Goal: Task Accomplishment & Management: Manage account settings

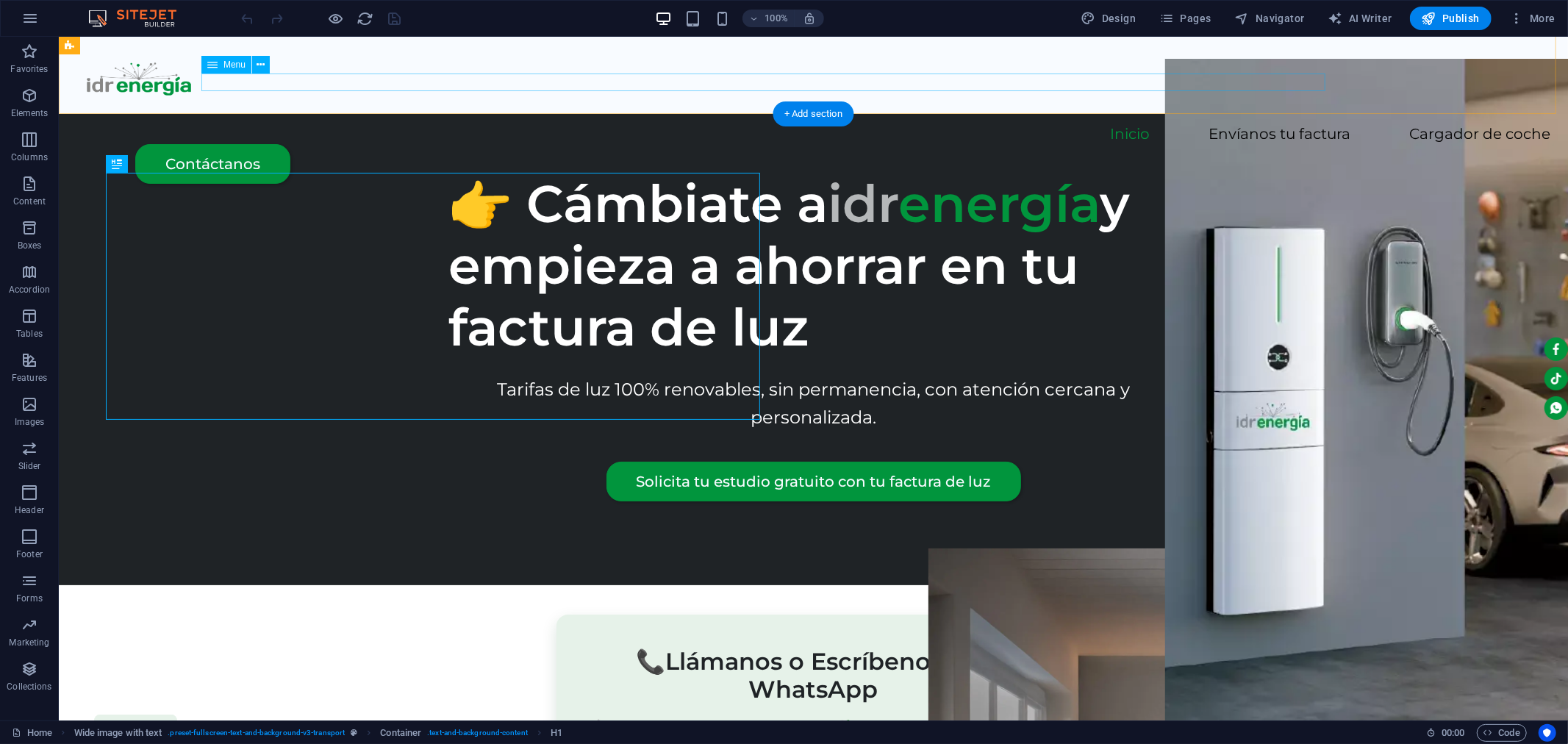
click at [732, 126] on nav "Inicio Envíanos tu factura Cargador de coche" at bounding box center [813, 134] width 1474 height 17
select select
select select "1"
select select
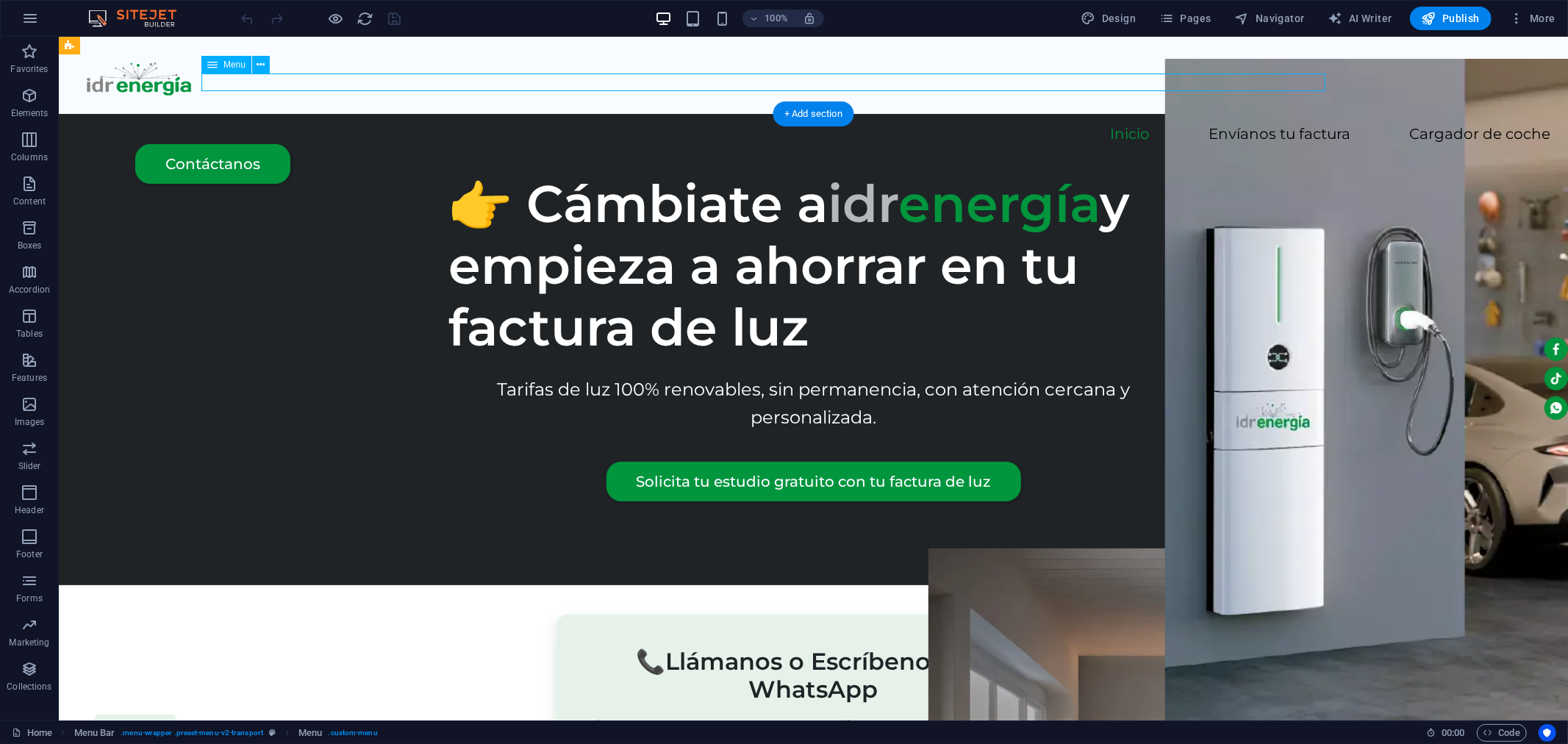
select select "2"
select select
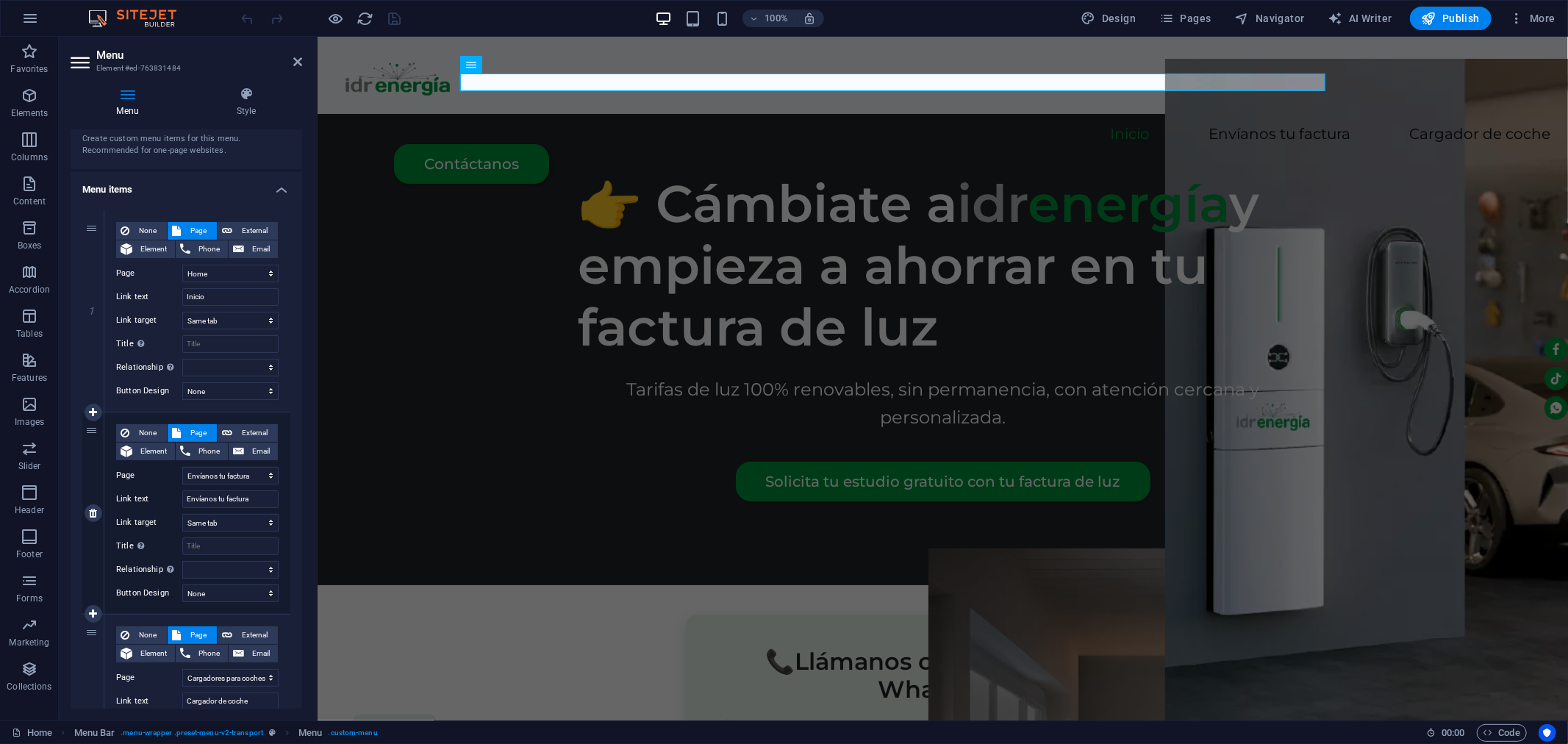
scroll to position [82, 0]
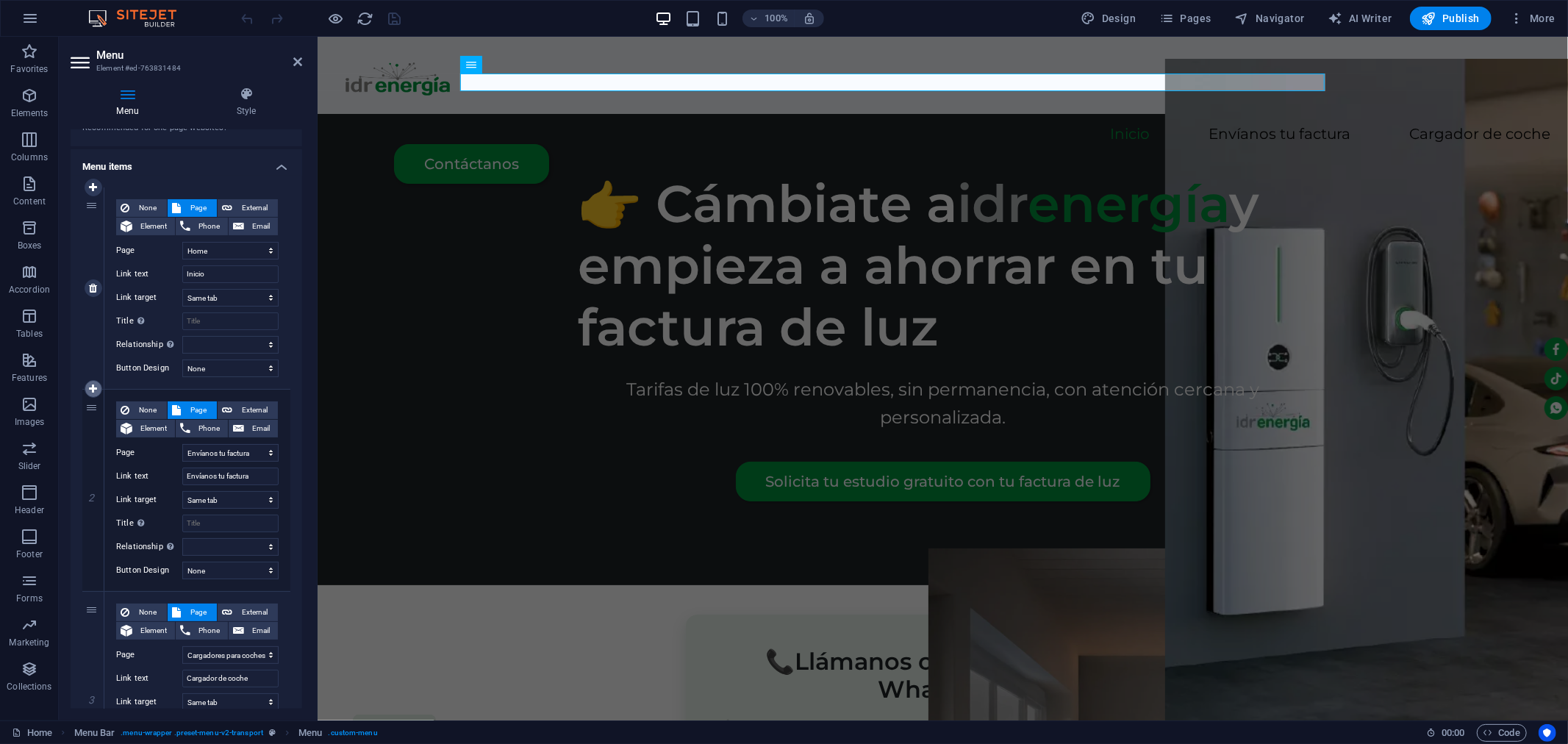
click at [90, 391] on icon at bounding box center [93, 388] width 8 height 10
select select
select select "1"
type input "Envíanos tu factura"
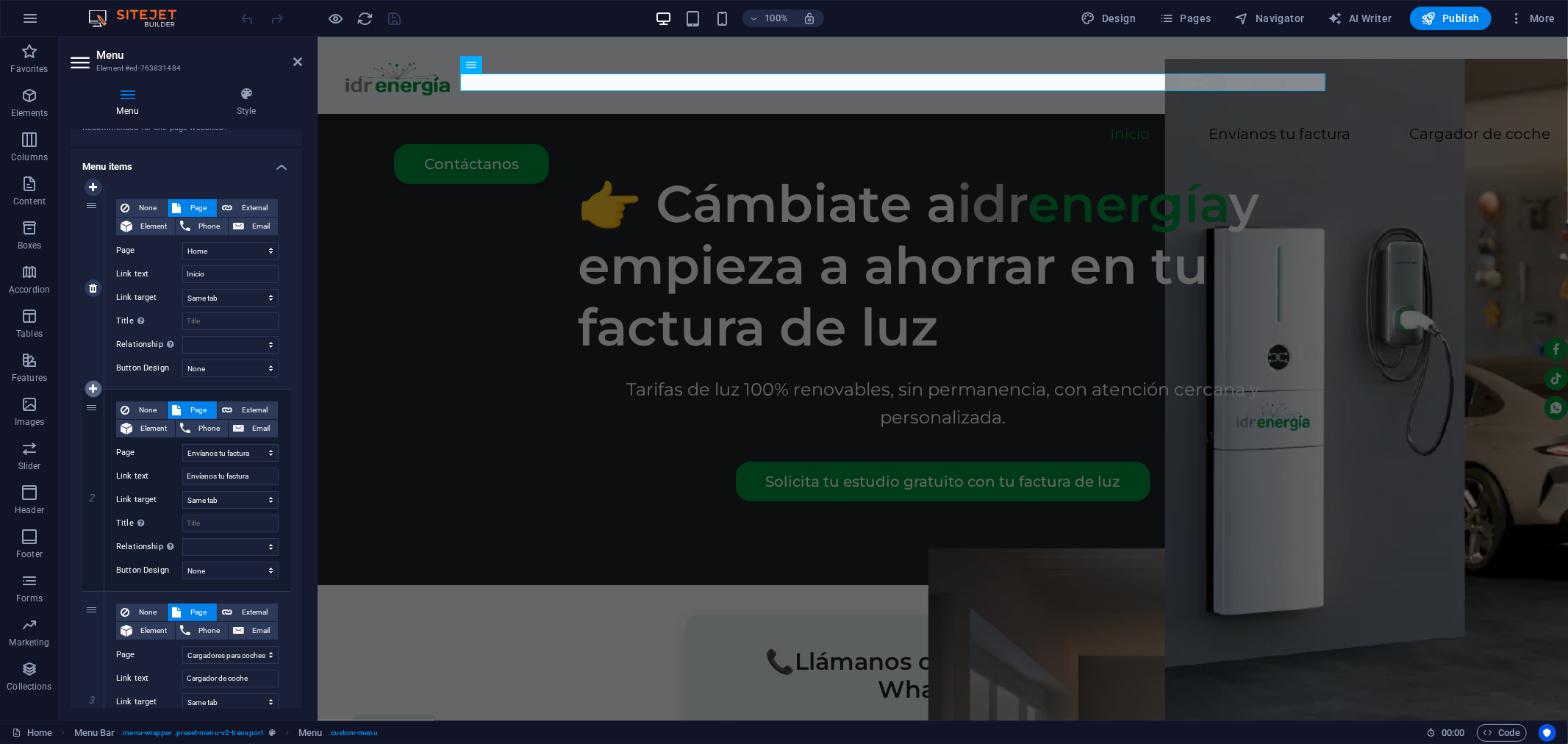
select select
select select "2"
select select
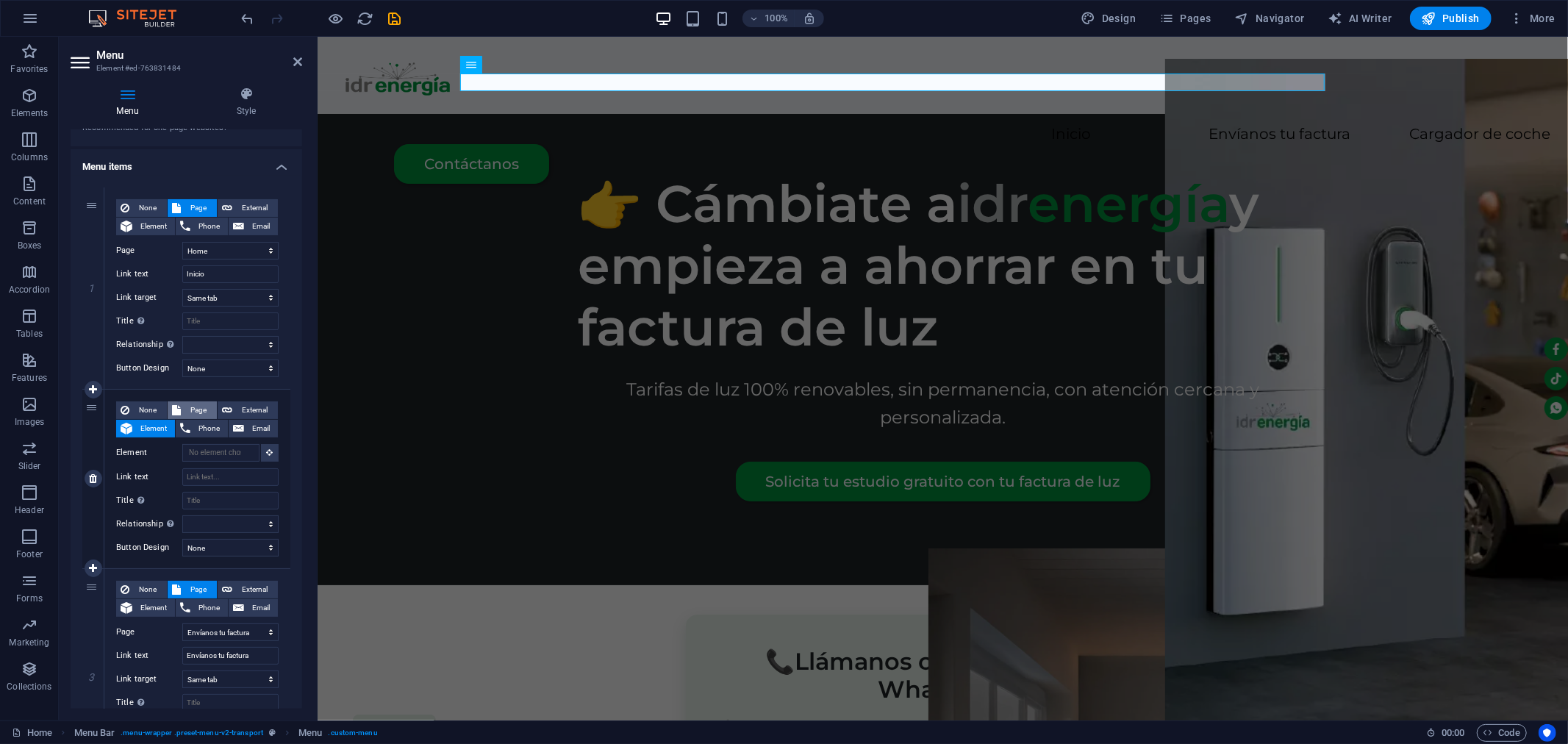
click at [195, 412] on span "Page" at bounding box center [199, 410] width 27 height 18
select select
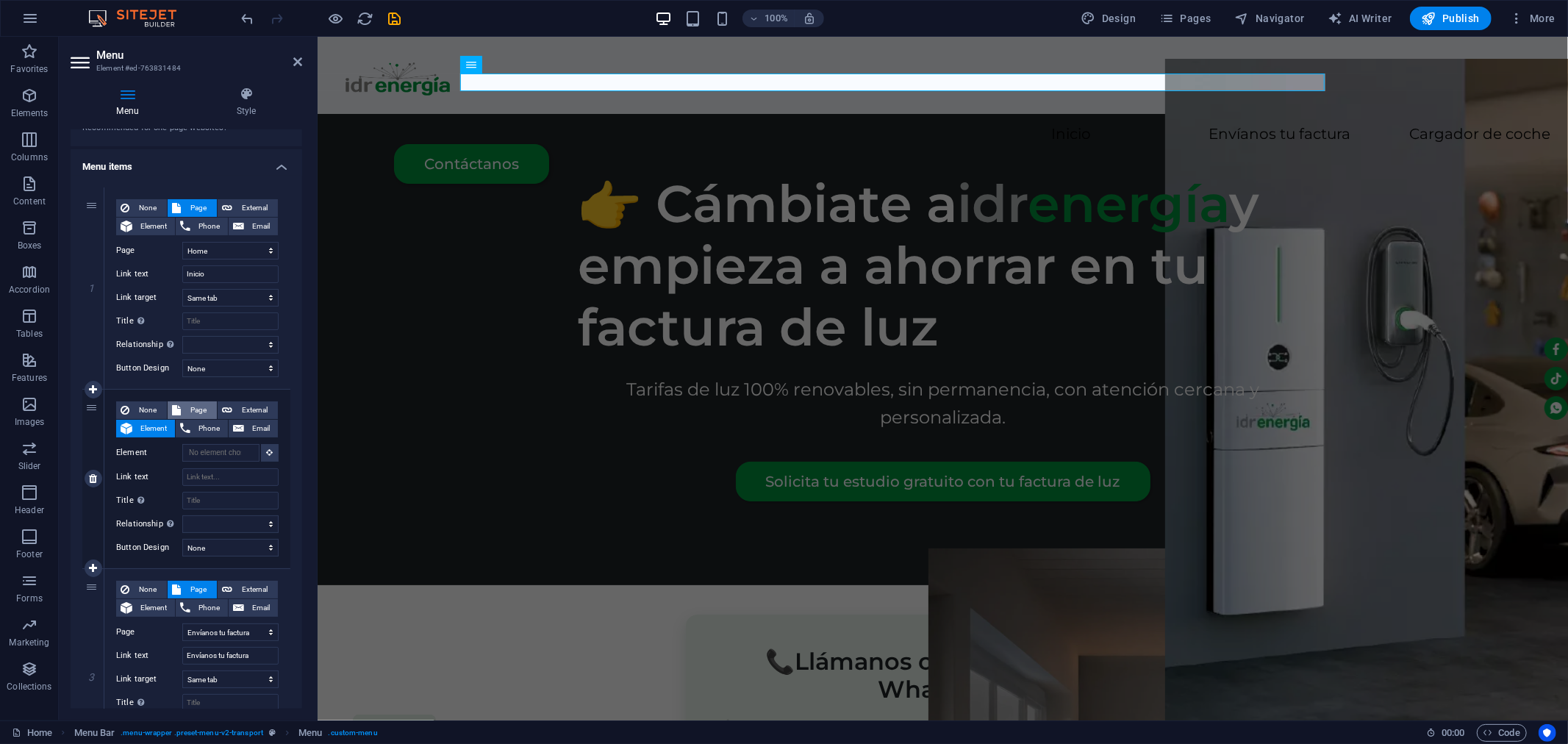
select select
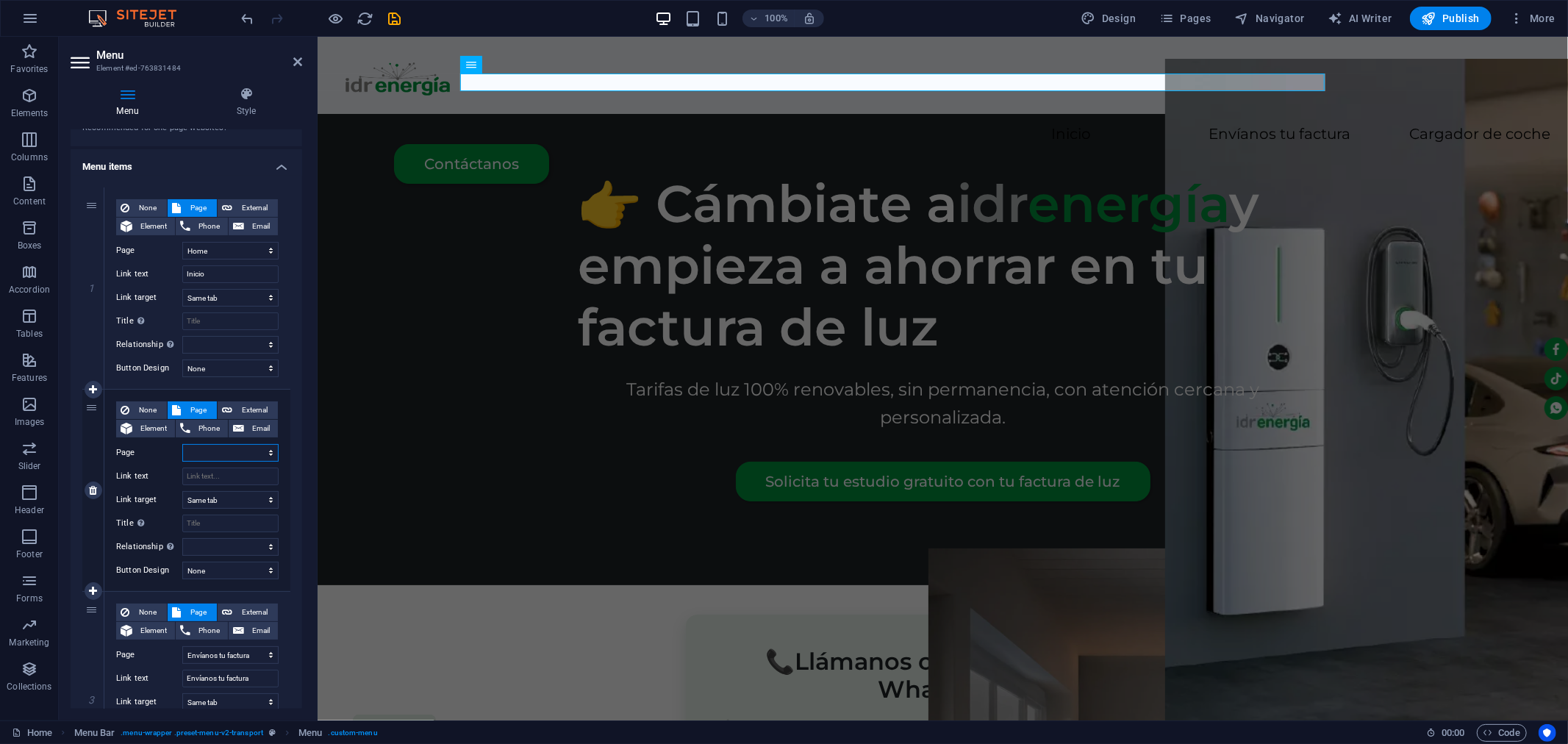
click at [203, 454] on select "Home Envíanos tu factura Cargadores para coches eléctricos Localiza el CUPS en …" at bounding box center [231, 453] width 96 height 18
click at [208, 475] on input "Link text" at bounding box center [231, 476] width 96 height 18
type input "Pla"
select select
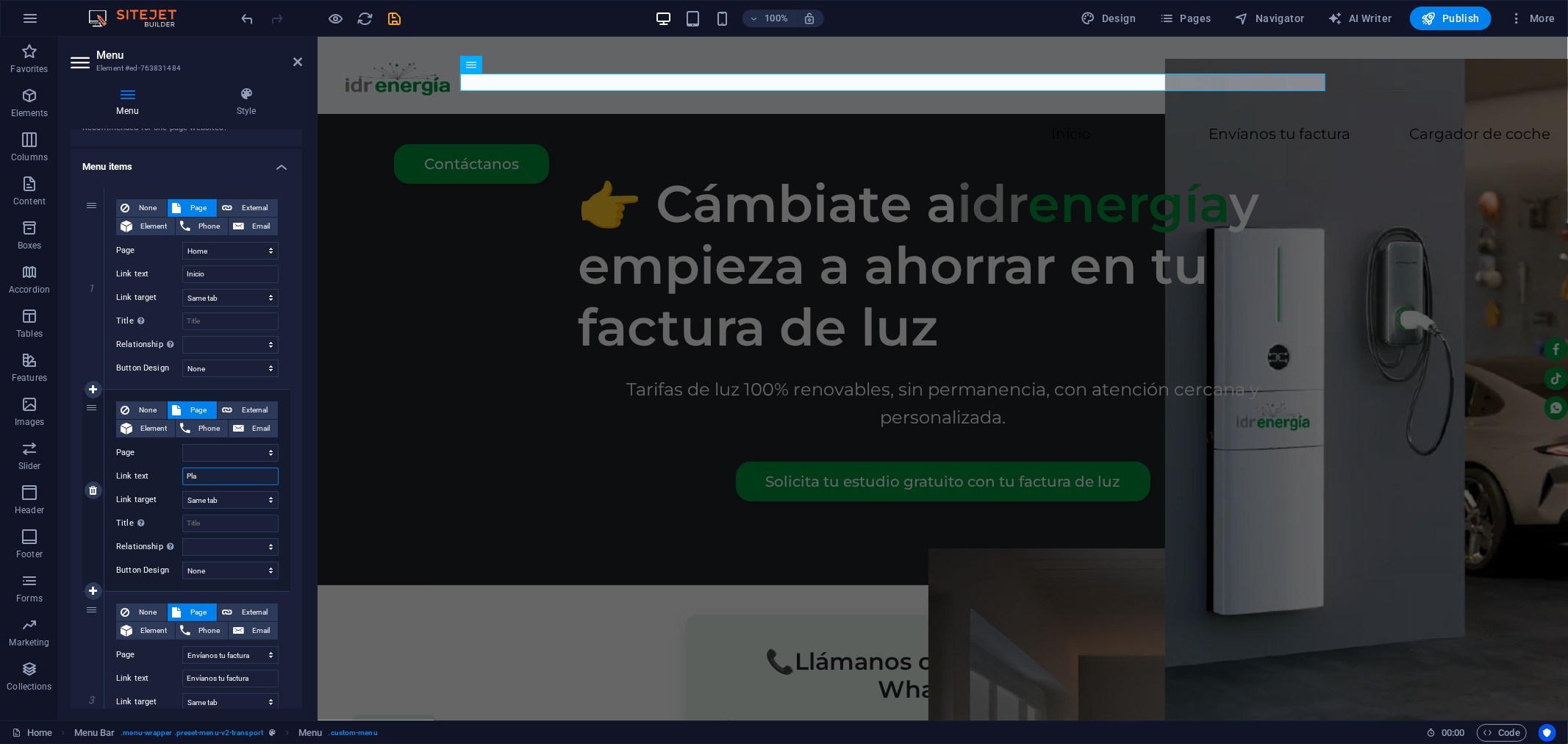
select select
type input "Placas"
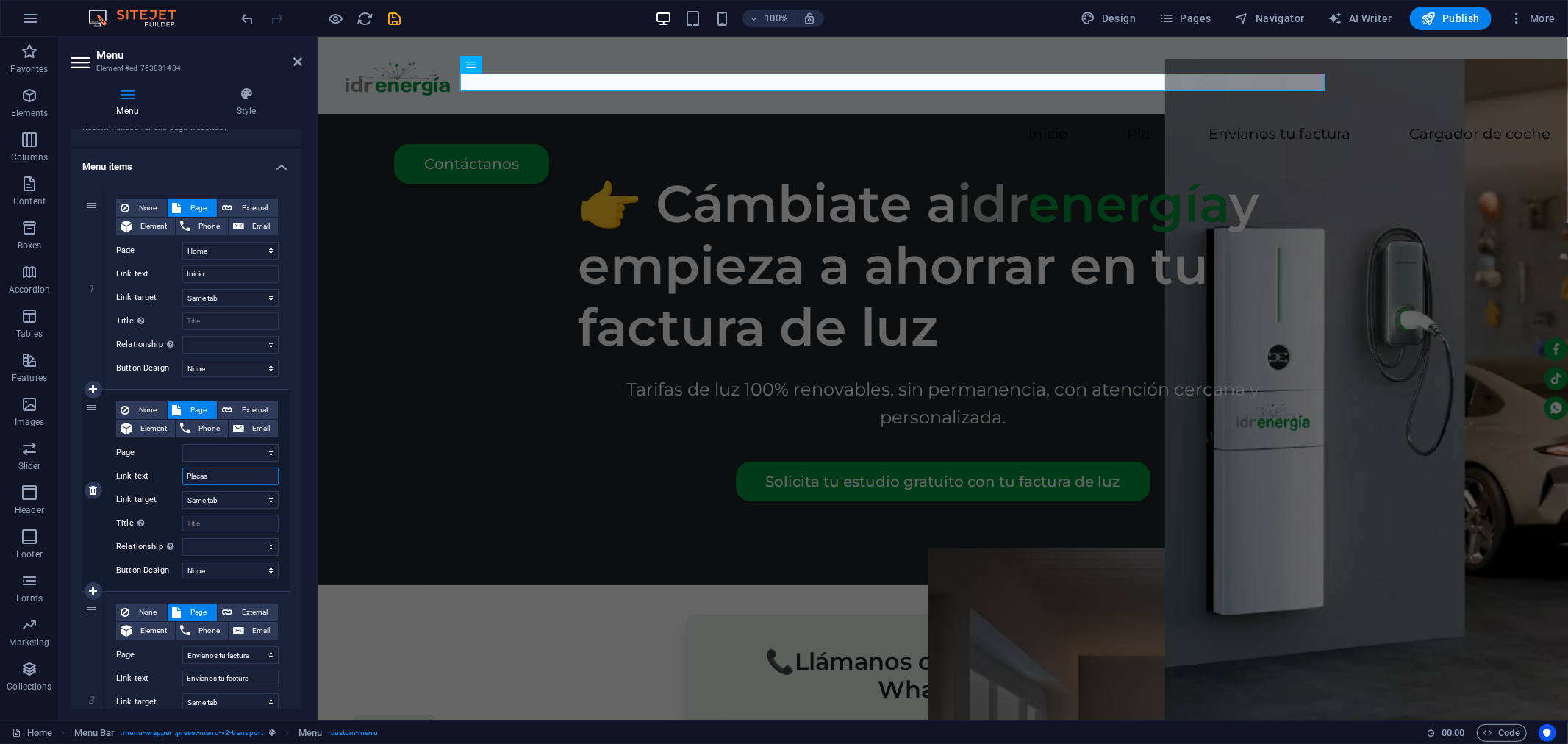
select select
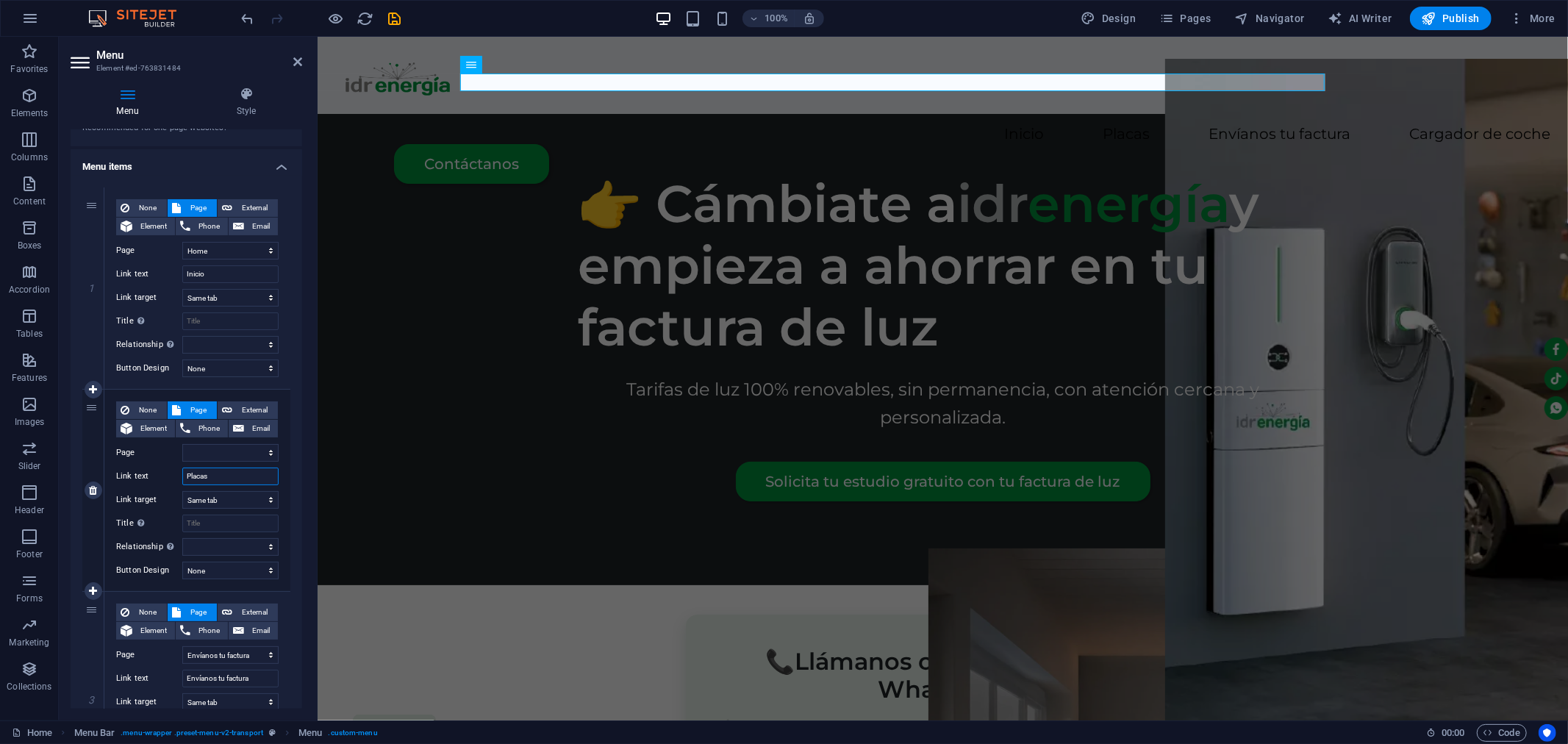
type input "Placas S"
select select
type input "Placas So"
select select
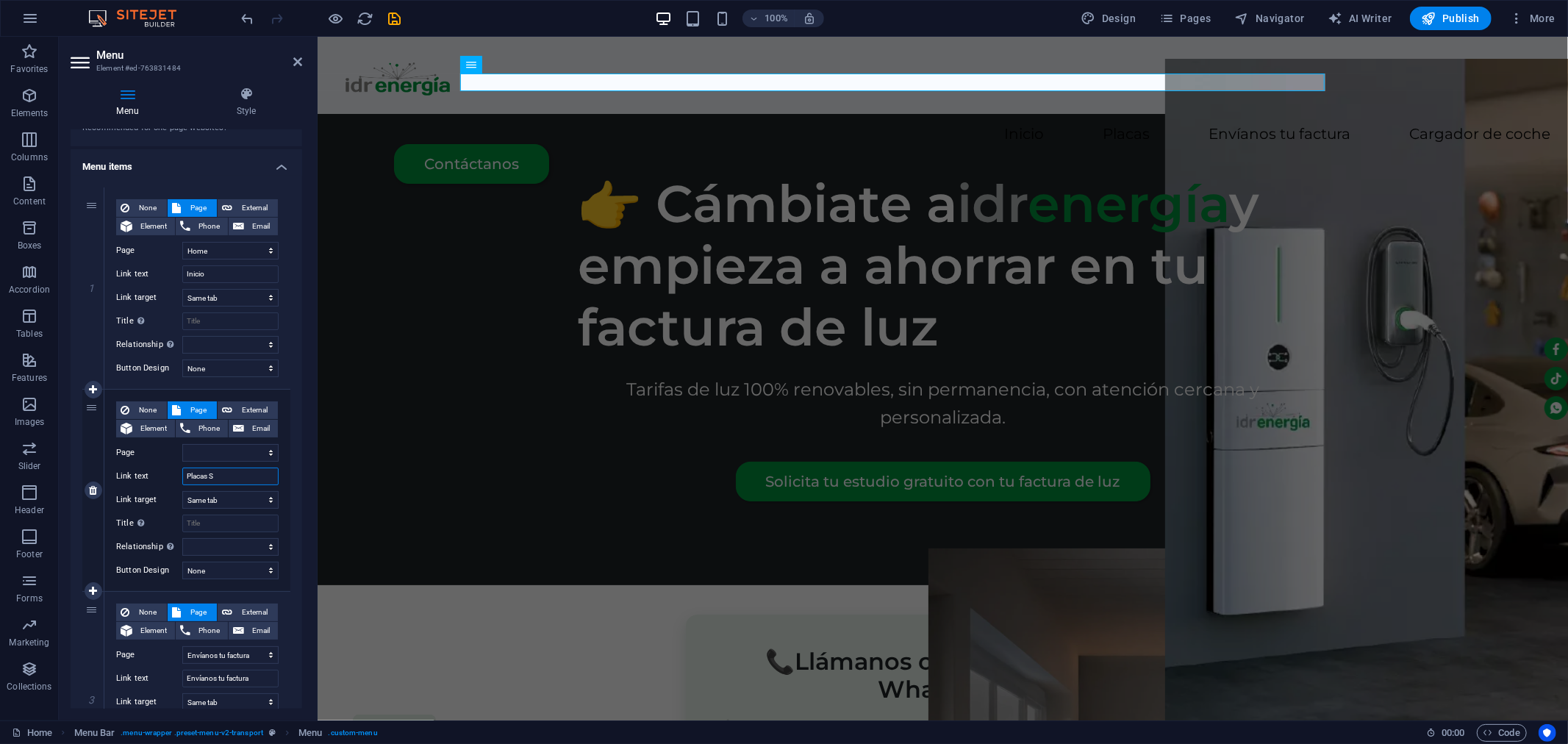
select select
type input "Placas Solares"
select select
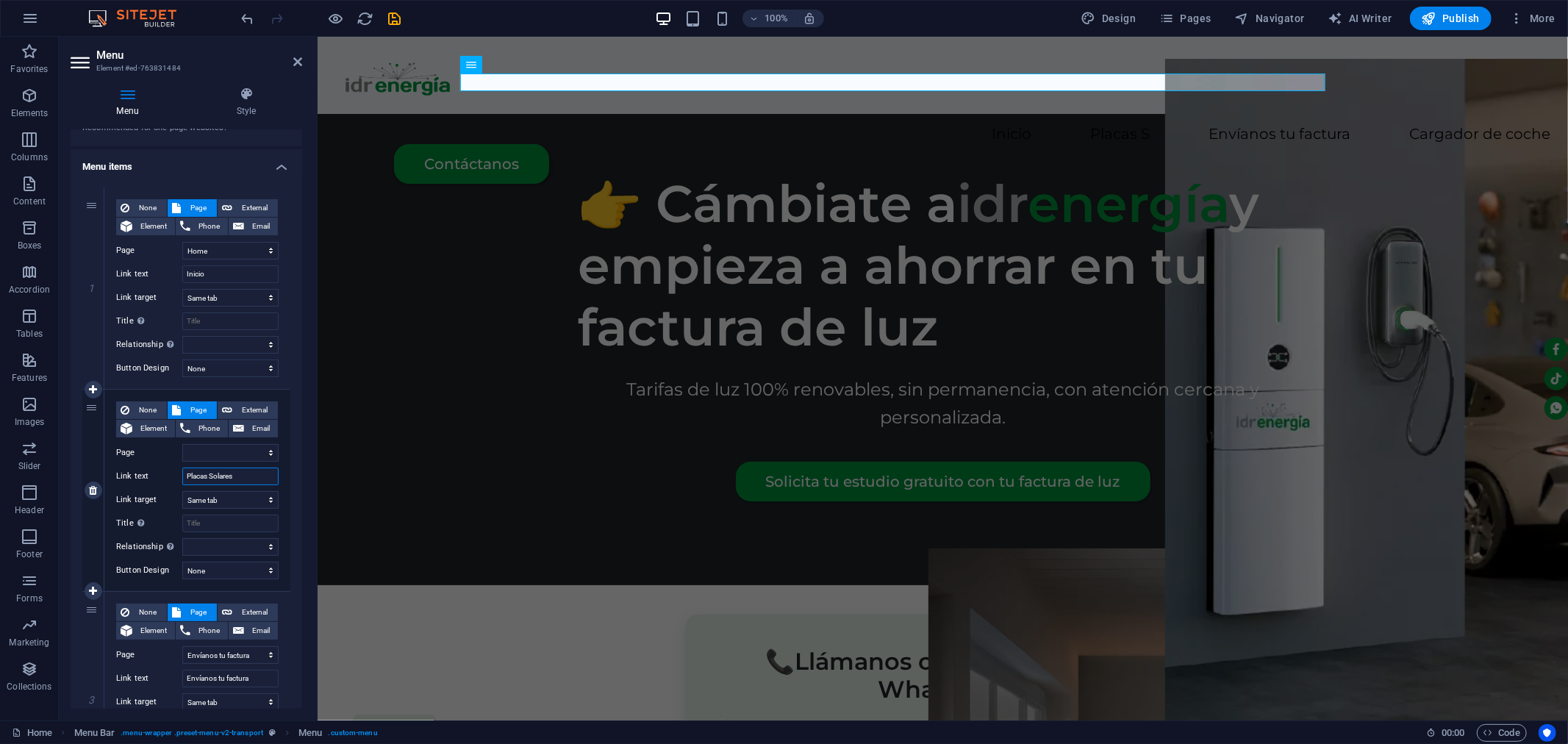
select select
click at [266, 473] on input "Placas Solares" at bounding box center [231, 476] width 96 height 18
type input "Placas Solares"
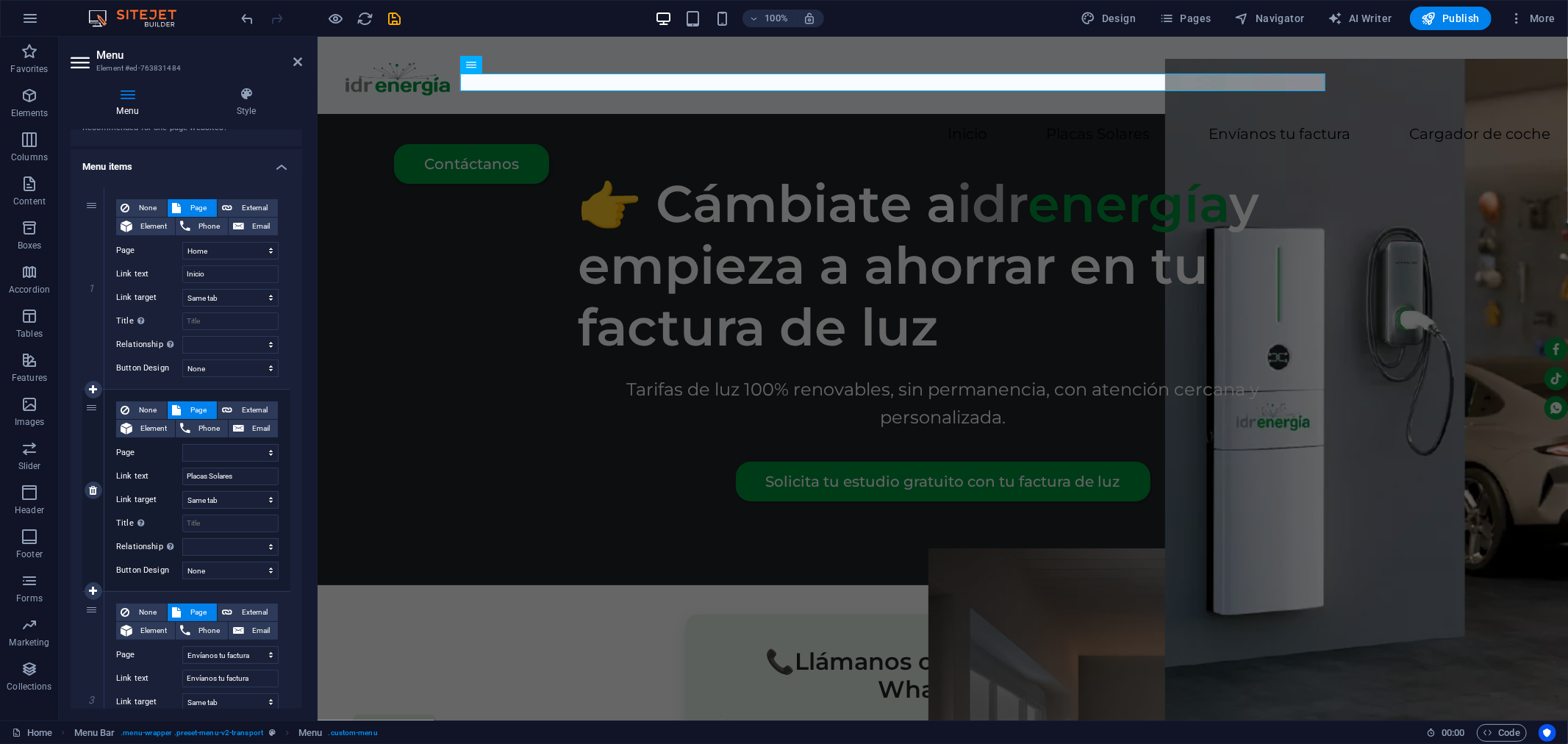
click at [159, 509] on div "None Page External Element Phone Email Page Home Envíanos tu factura Cargadores…" at bounding box center [197, 478] width 162 height 155
click at [401, 19] on icon "save" at bounding box center [395, 19] width 17 height 17
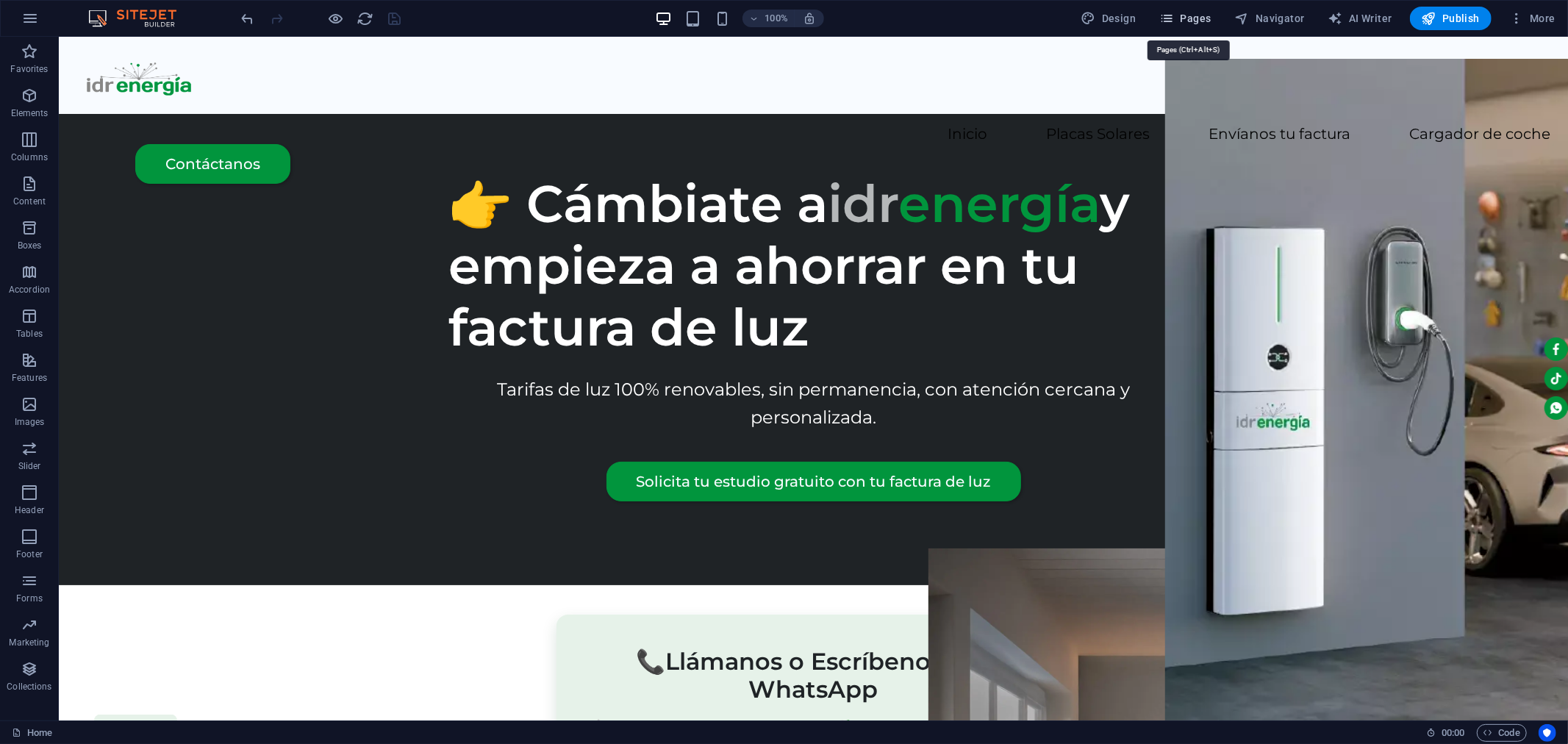
click at [1179, 19] on span "Pages" at bounding box center [1185, 18] width 51 height 15
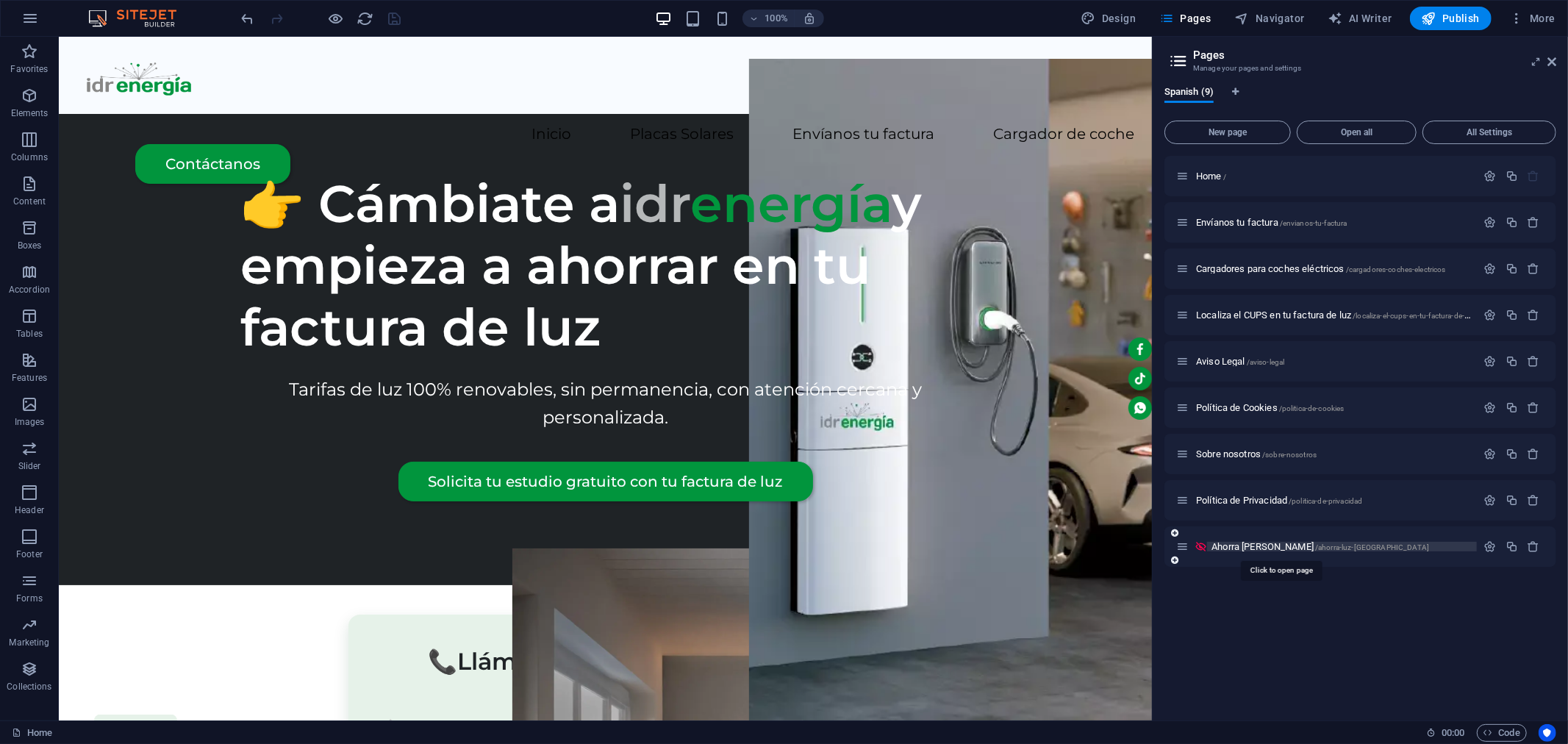
click at [1283, 546] on span "Ahorra [PERSON_NAME] /ahorra-luz-[GEOGRAPHIC_DATA]" at bounding box center [1320, 547] width 217 height 11
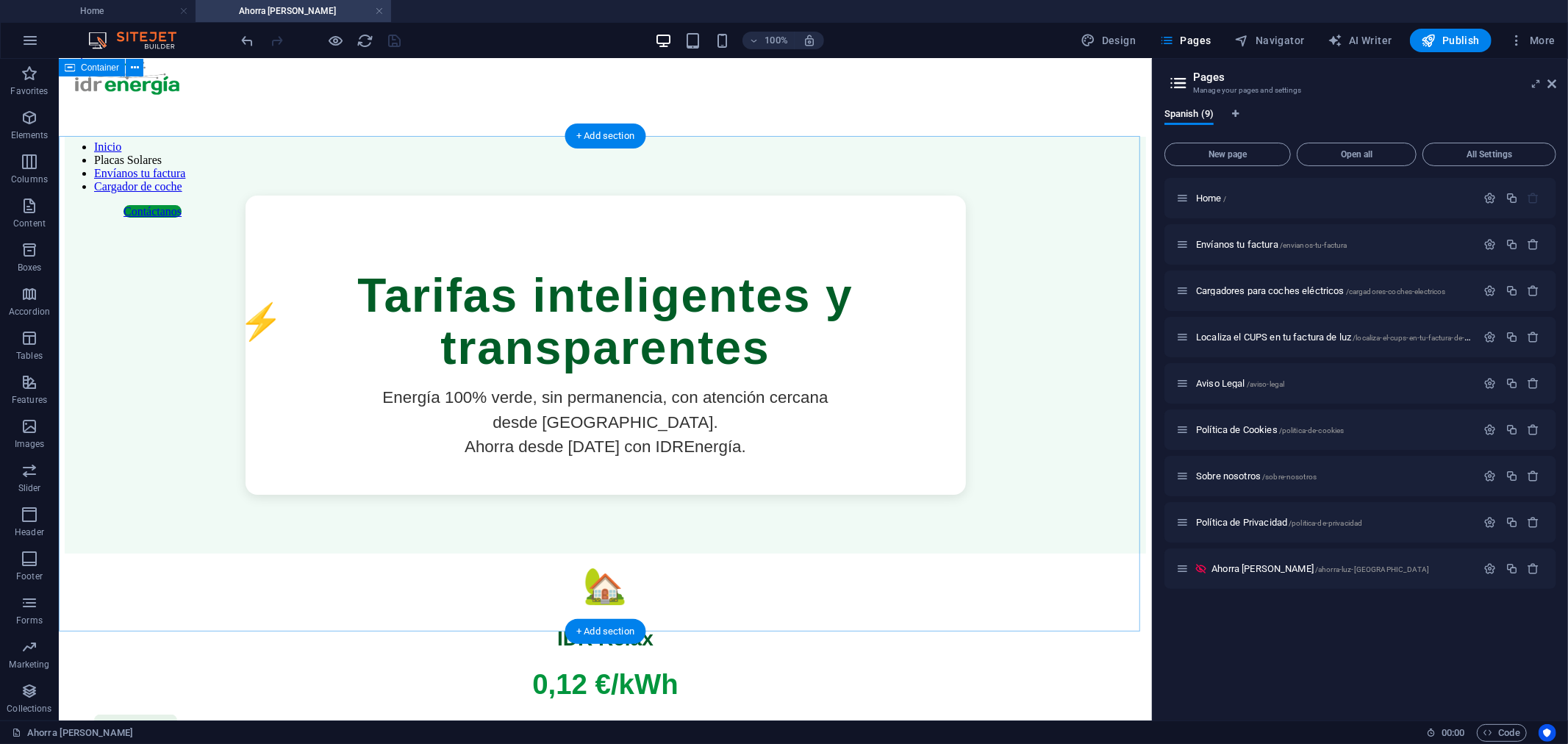
scroll to position [0, 0]
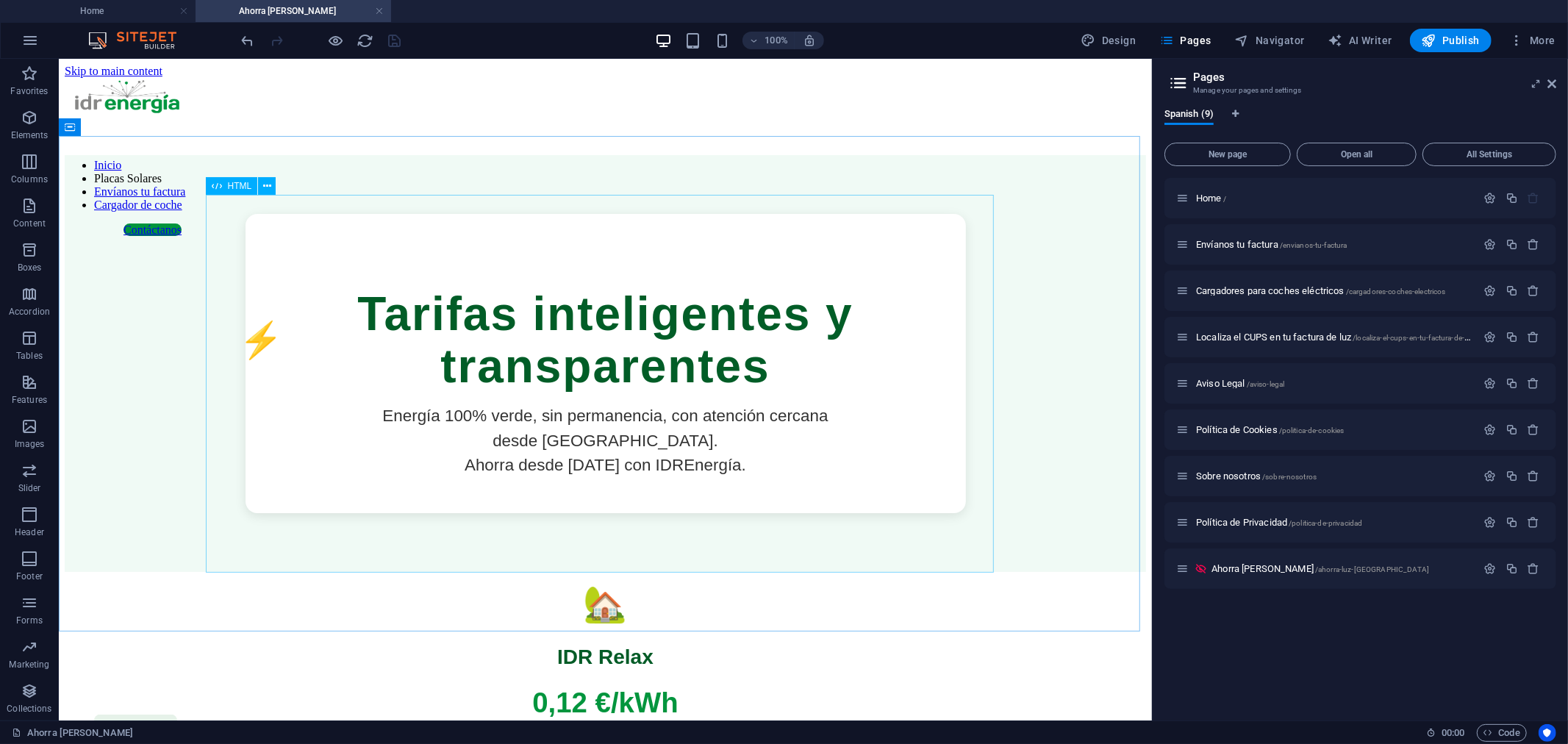
click at [242, 188] on span "HTML" at bounding box center [239, 186] width 24 height 9
click at [1132, 116] on div "Inicio Placas Solares Envíanos tu factura Cargador de coche Contáctanos" at bounding box center [604, 105] width 1082 height 99
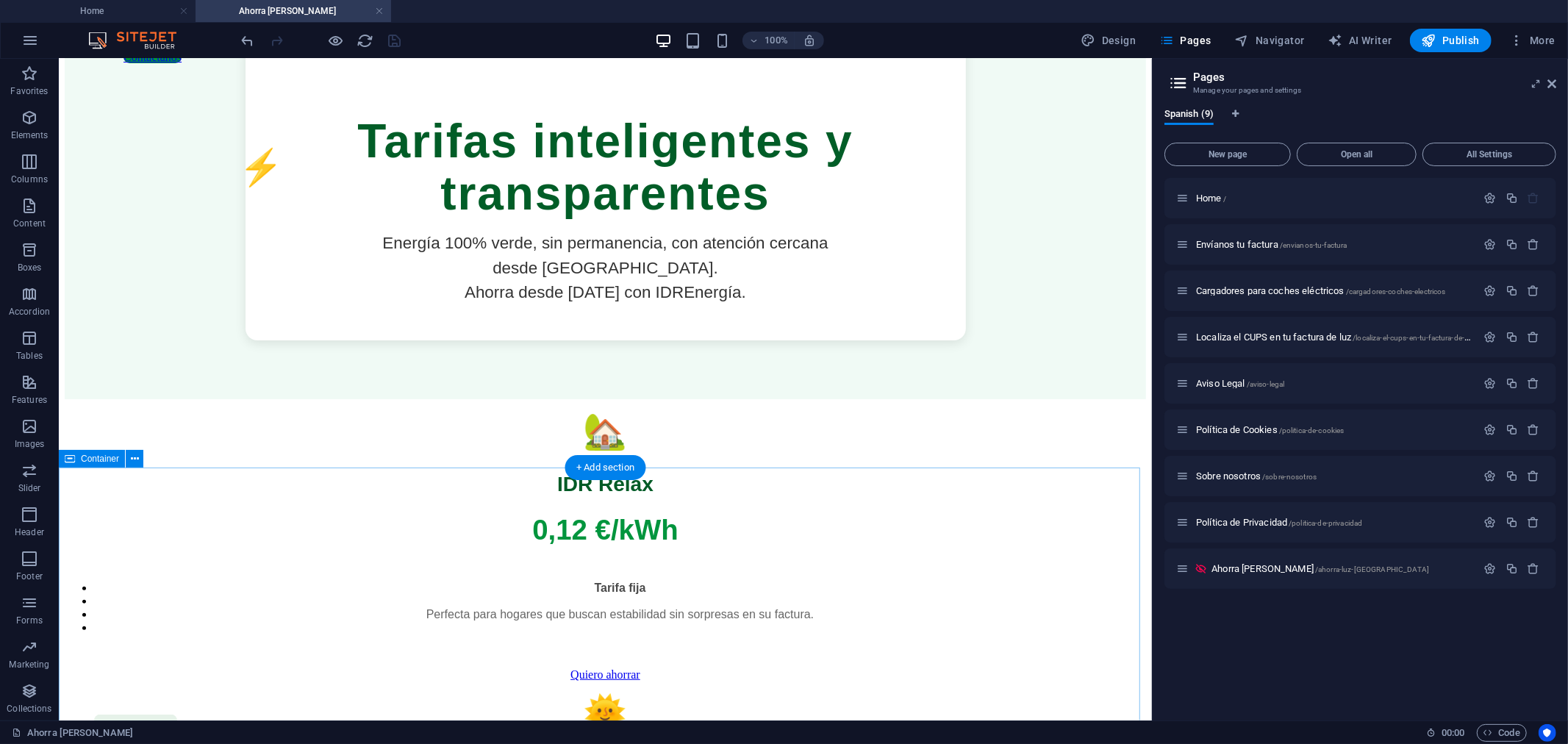
scroll to position [163, 0]
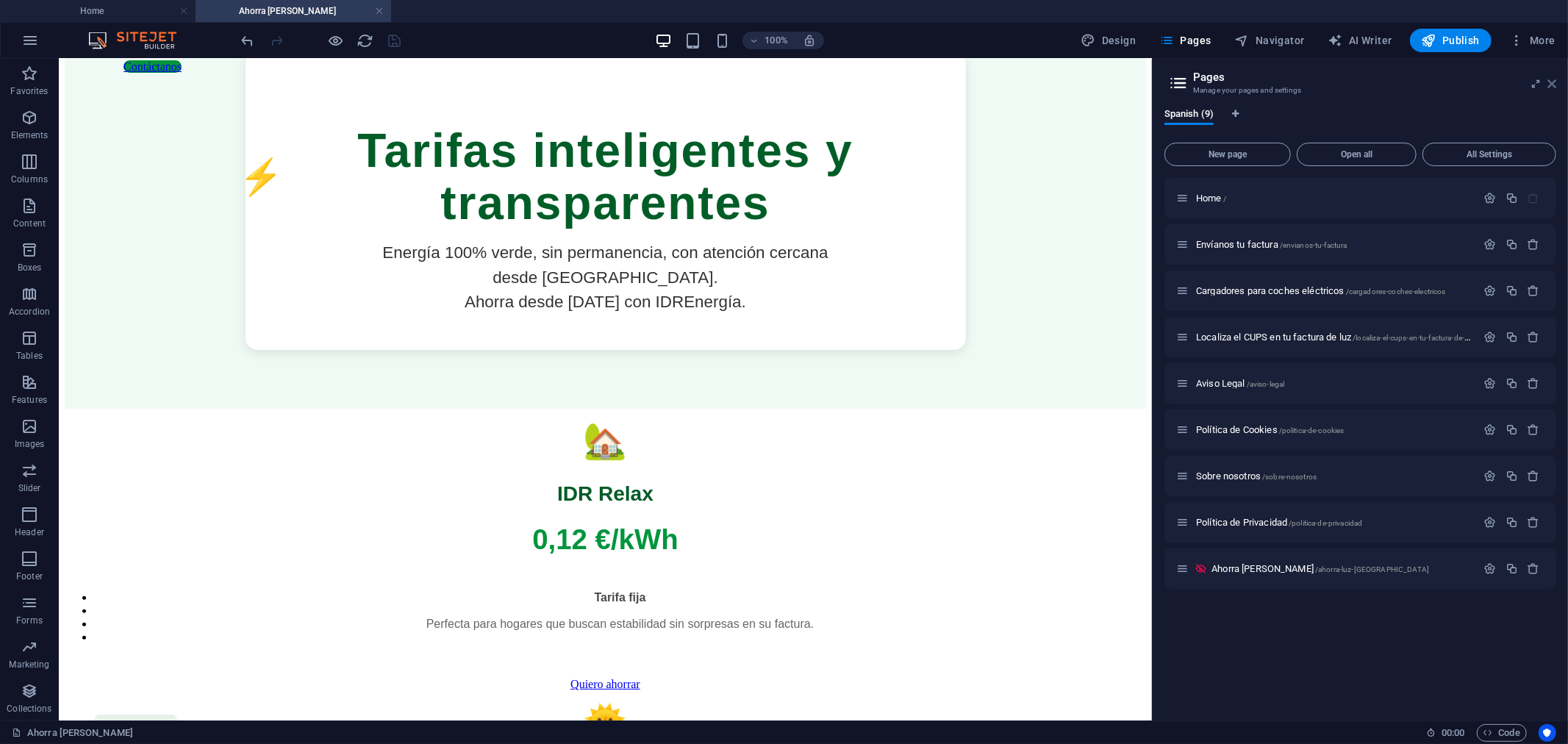
click at [1554, 82] on icon at bounding box center [1552, 83] width 9 height 12
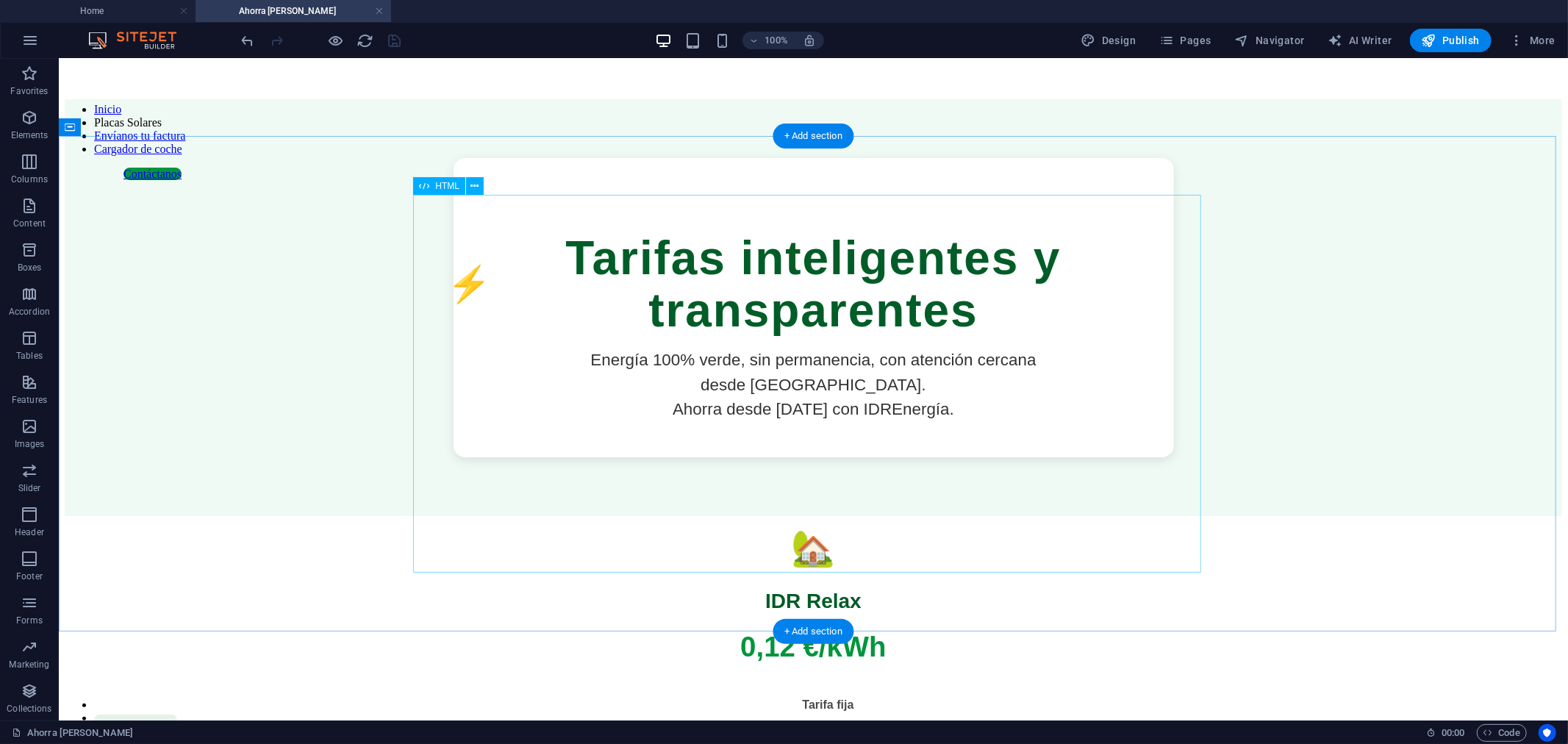
scroll to position [0, 0]
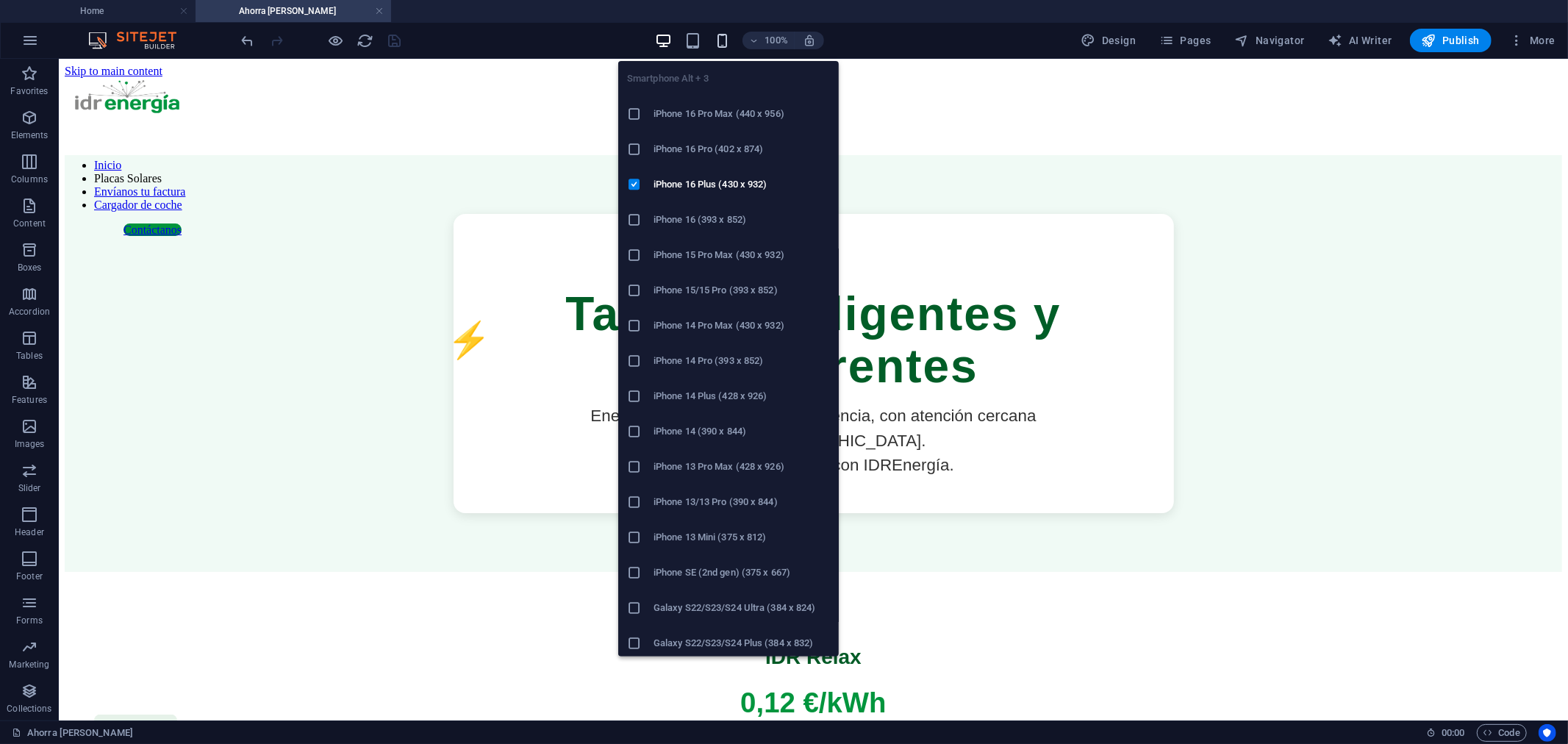
click at [723, 40] on icon "button" at bounding box center [722, 41] width 17 height 17
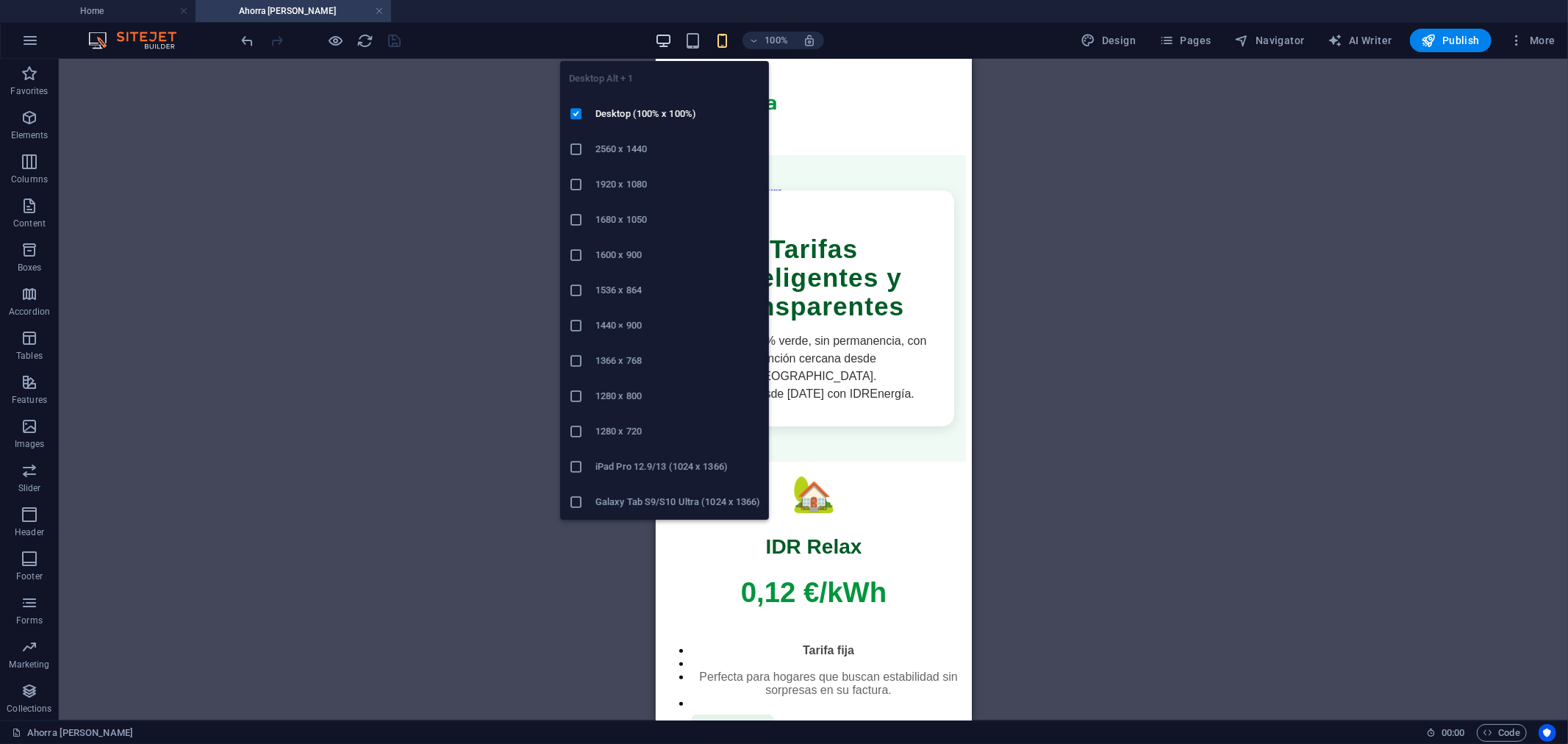
click at [666, 37] on icon "button" at bounding box center [663, 41] width 17 height 17
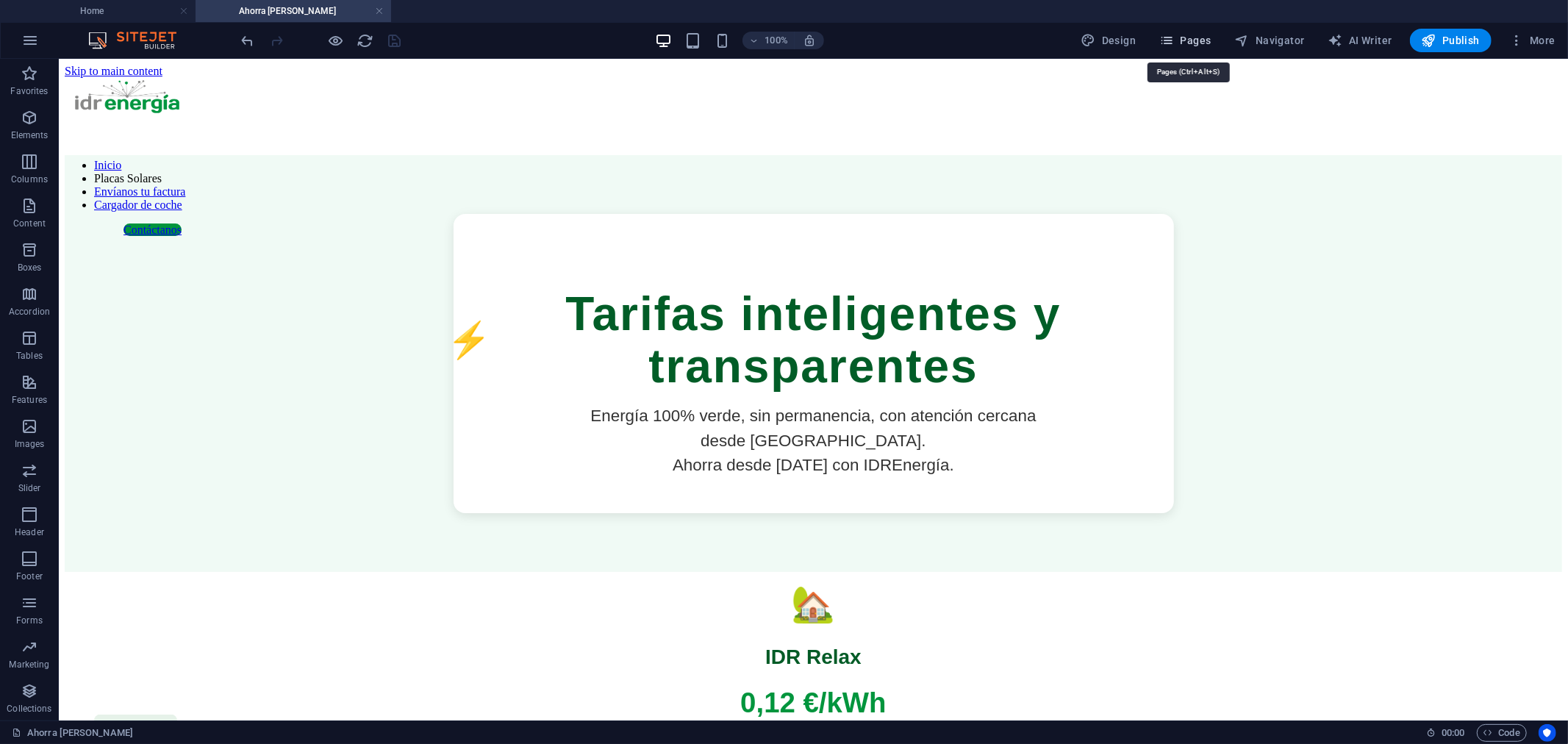
click at [1184, 35] on span "Pages" at bounding box center [1185, 40] width 51 height 15
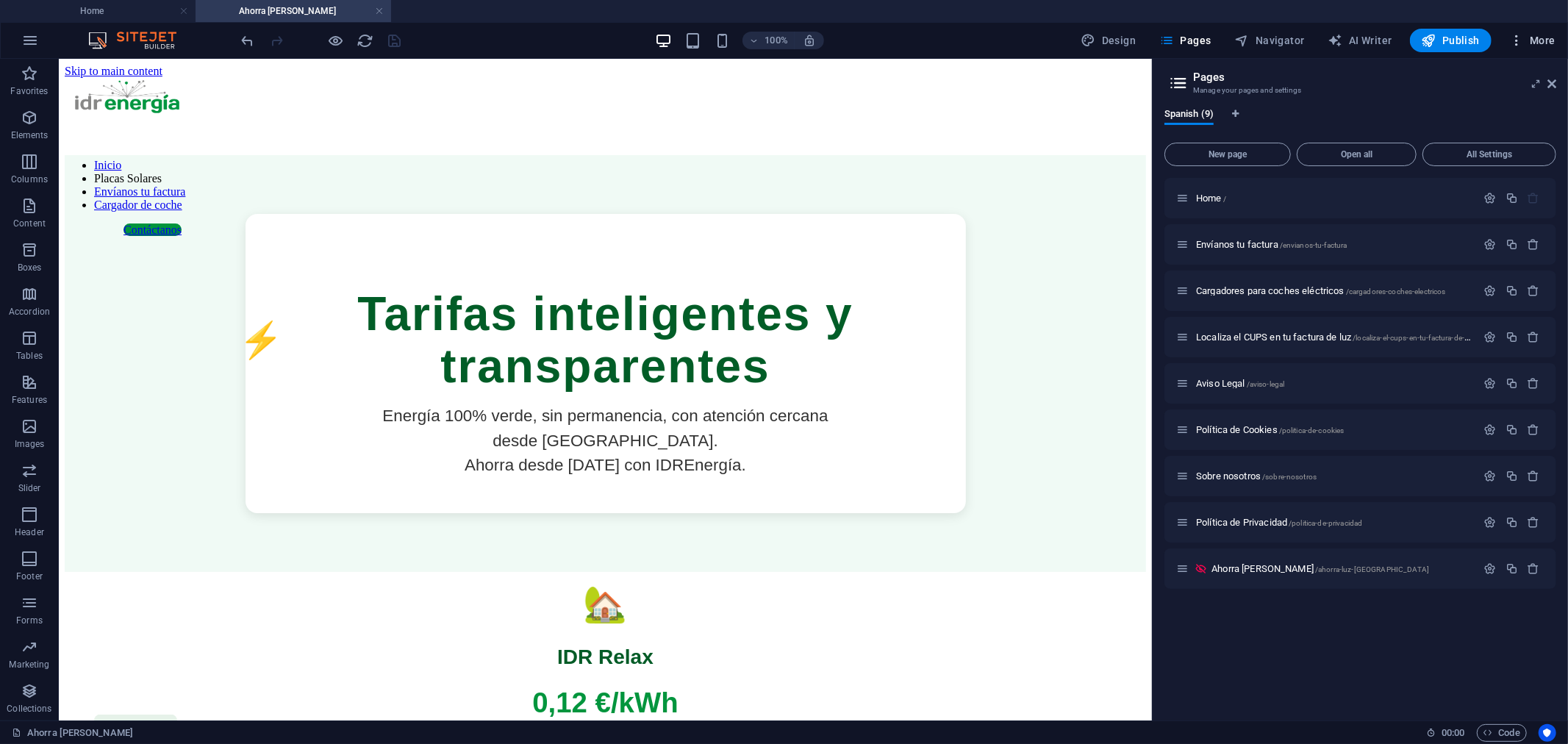
click at [1509, 37] on icon "button" at bounding box center [1516, 40] width 15 height 15
click at [1342, 69] on div at bounding box center [784, 372] width 1568 height 744
click at [1236, 156] on font "Nueva página" at bounding box center [1227, 154] width 54 height 10
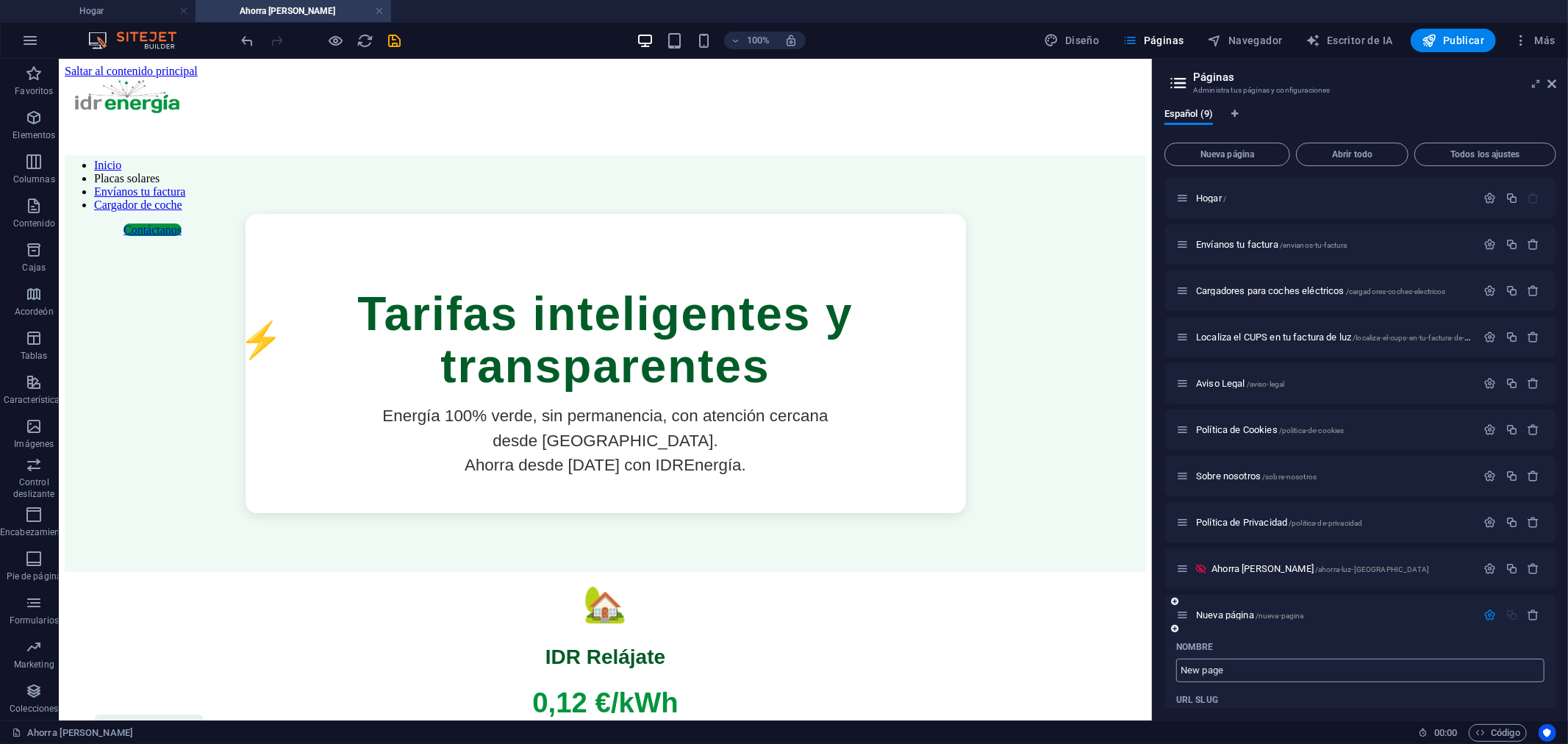
click at [1226, 672] on input "New page" at bounding box center [1361, 670] width 368 height 23
type input "N"
type input "/"
type input "placas"
type input "/placas"
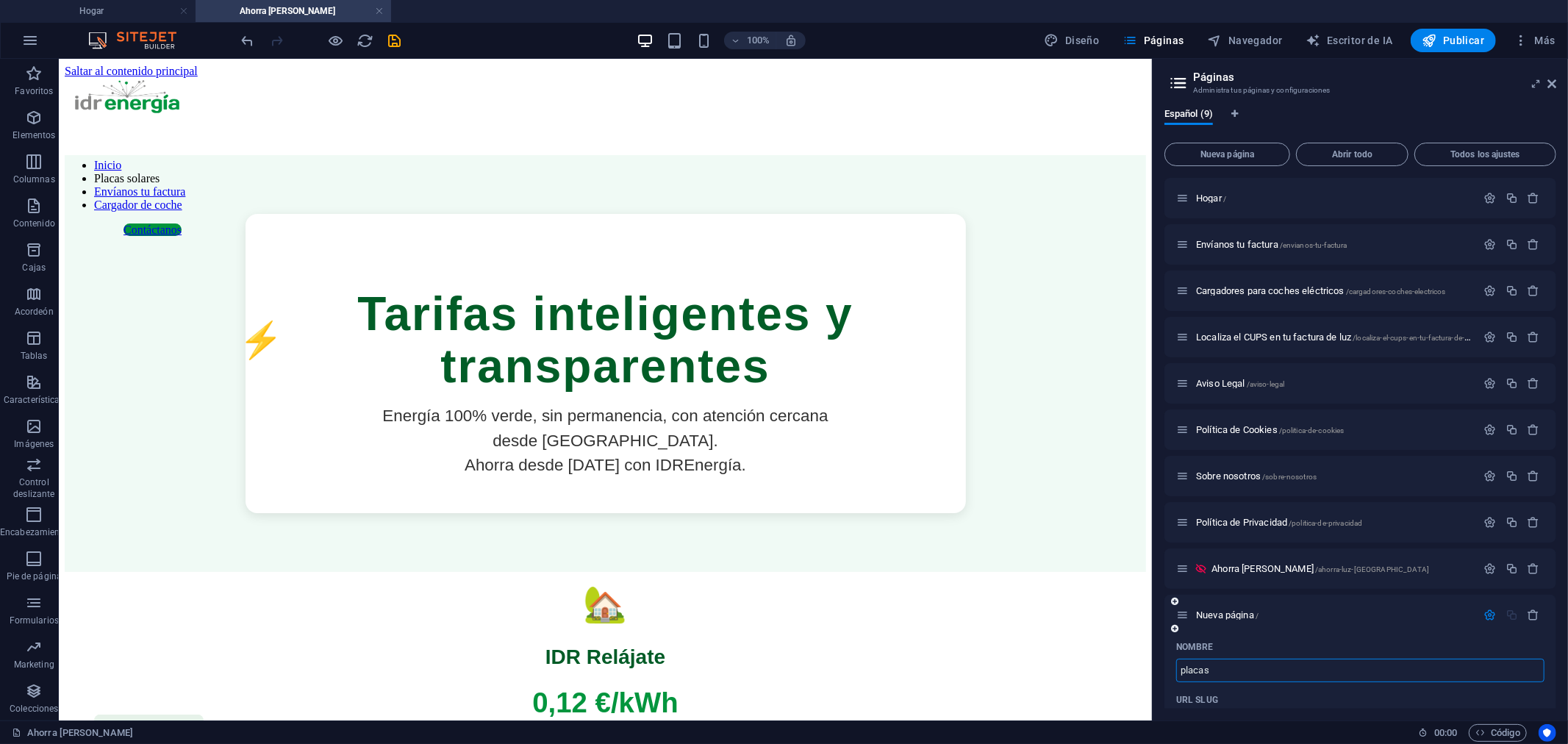
type input "placas"
type input "placas so"
type input "placas"
type input "placas solares"
type input "/placas-solares"
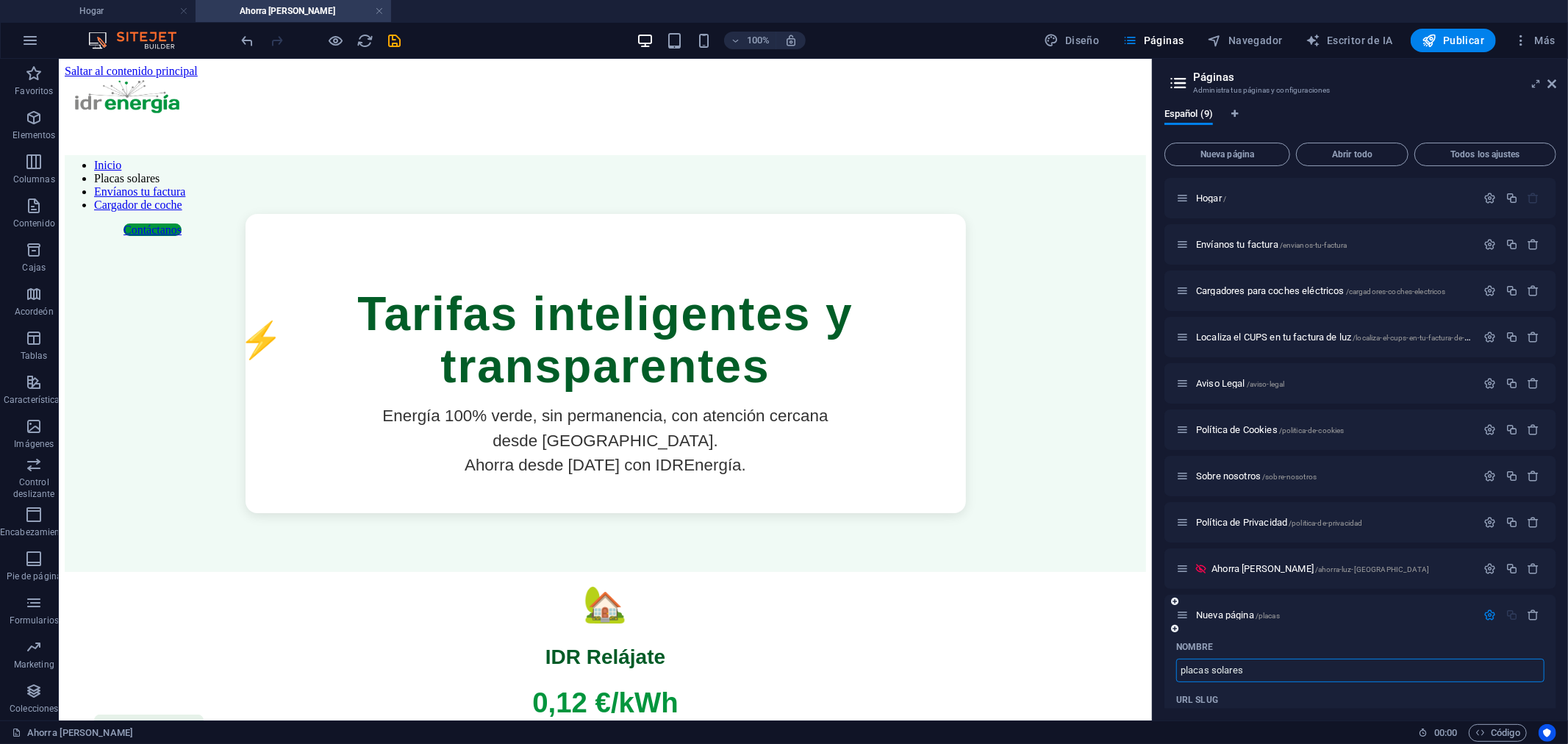
type input "placas solares"
type input "placas solares va"
type input "placas solares"
type input "placas solares [PERSON_NAME]"
type input "/placas-solares-[PERSON_NAME]"
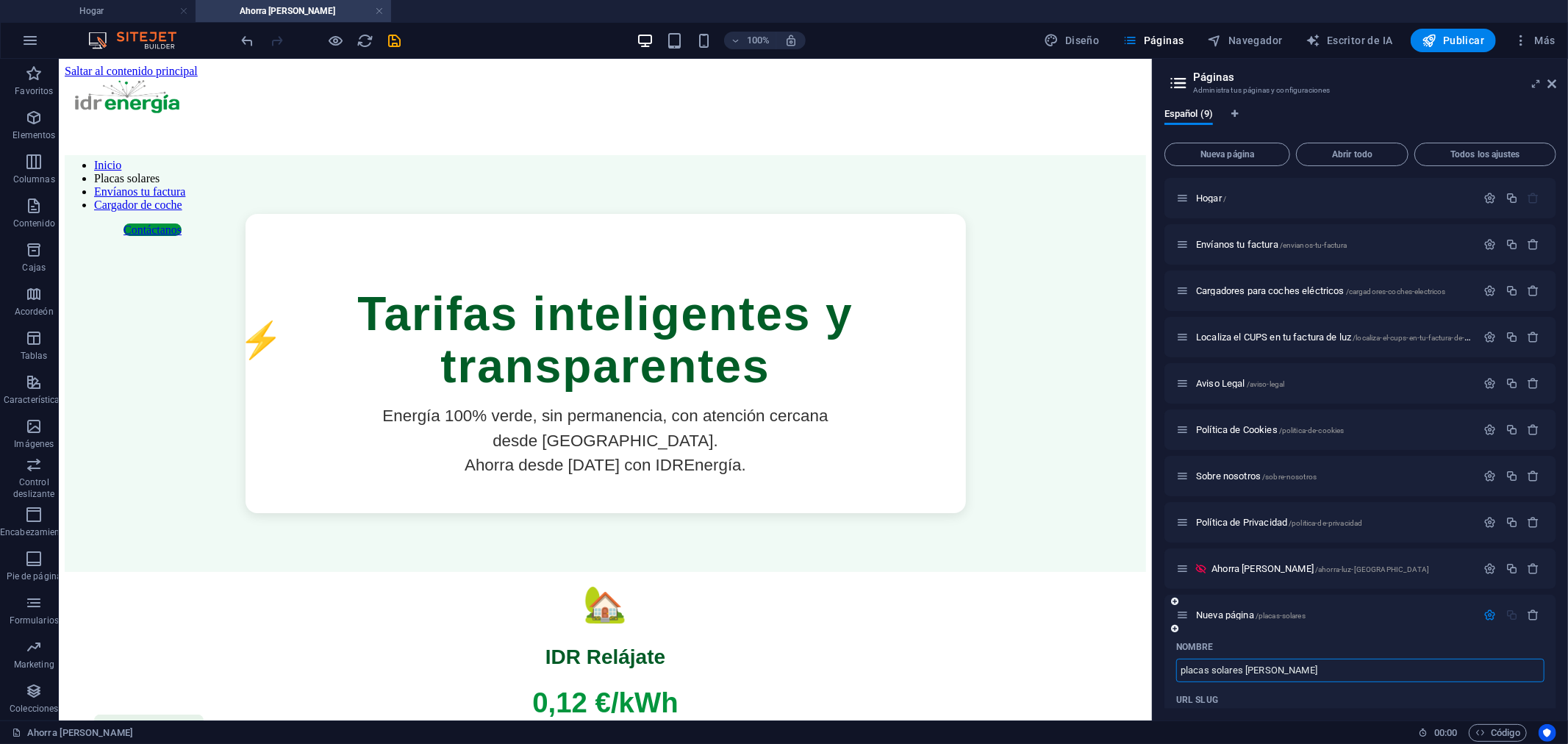
type input "placas solares [PERSON_NAME]"
type input "/placas-solares-[PERSON_NAME]-ri"
type input "placas solares [PERSON_NAME] ri"
type input "placas solares [PERSON_NAME] d"
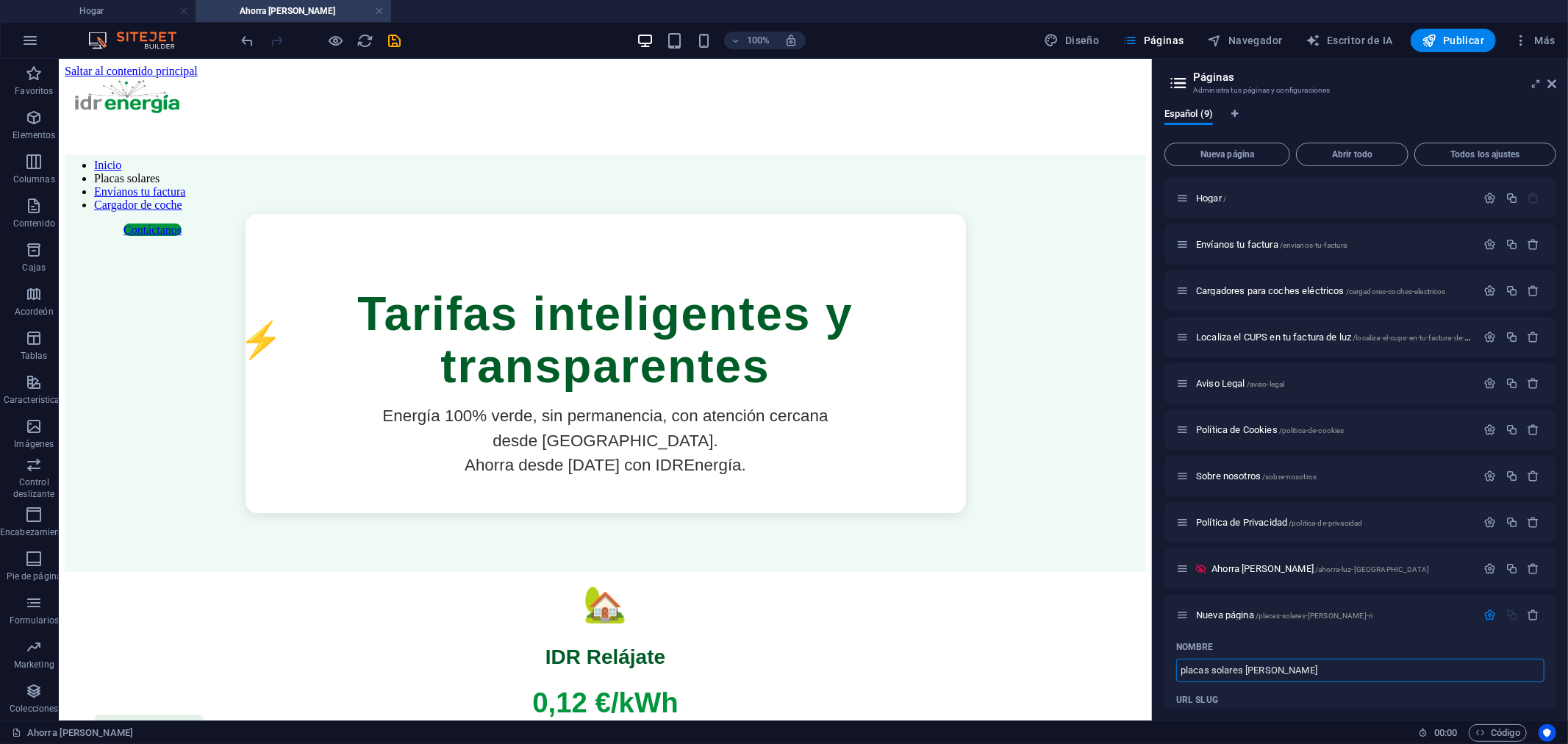
type input "/placas-solares-[PERSON_NAME]"
type input "placas solares [PERSON_NAME]"
type input "placas solares [PERSON_NAME] de"
type input "/placas-solares-[PERSON_NAME]-de"
type input "placas solares [PERSON_NAME] de"
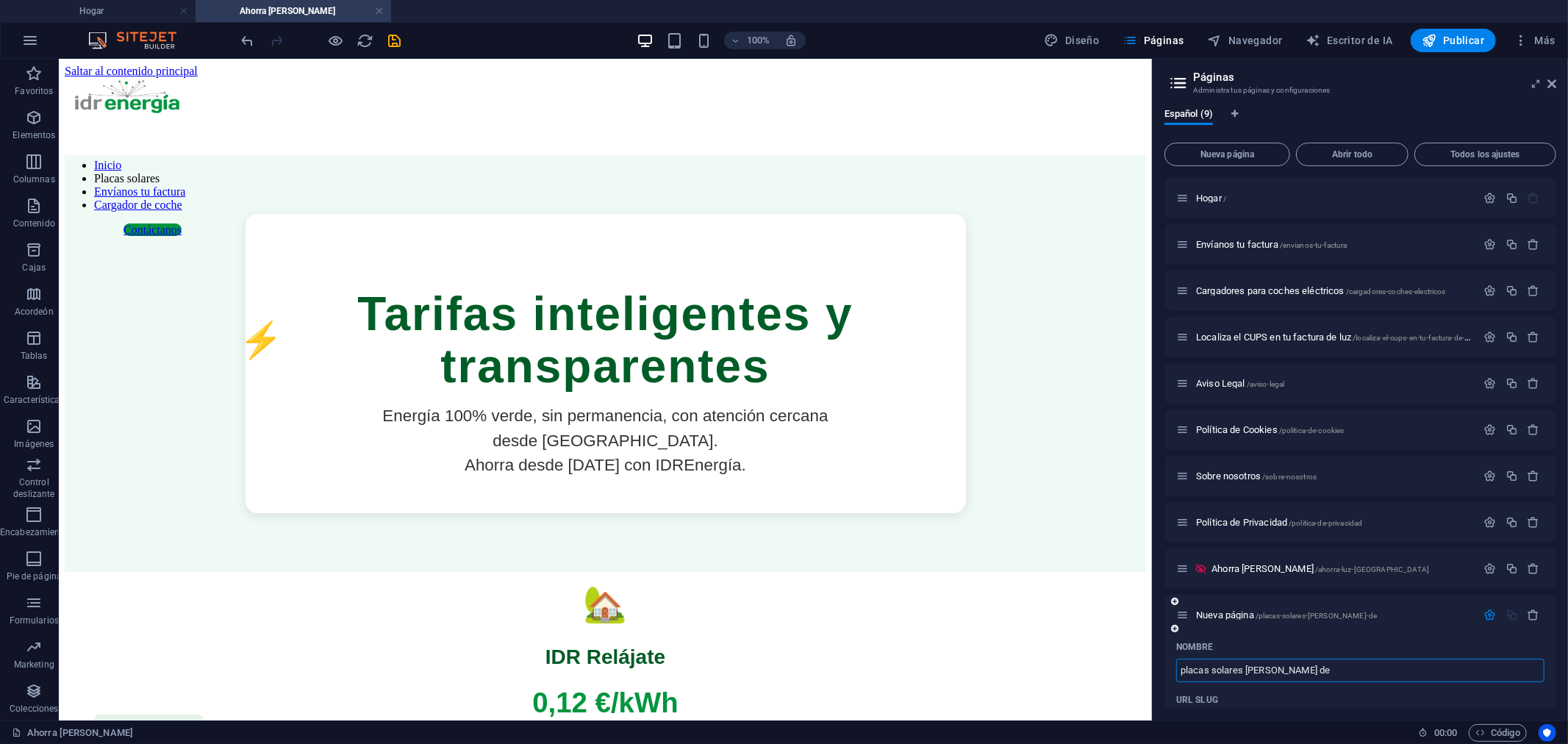
click at [1309, 669] on input "placas solares [PERSON_NAME] de" at bounding box center [1361, 670] width 368 height 23
type input "placas solares [PERSON_NAME]"
type input "/placas-solares-[PERSON_NAME]-de-rico"
type input "placas solares [PERSON_NAME]"
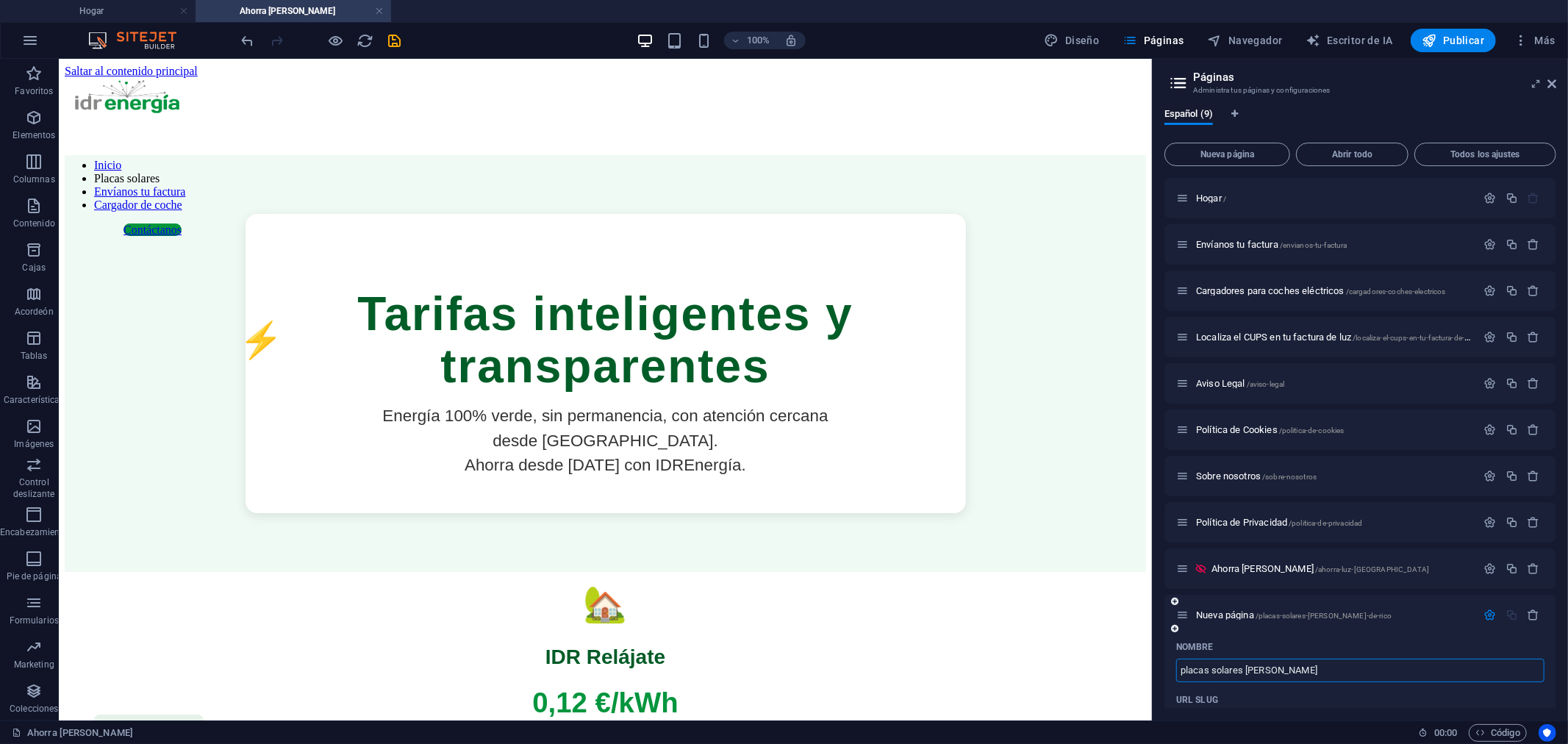
type input "/placas-solares-[PERSON_NAME]-de-ricote"
type input "placas solares [PERSON_NAME]"
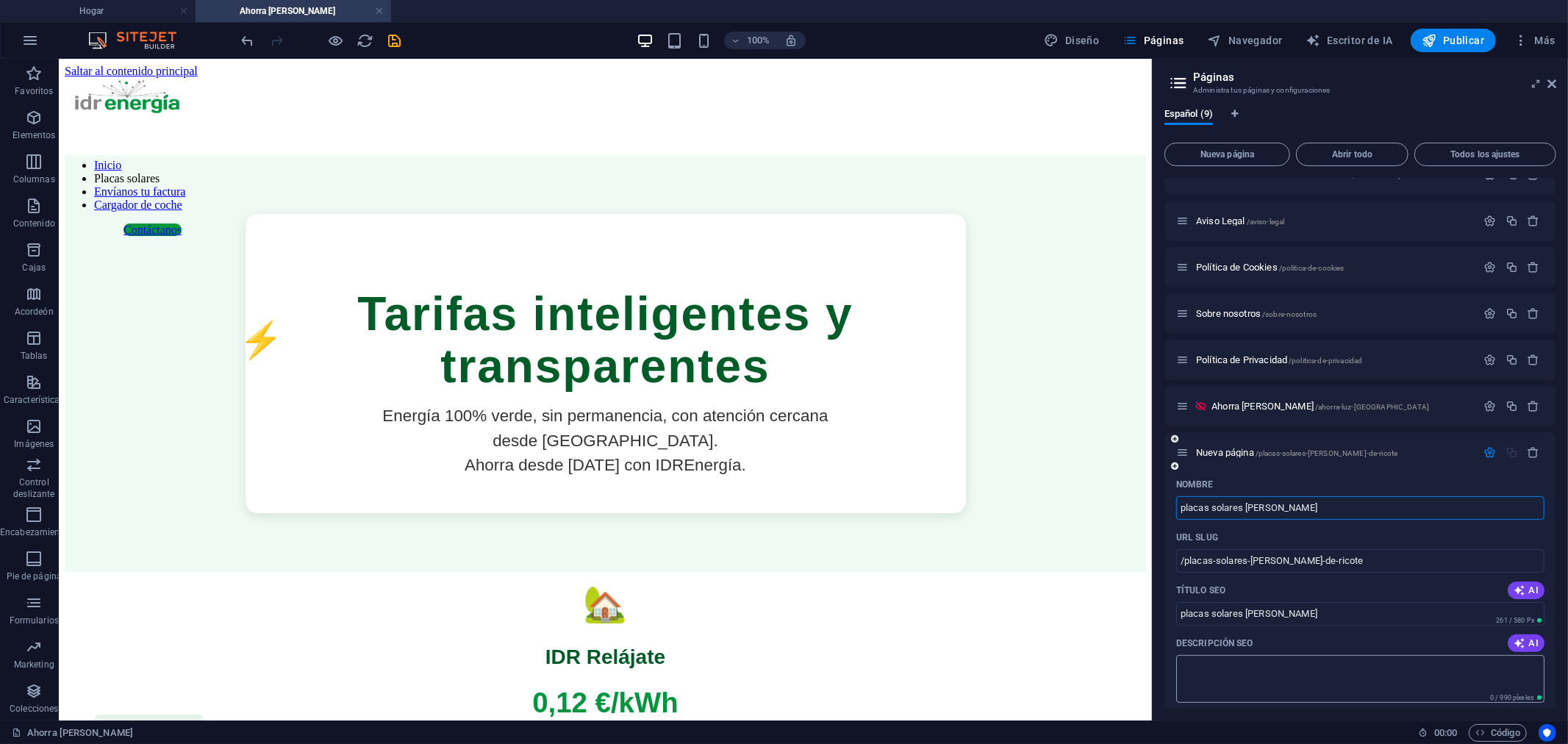
scroll to position [163, 0]
type input "placas solares [PERSON_NAME]"
click at [1363, 503] on input "placas solares [PERSON_NAME]" at bounding box center [1361, 507] width 368 height 23
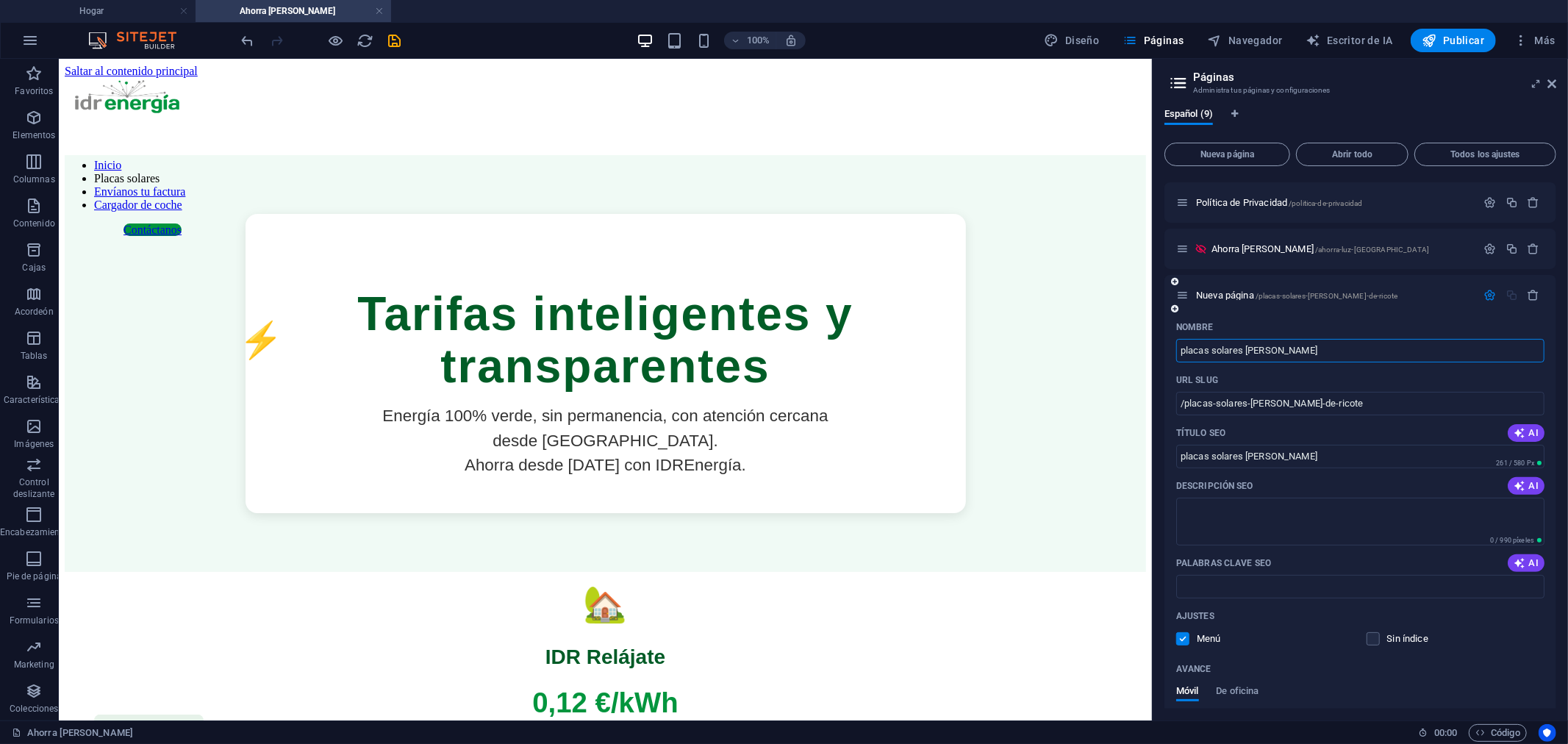
scroll to position [326, 0]
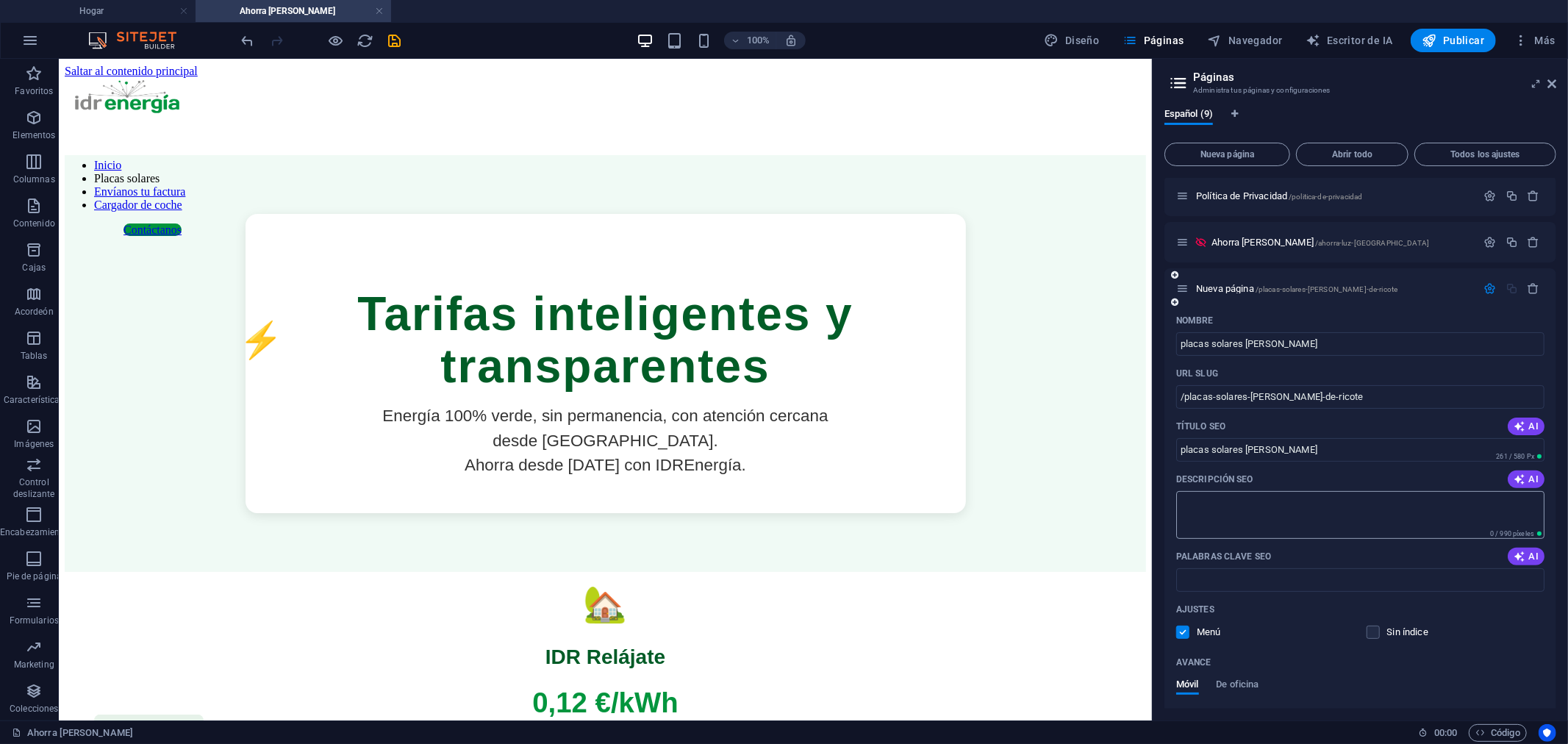
click at [1189, 499] on textarea "Descripción SEO" at bounding box center [1361, 515] width 368 height 48
paste textarea "Instalación de Placas Solares en el [PERSON_NAME] | IDR Energía"
click at [1423, 502] on textarea "Instalación de Placas Solares en el [PERSON_NAME] | IDR Energía" at bounding box center [1361, 515] width 368 height 48
drag, startPoint x: 1429, startPoint y: 502, endPoint x: 1461, endPoint y: 502, distance: 32.0
click at [1430, 502] on textarea "Instalación de Placas Solares en el [PERSON_NAME] | IDR Energía" at bounding box center [1361, 515] width 368 height 48
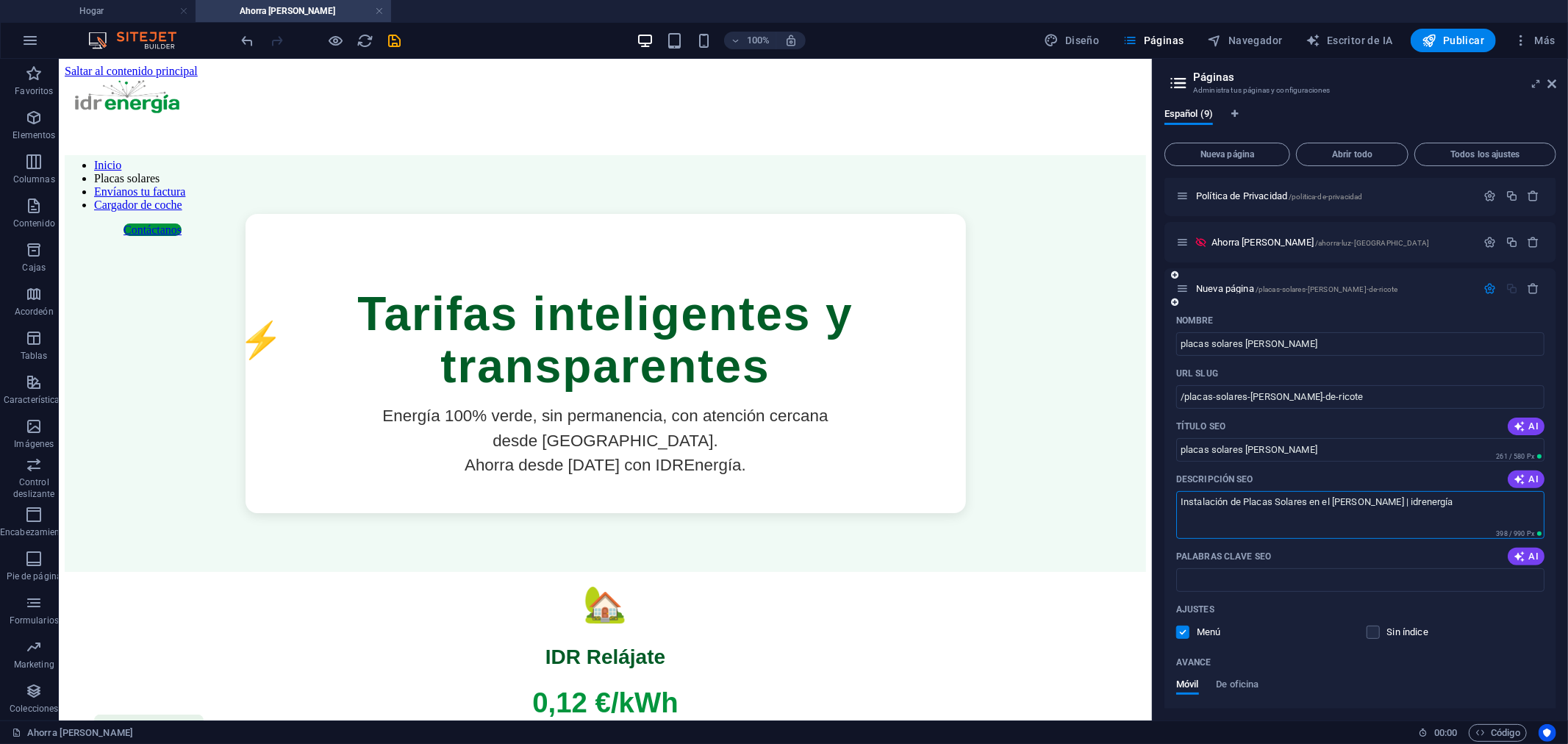
click at [1479, 520] on textarea "Instalación de Placas Solares en el [PERSON_NAME] | idrenergía" at bounding box center [1361, 515] width 368 height 48
type textarea "Instalación de Placas Solares en el [PERSON_NAME] | idrenergía"
click at [391, 39] on icon "ahorrar" at bounding box center [395, 41] width 17 height 17
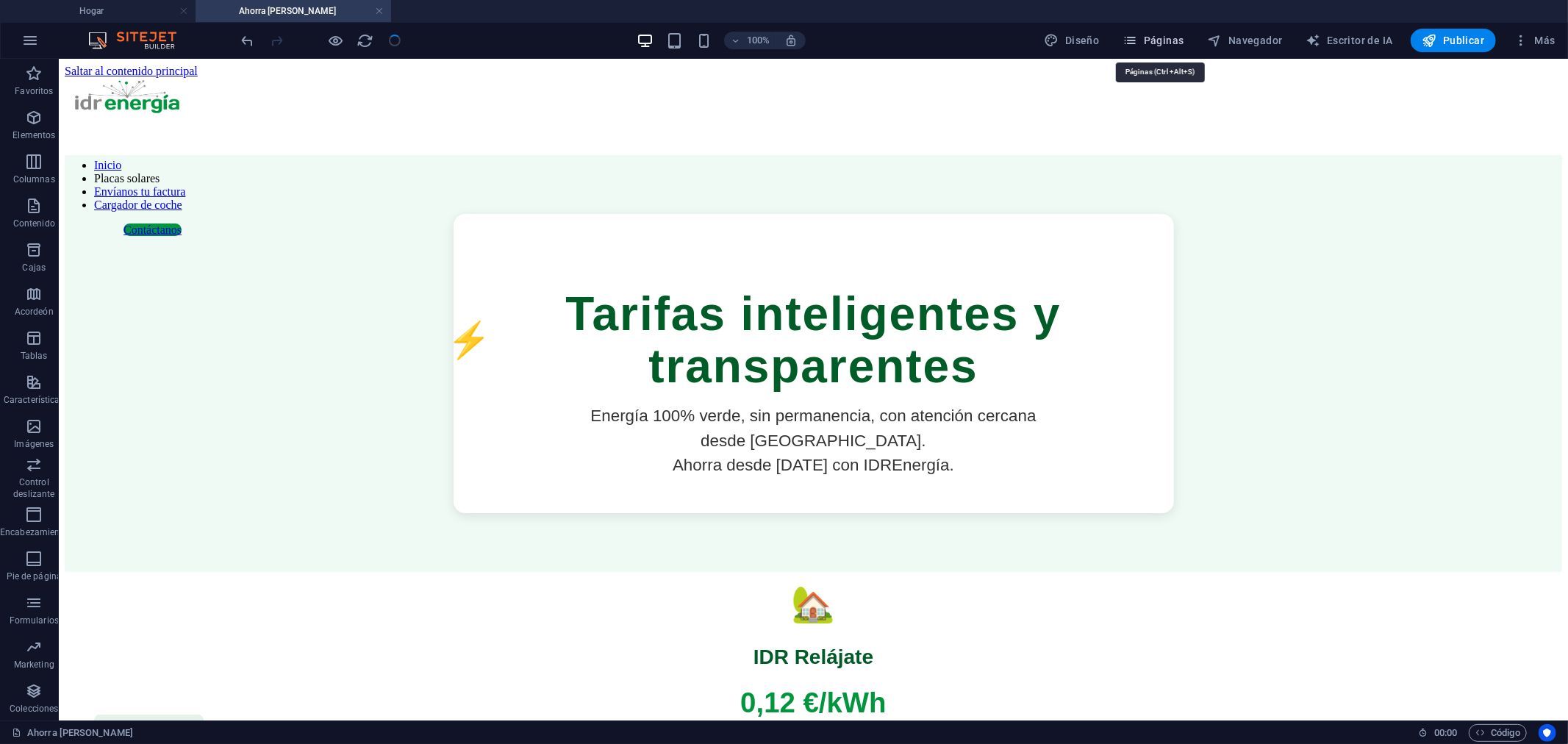
click at [1152, 41] on font "Páginas" at bounding box center [1164, 40] width 40 height 12
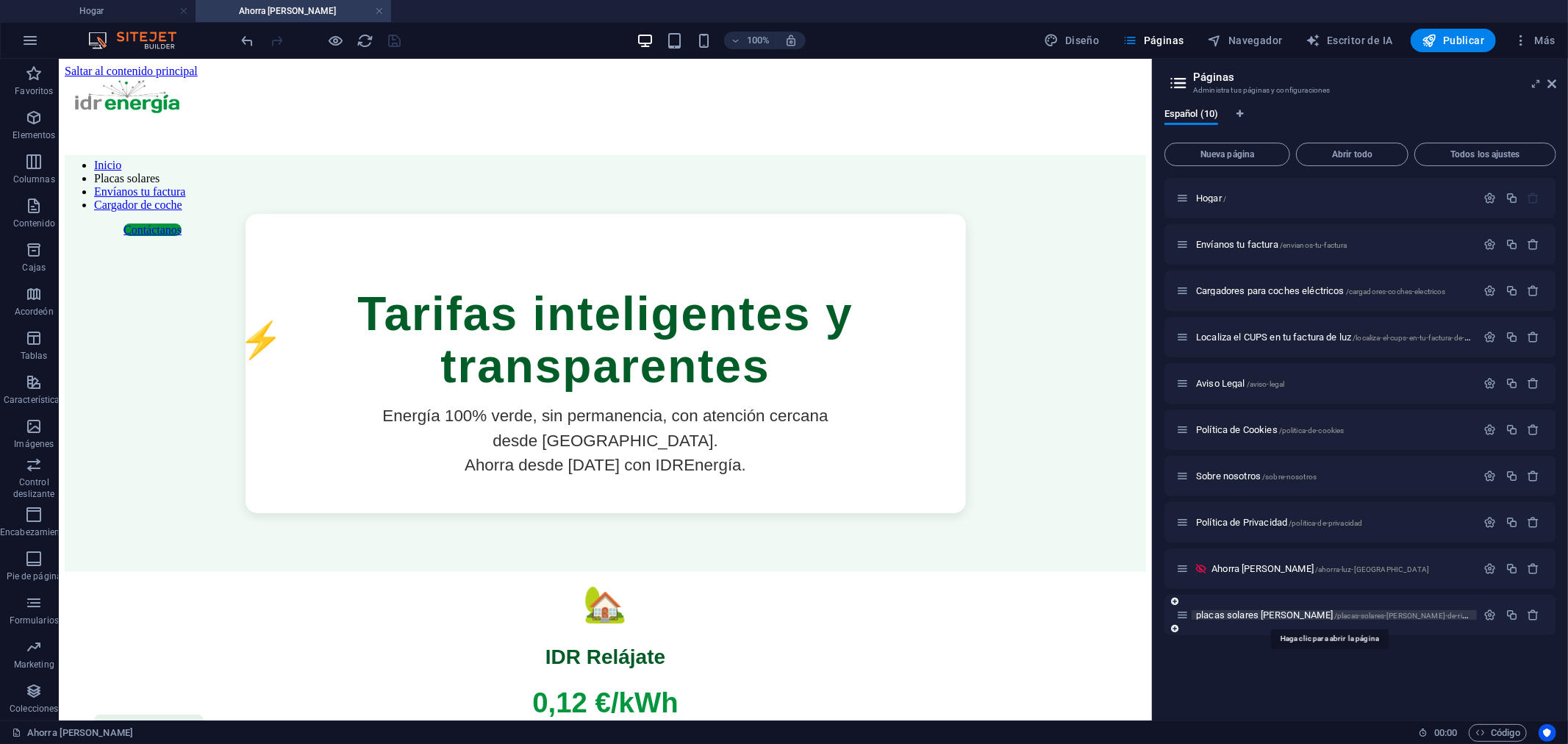
click at [1294, 611] on font "placas solares [PERSON_NAME]" at bounding box center [1264, 615] width 137 height 11
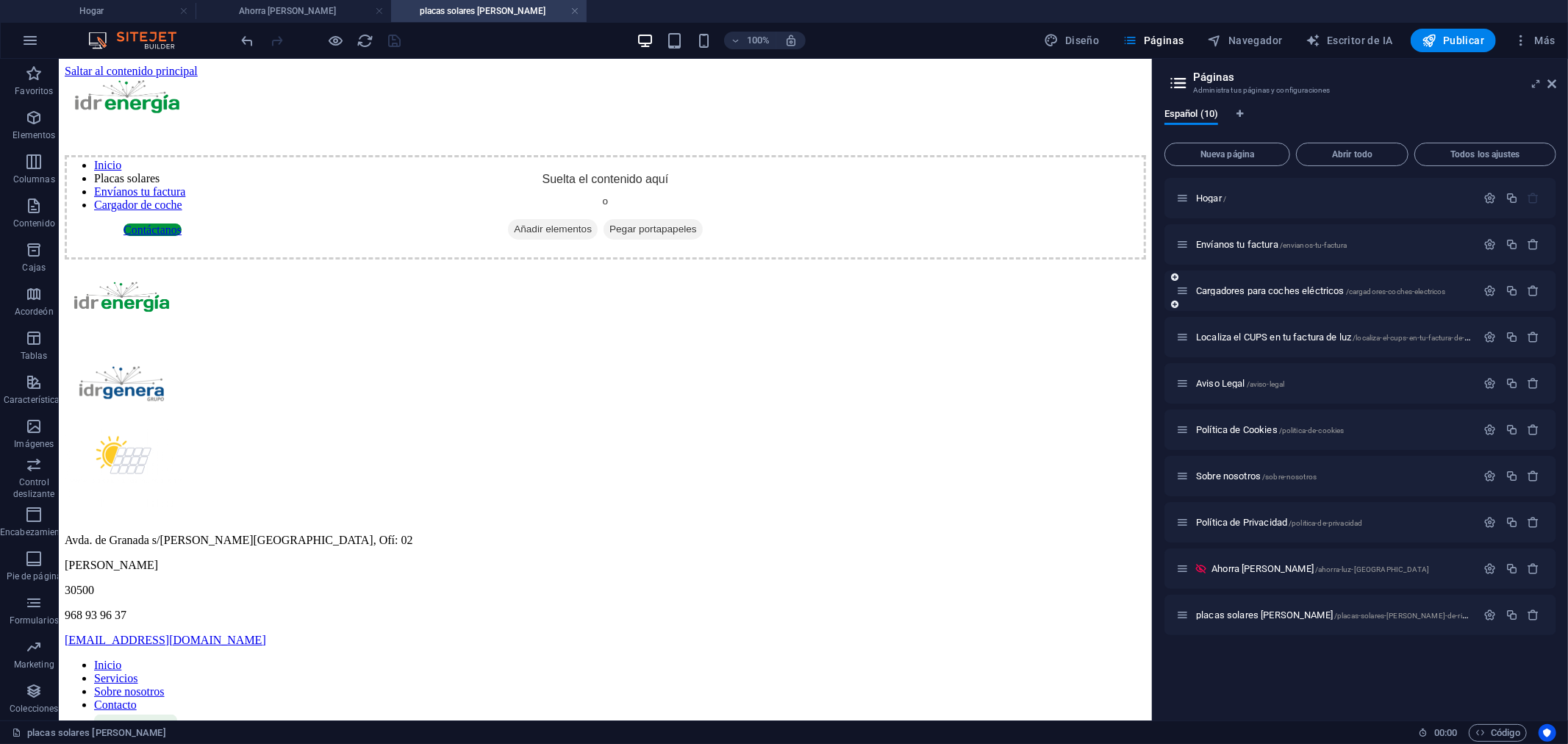
scroll to position [0, 0]
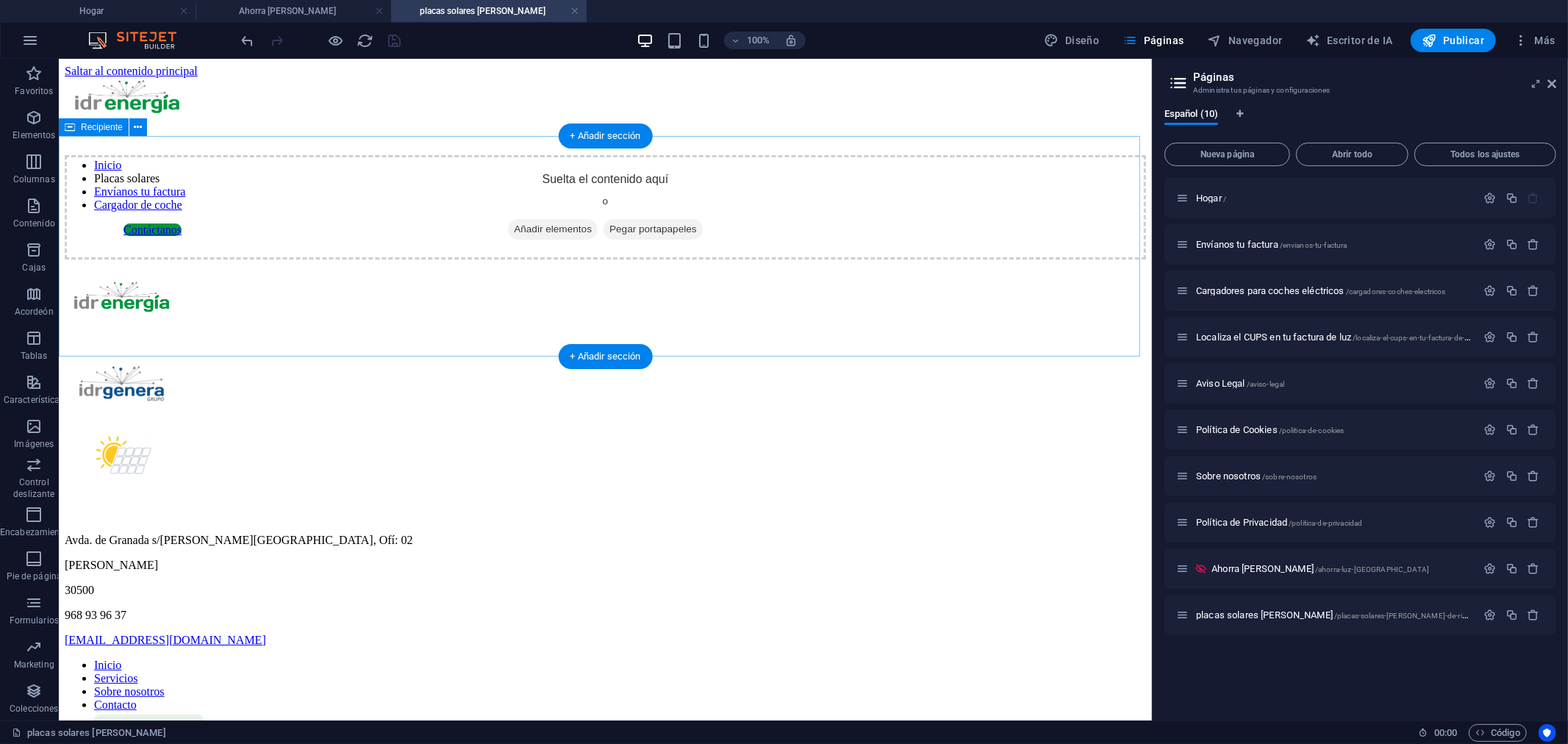
click at [540, 234] on font "Añadir elementos" at bounding box center [552, 228] width 78 height 11
click at [1550, 78] on icon at bounding box center [1552, 83] width 9 height 12
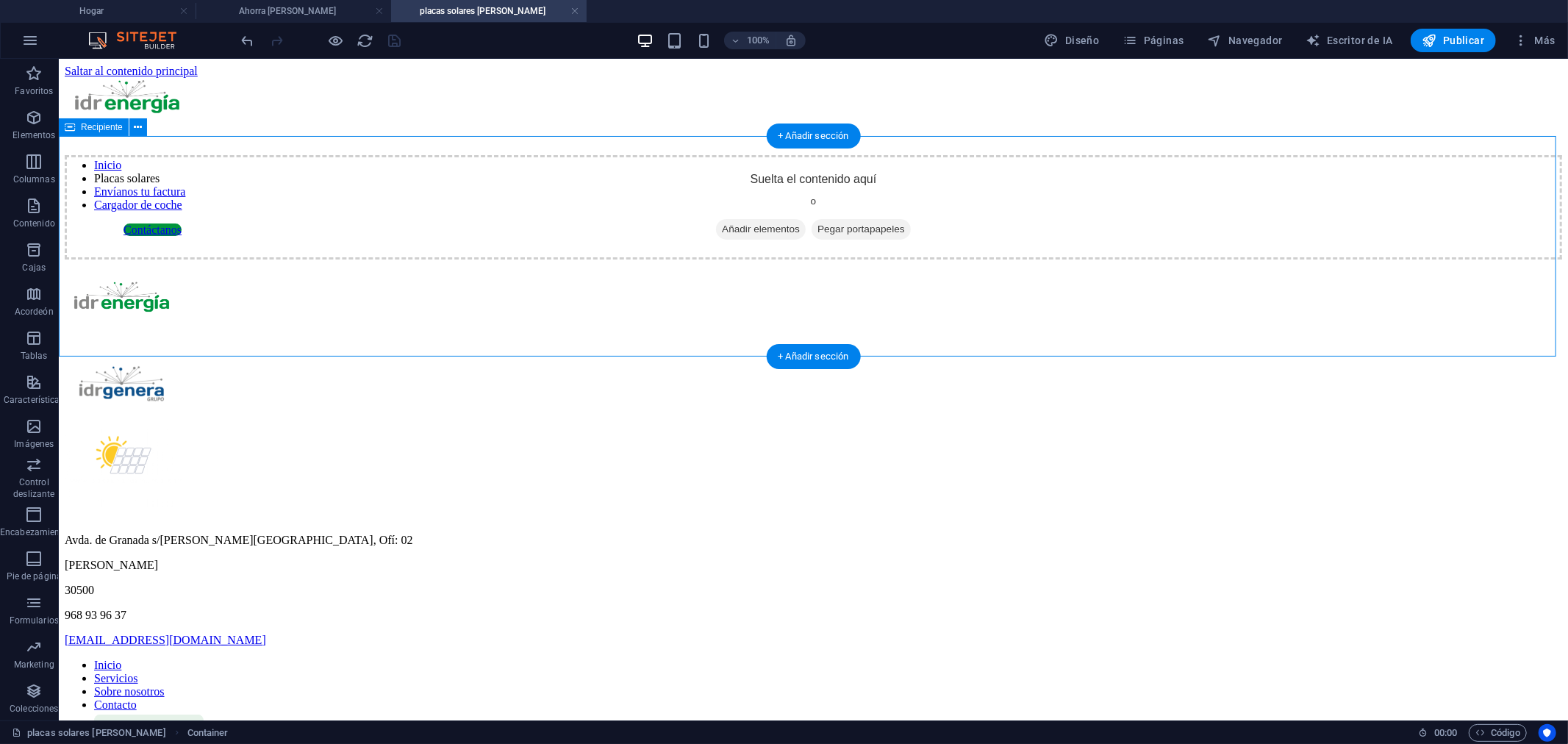
click at [729, 234] on font "Añadir elementos" at bounding box center [760, 228] width 78 height 11
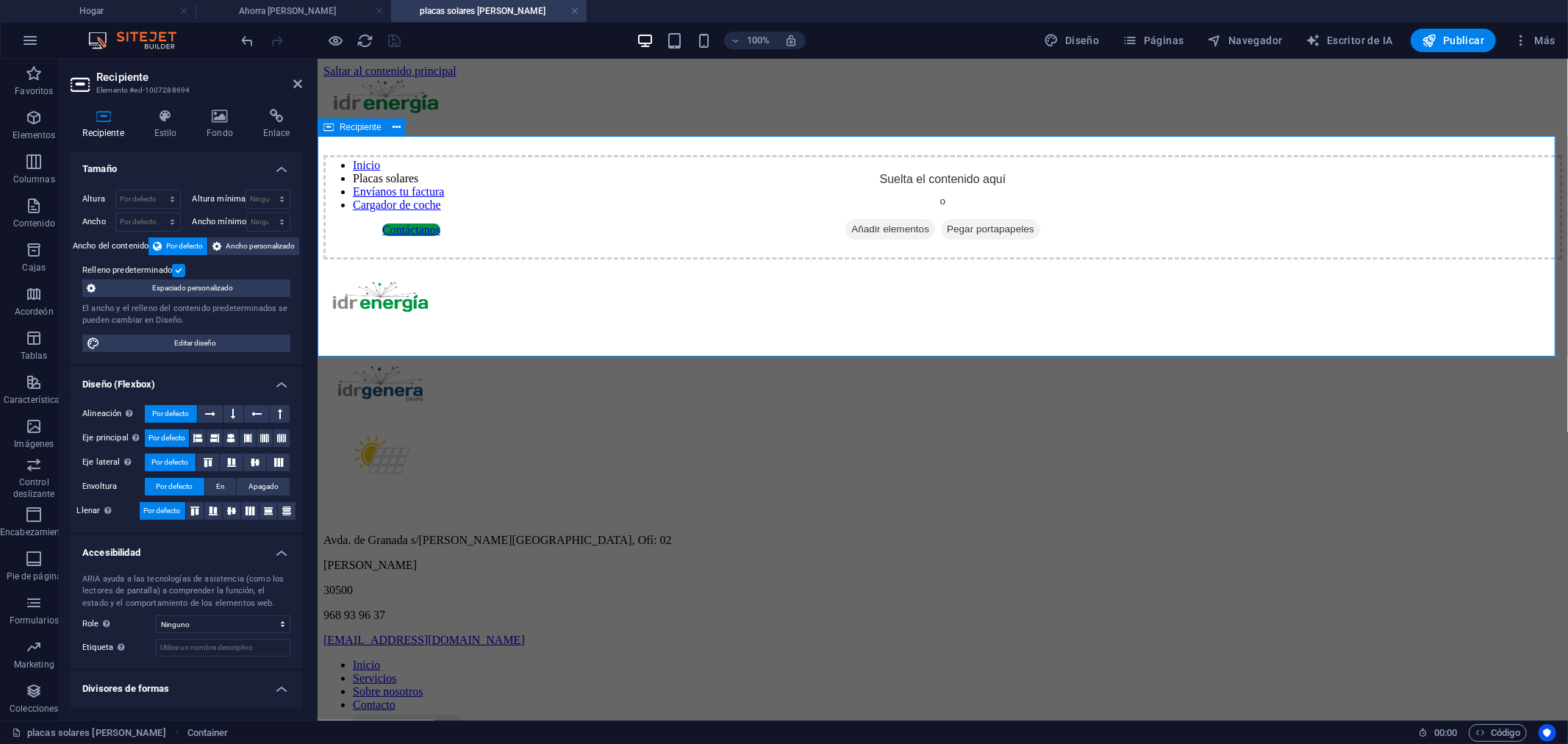
click at [846, 239] on div "Suelta el contenido aquí o Añadir elementos Pegar portapapeles" at bounding box center [942, 207] width 1239 height 104
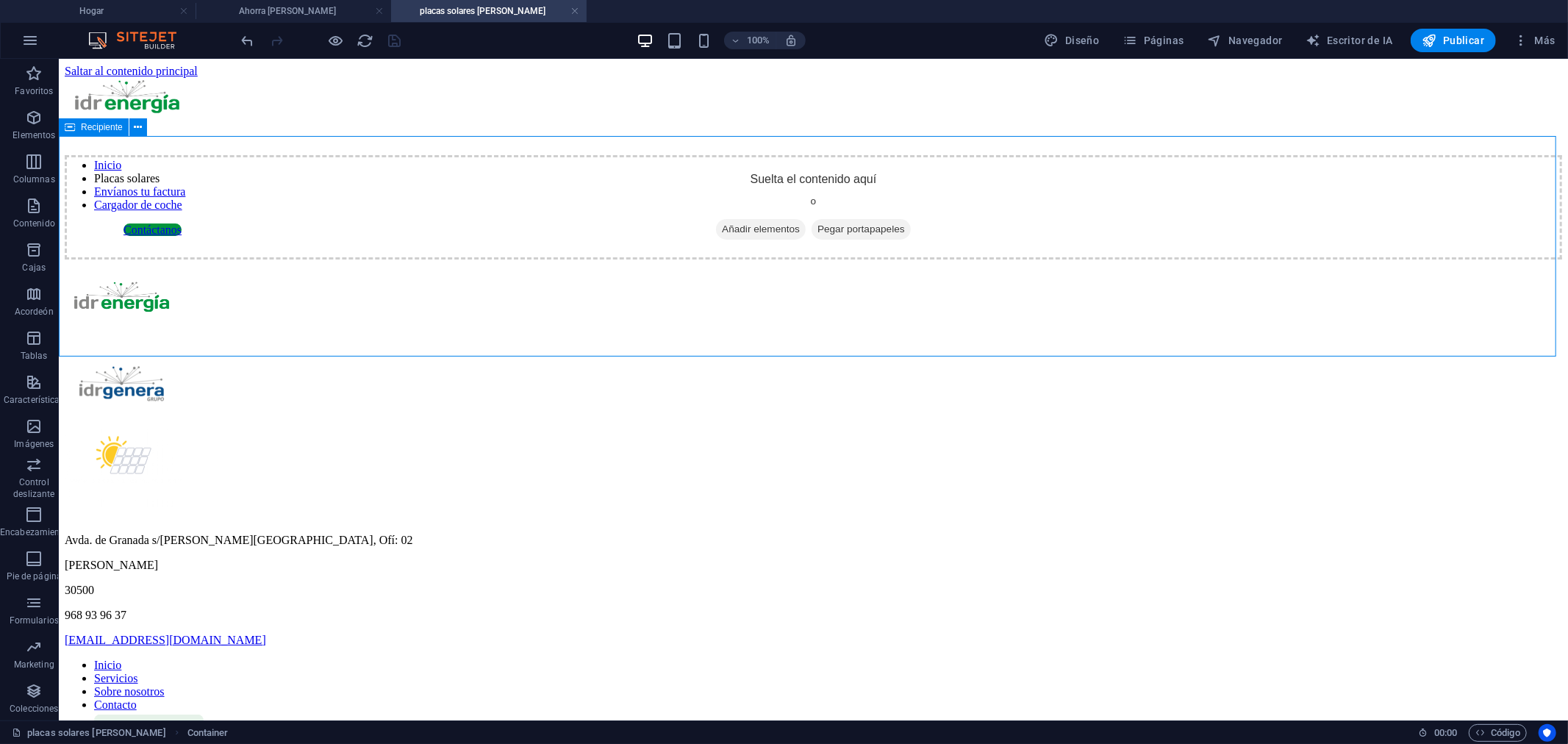
click at [765, 234] on font "Añadir elementos" at bounding box center [760, 228] width 78 height 11
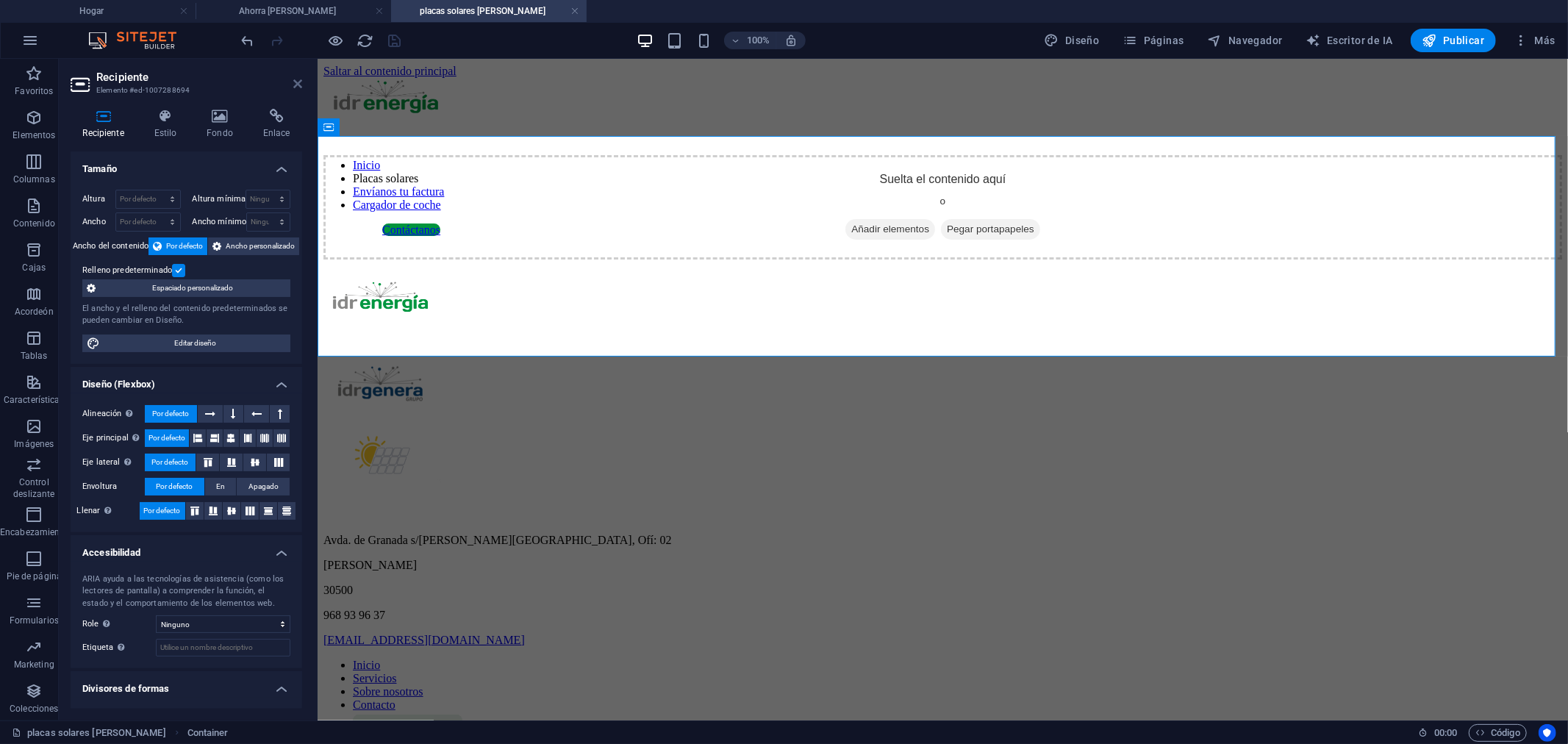
click at [296, 78] on icon at bounding box center [297, 83] width 9 height 12
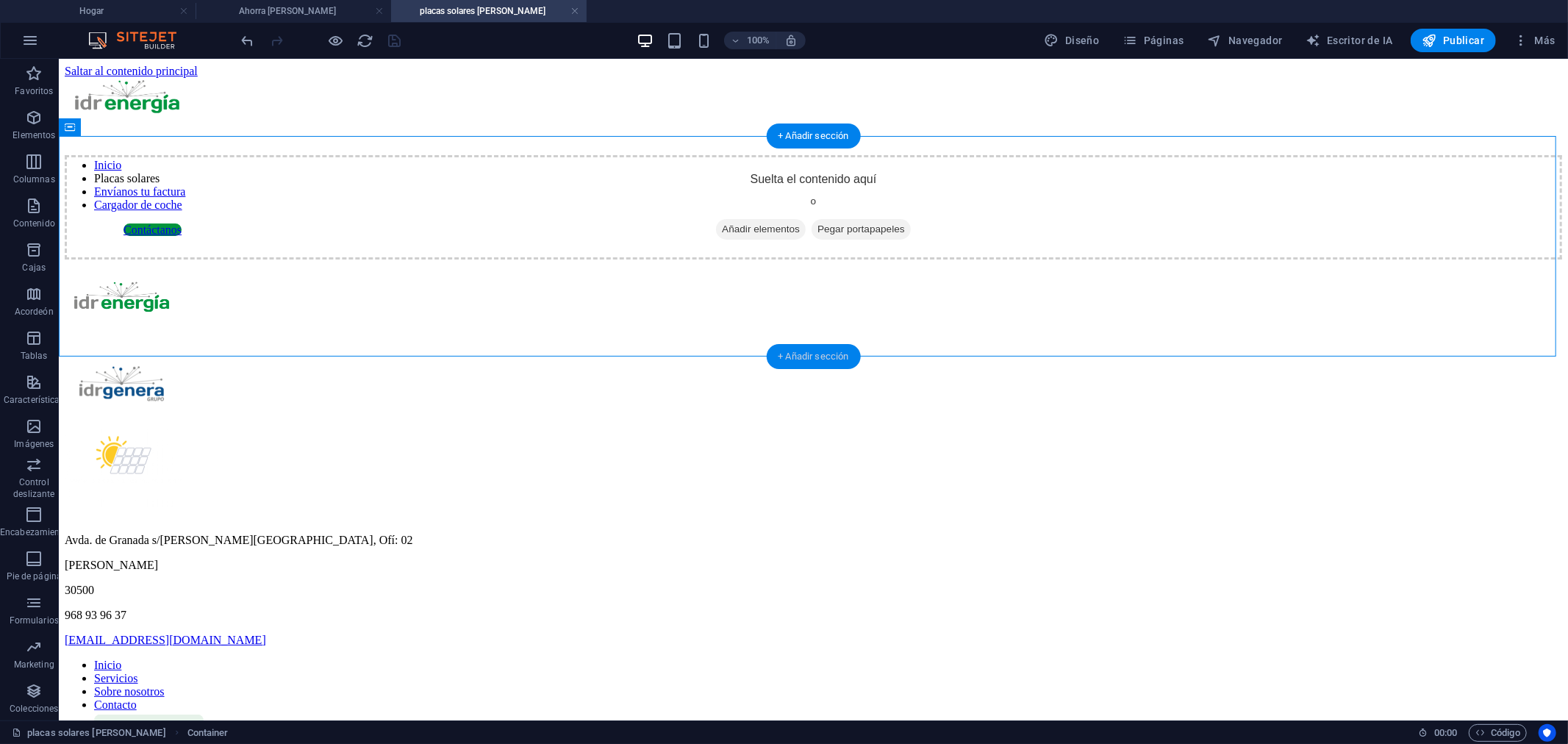
click at [798, 354] on font "+ Añadir sección" at bounding box center [813, 356] width 71 height 11
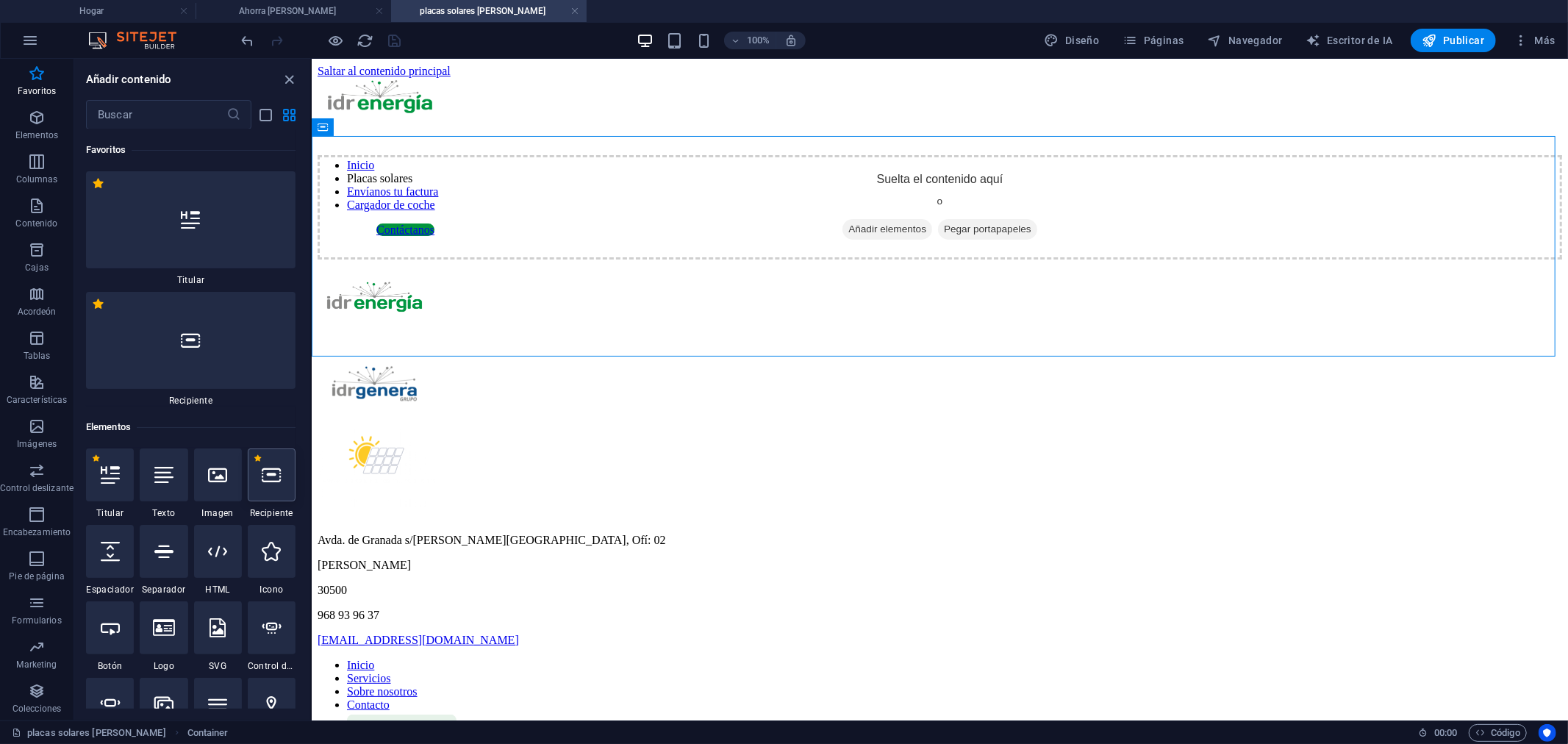
click at [274, 486] on div at bounding box center [272, 475] width 48 height 53
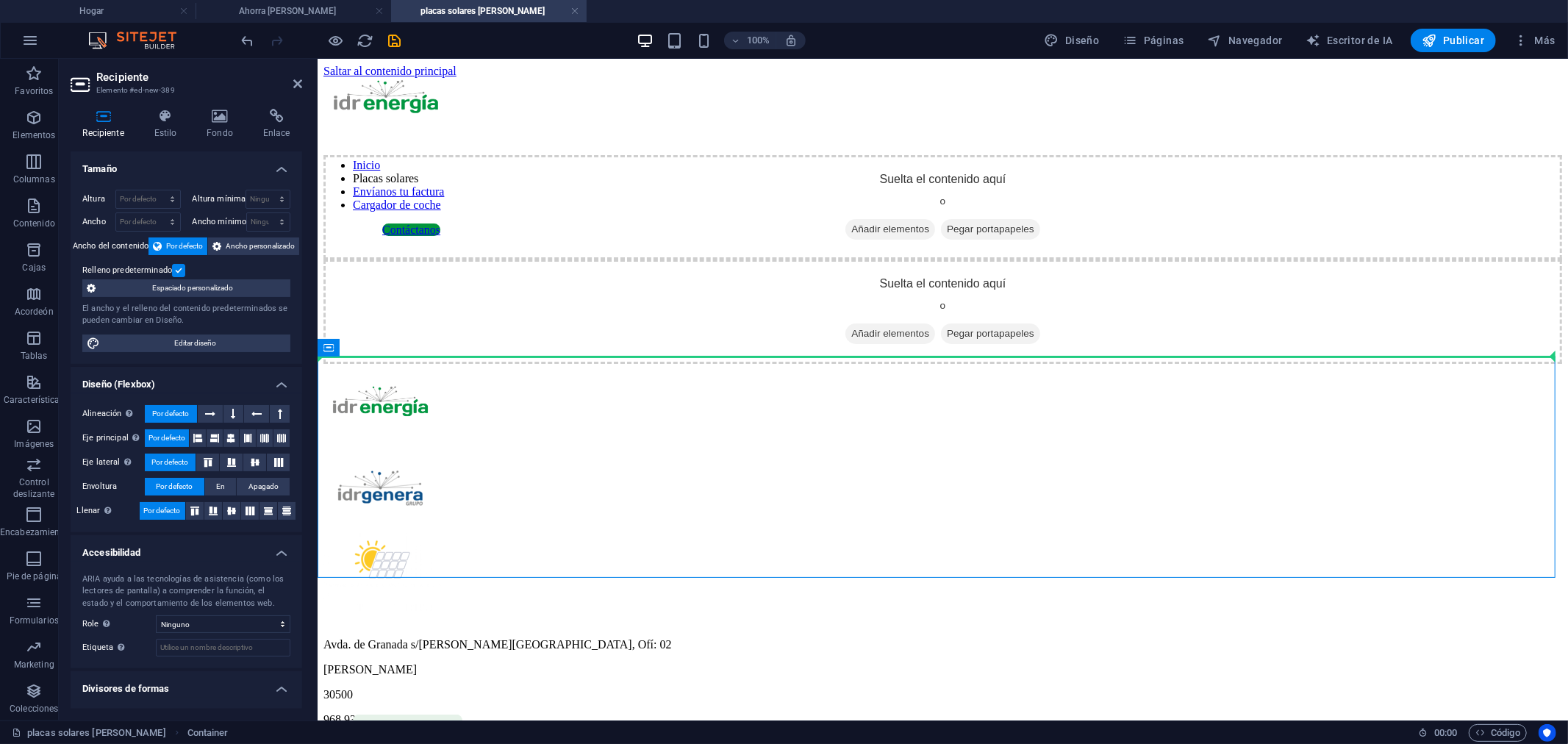
drag, startPoint x: 695, startPoint y: 343, endPoint x: 702, endPoint y: 321, distance: 23.1
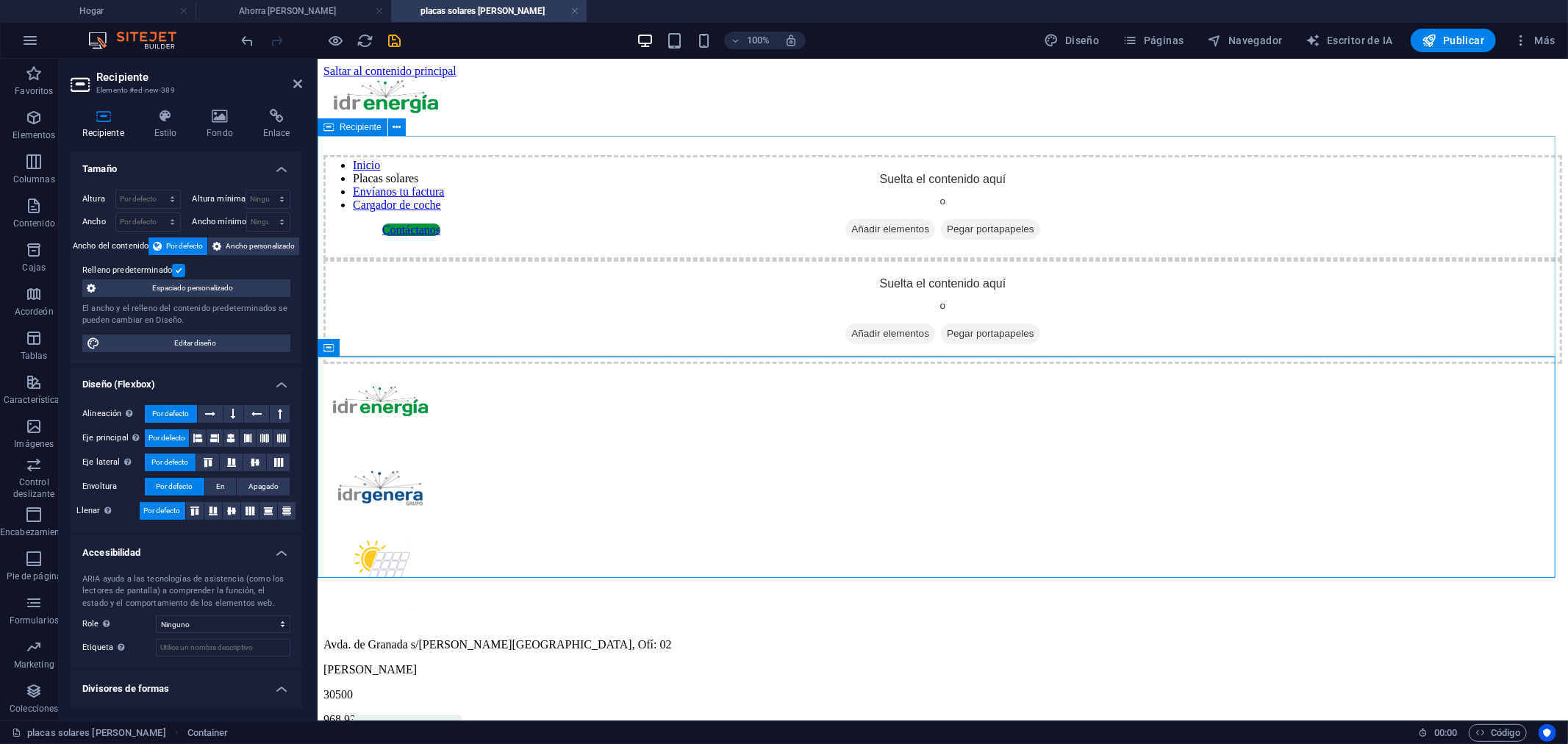
click at [892, 234] on font "Añadir elementos" at bounding box center [889, 228] width 78 height 11
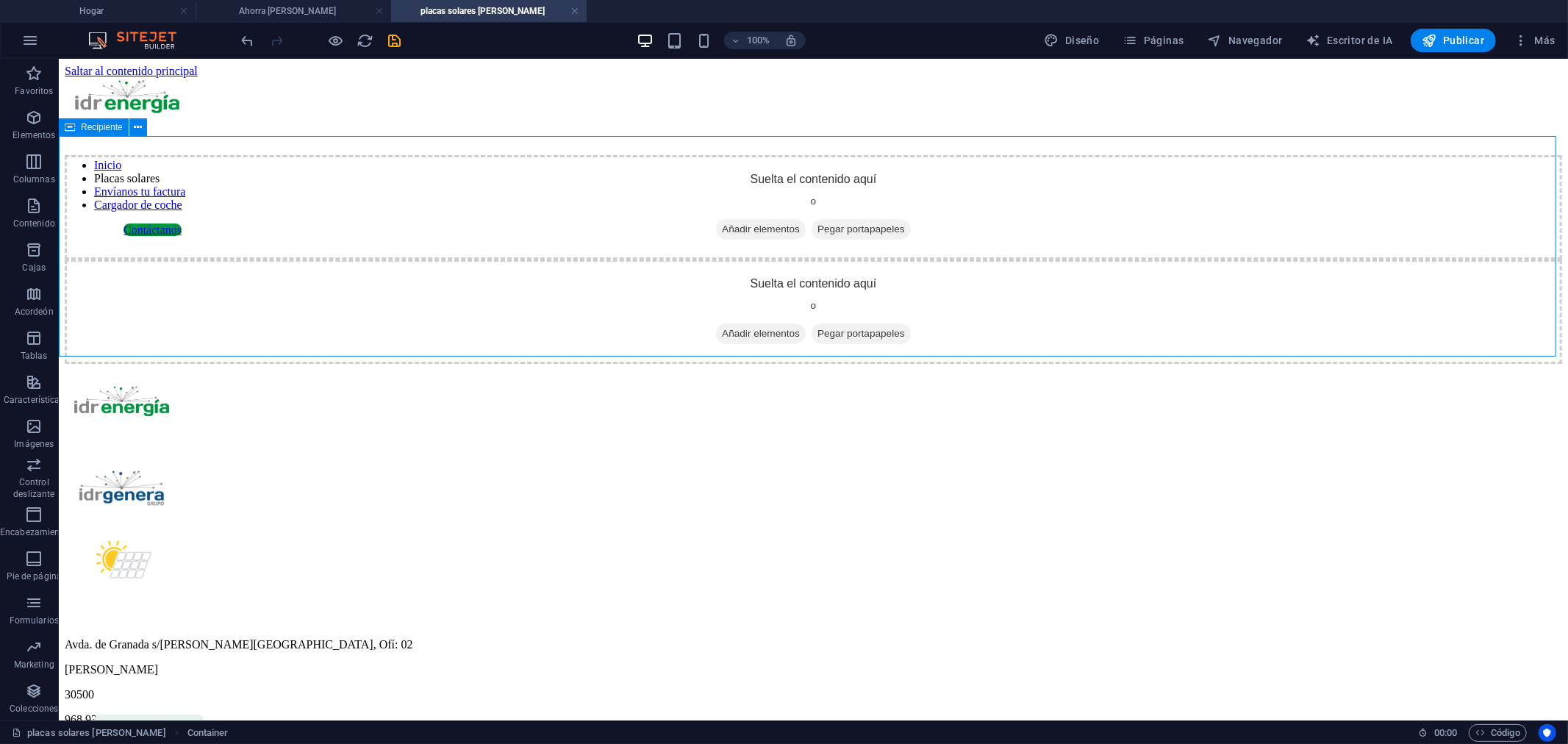
click at [784, 234] on font "Añadir elementos" at bounding box center [760, 228] width 78 height 11
click at [767, 234] on font "Añadir elementos" at bounding box center [760, 228] width 78 height 11
click at [137, 353] on icon at bounding box center [137, 348] width 8 height 16
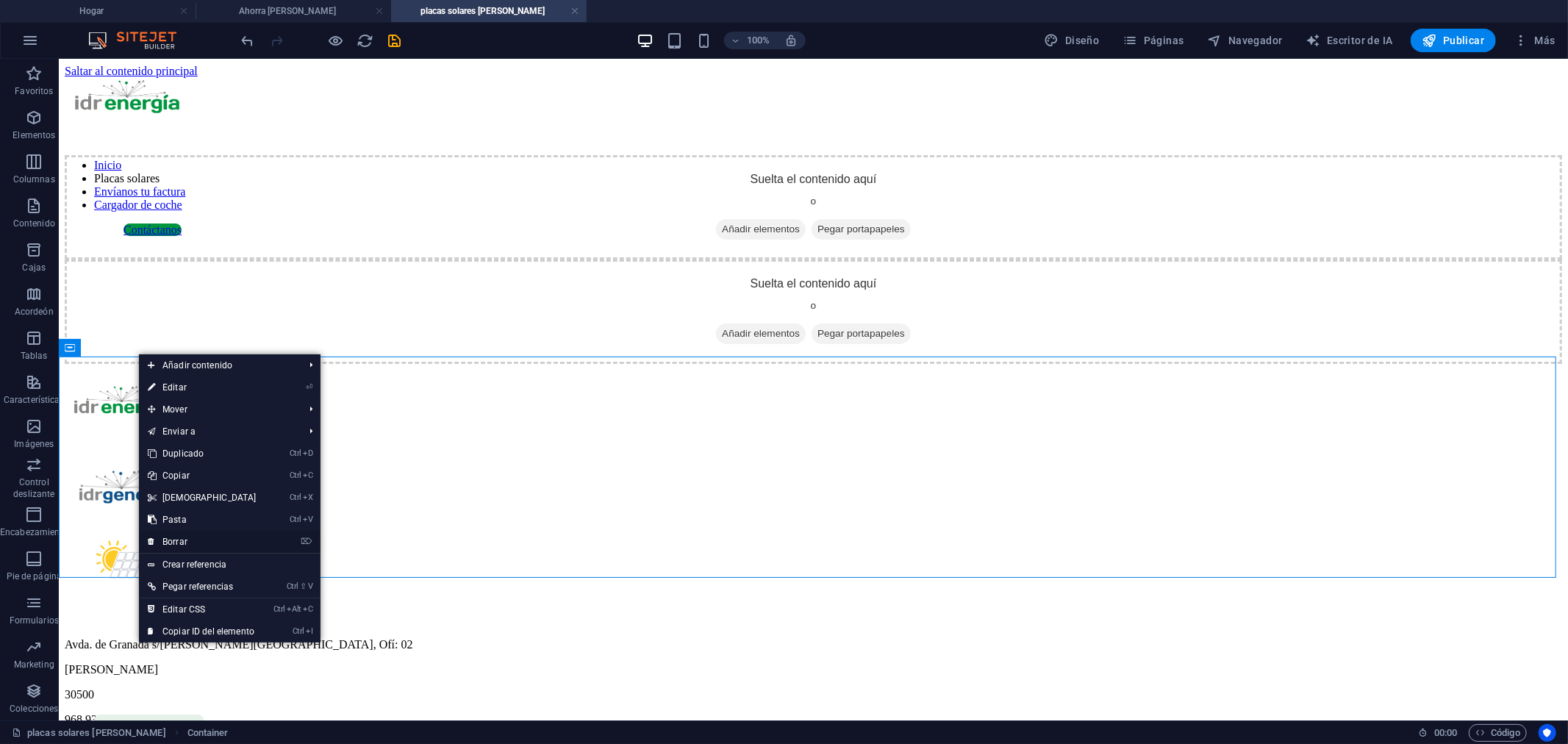
click at [189, 543] on link "⌦ Borrar" at bounding box center [202, 541] width 127 height 22
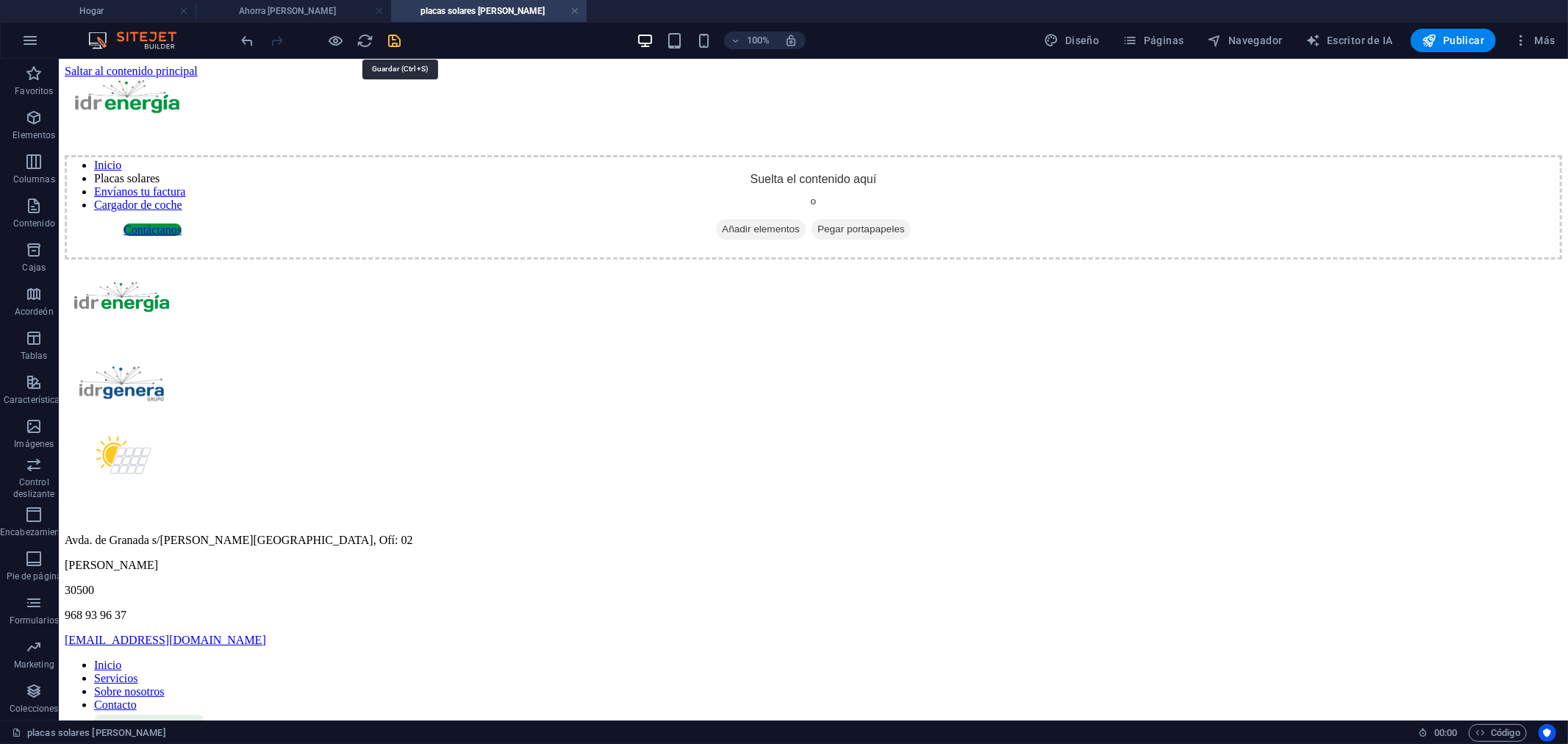
click at [395, 38] on icon "ahorrar" at bounding box center [395, 41] width 17 height 17
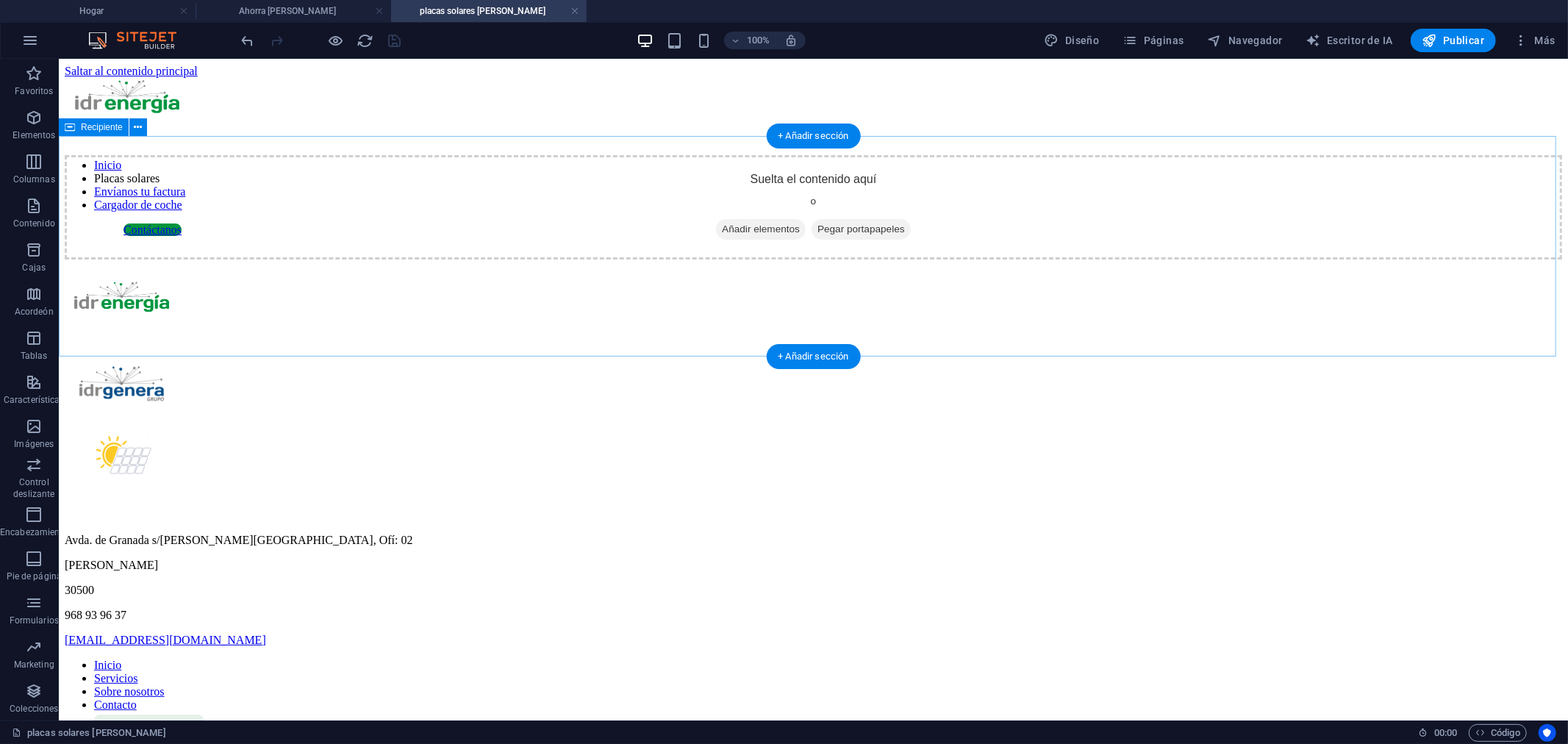
click at [763, 234] on font "Añadir elementos" at bounding box center [760, 228] width 78 height 11
drag, startPoint x: 763, startPoint y: 269, endPoint x: 503, endPoint y: 269, distance: 260.0
click at [763, 234] on font "Añadir elementos" at bounding box center [760, 228] width 78 height 11
click at [503, 259] on div "Suelta el contenido aquí o Añadir elementos Pegar portapapeles" at bounding box center [812, 207] width 1497 height 104
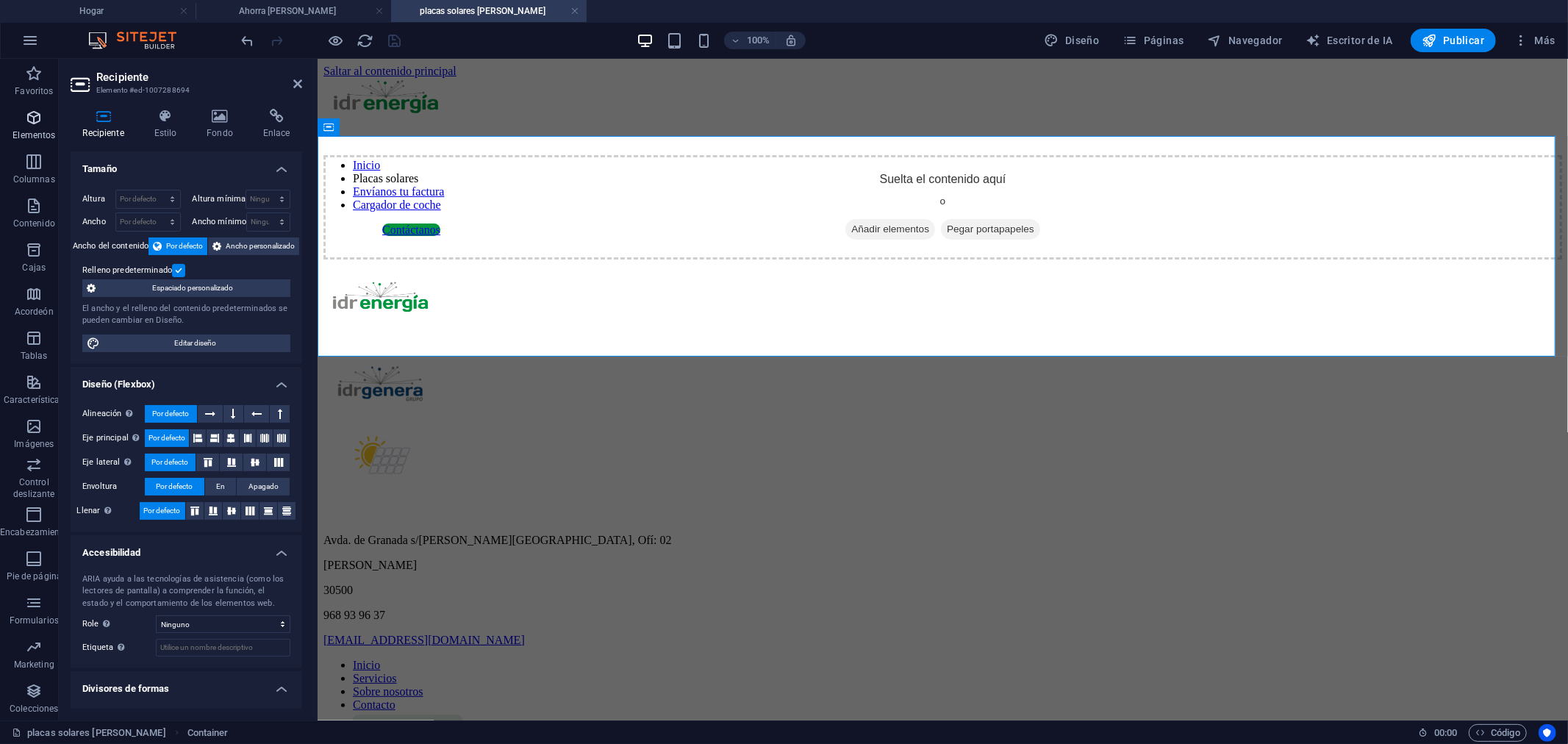
click at [42, 127] on span "Elementos" at bounding box center [34, 126] width 68 height 35
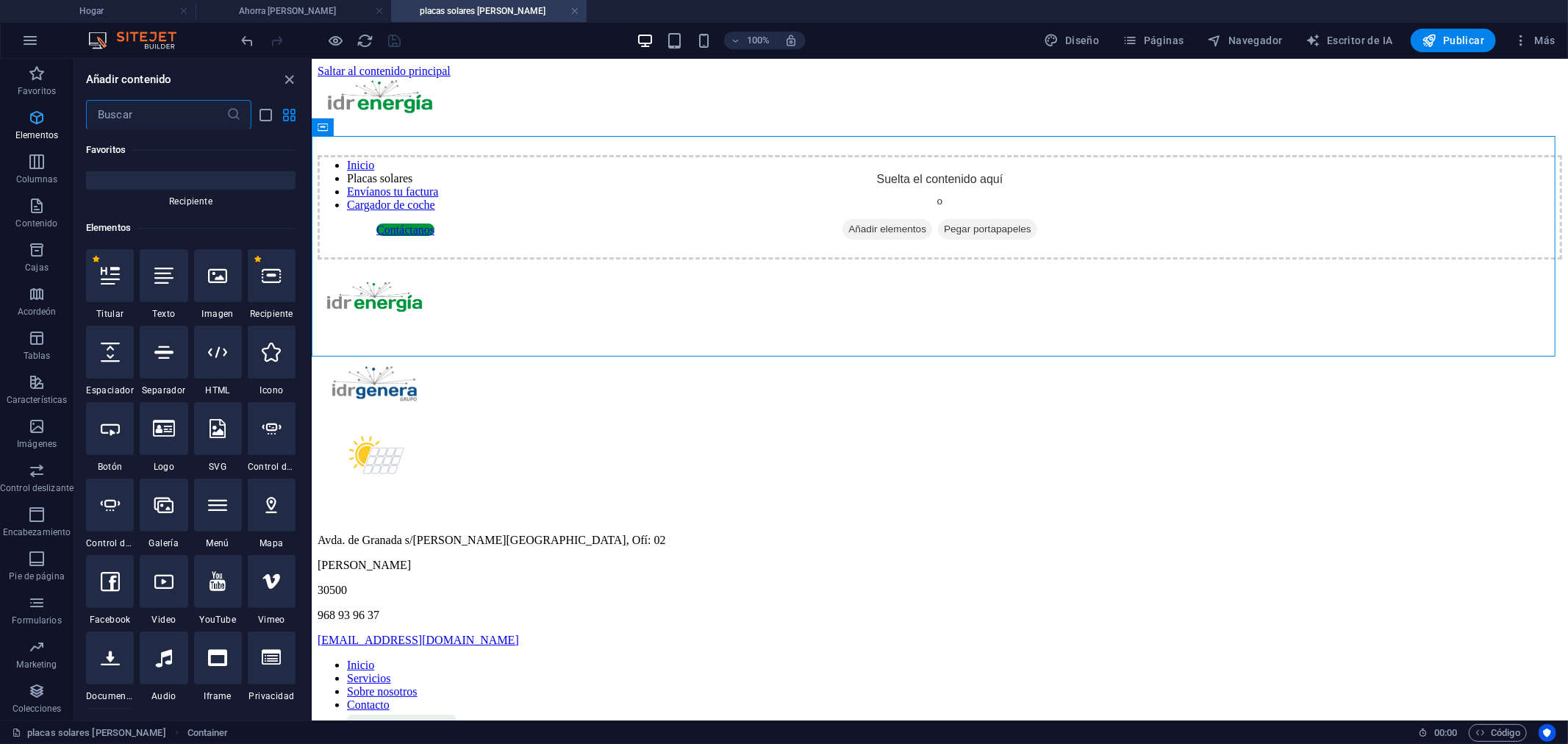
scroll to position [276, 0]
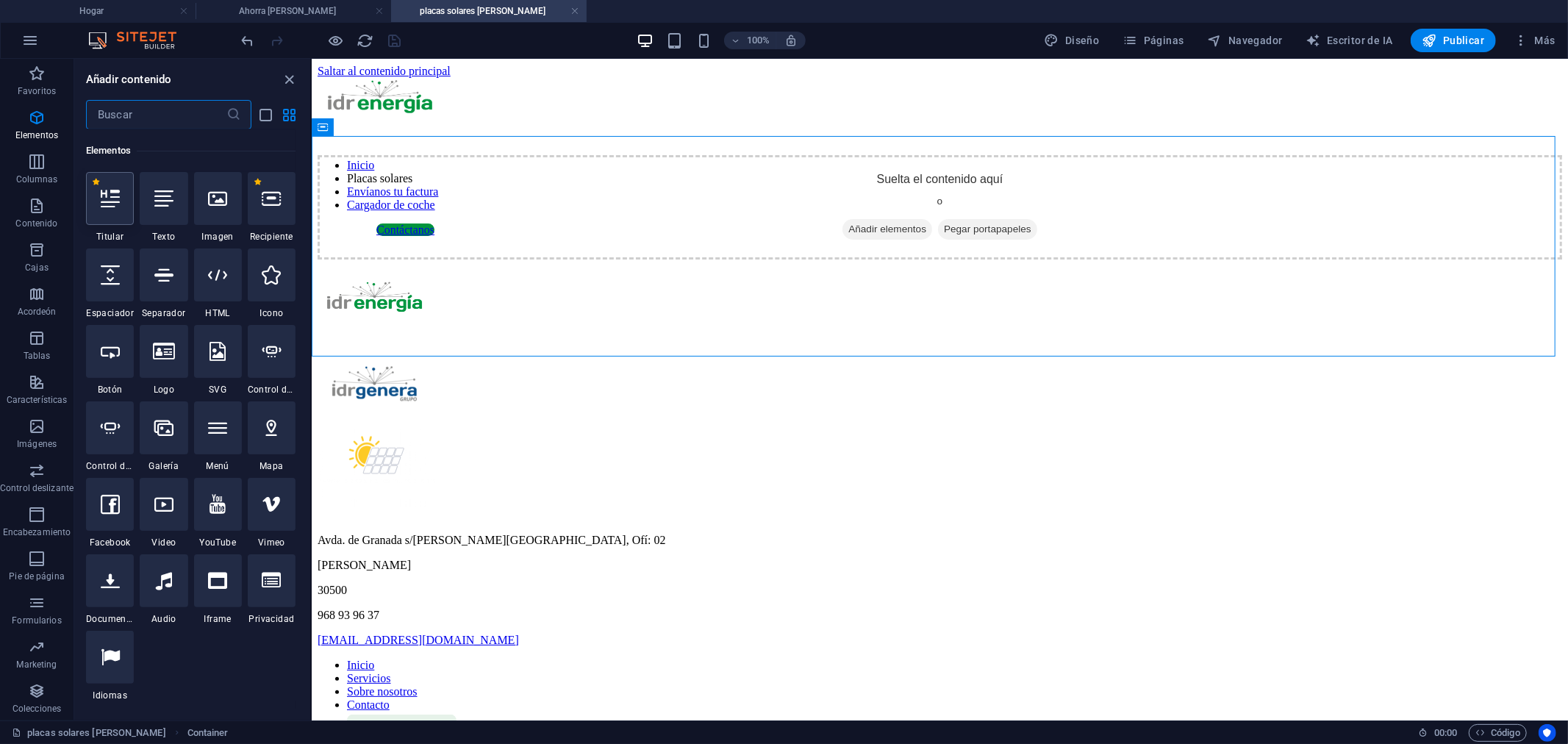
click at [114, 206] on icon at bounding box center [110, 198] width 19 height 19
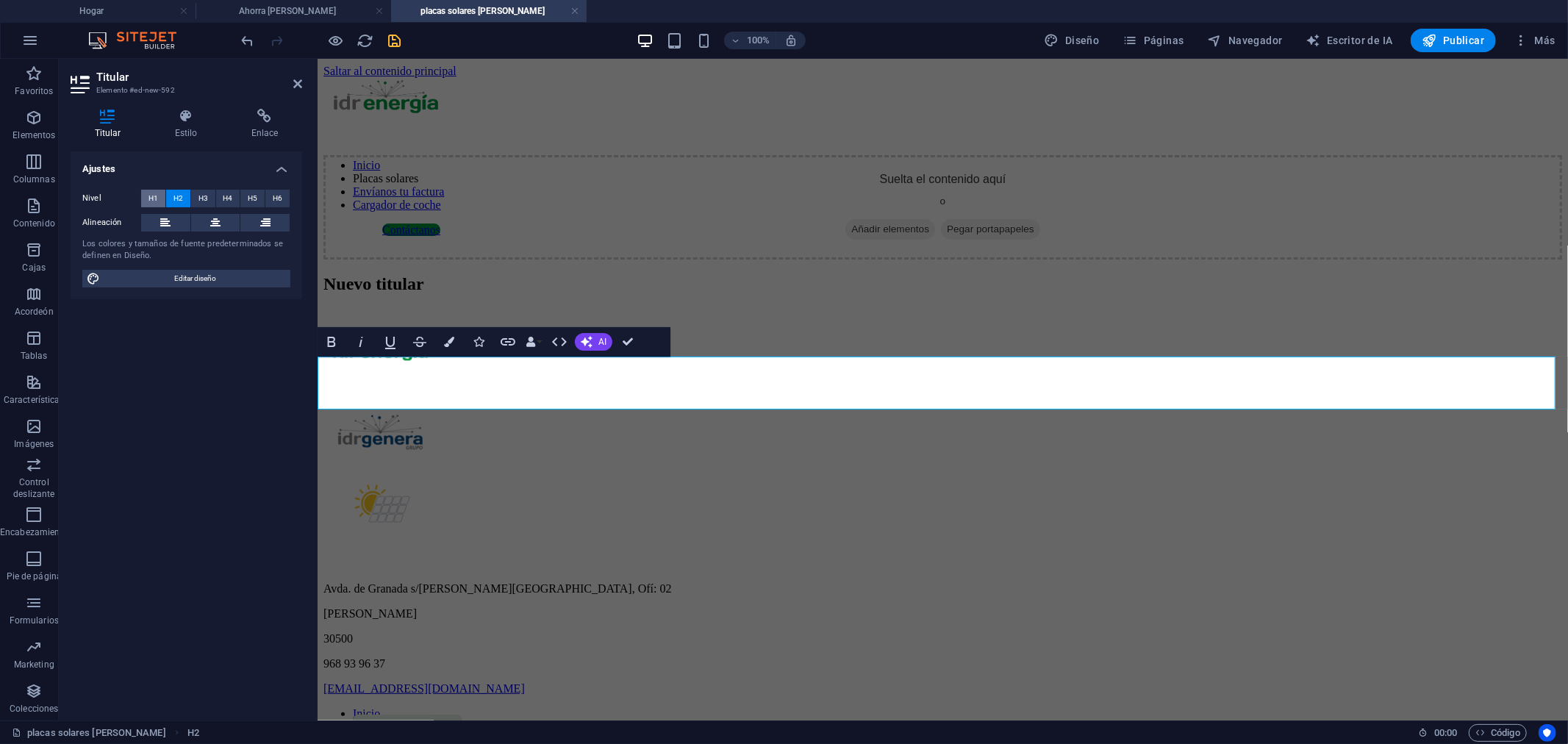
click at [144, 196] on button "H1" at bounding box center [153, 198] width 24 height 18
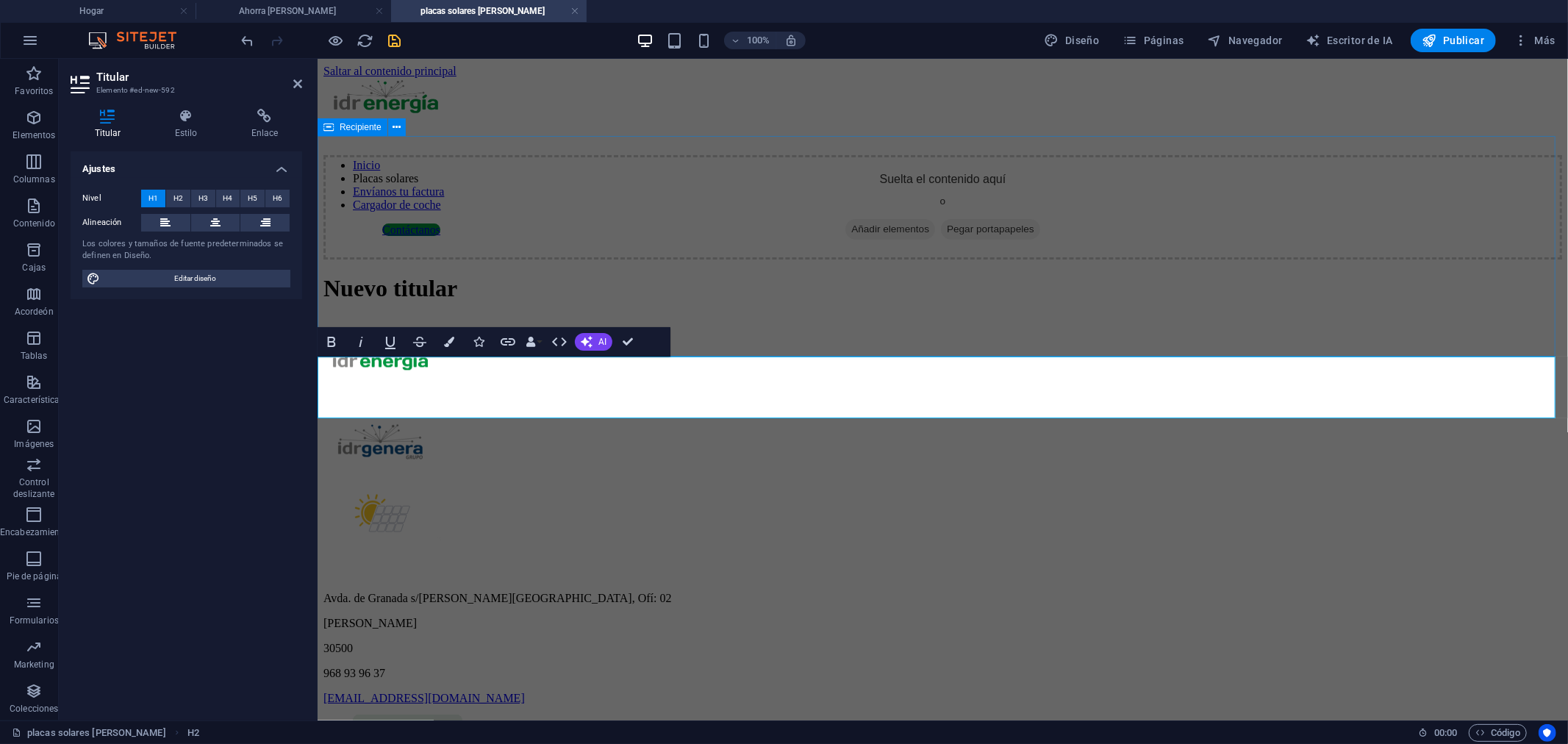
click at [870, 259] on div "Suelta el contenido aquí o Añadir elementos Pegar portapapeles" at bounding box center [942, 207] width 1239 height 104
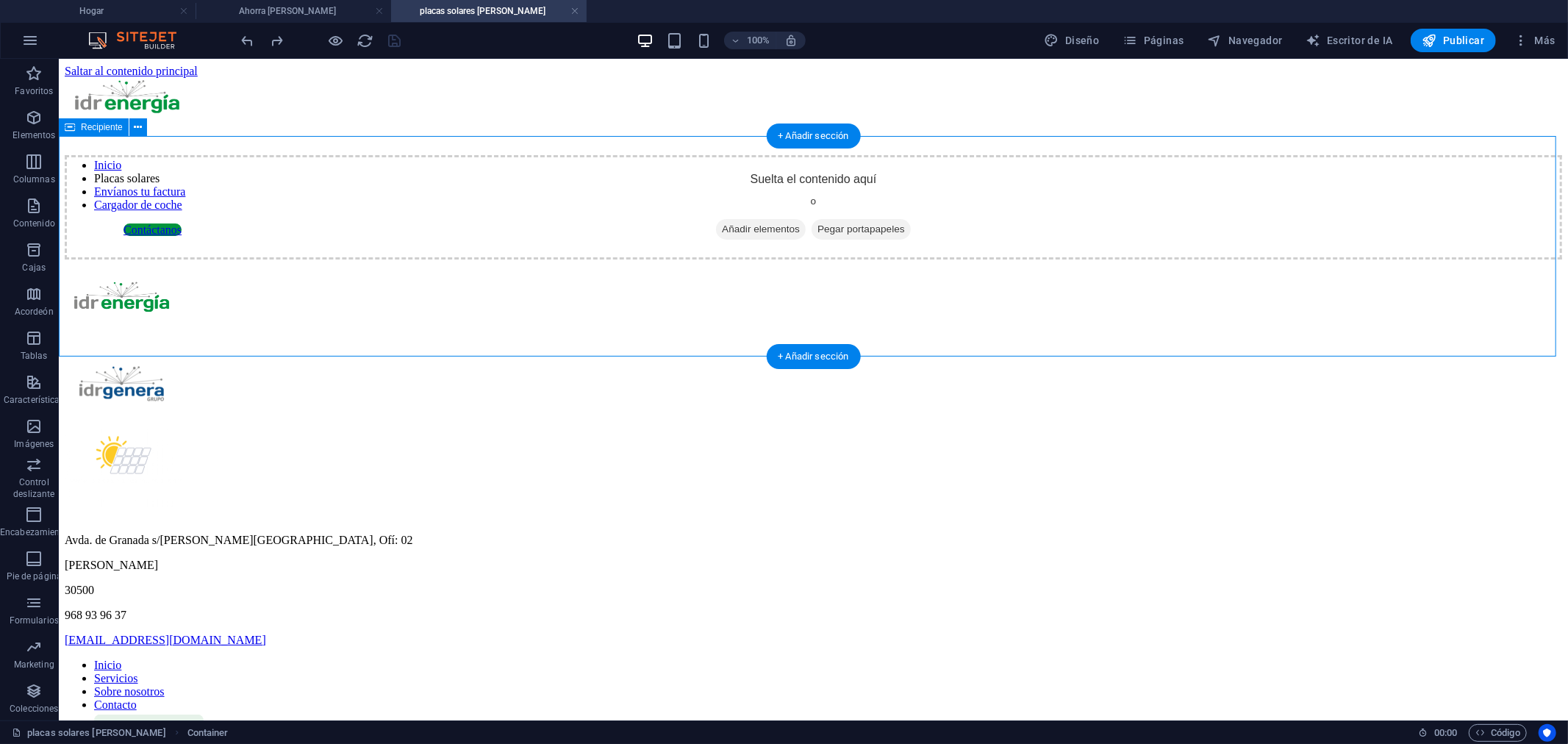
click at [742, 234] on font "Añadir elementos" at bounding box center [760, 228] width 78 height 11
click at [30, 115] on icon "button" at bounding box center [33, 117] width 18 height 18
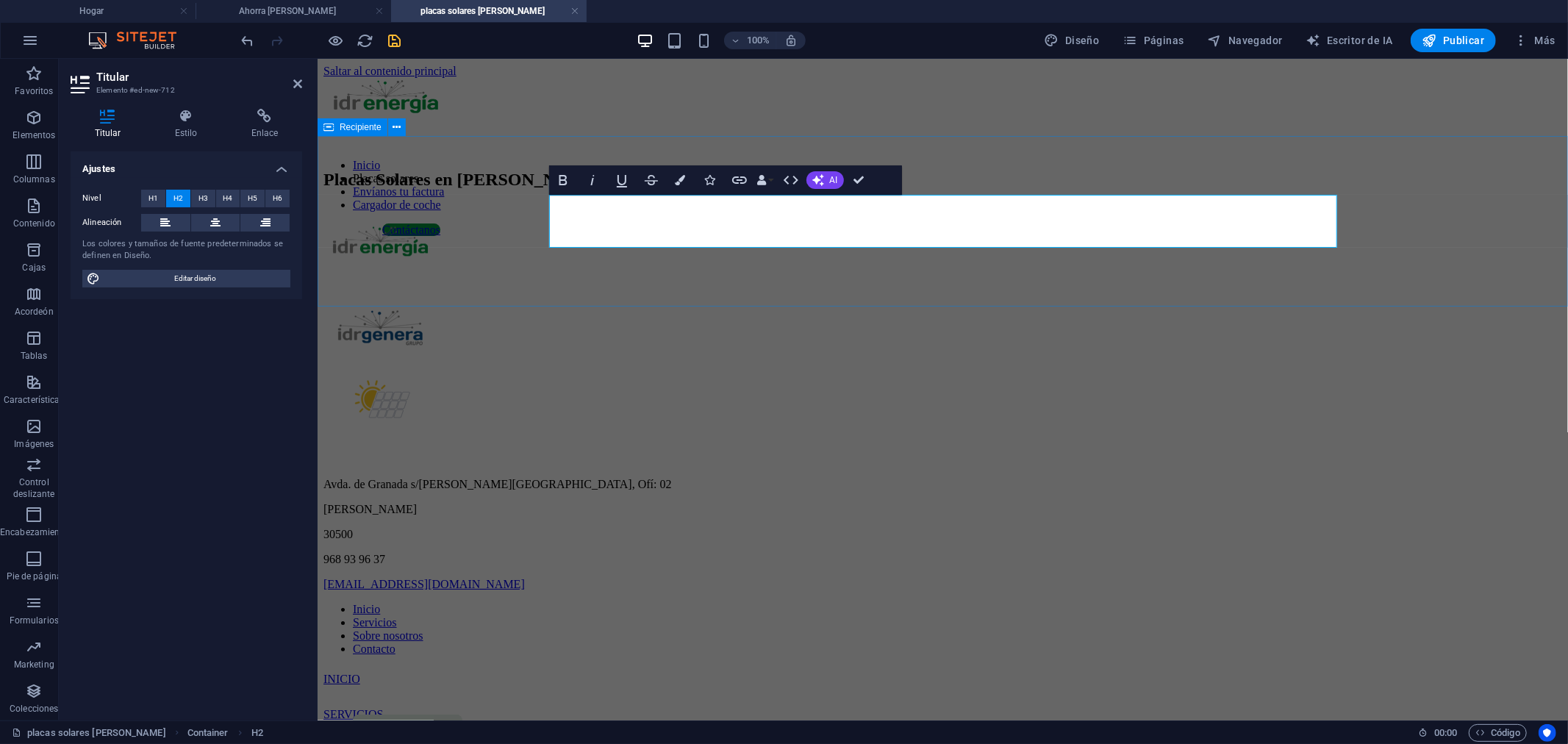
click at [1392, 189] on div "Placas Solares en [PERSON_NAME]" at bounding box center [942, 179] width 1239 height 20
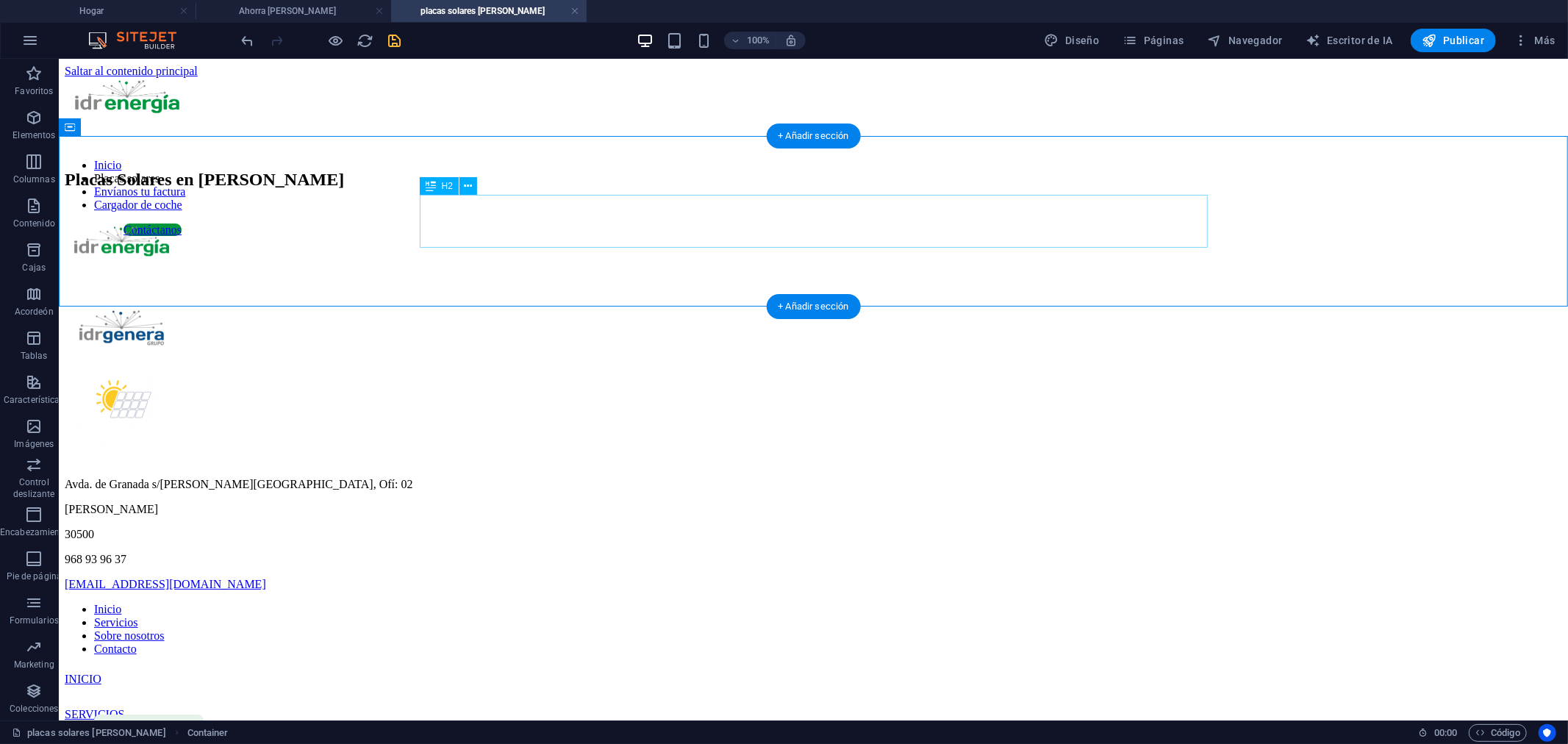
click at [1168, 189] on div "Placas Solares en [PERSON_NAME]" at bounding box center [812, 179] width 1497 height 20
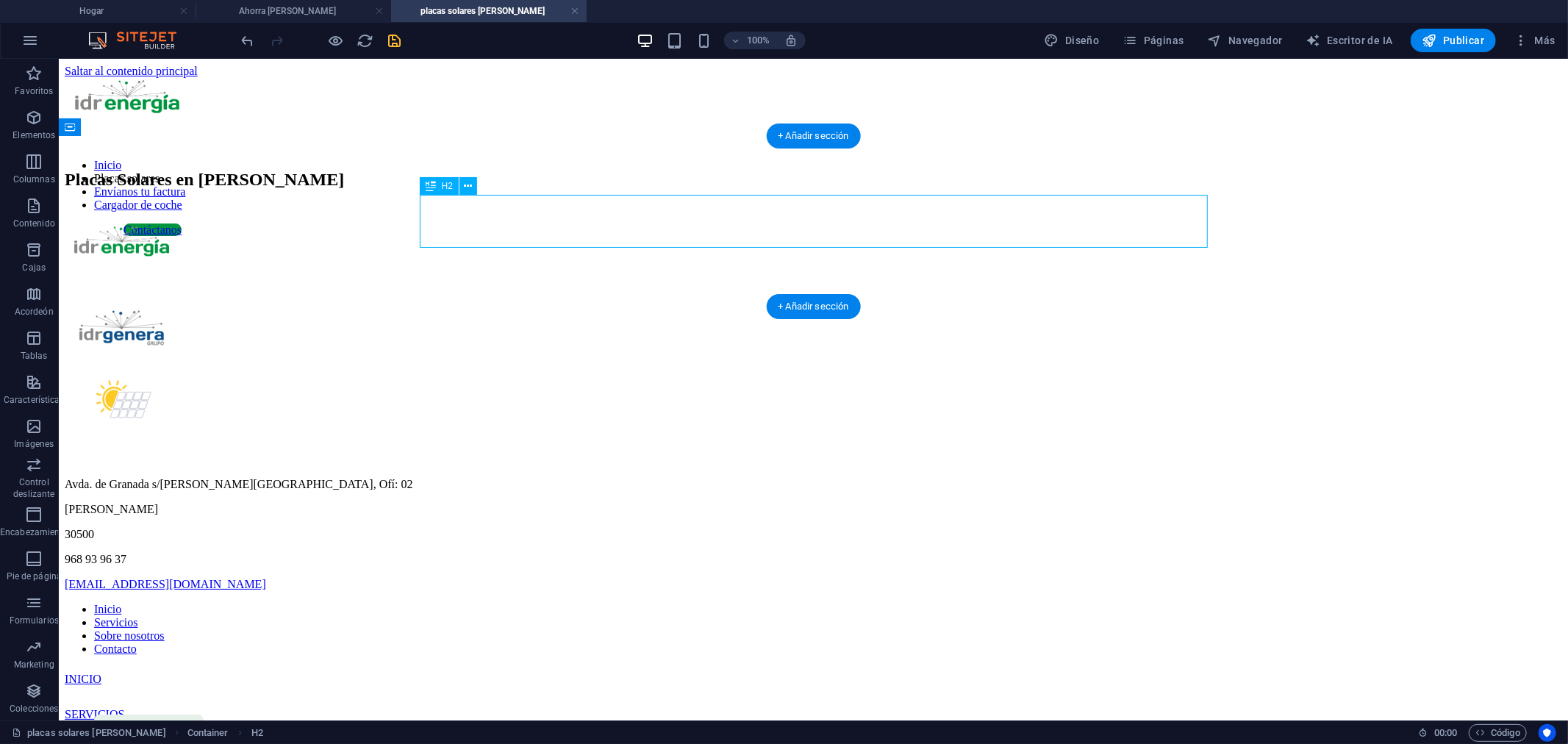
click at [1168, 189] on div "Placas Solares en [PERSON_NAME]" at bounding box center [812, 179] width 1497 height 20
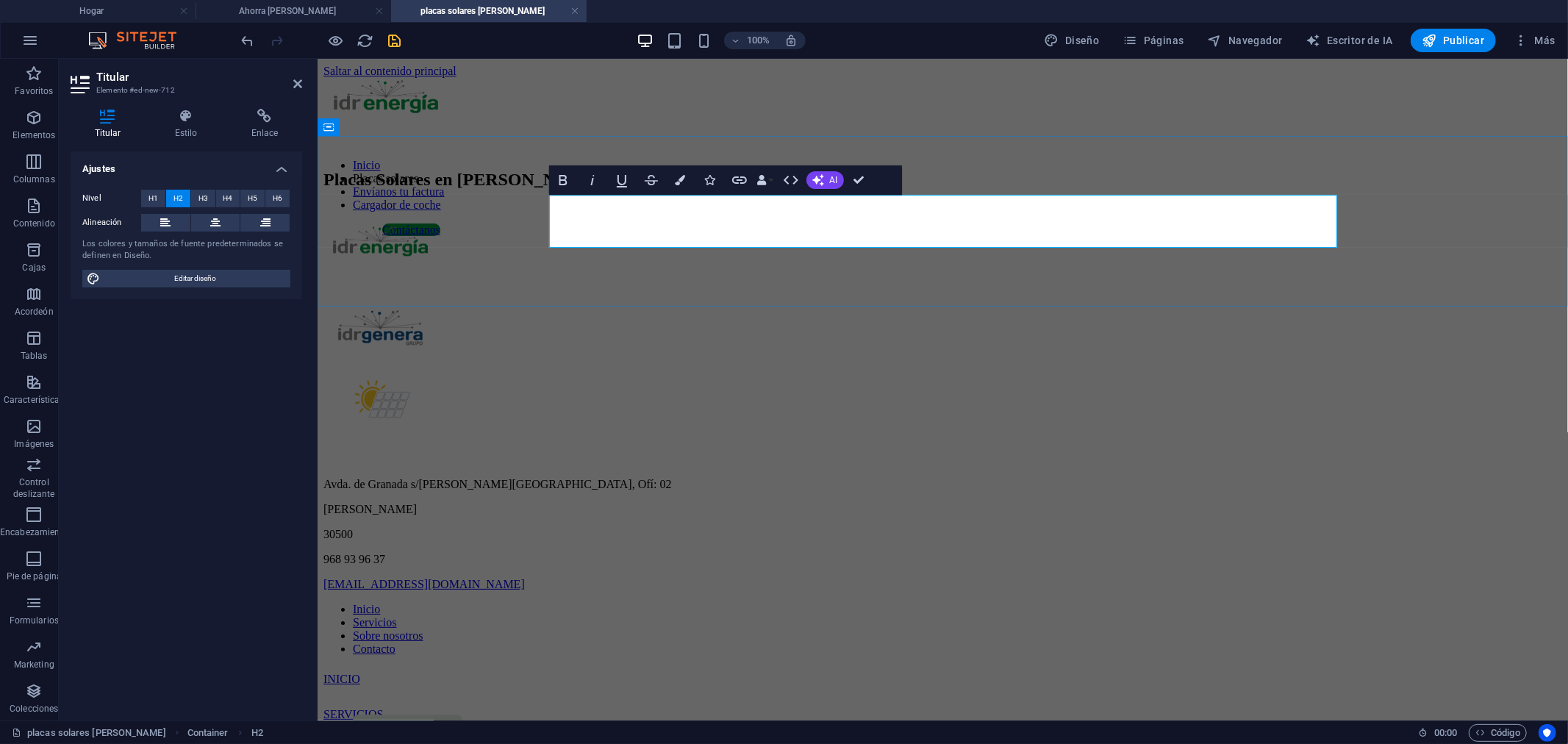
click at [1306, 189] on h2 "Placas Solares en [PERSON_NAME]" at bounding box center [942, 179] width 1239 height 20
click at [1440, 189] on div "Placas Solares en [PERSON_NAME]" at bounding box center [942, 179] width 1239 height 20
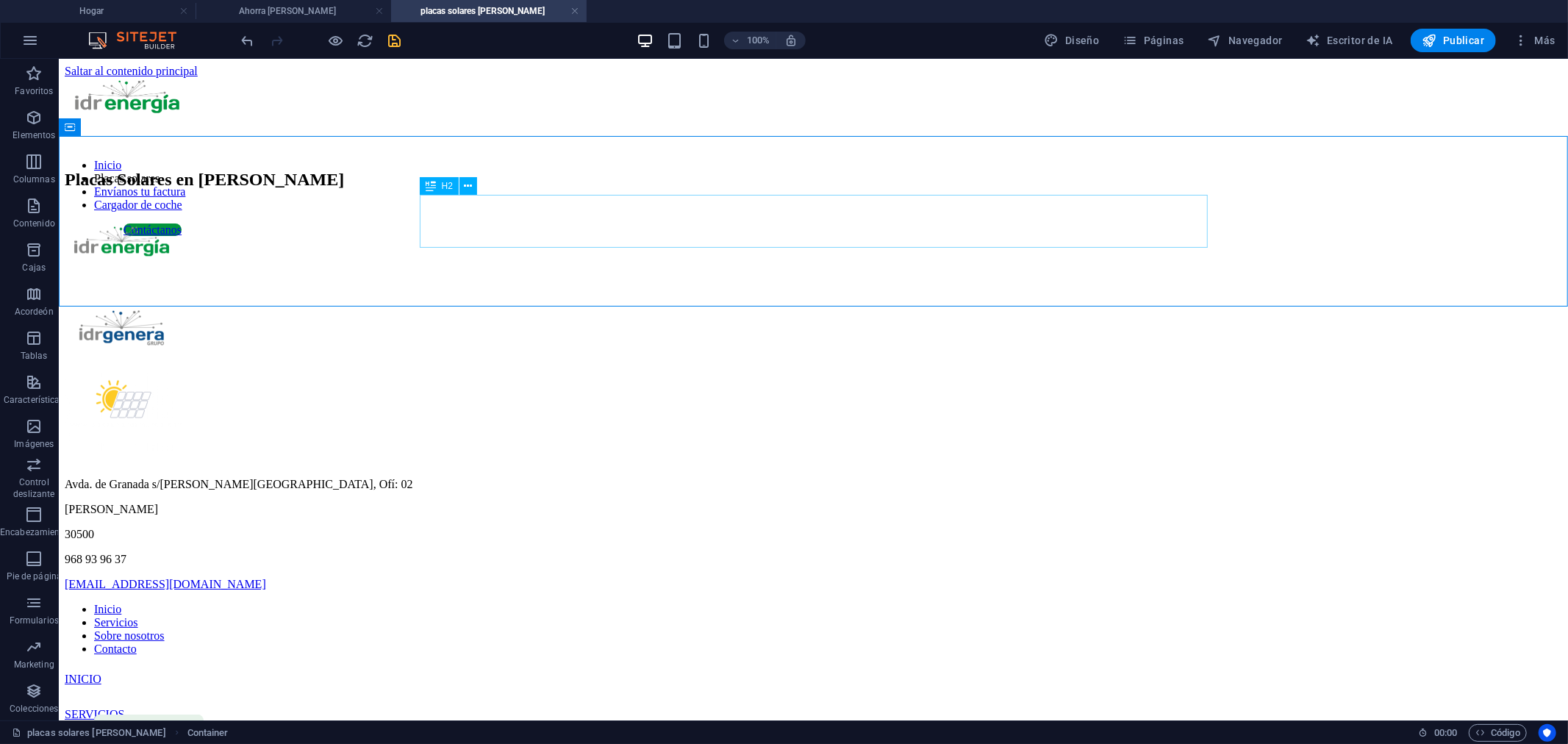
click at [442, 184] on font "H2" at bounding box center [447, 186] width 11 height 10
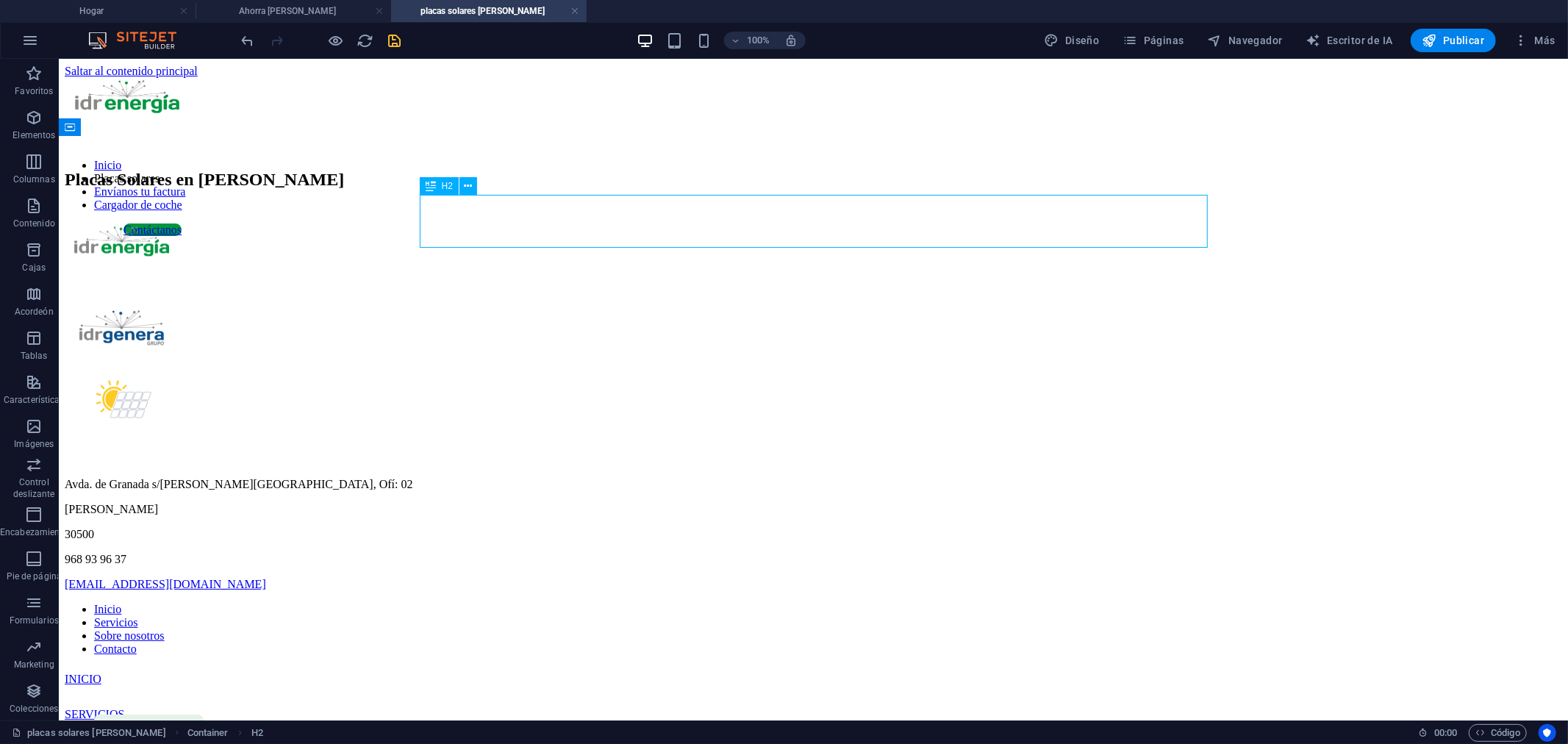
click at [442, 184] on font "H2" at bounding box center [447, 186] width 11 height 10
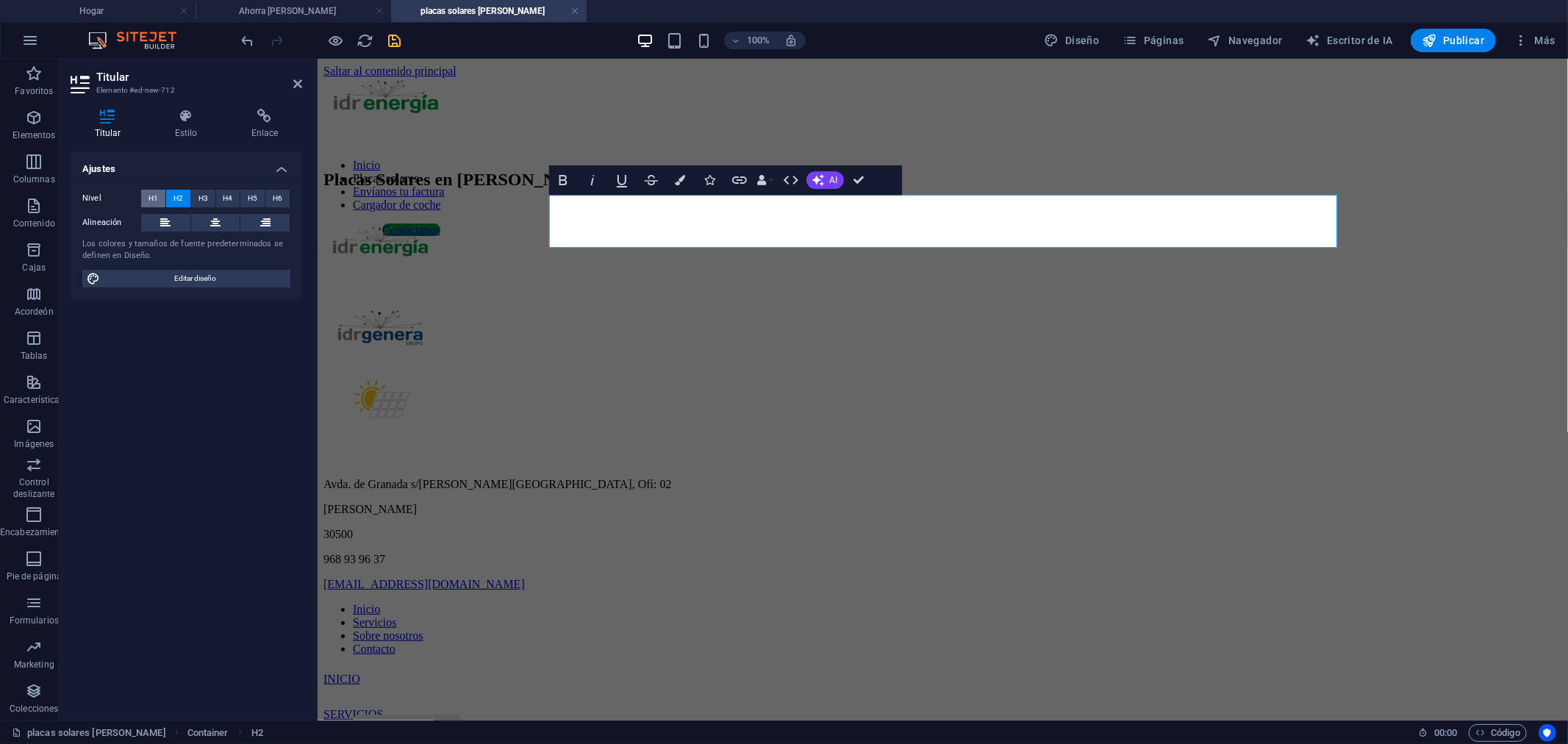
click at [144, 192] on button "H1" at bounding box center [153, 198] width 24 height 18
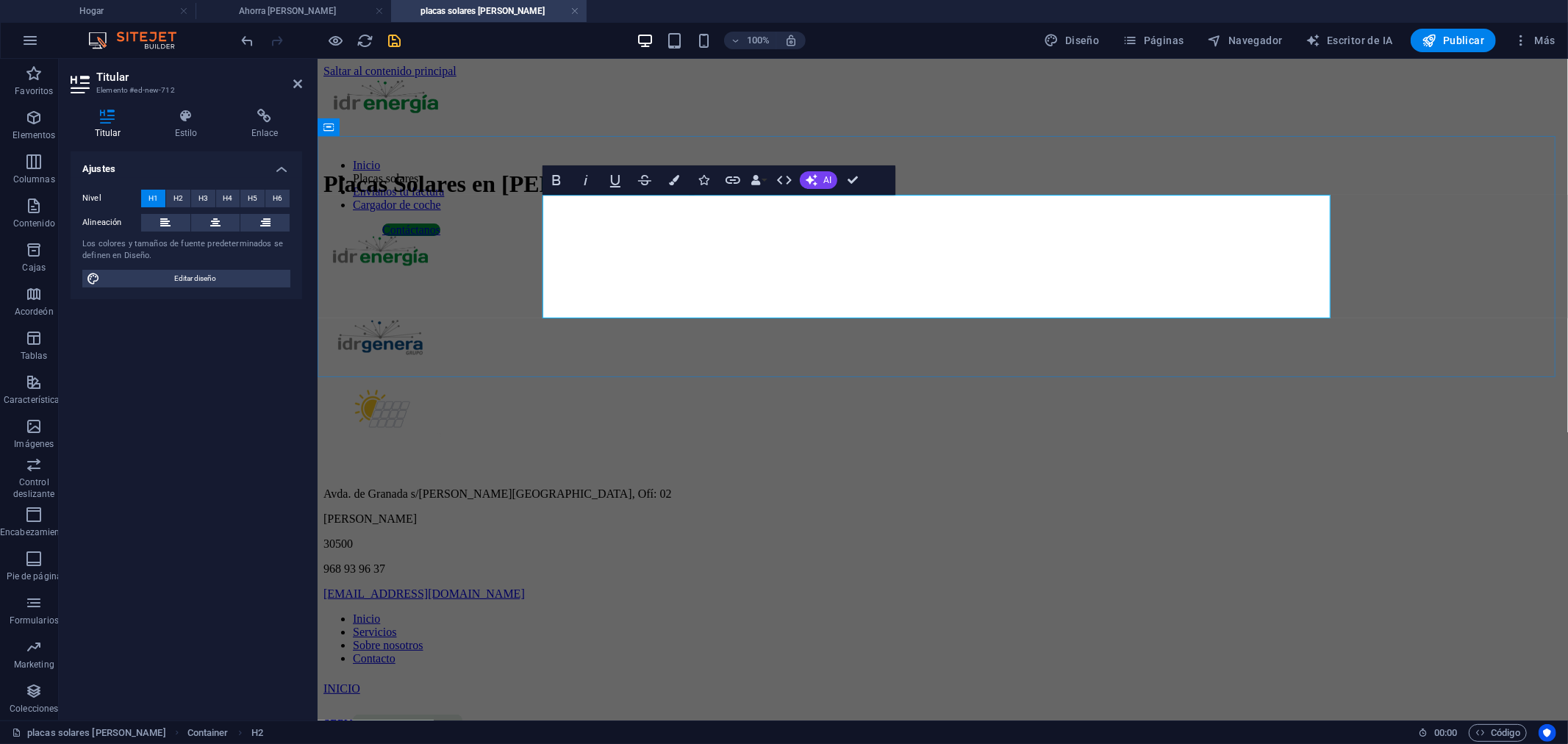
click at [795, 197] on h1 "Placas Solares en [PERSON_NAME]" at bounding box center [942, 183] width 1239 height 27
drag, startPoint x: 714, startPoint y: 296, endPoint x: 520, endPoint y: 217, distance: 209.5
click at [520, 197] on div "Placas Solares en [PERSON_NAME]" at bounding box center [942, 183] width 1239 height 27
click at [1291, 197] on h1 "Placas Solares en [PERSON_NAME]" at bounding box center [942, 183] width 1239 height 27
click at [696, 196] on font "Placas Solares en [PERSON_NAME]" at bounding box center [509, 183] width 373 height 26
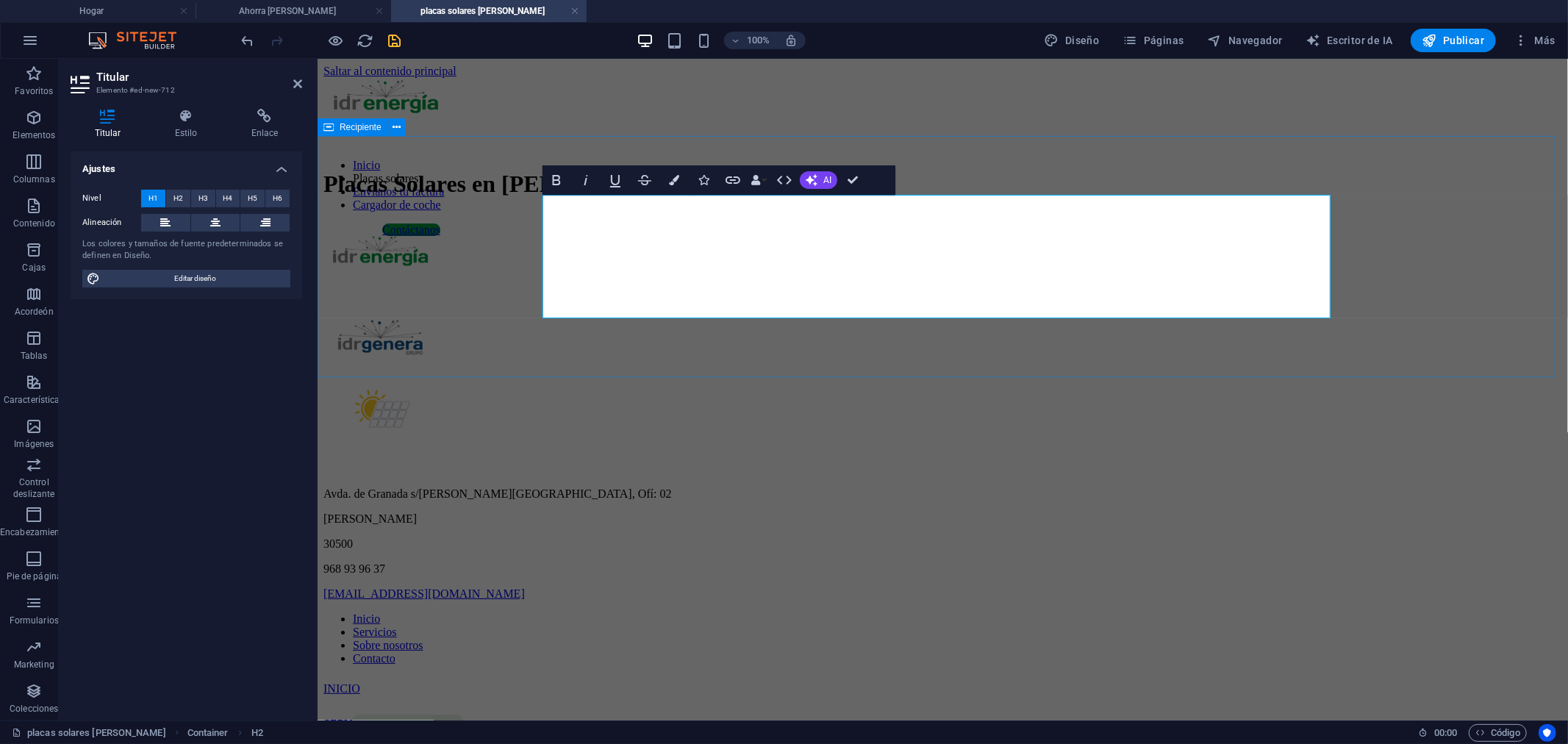
drag, startPoint x: 574, startPoint y: 272, endPoint x: 493, endPoint y: 217, distance: 97.9
click at [493, 197] on div "Placas Solares en [PERSON_NAME]" at bounding box center [942, 183] width 1239 height 27
click at [212, 219] on icon at bounding box center [215, 222] width 10 height 18
click at [1466, 197] on div "Placas Solares en [PERSON_NAME]" at bounding box center [942, 183] width 1239 height 27
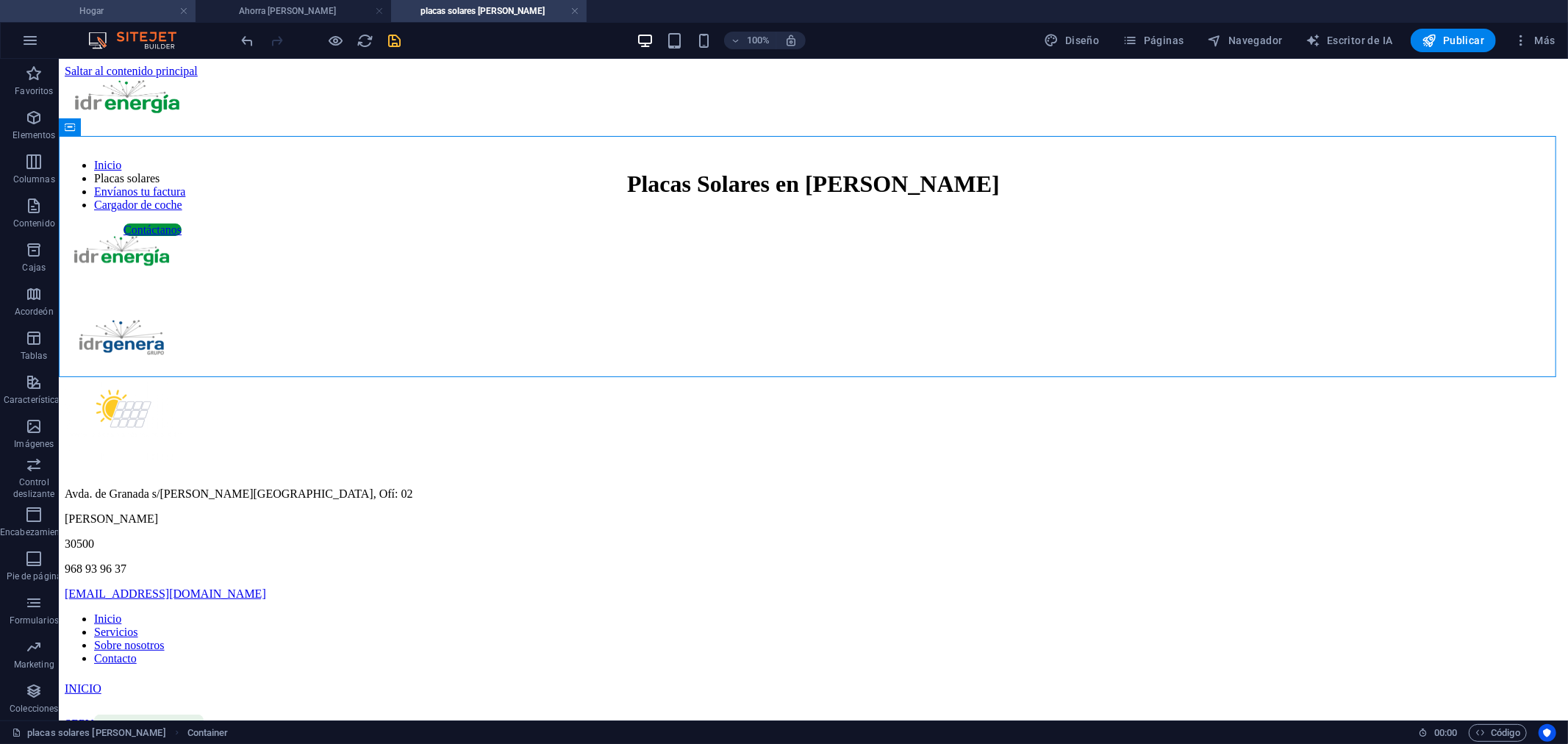
click at [104, 12] on h4 "Hogar" at bounding box center [98, 11] width 196 height 16
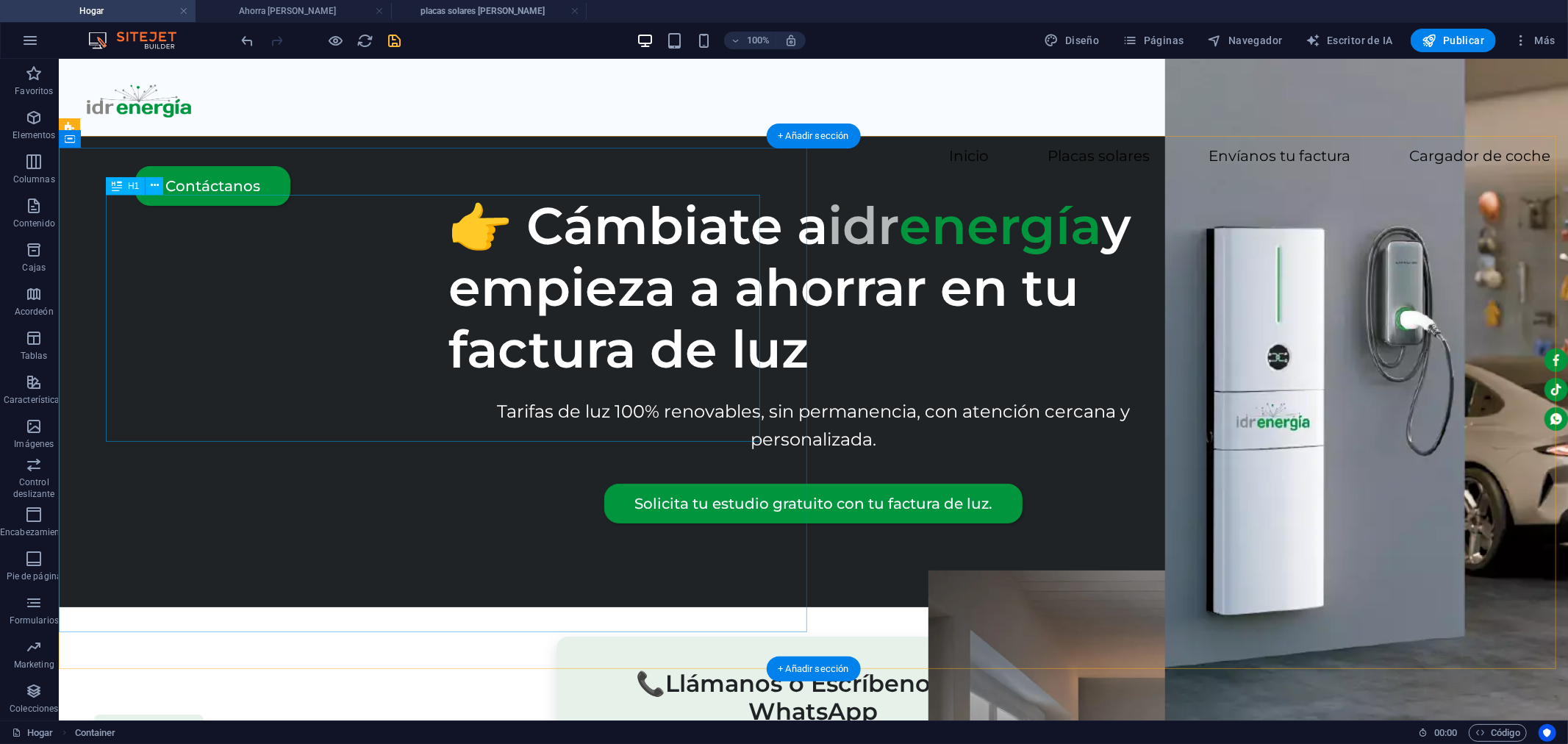
click at [448, 216] on div "👉 Cámbiate a idr energía y empieza a ahorrar en tu factura de luz" at bounding box center [812, 287] width 729 height 186
click at [448, 229] on div "👉 Cámbiate a idr energía y empieza a ahorrar en tu factura de luz" at bounding box center [812, 287] width 729 height 186
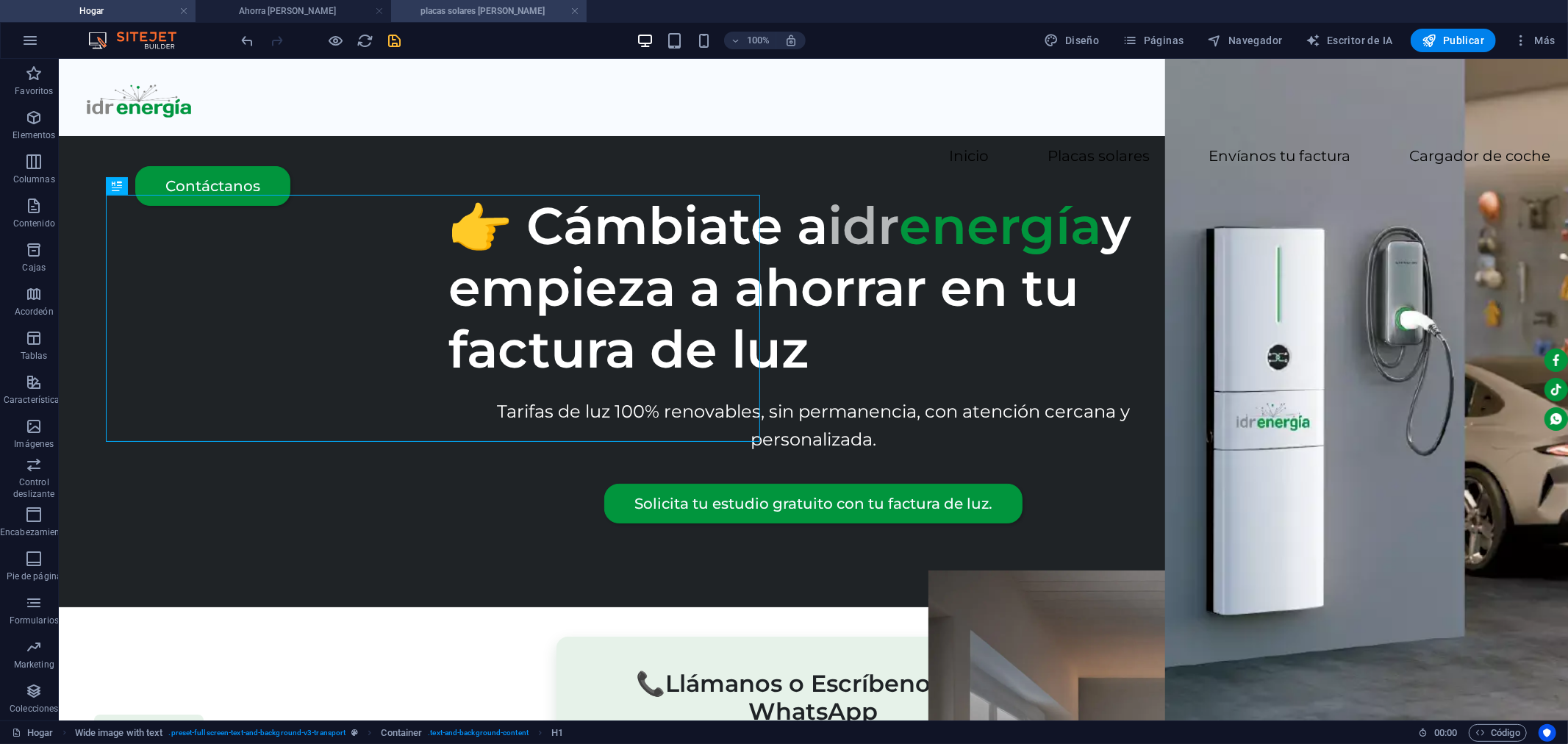
click at [472, 9] on font "placas solares [PERSON_NAME]" at bounding box center [483, 11] width 124 height 10
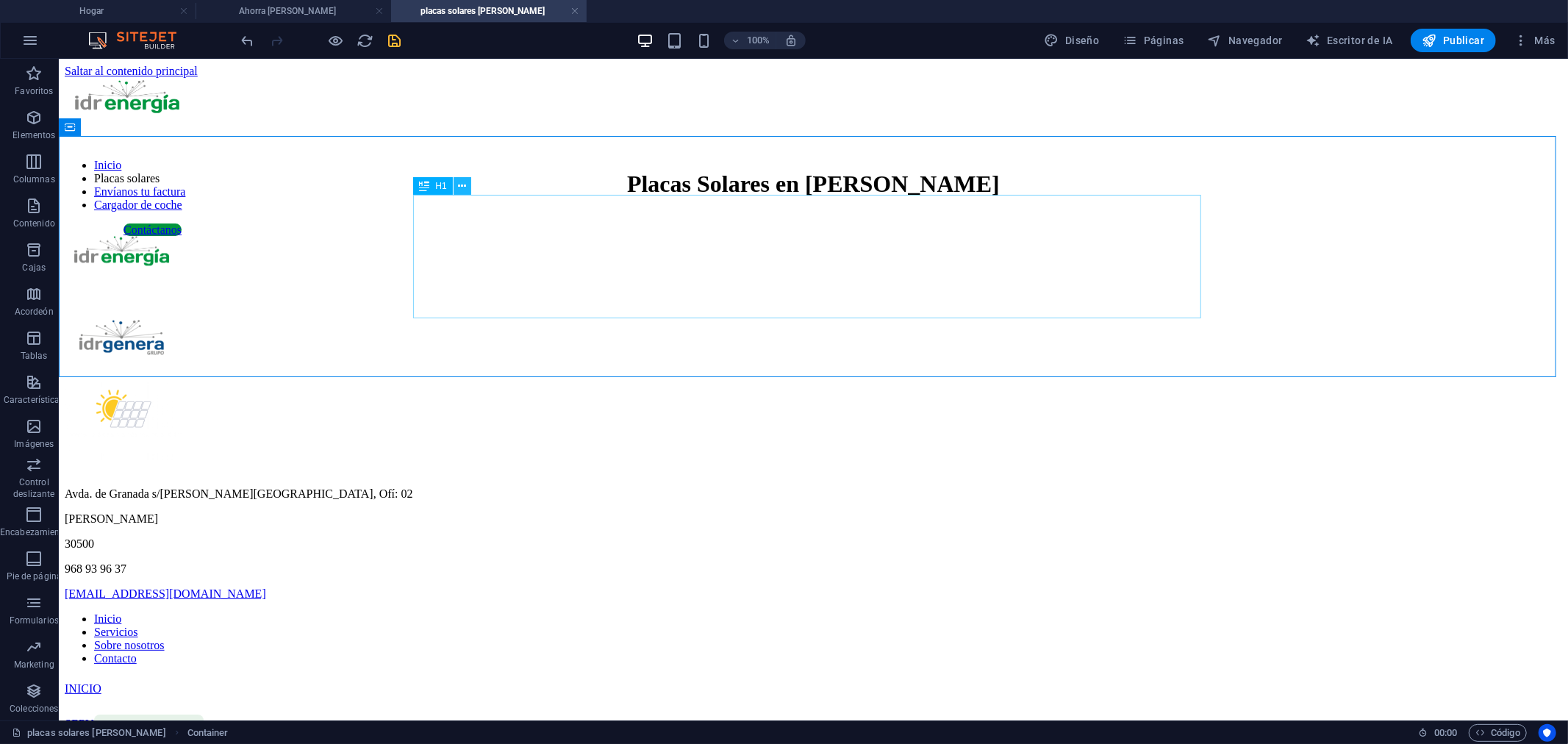
click at [463, 186] on icon at bounding box center [462, 186] width 8 height 16
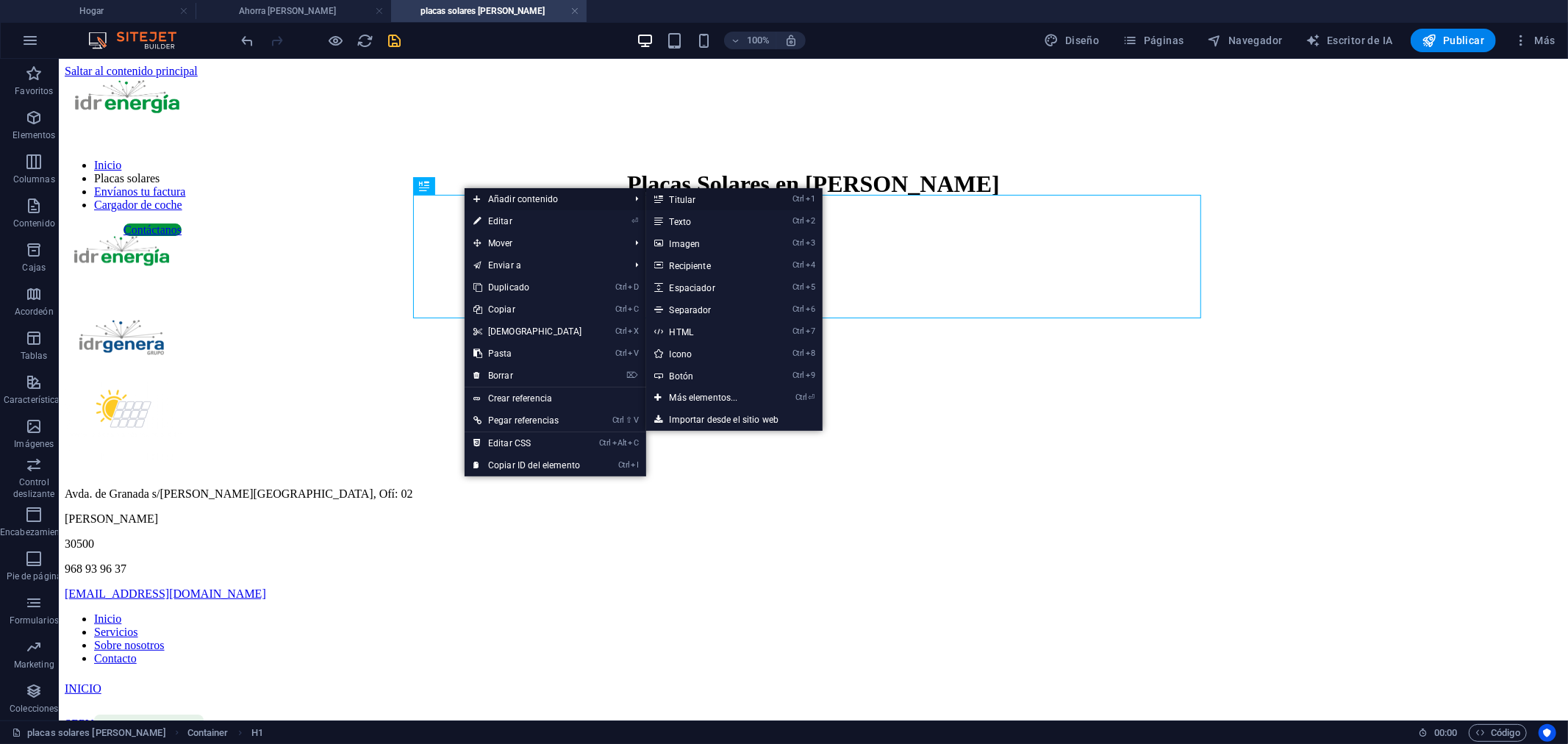
click at [701, 200] on link "Ctrl 1 Titular" at bounding box center [707, 199] width 121 height 22
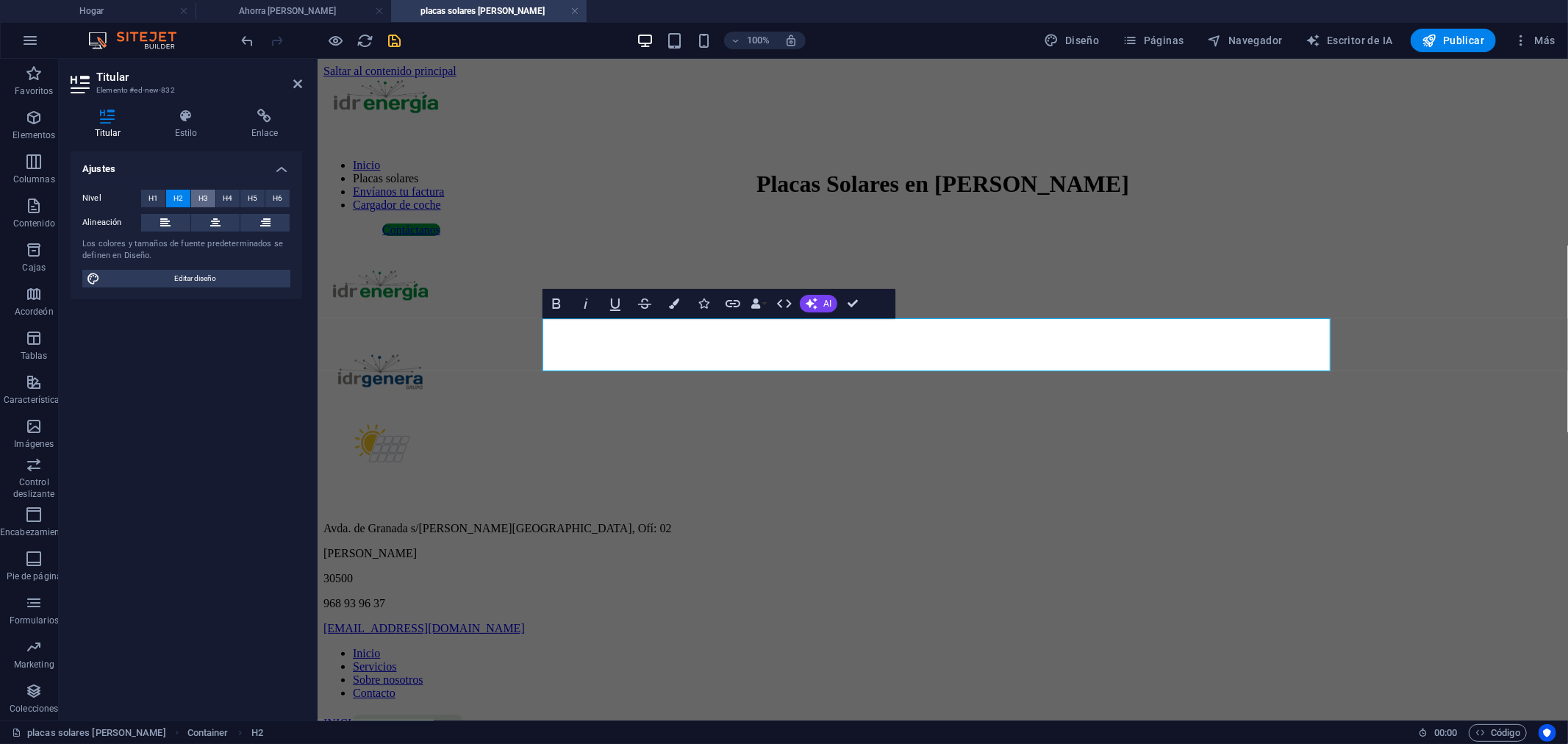
click at [203, 194] on font "H3" at bounding box center [203, 198] width 9 height 8
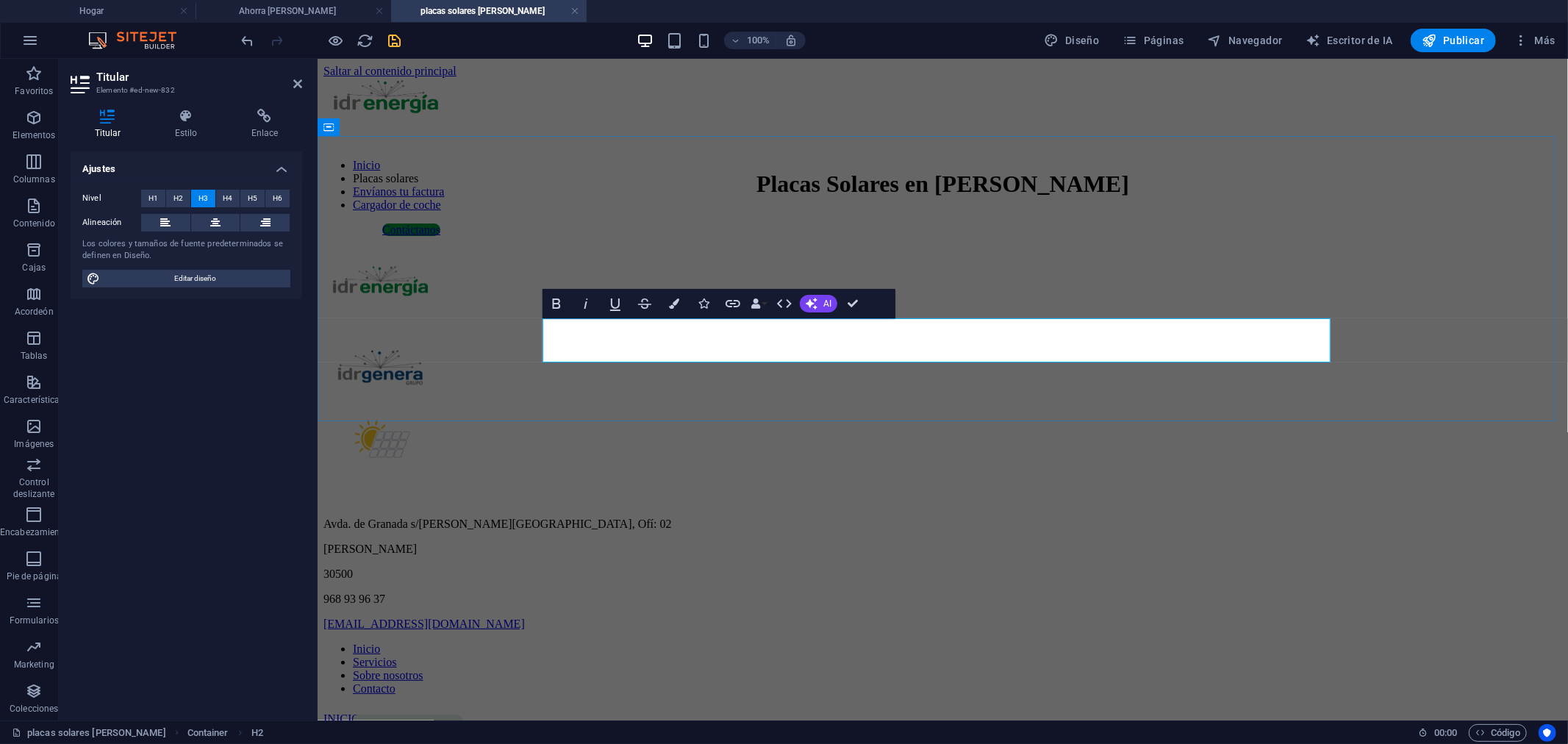
click at [617, 229] on h3 "​" at bounding box center [942, 221] width 1239 height 16
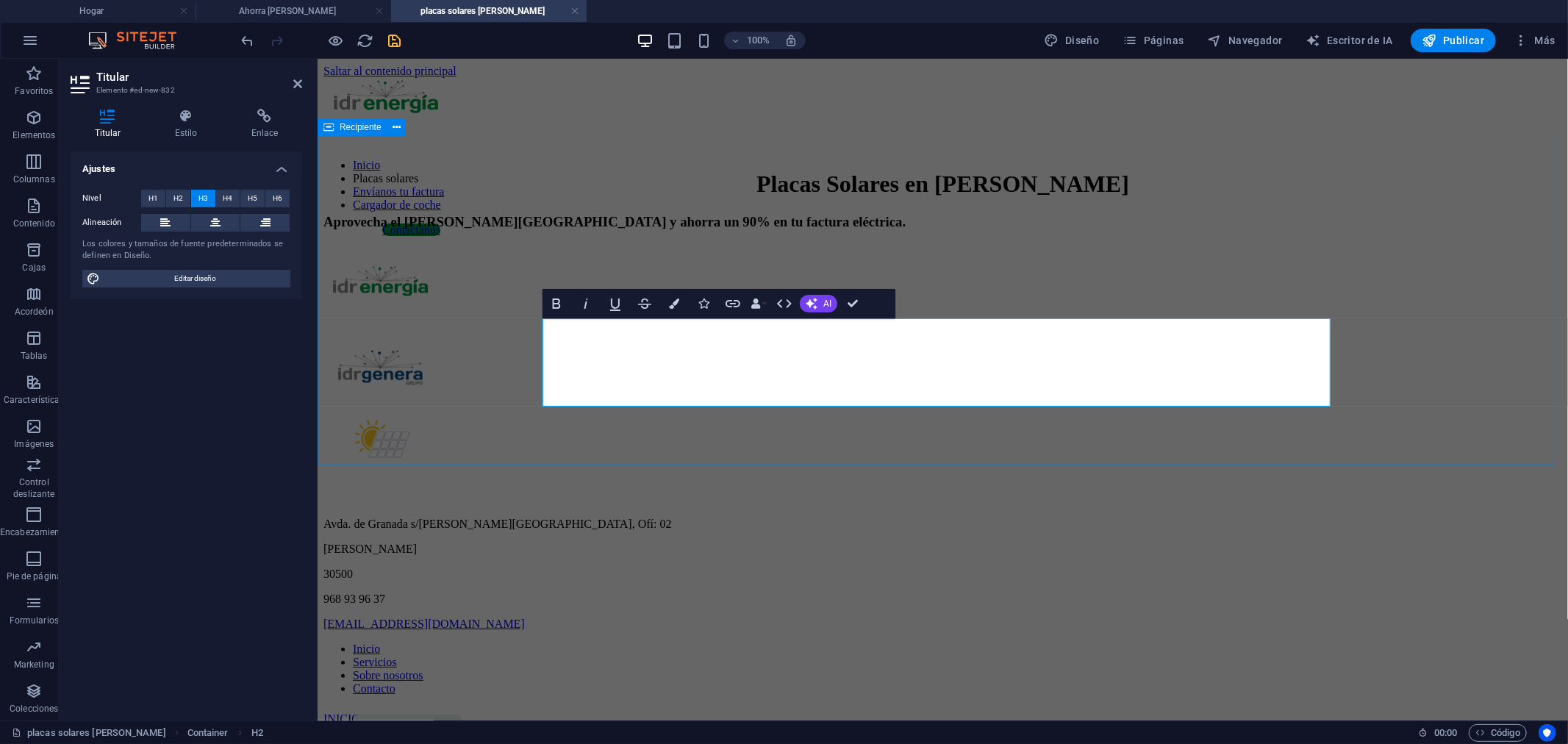
click at [890, 228] on div "Placas Solares en [PERSON_NAME] Aprovecha el [PERSON_NAME][GEOGRAPHIC_DATA] y a…" at bounding box center [942, 200] width 1239 height 59
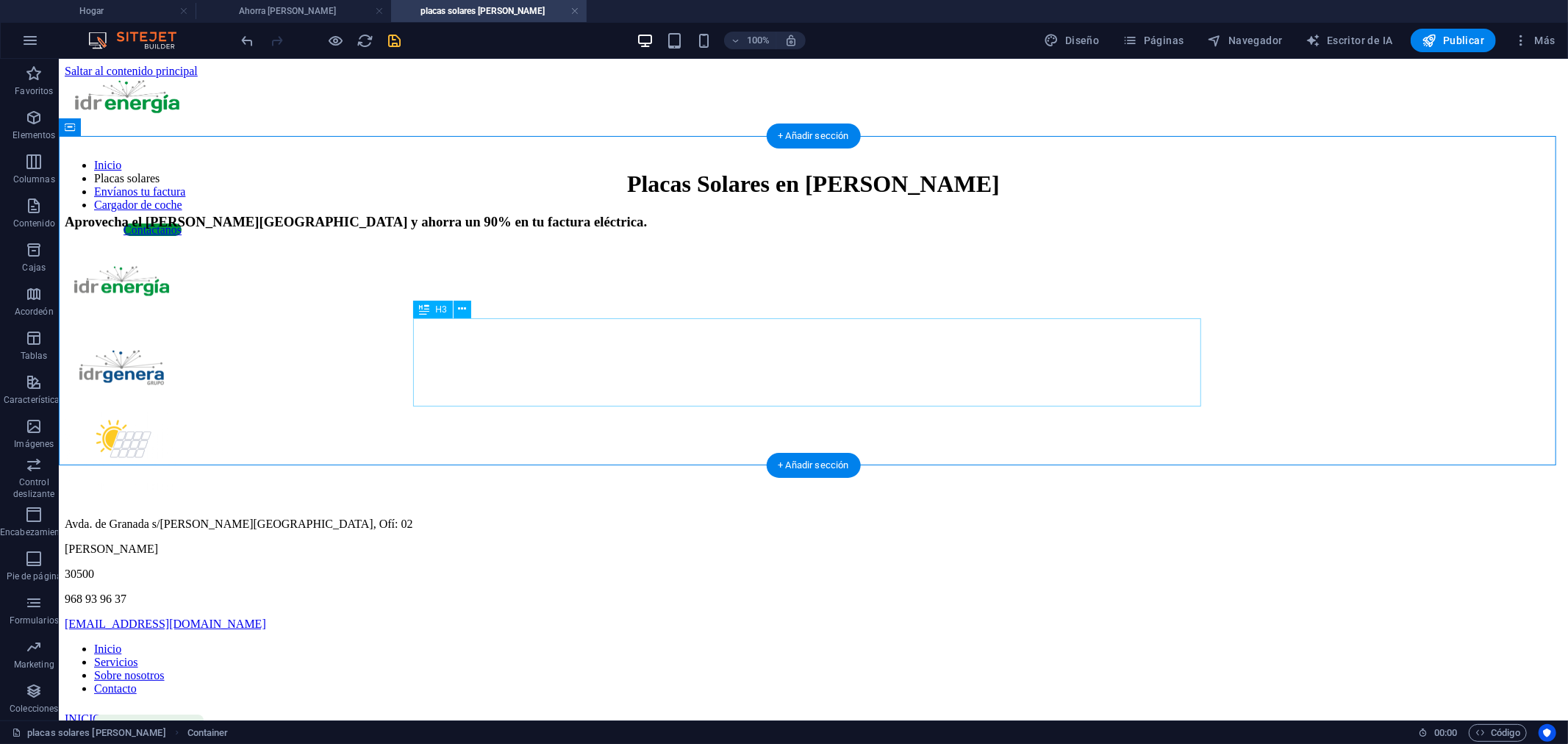
click at [819, 229] on div "Aprovecha el [PERSON_NAME][GEOGRAPHIC_DATA] y ahorra un 90% en tu factura eléct…" at bounding box center [812, 221] width 1497 height 16
click at [572, 229] on div "Aprovecha el [PERSON_NAME][GEOGRAPHIC_DATA] y ahorra un 90% en tu factura eléct…" at bounding box center [812, 221] width 1497 height 16
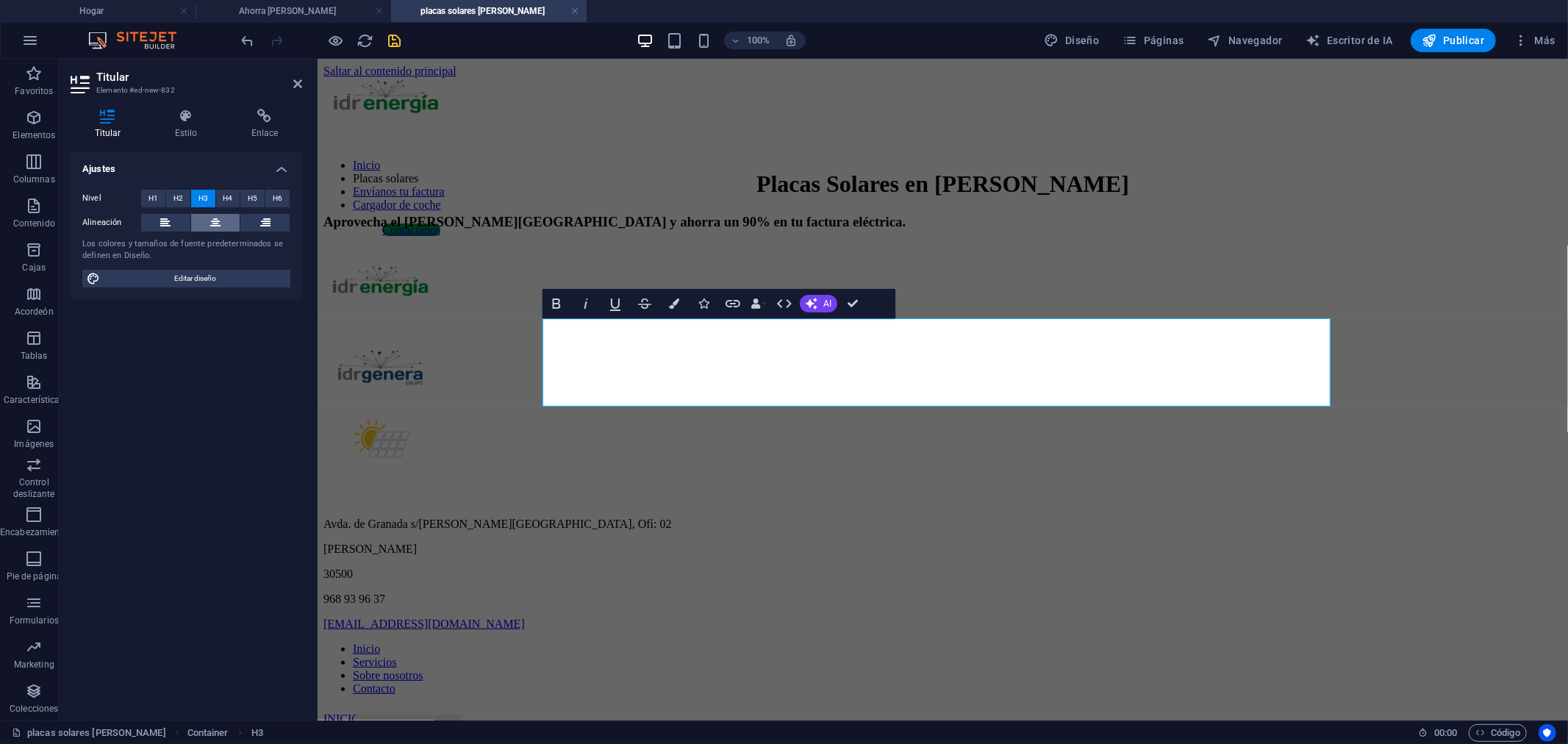
click at [219, 221] on icon at bounding box center [215, 222] width 10 height 18
click at [1392, 228] on div "Placas Solares en [PERSON_NAME] Aprovecha el [PERSON_NAME][GEOGRAPHIC_DATA] y a…" at bounding box center [942, 200] width 1239 height 59
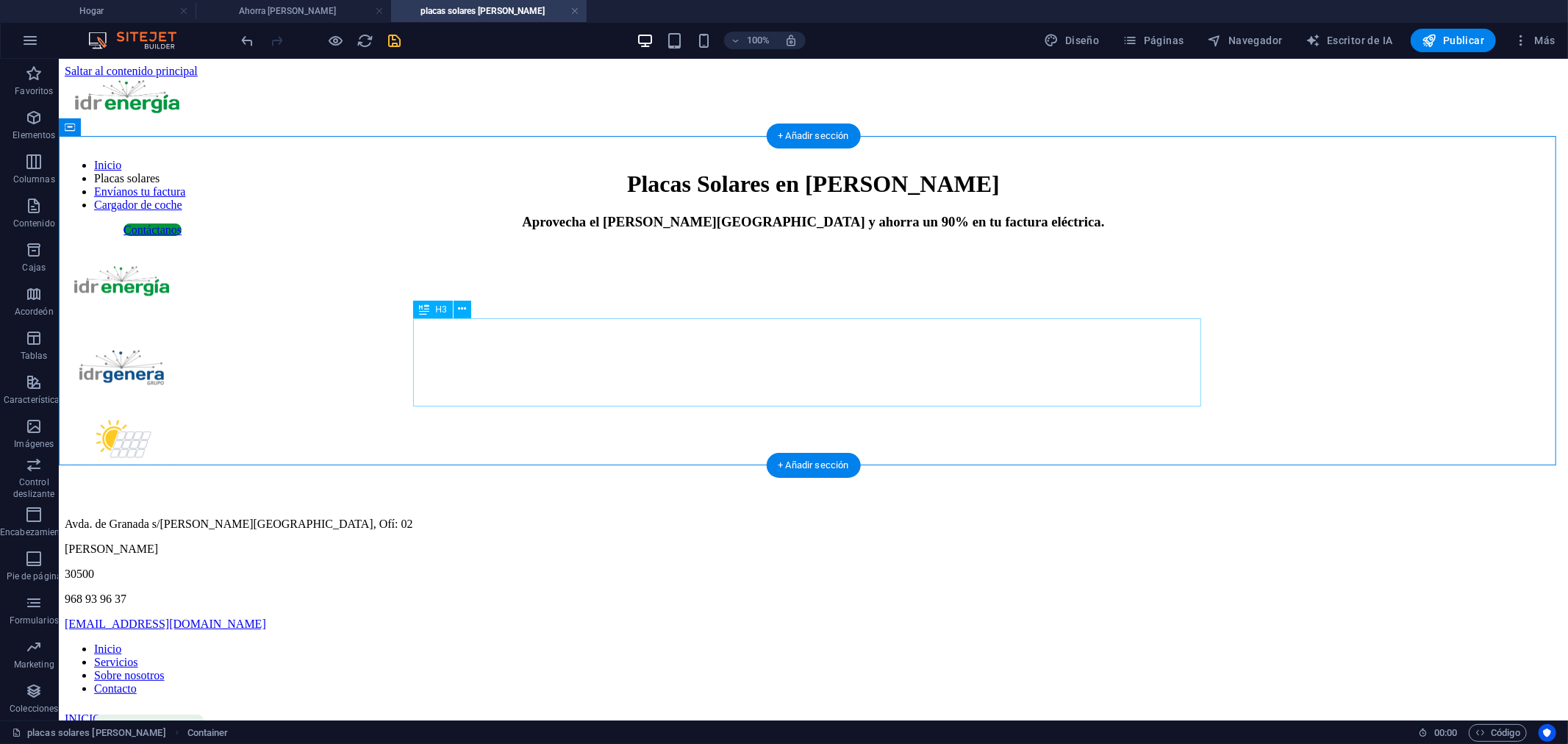
click at [1030, 229] on div "Aprovecha el [PERSON_NAME][GEOGRAPHIC_DATA] y ahorra un 90% en tu factura eléct…" at bounding box center [812, 221] width 1497 height 16
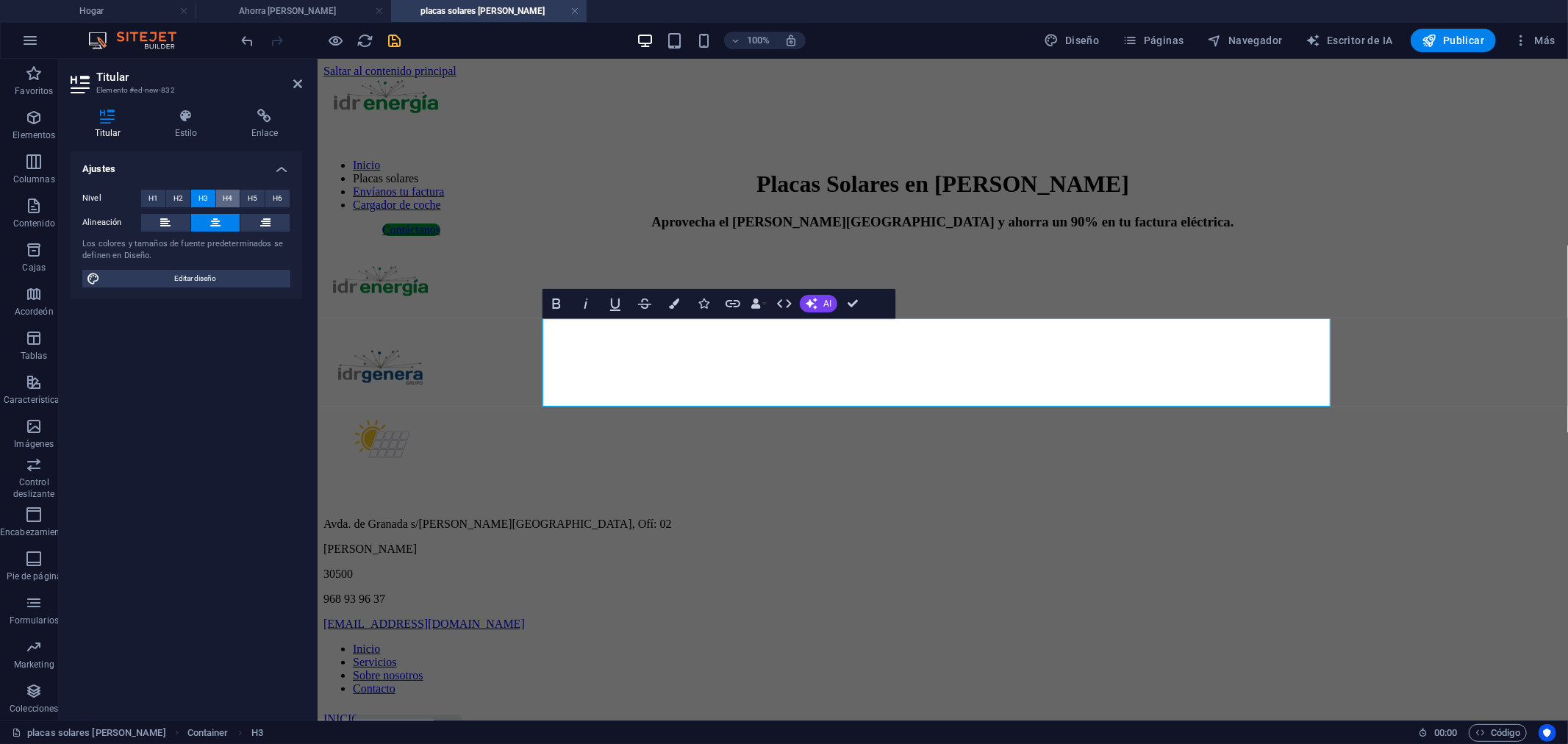
click at [225, 194] on font "H4" at bounding box center [228, 198] width 9 height 8
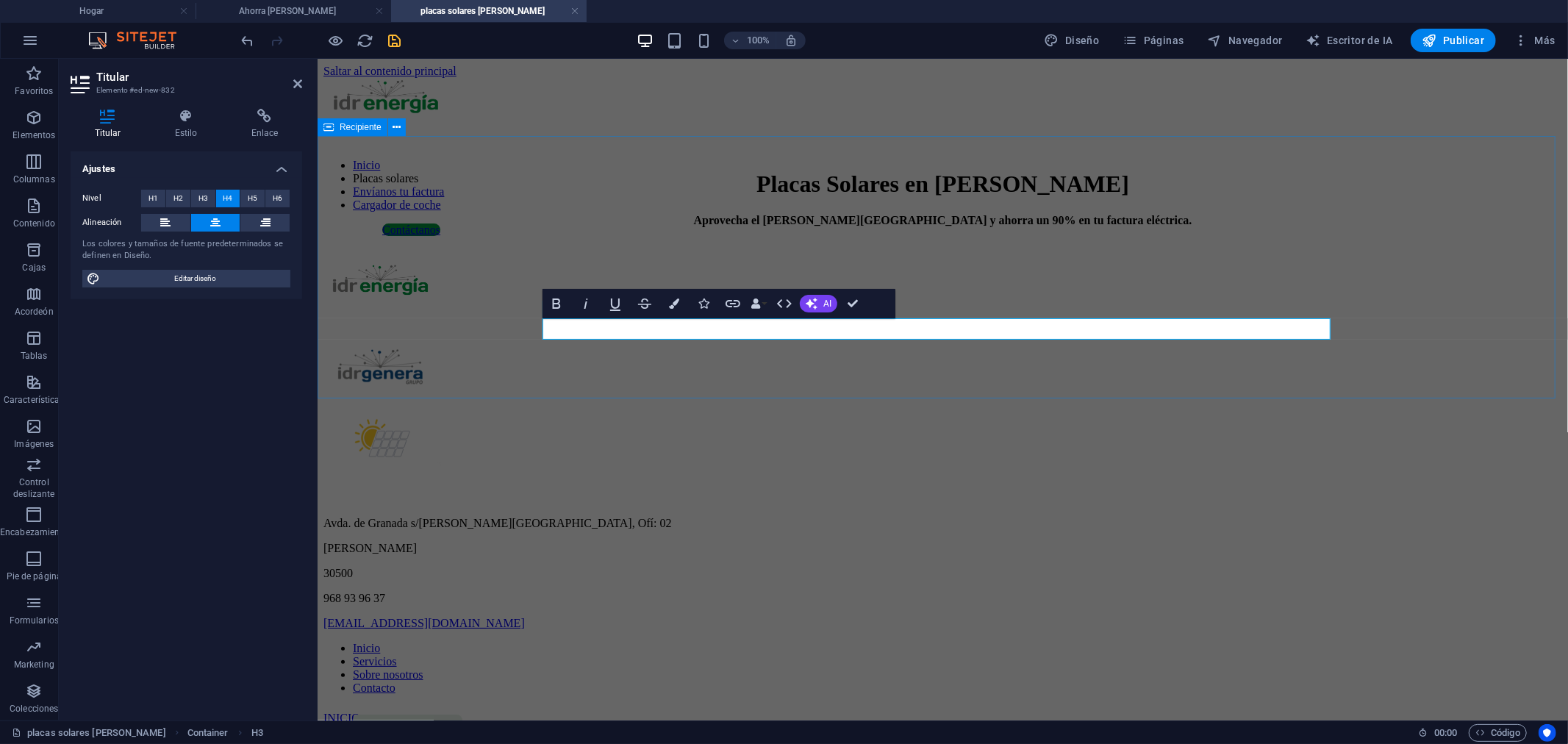
click at [1413, 226] on div "Placas Solares en [PERSON_NAME] Aprovecha el [PERSON_NAME][GEOGRAPHIC_DATA] y a…" at bounding box center [942, 198] width 1239 height 56
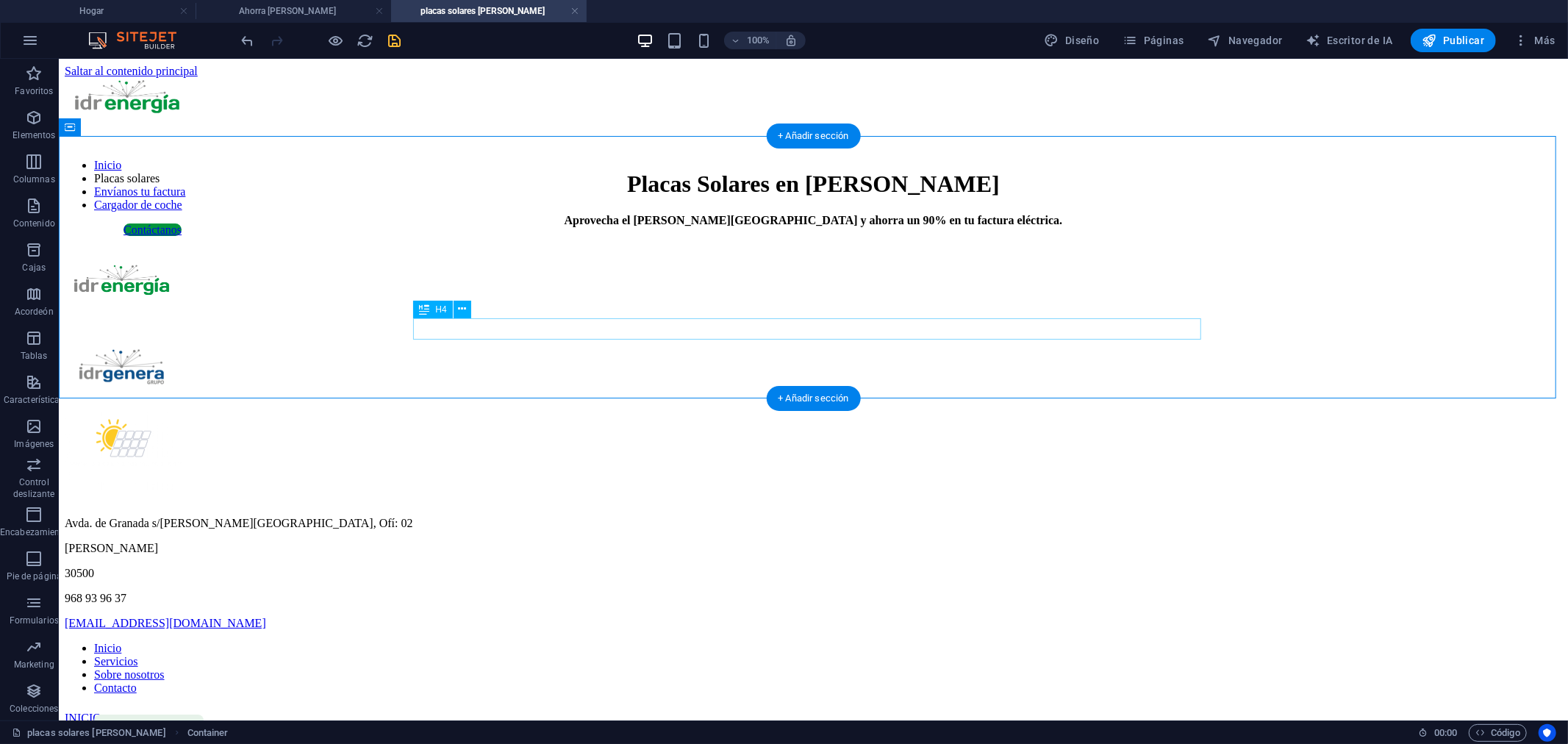
click at [738, 227] on div "Aprovecha el [PERSON_NAME][GEOGRAPHIC_DATA] y ahorra un 90% en tu factura eléct…" at bounding box center [812, 220] width 1497 height 13
click at [460, 310] on icon at bounding box center [462, 309] width 8 height 16
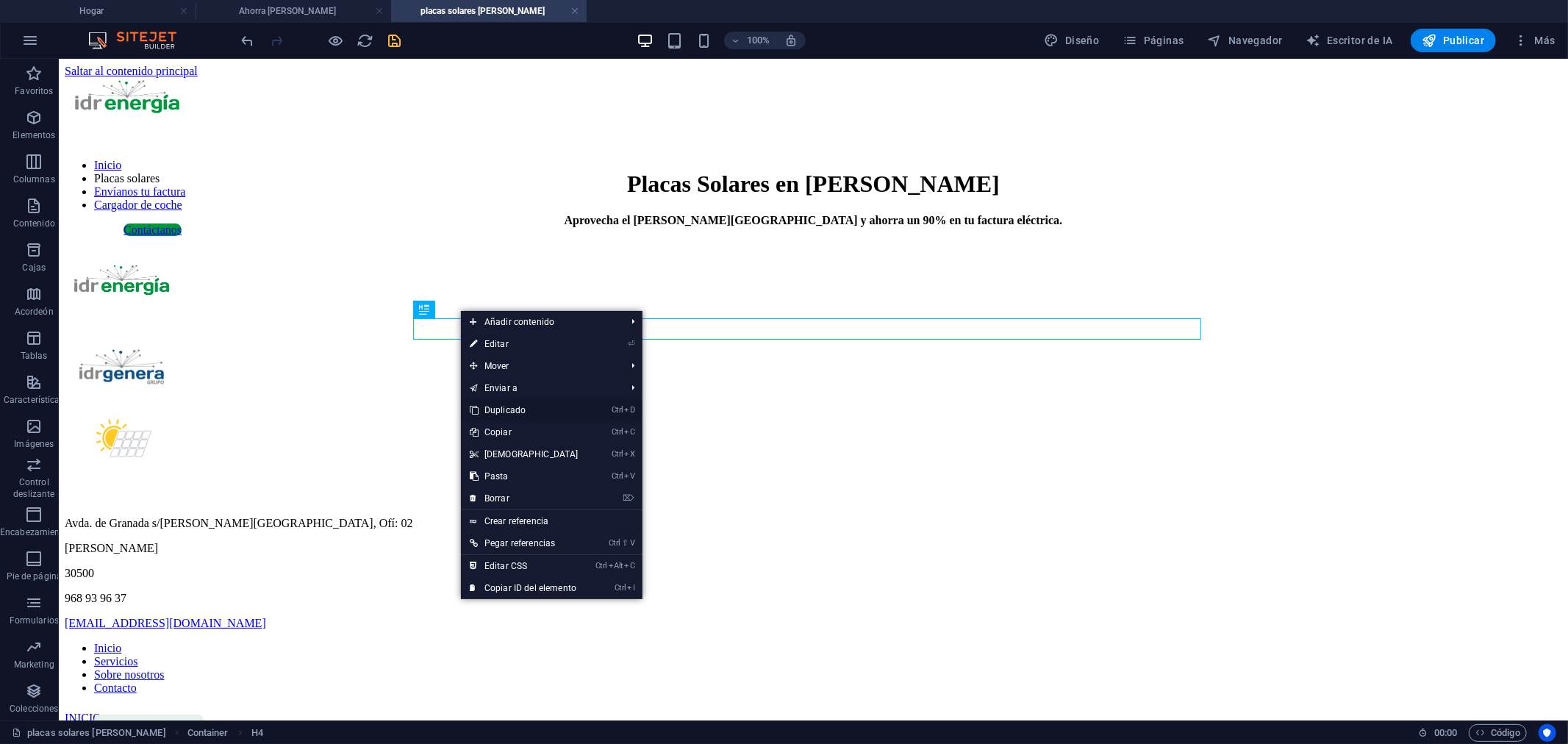
click at [509, 412] on font "Duplicado" at bounding box center [505, 410] width 41 height 10
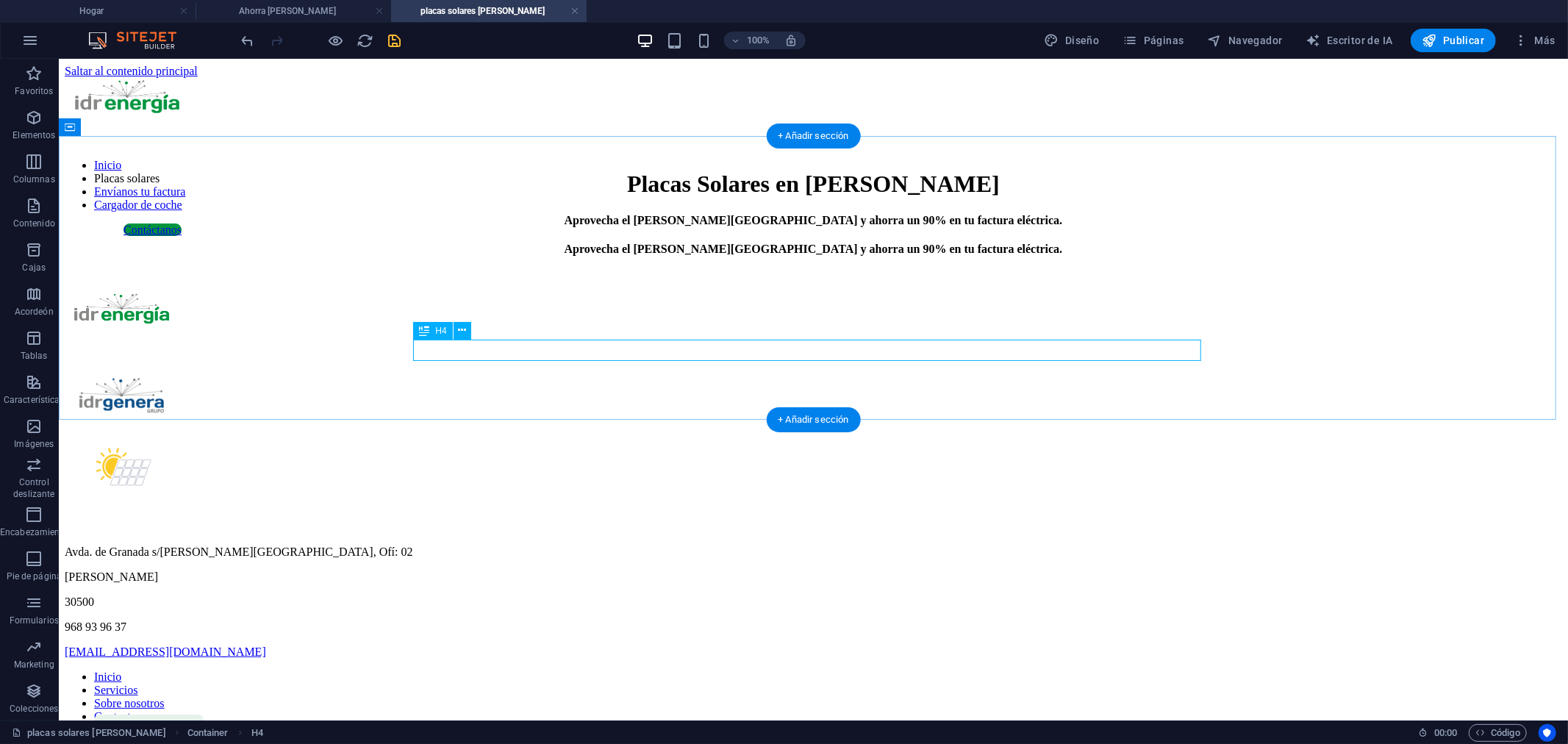
click at [1118, 255] on div "Aprovecha el [PERSON_NAME][GEOGRAPHIC_DATA] y ahorra un 90% en tu factura eléct…" at bounding box center [812, 248] width 1497 height 13
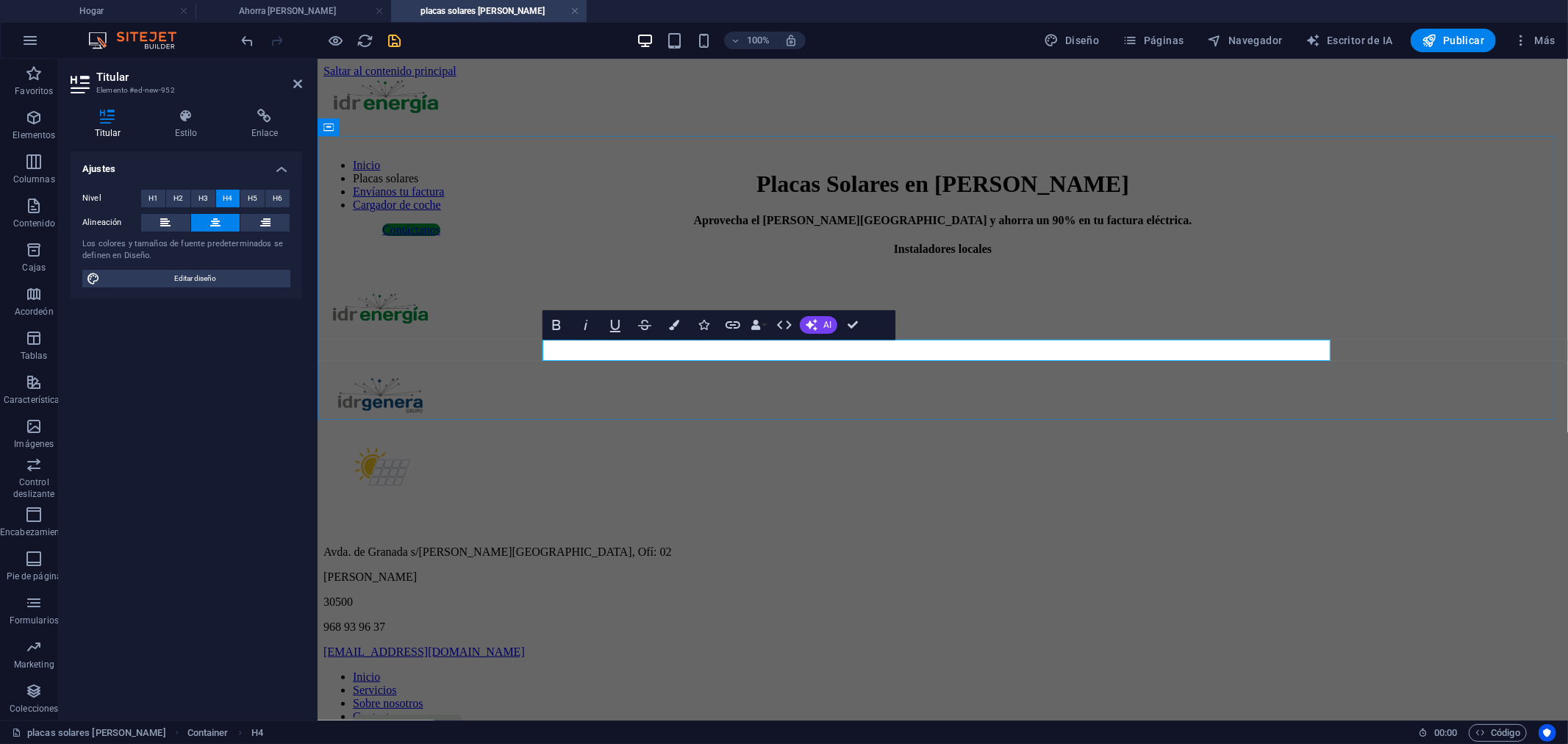
click at [1059, 255] on h4 "Instaladores locales" at bounding box center [942, 248] width 1239 height 13
click at [1359, 255] on div "Placas Solares en [PERSON_NAME] Aprovecha el [PERSON_NAME][GEOGRAPHIC_DATA] y a…" at bounding box center [942, 213] width 1239 height 85
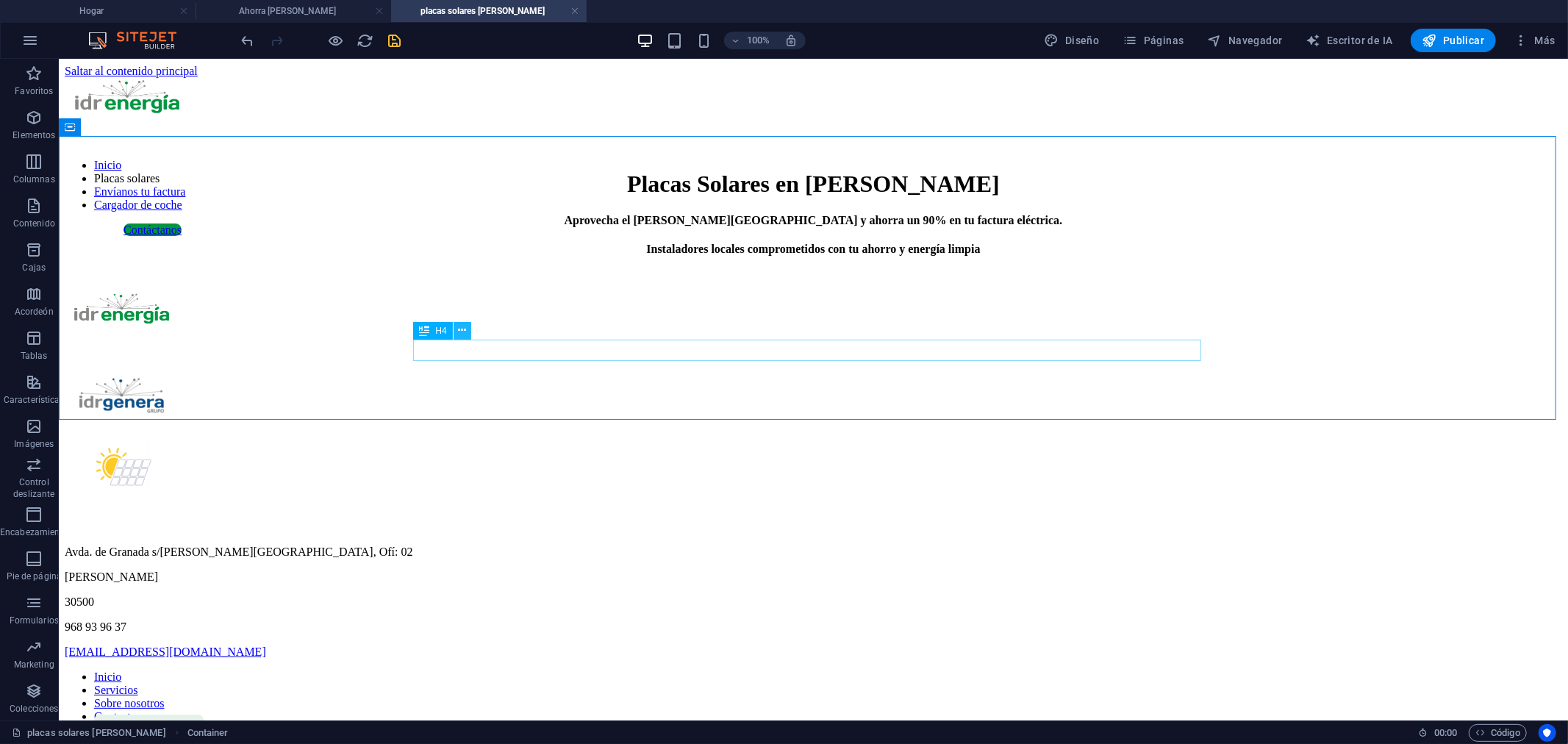
click at [466, 325] on icon at bounding box center [462, 331] width 8 height 16
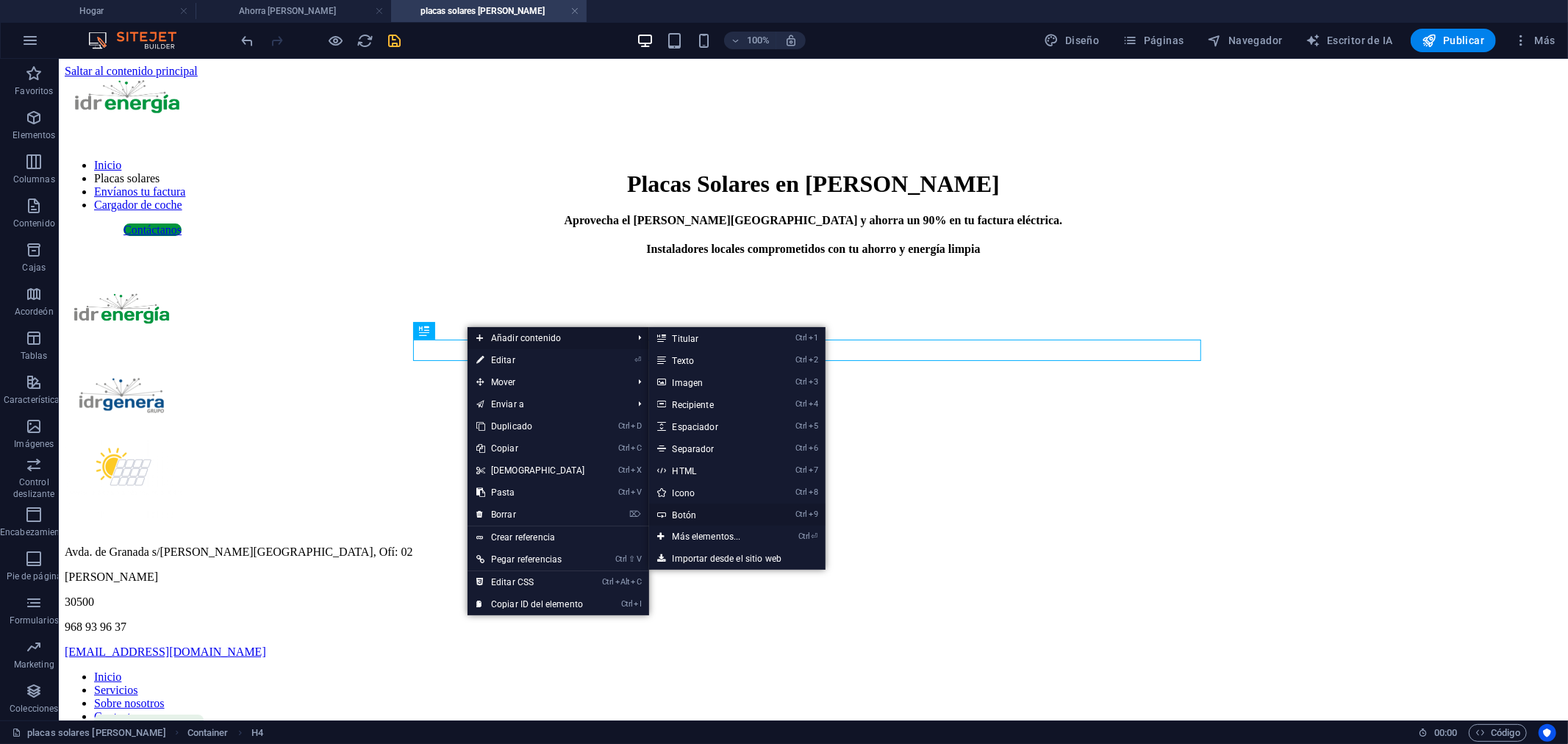
click at [703, 519] on link "Ctrl 9 Botón" at bounding box center [710, 514] width 121 height 22
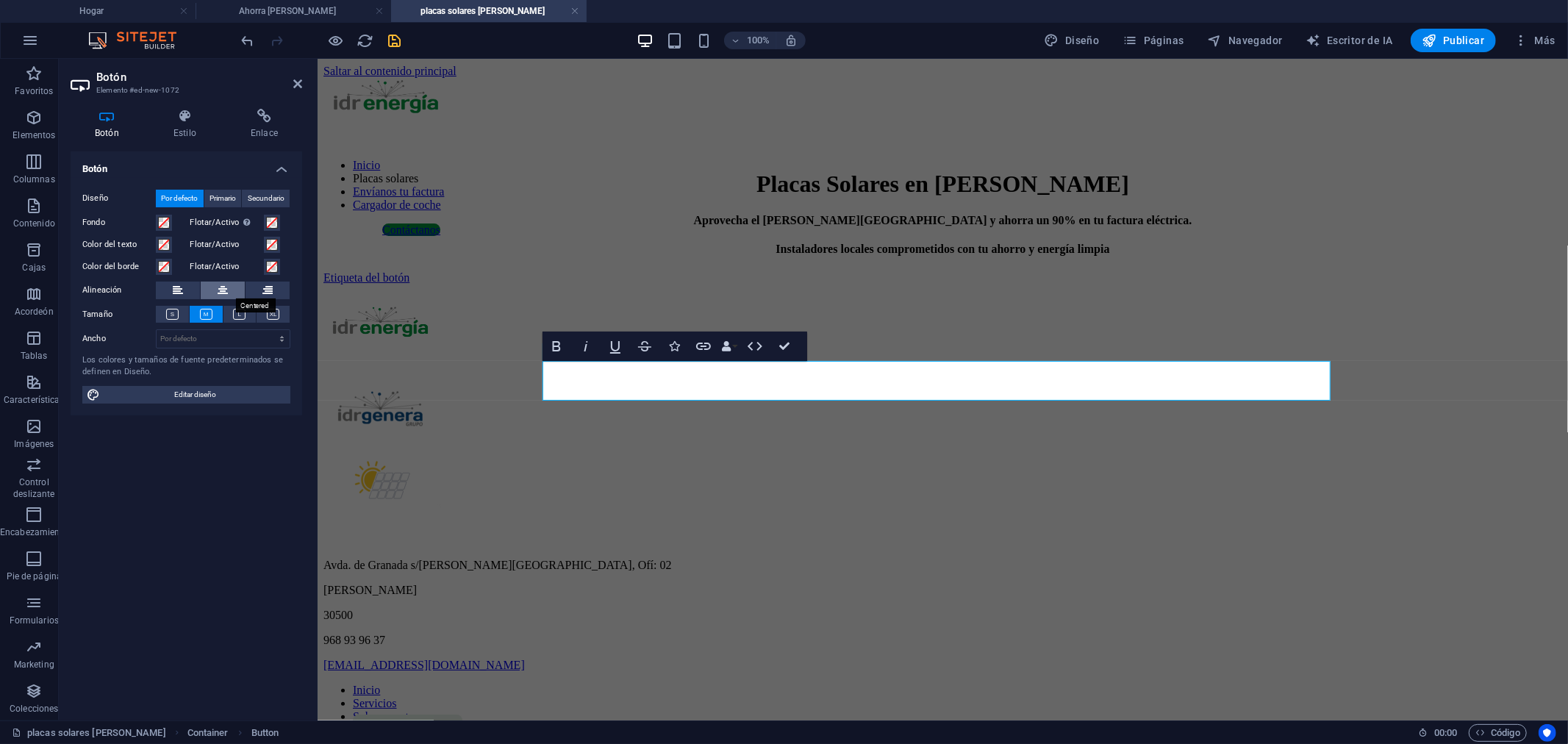
click at [227, 287] on icon at bounding box center [222, 290] width 10 height 18
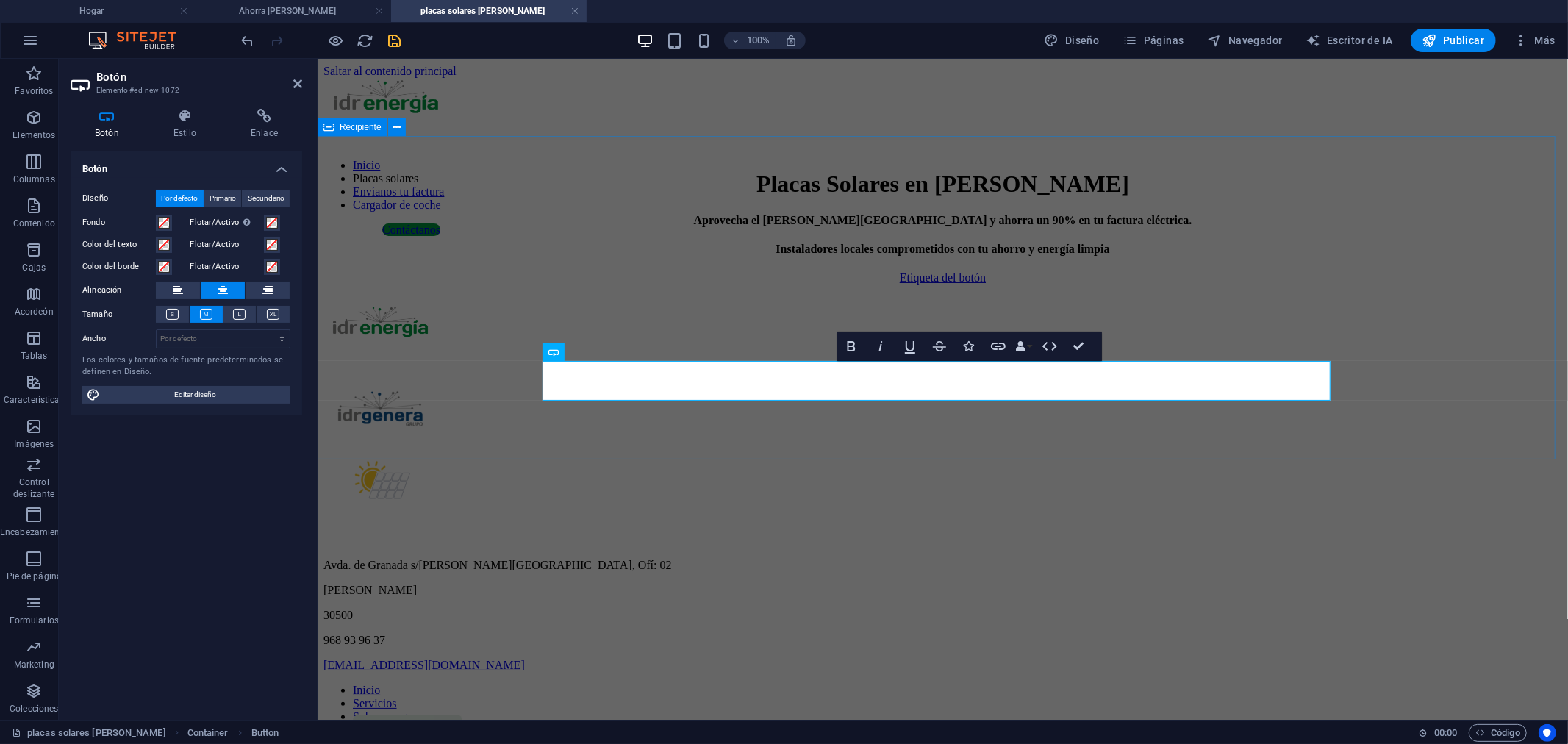
click at [1468, 283] on div "Placas Solares en [PERSON_NAME] Aprovecha el [PERSON_NAME][GEOGRAPHIC_DATA] y a…" at bounding box center [942, 227] width 1239 height 114
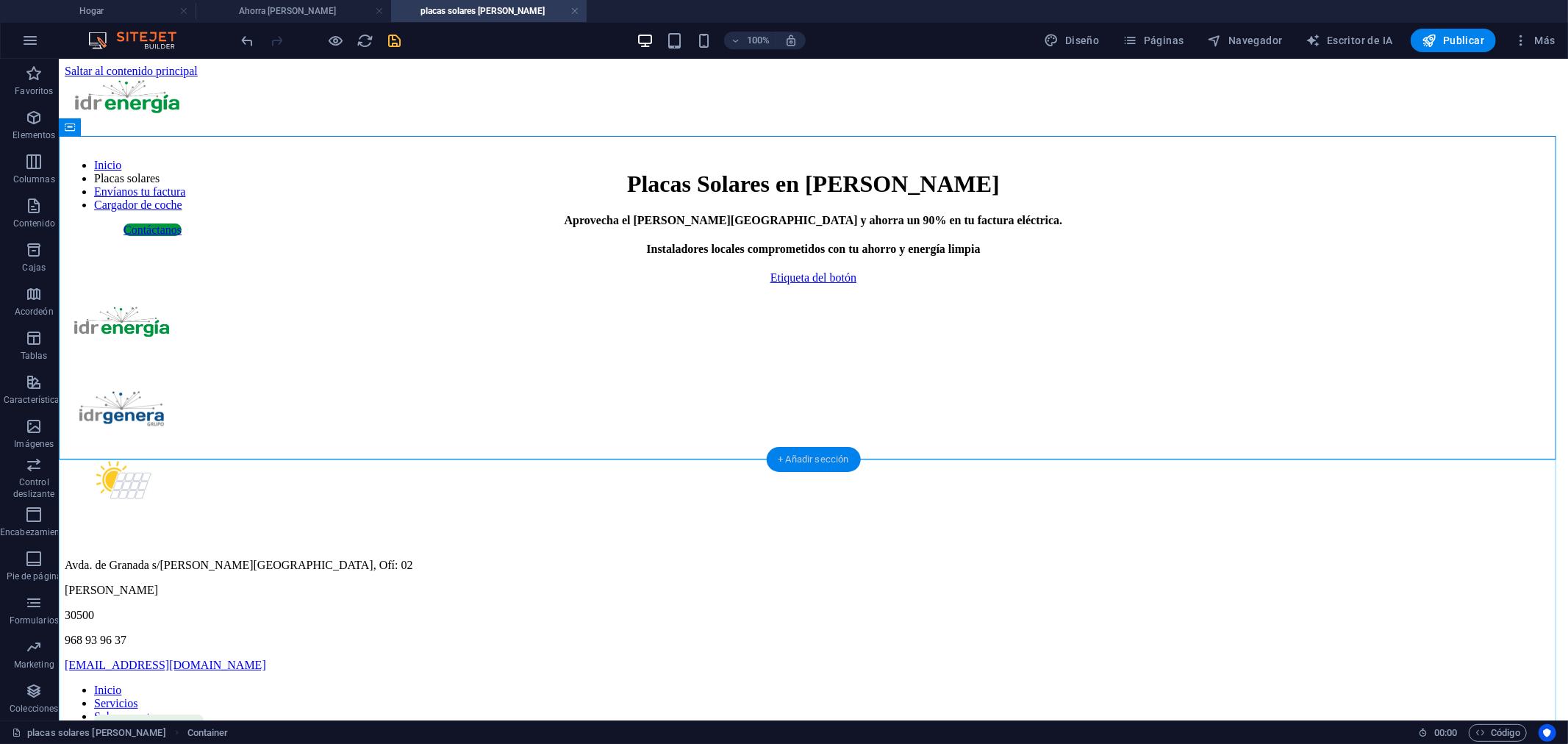
click at [798, 456] on font "+ Añadir sección" at bounding box center [813, 459] width 71 height 11
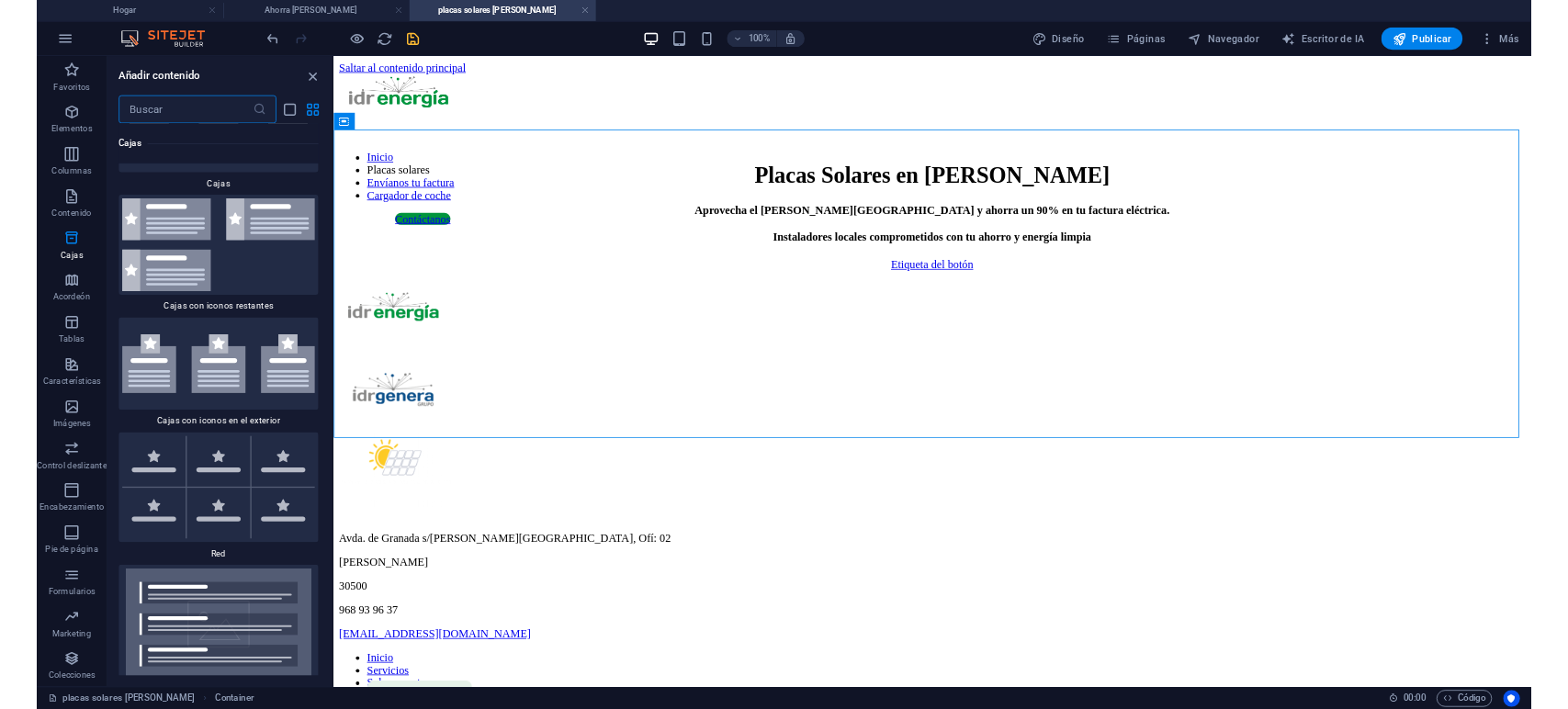
scroll to position [10039, 0]
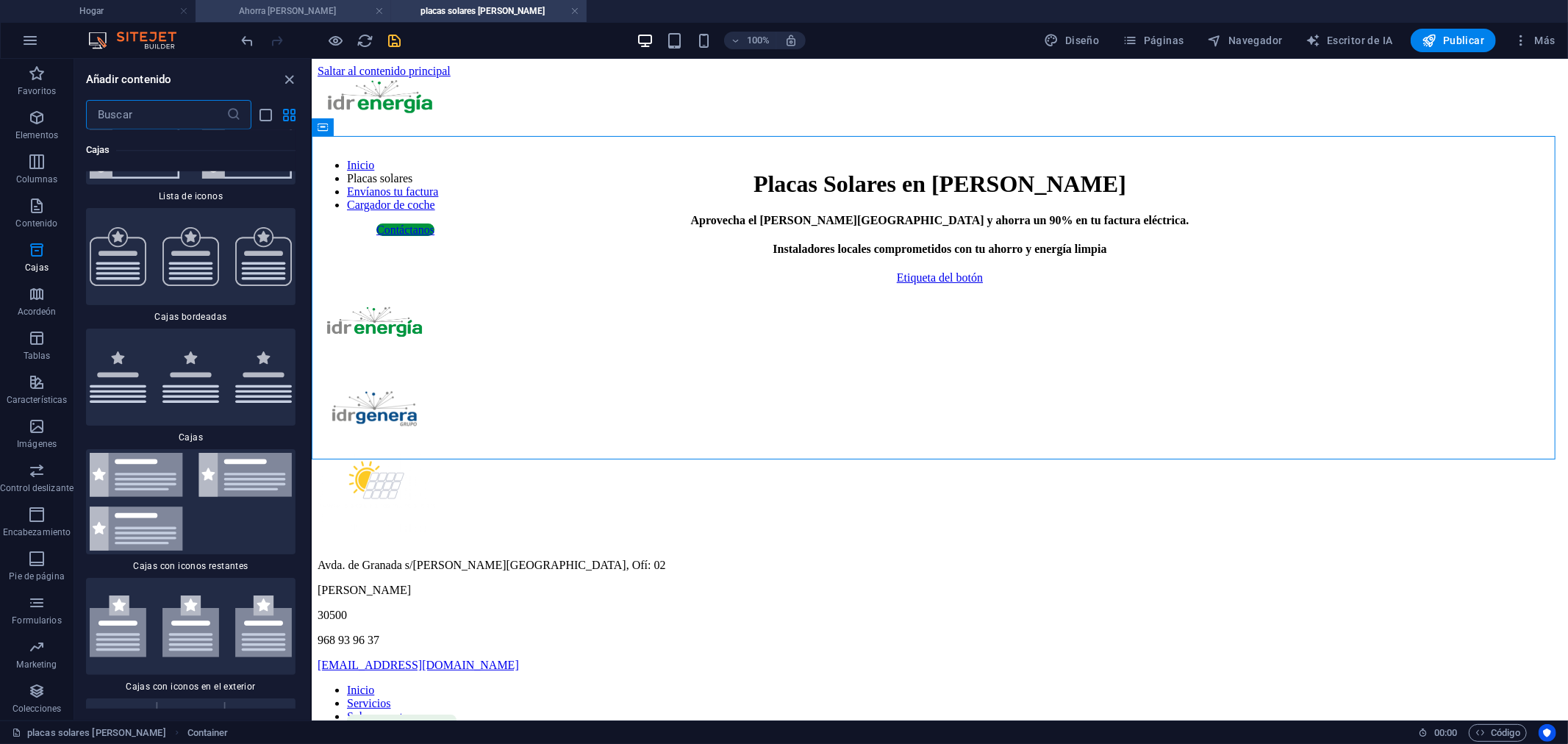
click at [283, 10] on font "Ahorra [PERSON_NAME]" at bounding box center [287, 11] width 97 height 10
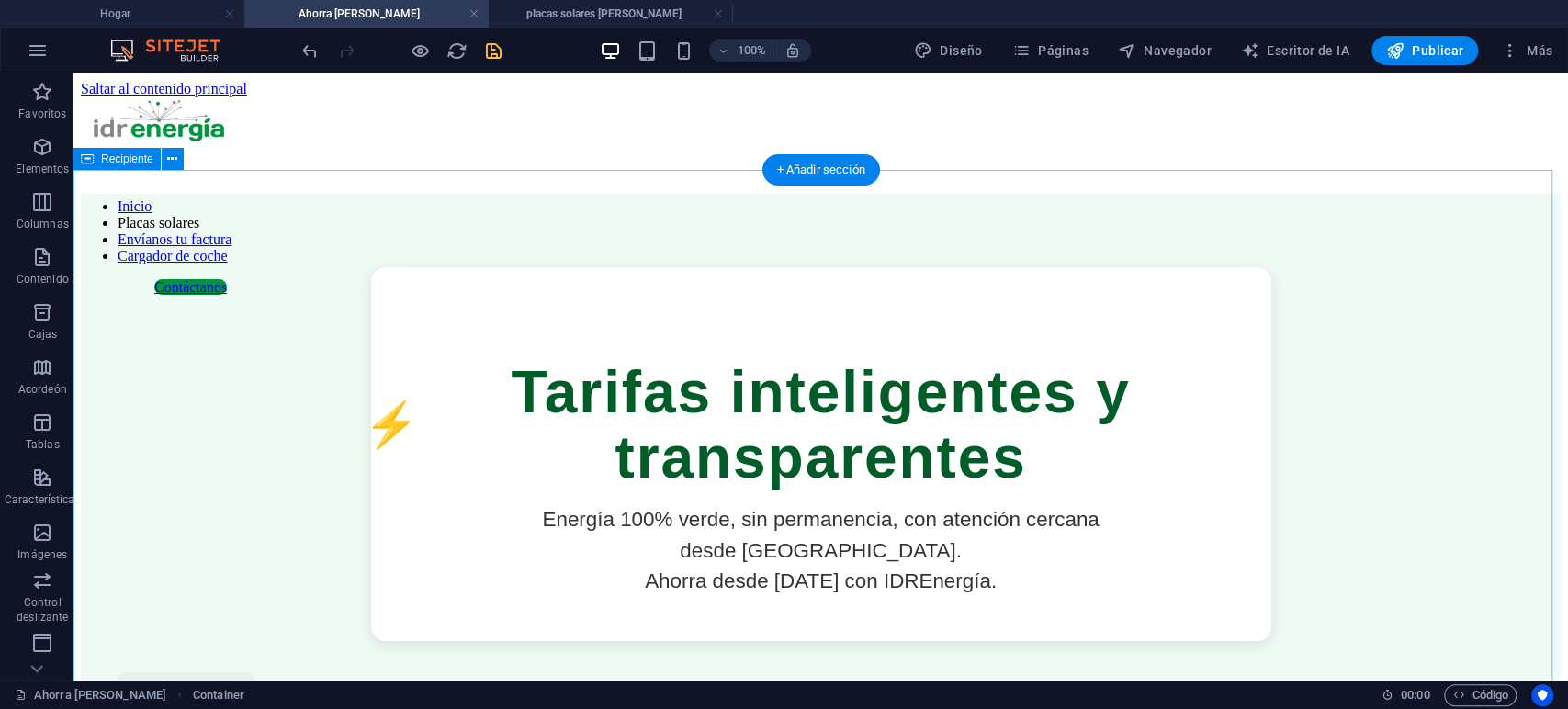
click at [177, 255] on div "Tarifas inteligentes y transparentes Energía 100% verde, sin permanencia, con a…" at bounding box center [820, 454] width 1480 height 521
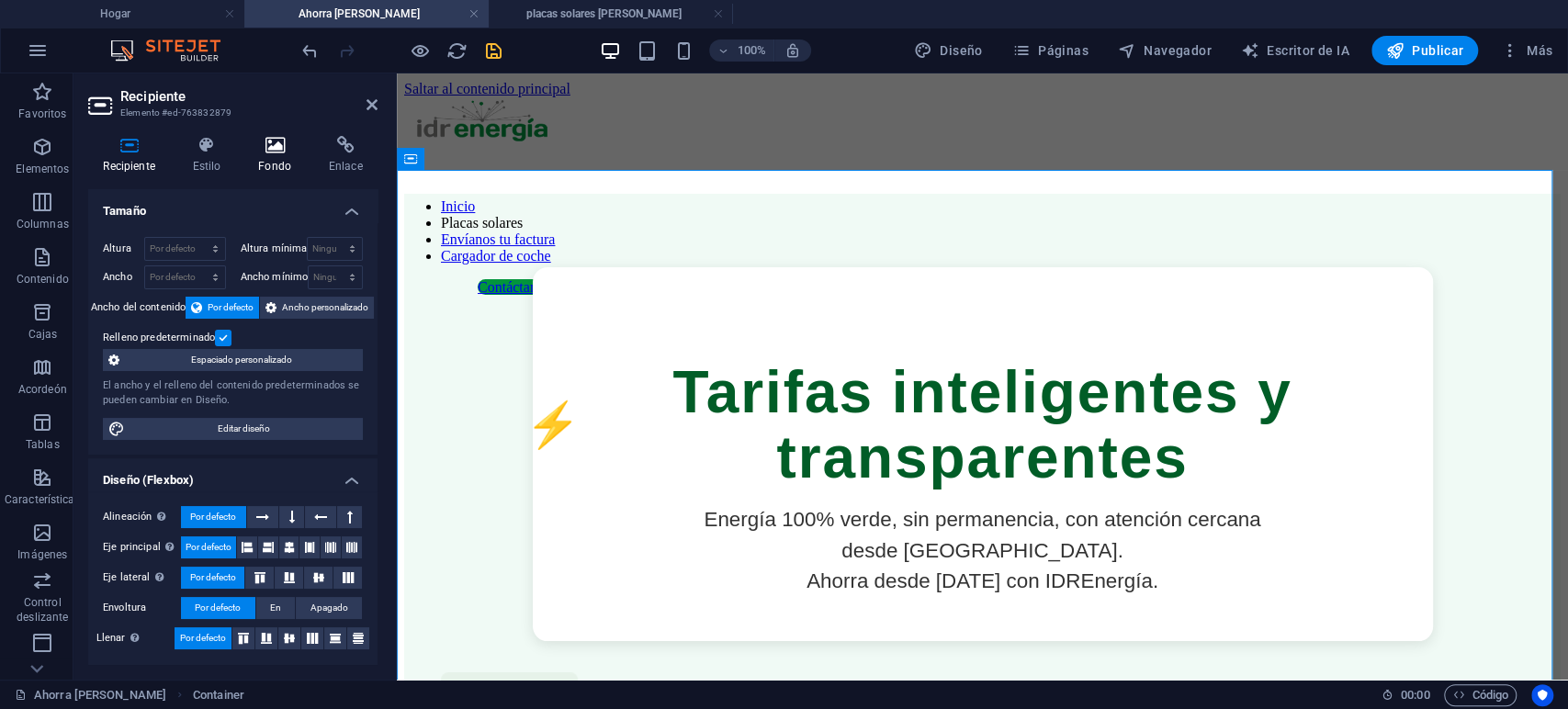
click at [272, 155] on h4 "Fondo" at bounding box center [278, 155] width 71 height 39
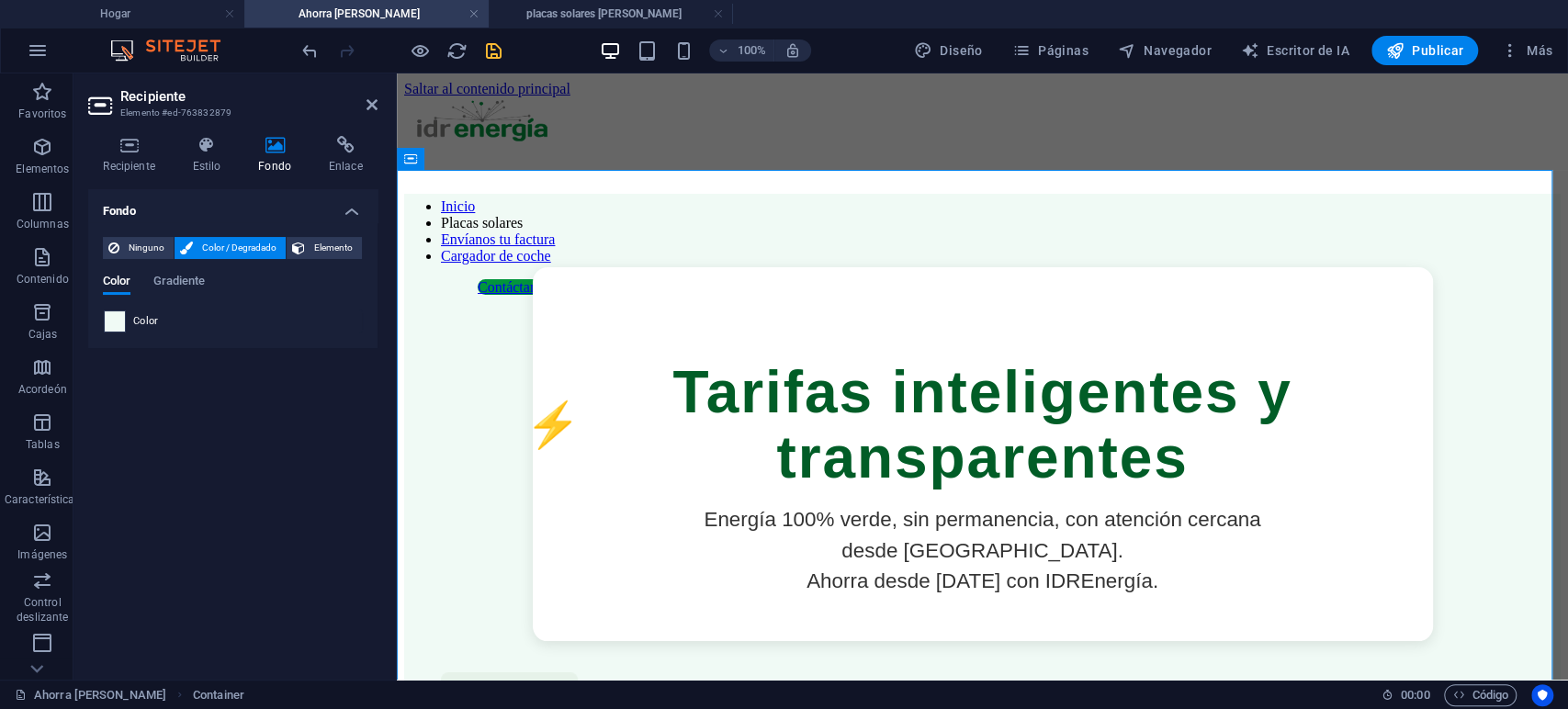
click at [117, 323] on span at bounding box center [114, 321] width 20 height 20
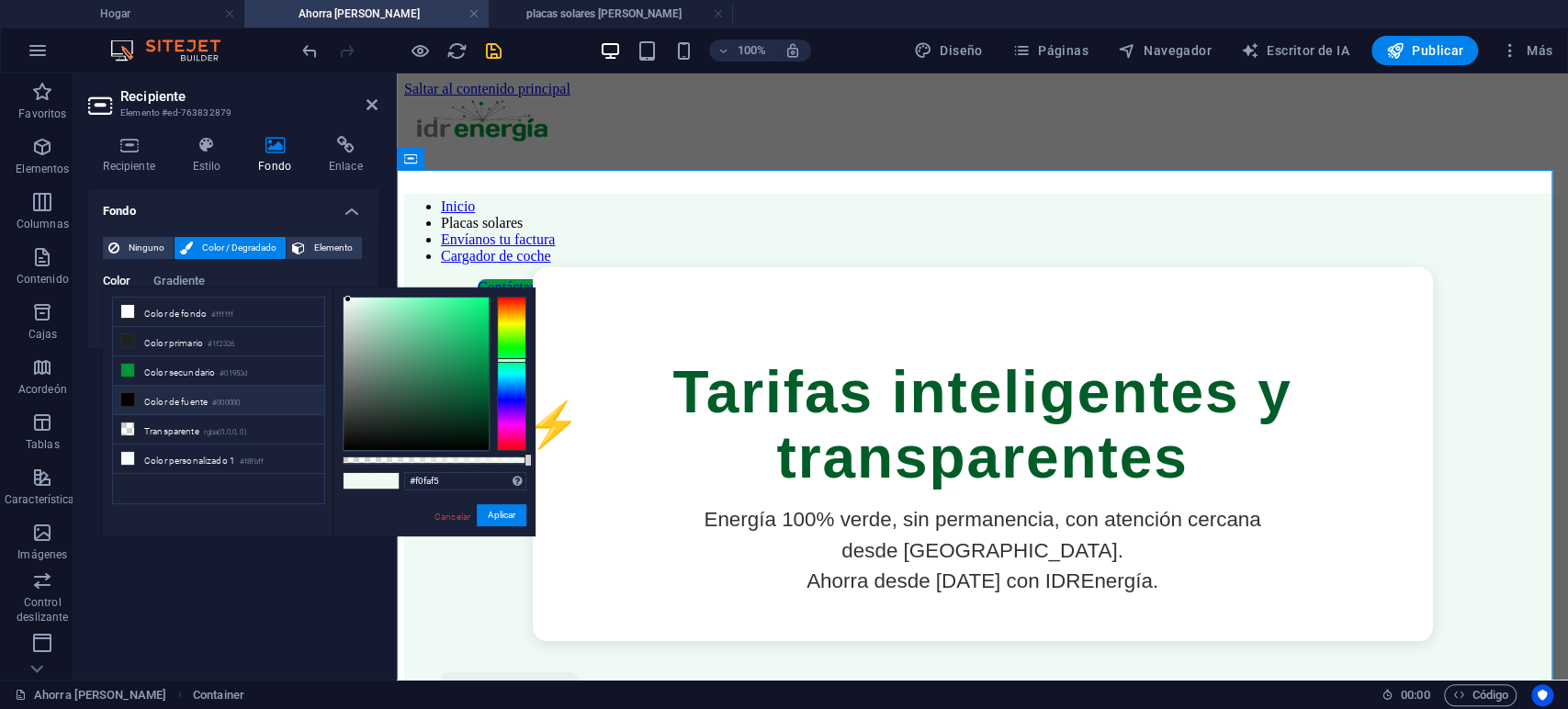
drag, startPoint x: 346, startPoint y: 293, endPoint x: 438, endPoint y: 370, distance: 120.0
click at [438, 370] on div "#f0faf5 Formatos admitidos #0852ed rgb(8, 82, 237) rgba(8, 82, 237, 90%) hsv(22…" at bounding box center [434, 545] width 203 height 516
type input "#eaf2ee"
click at [347, 304] on div at bounding box center [346, 304] width 7 height 7
click at [448, 516] on font "Cancelar" at bounding box center [452, 516] width 36 height 10
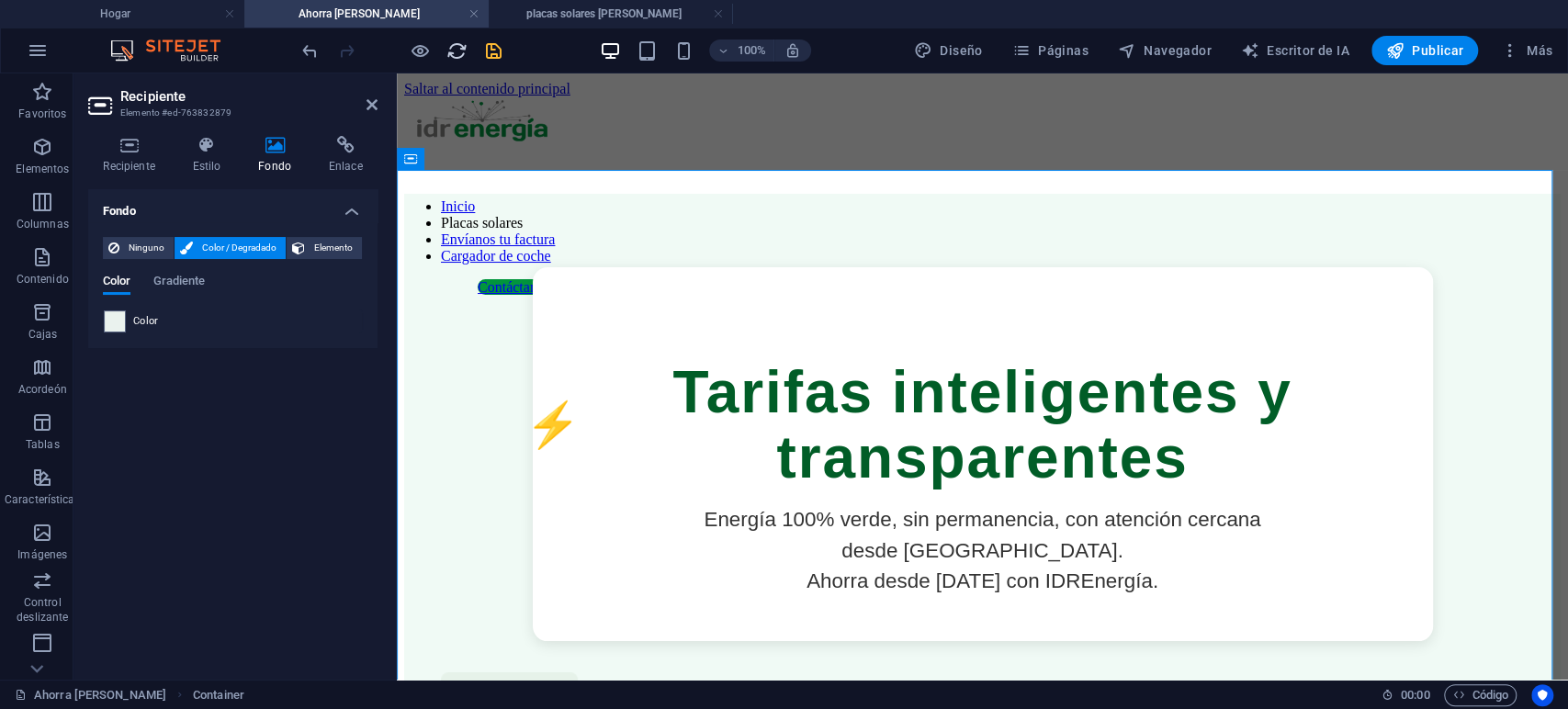
click at [456, 54] on icon "recargar" at bounding box center [457, 51] width 21 height 21
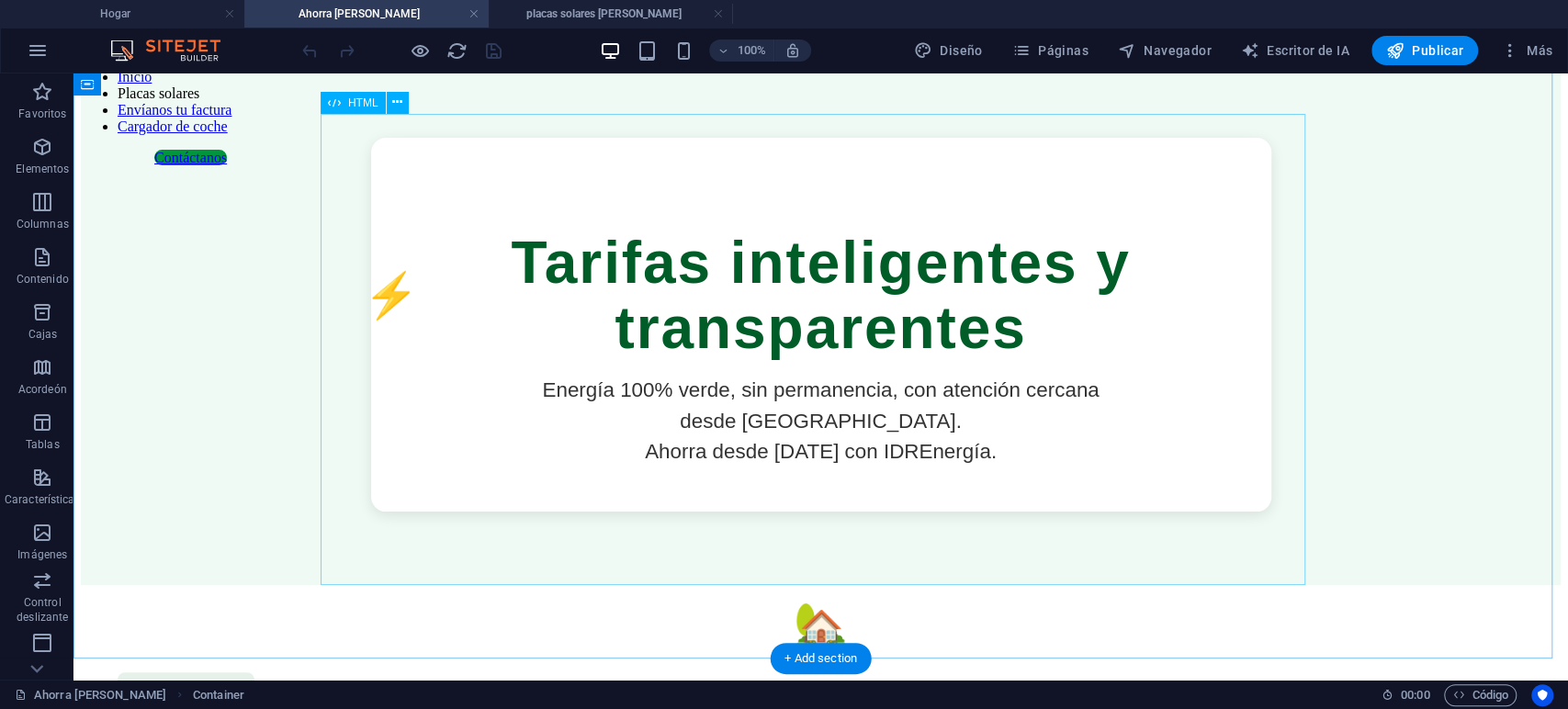
scroll to position [102, 0]
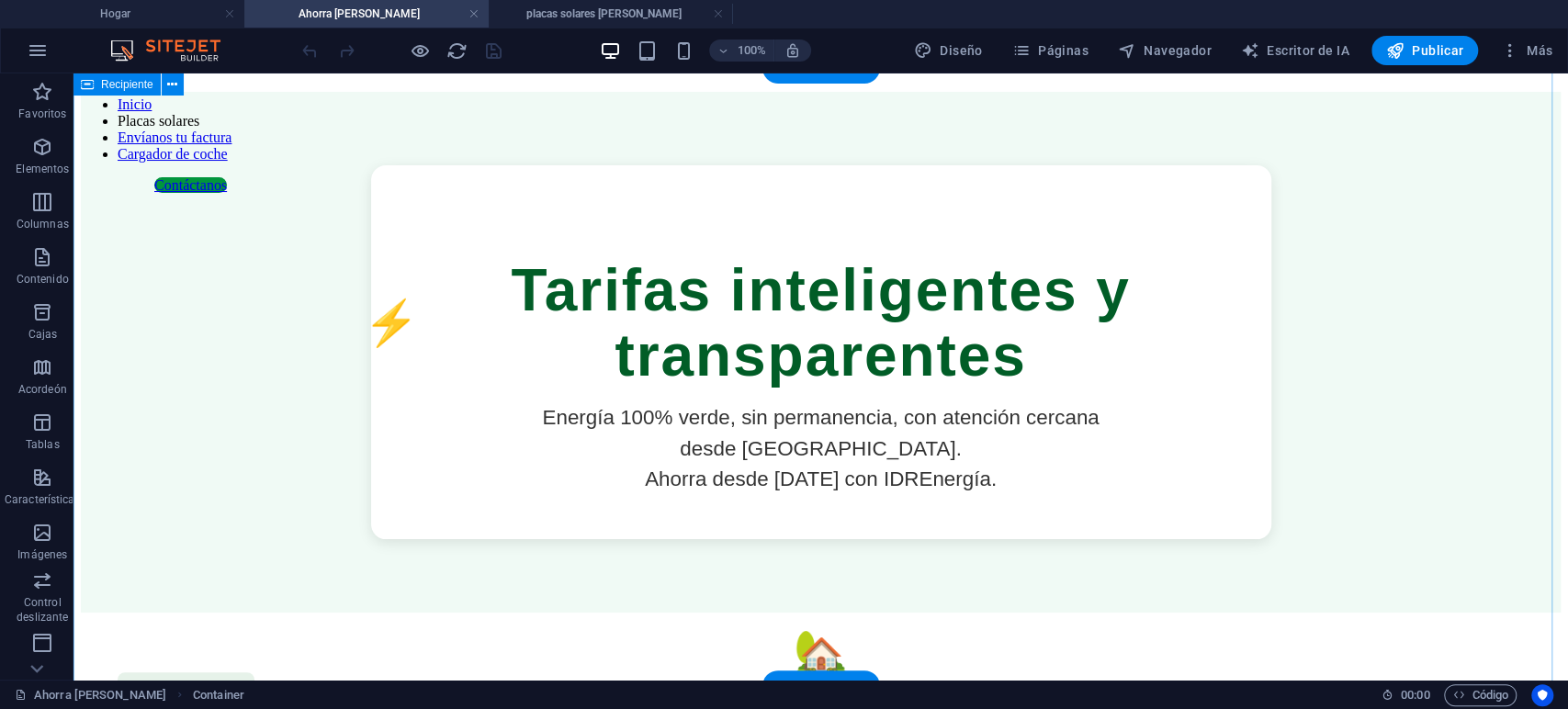
click at [154, 181] on div "Tarifas inteligentes y transparentes Energía 100% verde, sin permanencia, con a…" at bounding box center [820, 352] width 1480 height 521
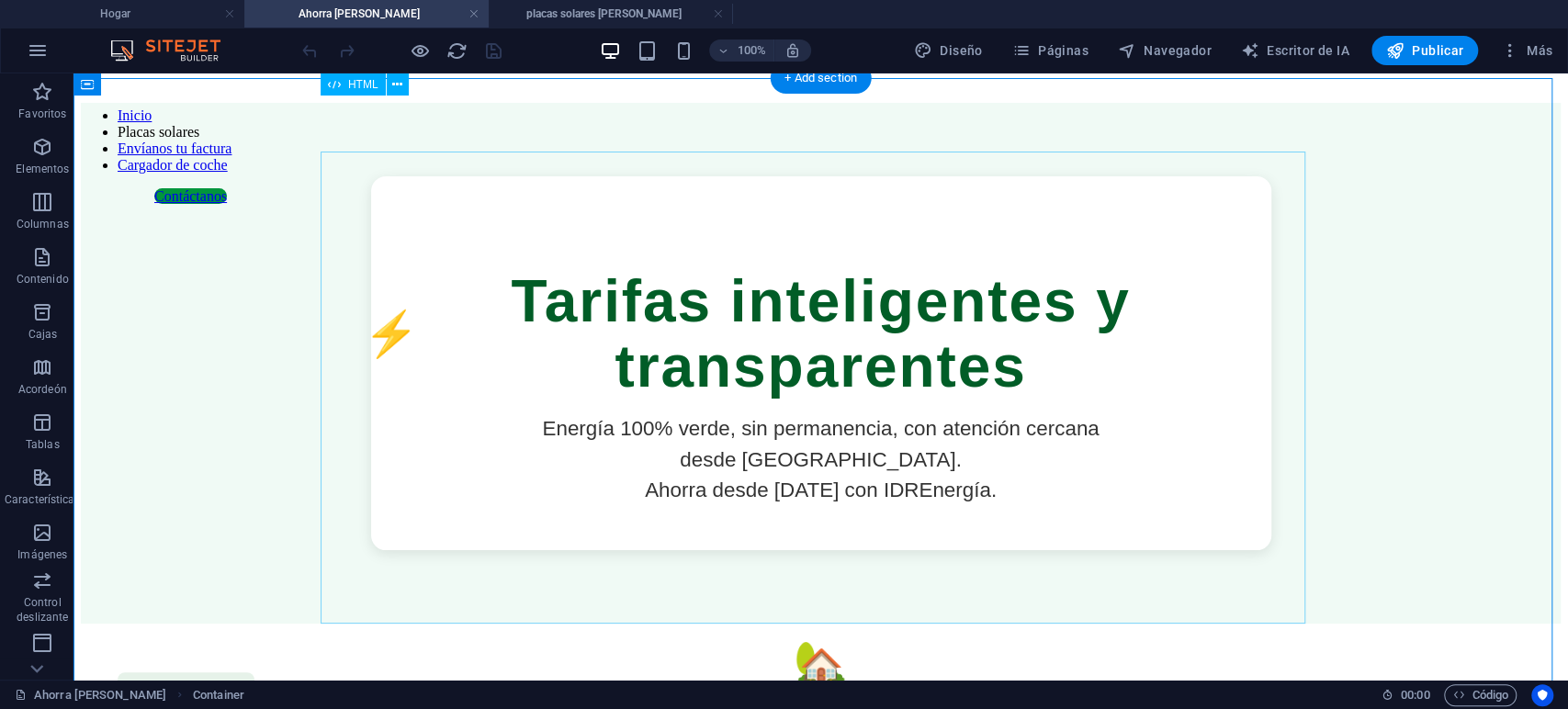
scroll to position [0, 0]
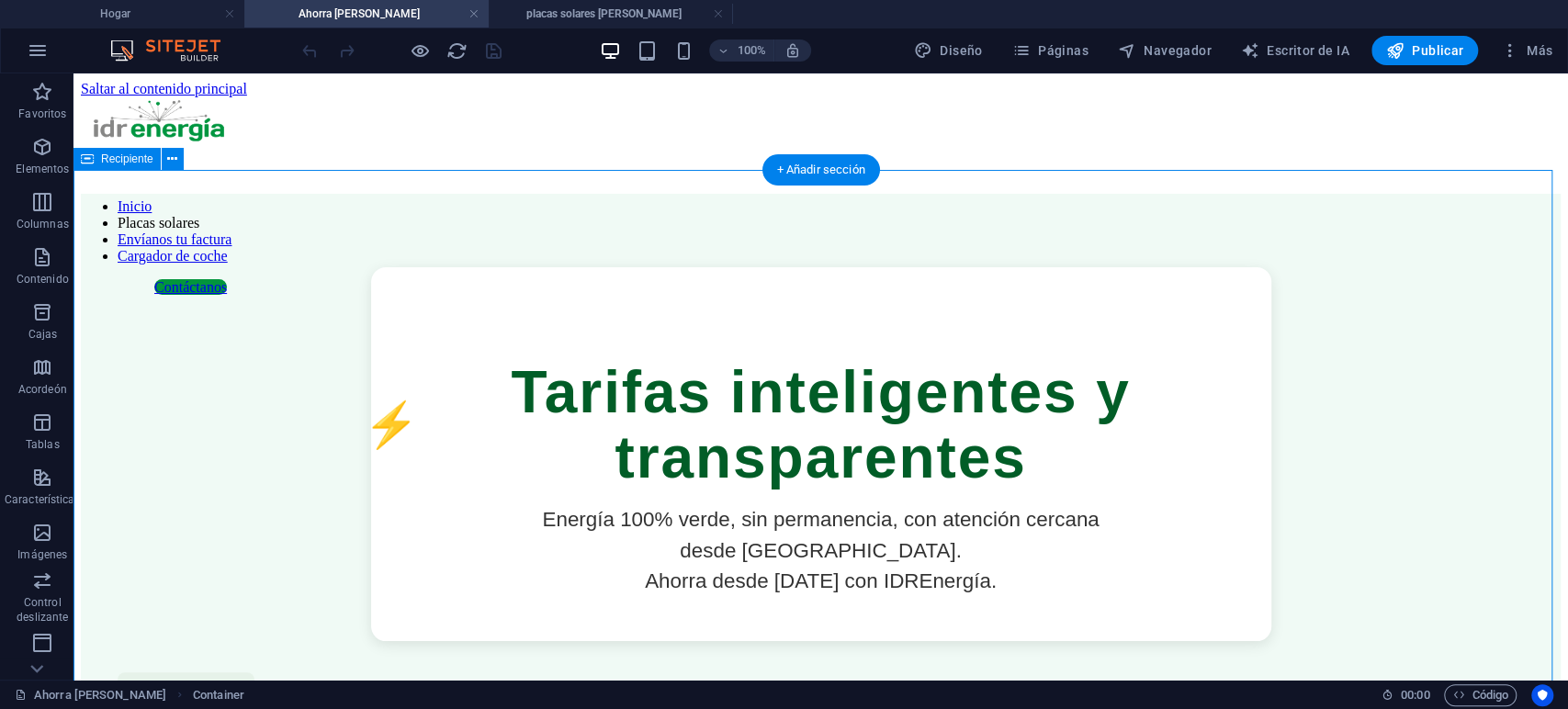
click at [168, 264] on div "Tarifas inteligentes y transparentes Energía 100% verde, sin permanencia, con a…" at bounding box center [820, 454] width 1480 height 521
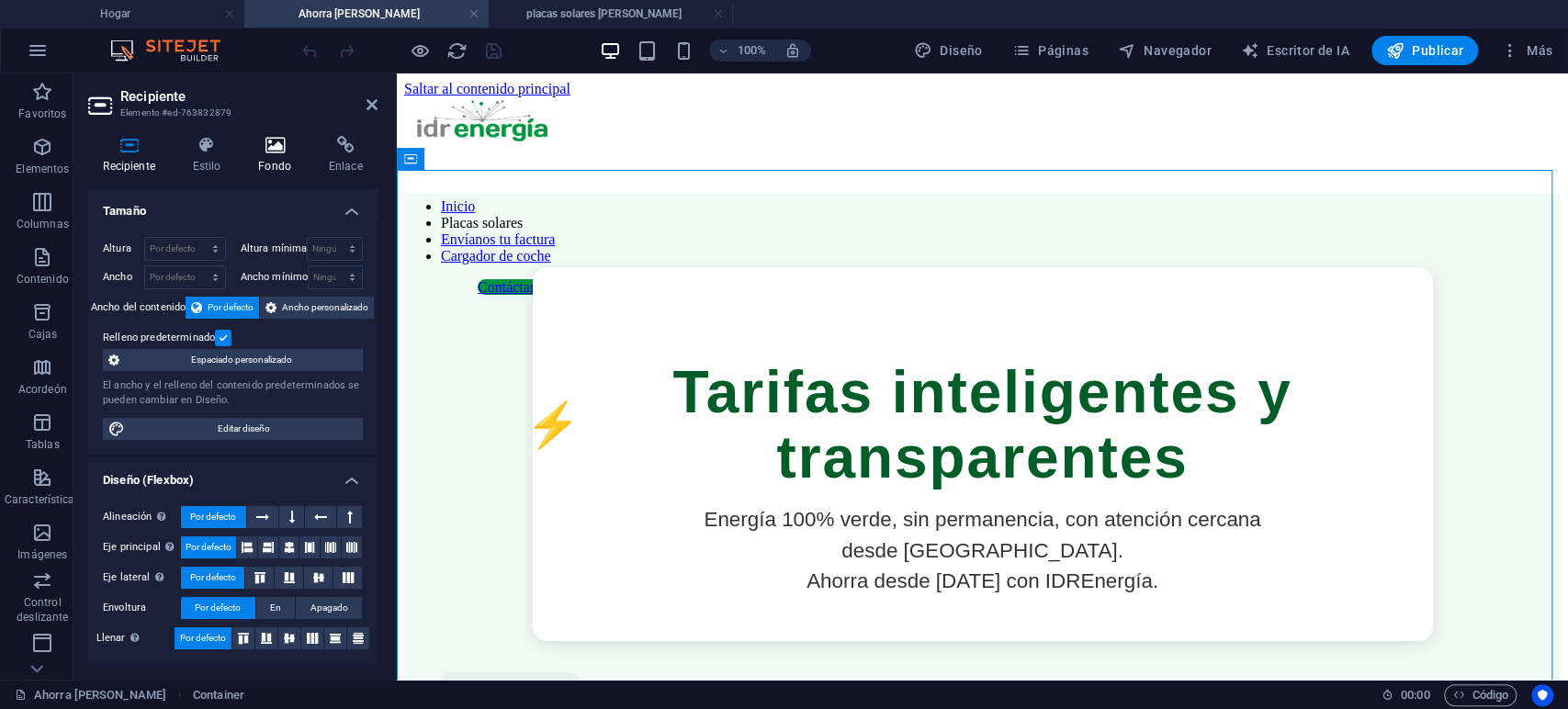
click at [269, 147] on icon at bounding box center [275, 145] width 63 height 18
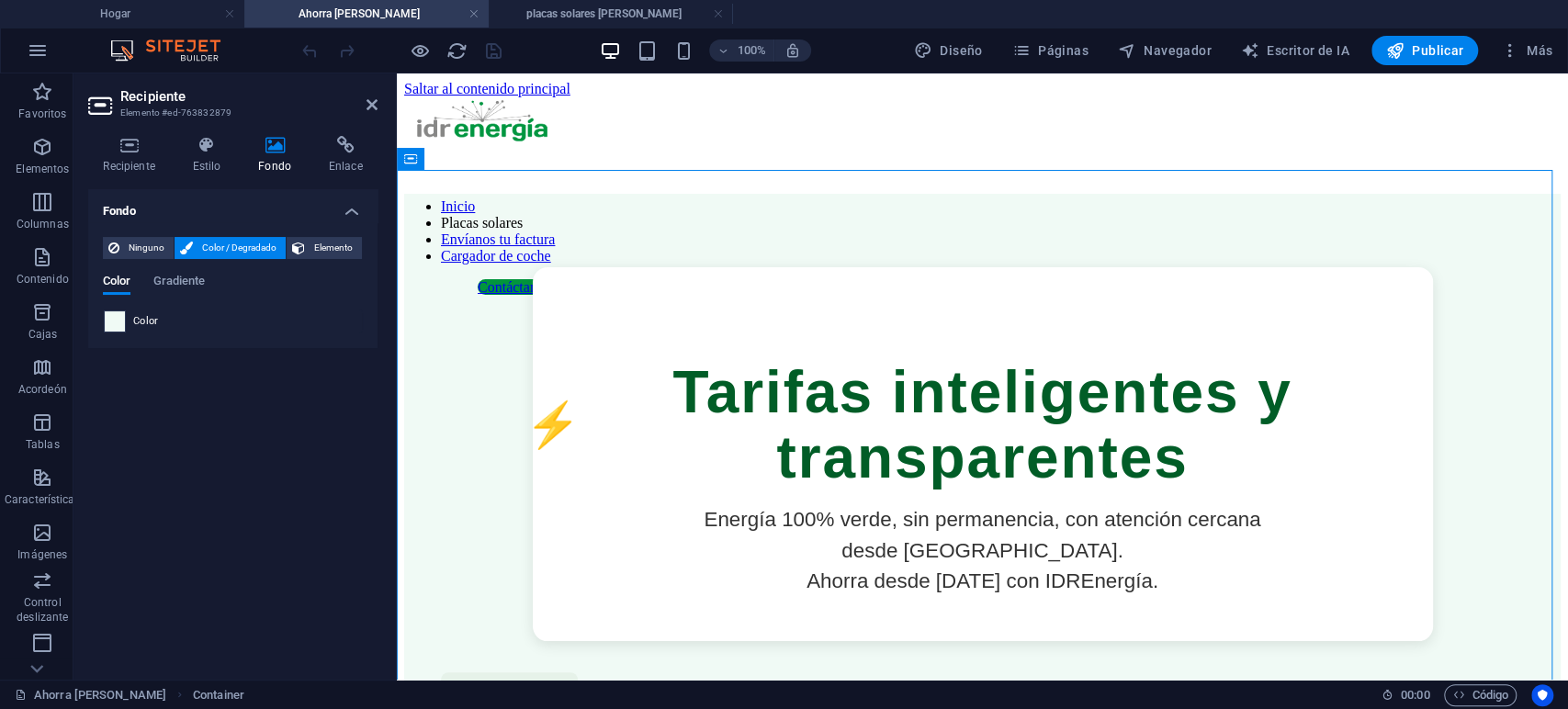
click at [119, 319] on span at bounding box center [114, 321] width 20 height 20
type input "#f0faf5"
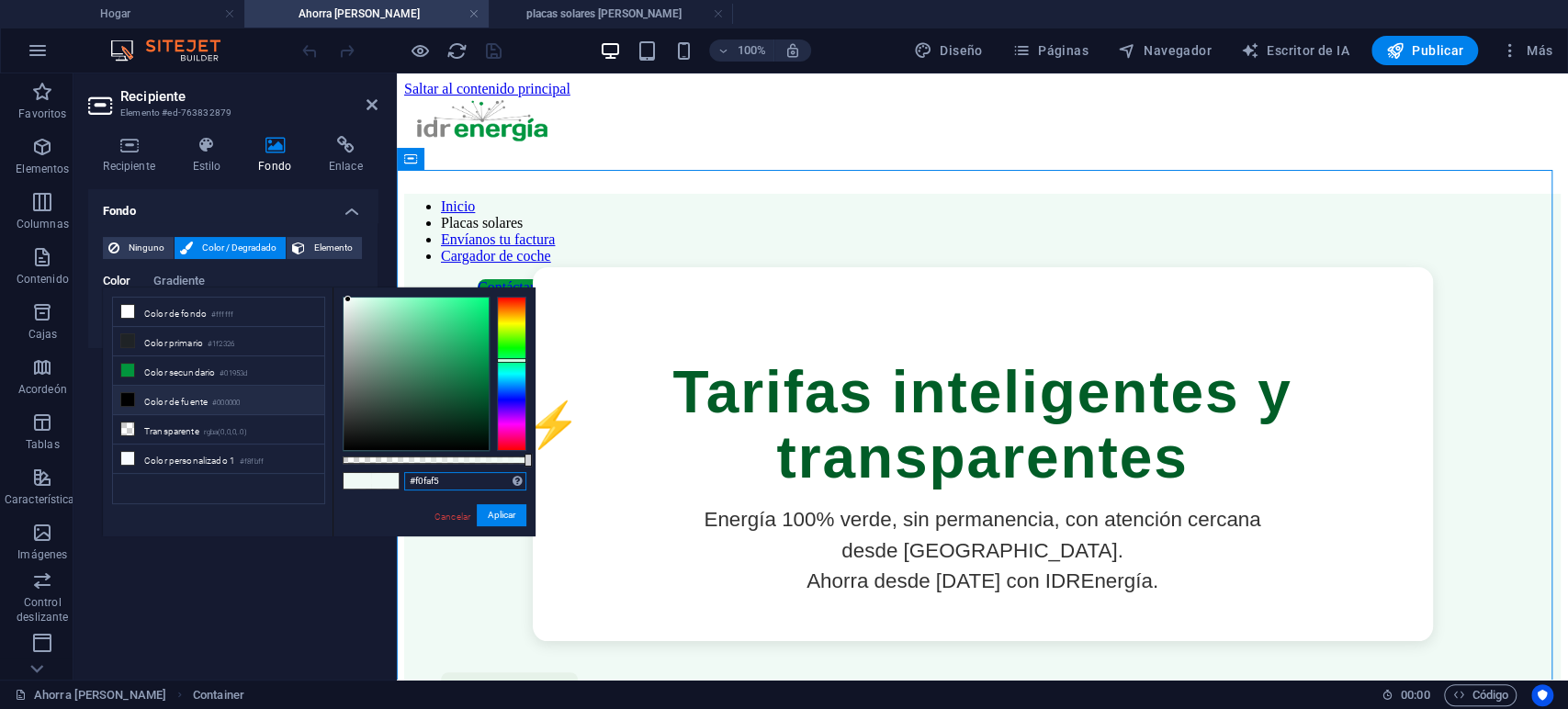
click at [475, 478] on input "#f0faf5" at bounding box center [466, 481] width 122 height 18
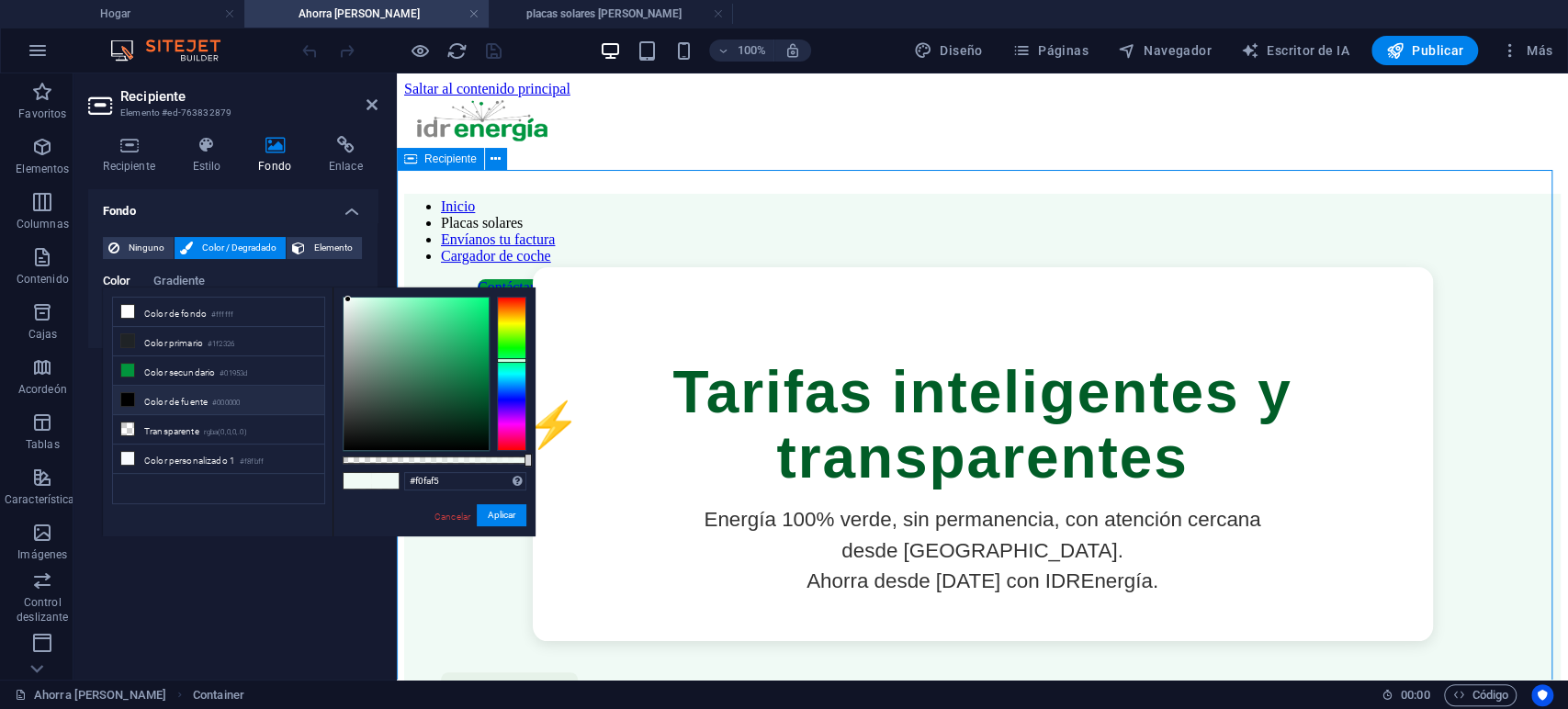
click at [847, 199] on div "Tarifas inteligentes y transparentes Energía 100% verde, sin permanencia, con a…" at bounding box center [983, 454] width 1157 height 521
click at [445, 517] on font "Cancelar" at bounding box center [452, 516] width 36 height 10
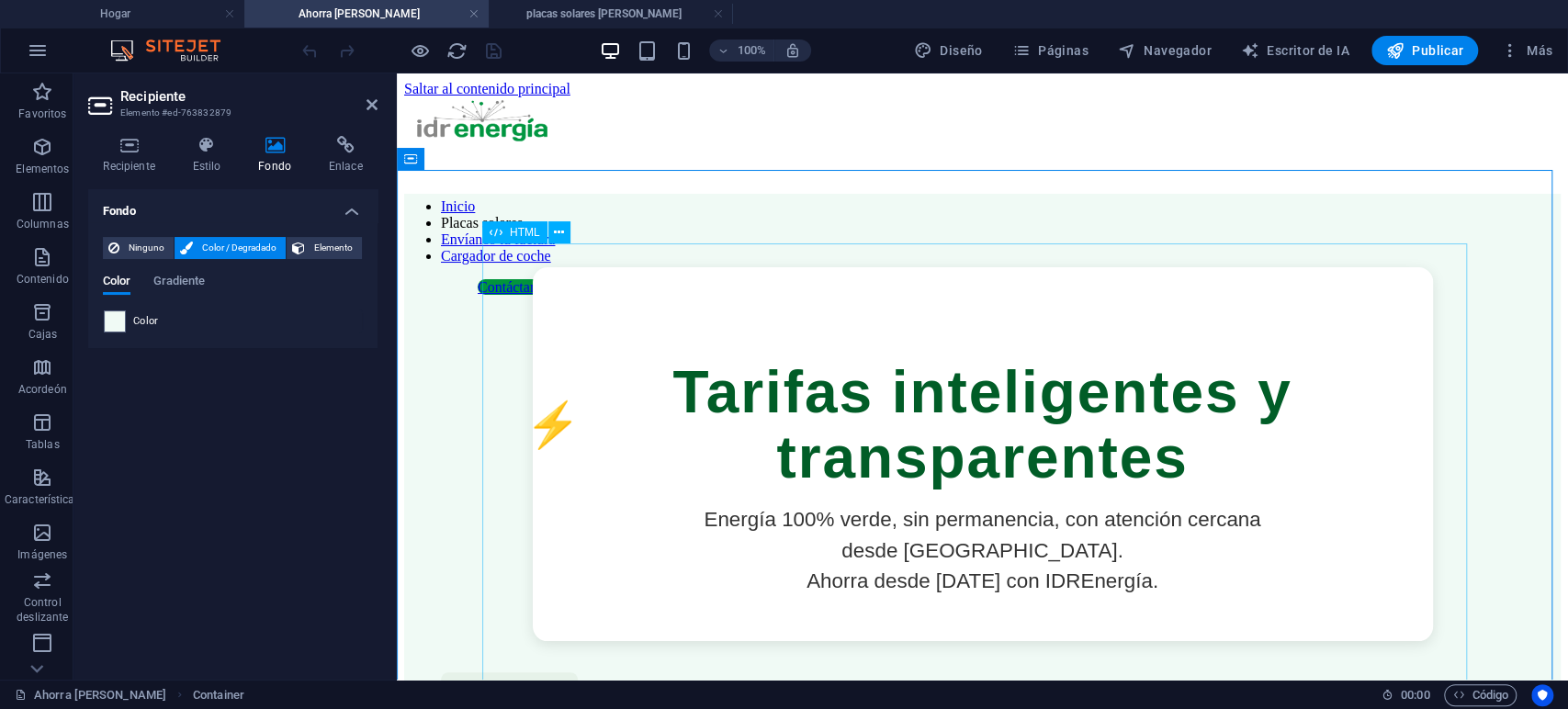
click at [524, 235] on font "HTML" at bounding box center [524, 232] width 30 height 13
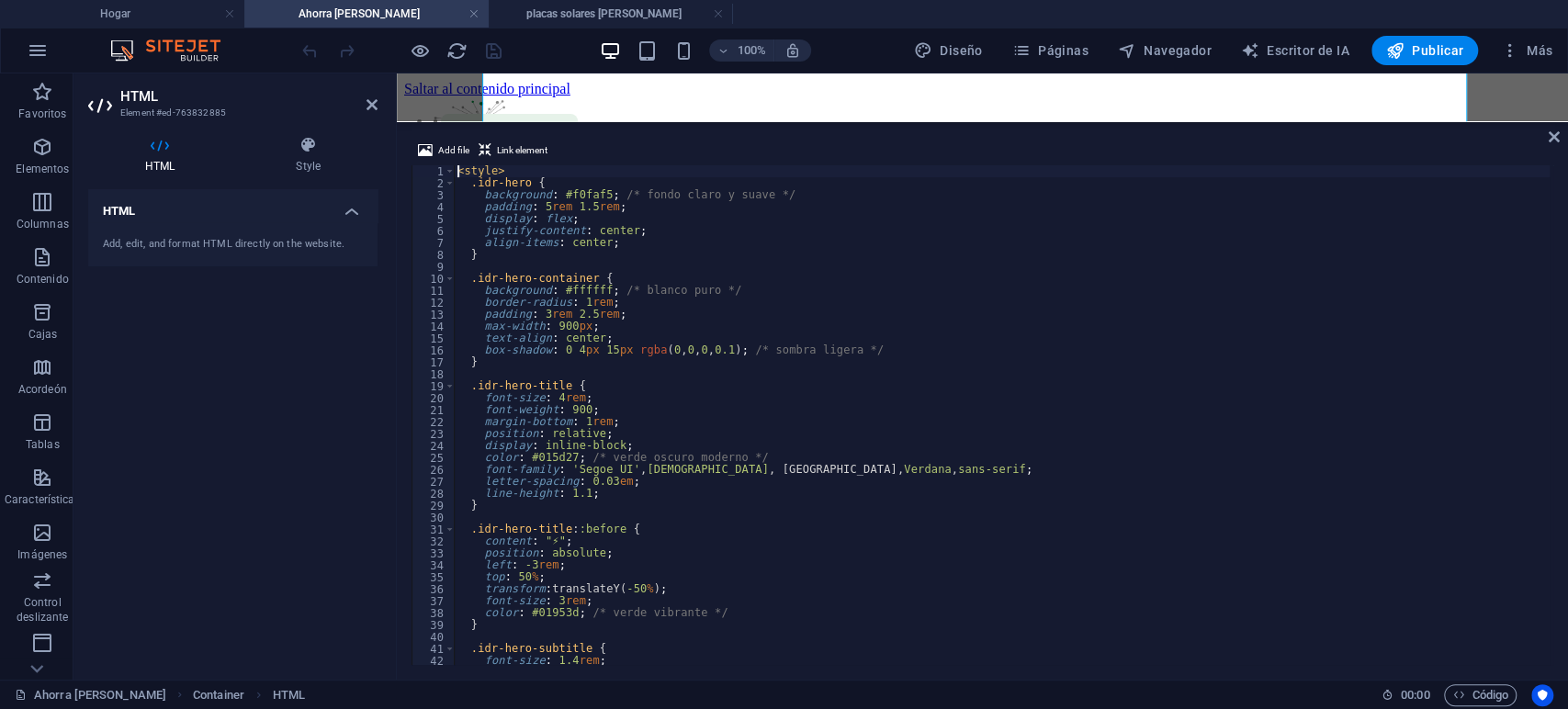
scroll to position [382, 0]
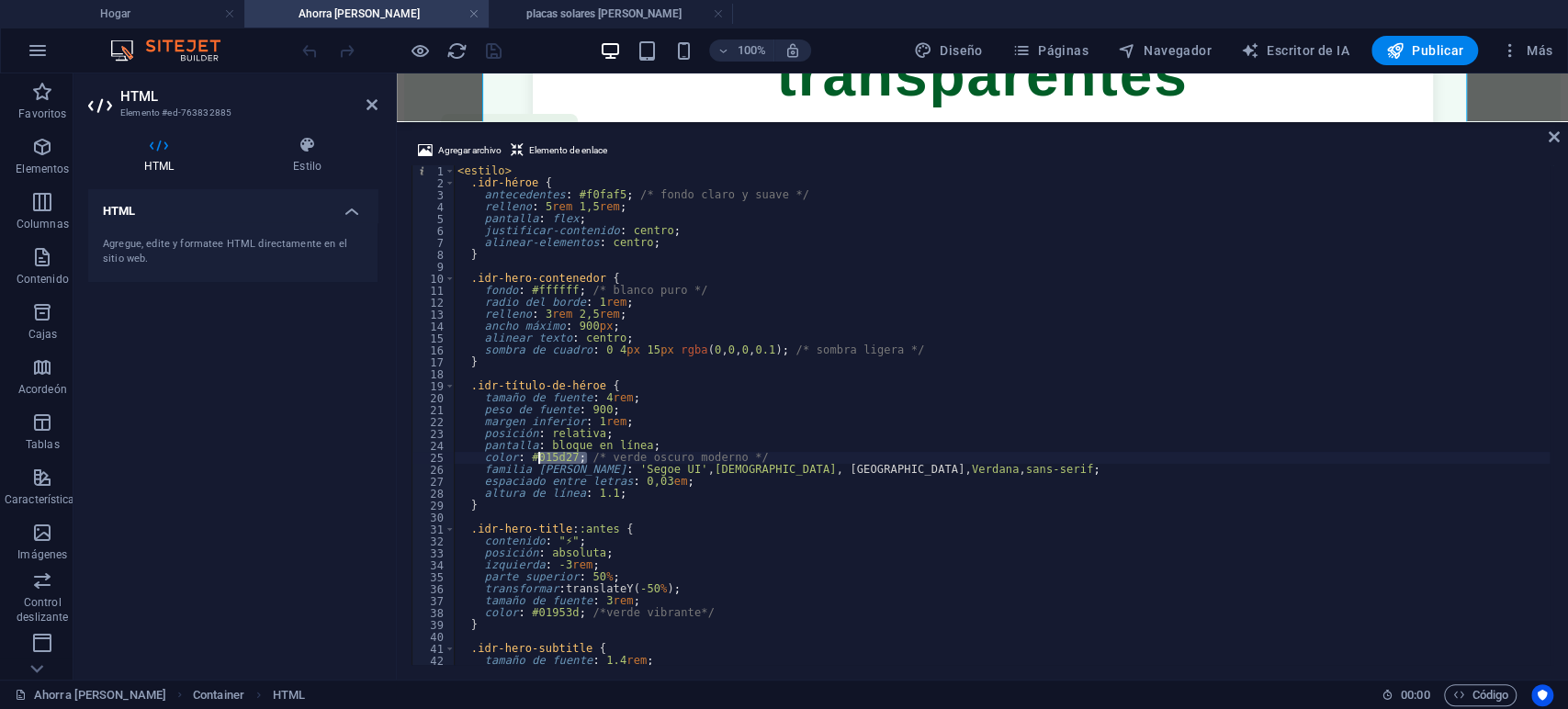
drag, startPoint x: 585, startPoint y: 456, endPoint x: 538, endPoint y: 463, distance: 47.5
type textarea "color: #015d27; /* verde oscuro moderno */"
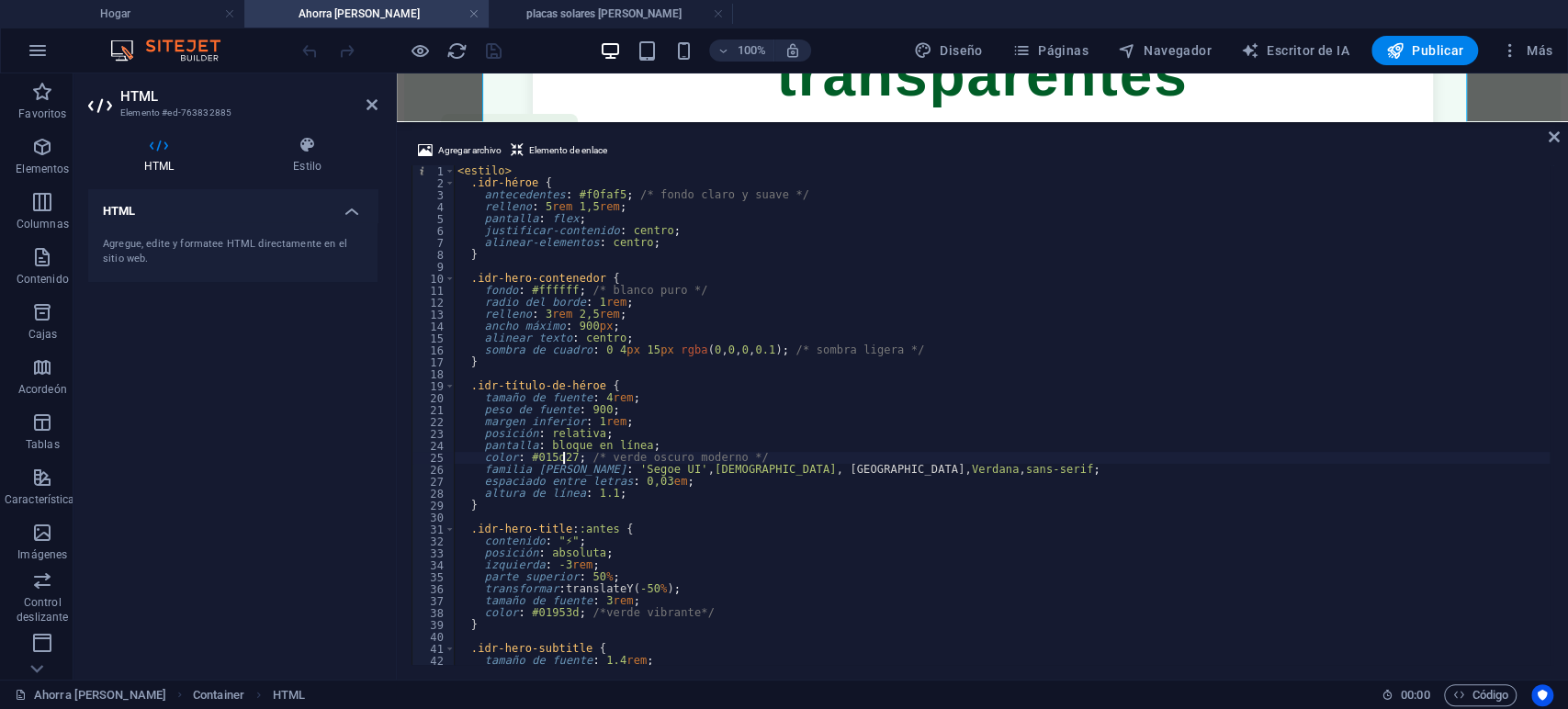
click at [560, 455] on div "< estilo > .idr-héroe { antecedentes : #f0faf5 ; /* fondo claro y suave */ rell…" at bounding box center [1001, 414] width 1095 height 500
drag, startPoint x: 588, startPoint y: 459, endPoint x: 539, endPoint y: 463, distance: 49.2
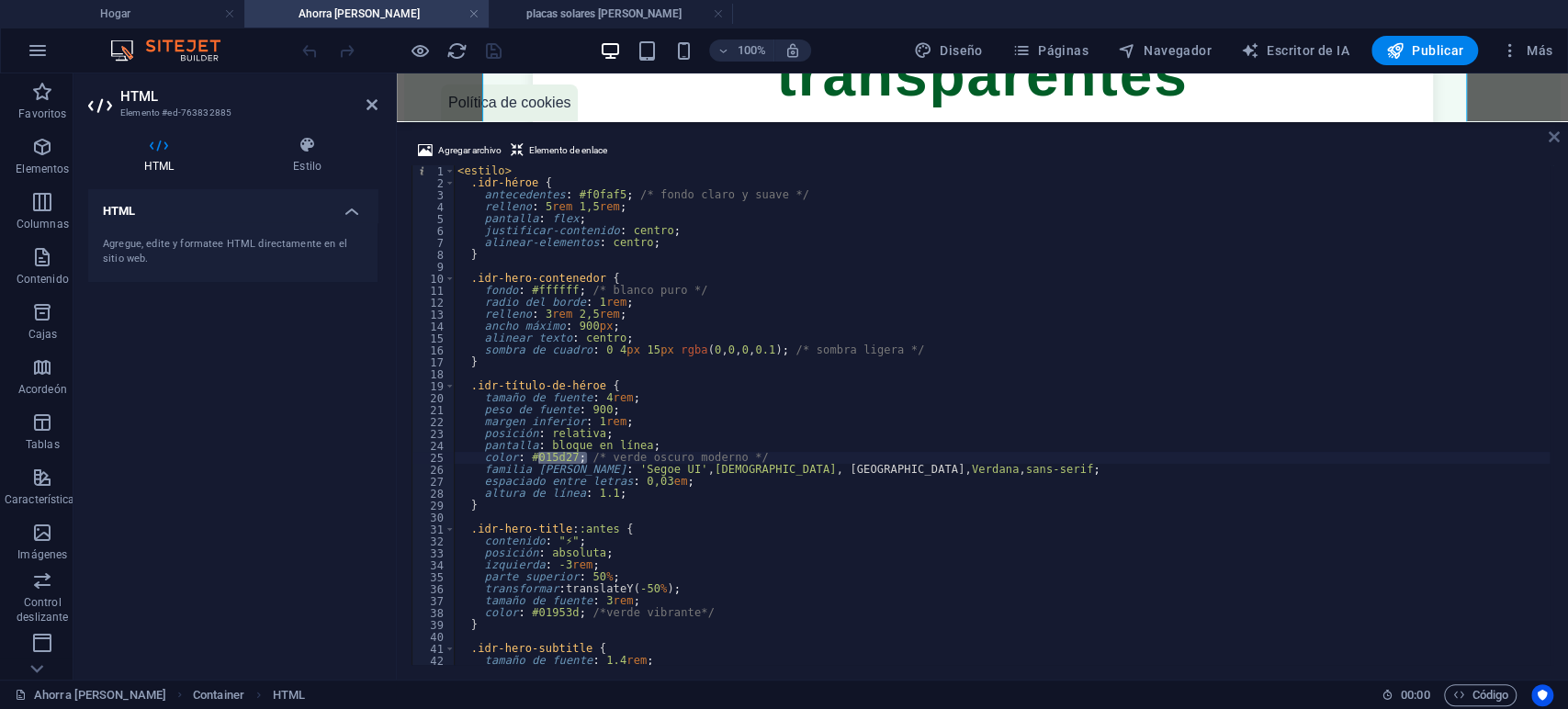
click at [1553, 134] on icon at bounding box center [1553, 136] width 11 height 15
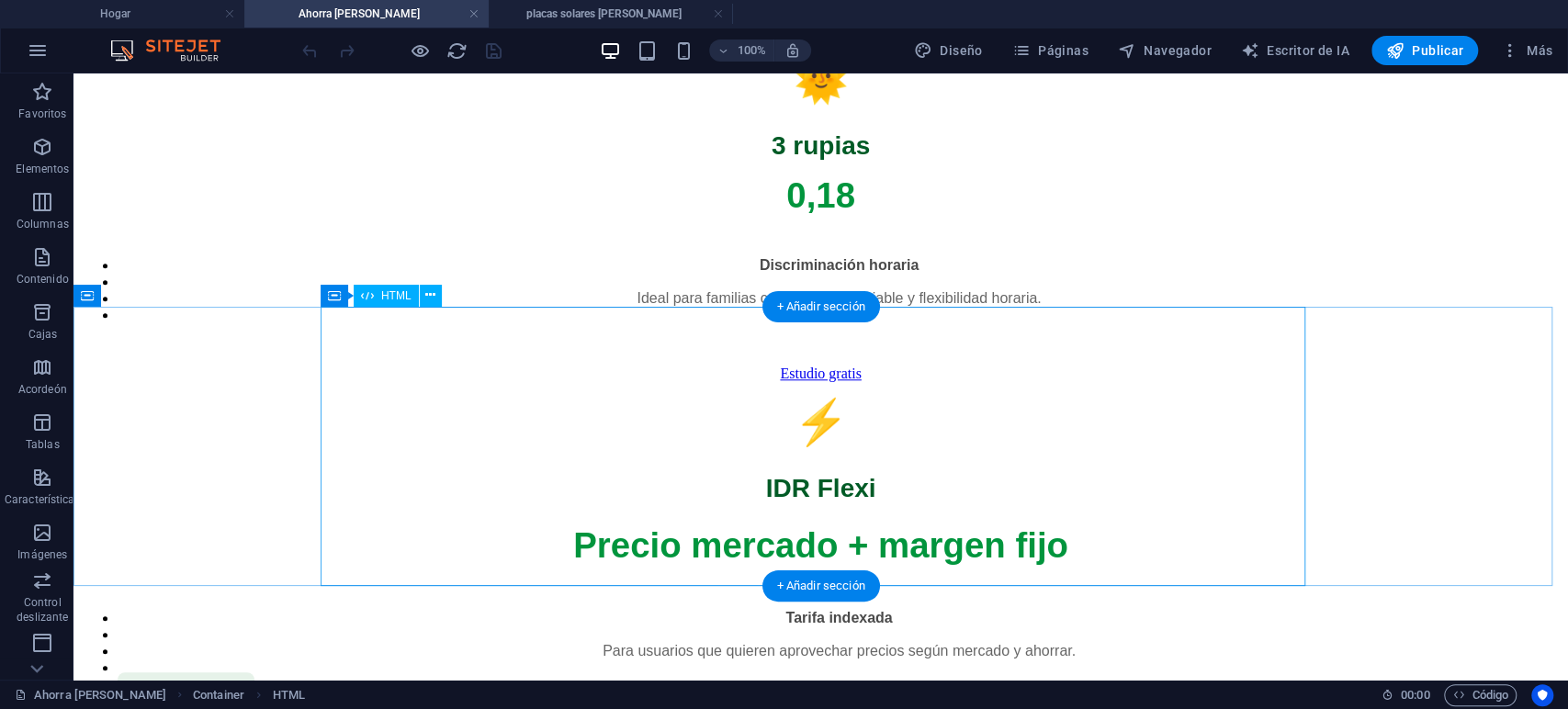
scroll to position [1224, 0]
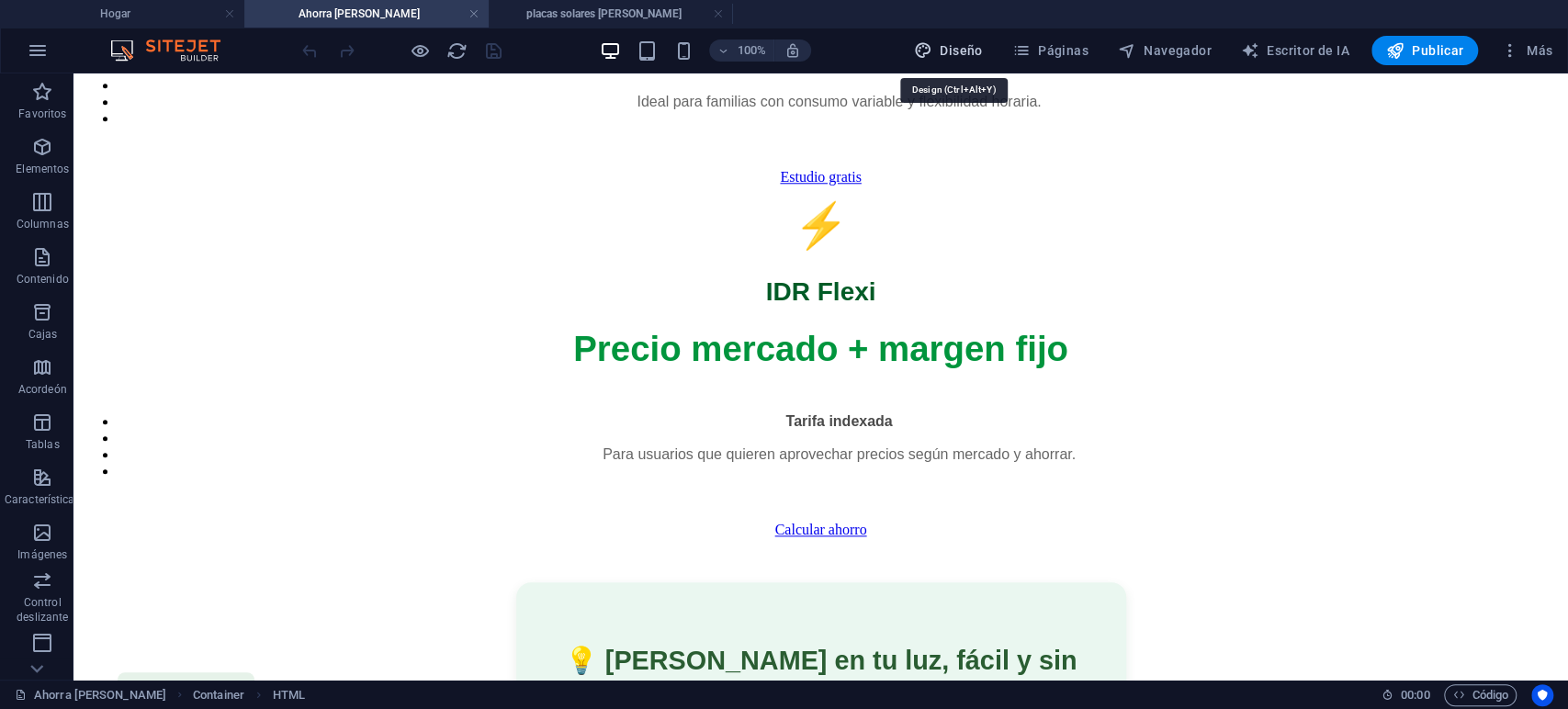
click at [957, 48] on font "Diseño" at bounding box center [961, 49] width 43 height 15
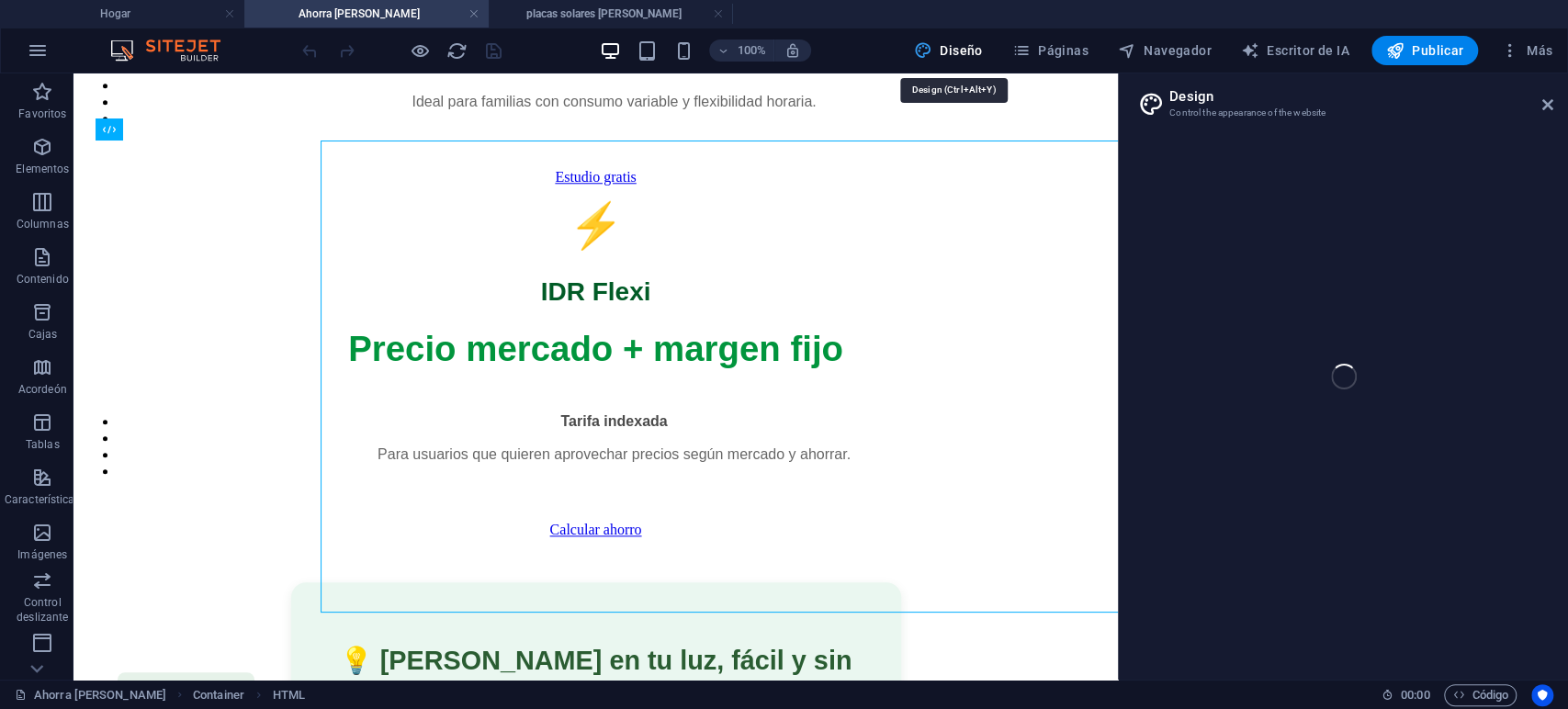
select select "px"
select select "400"
select select "px"
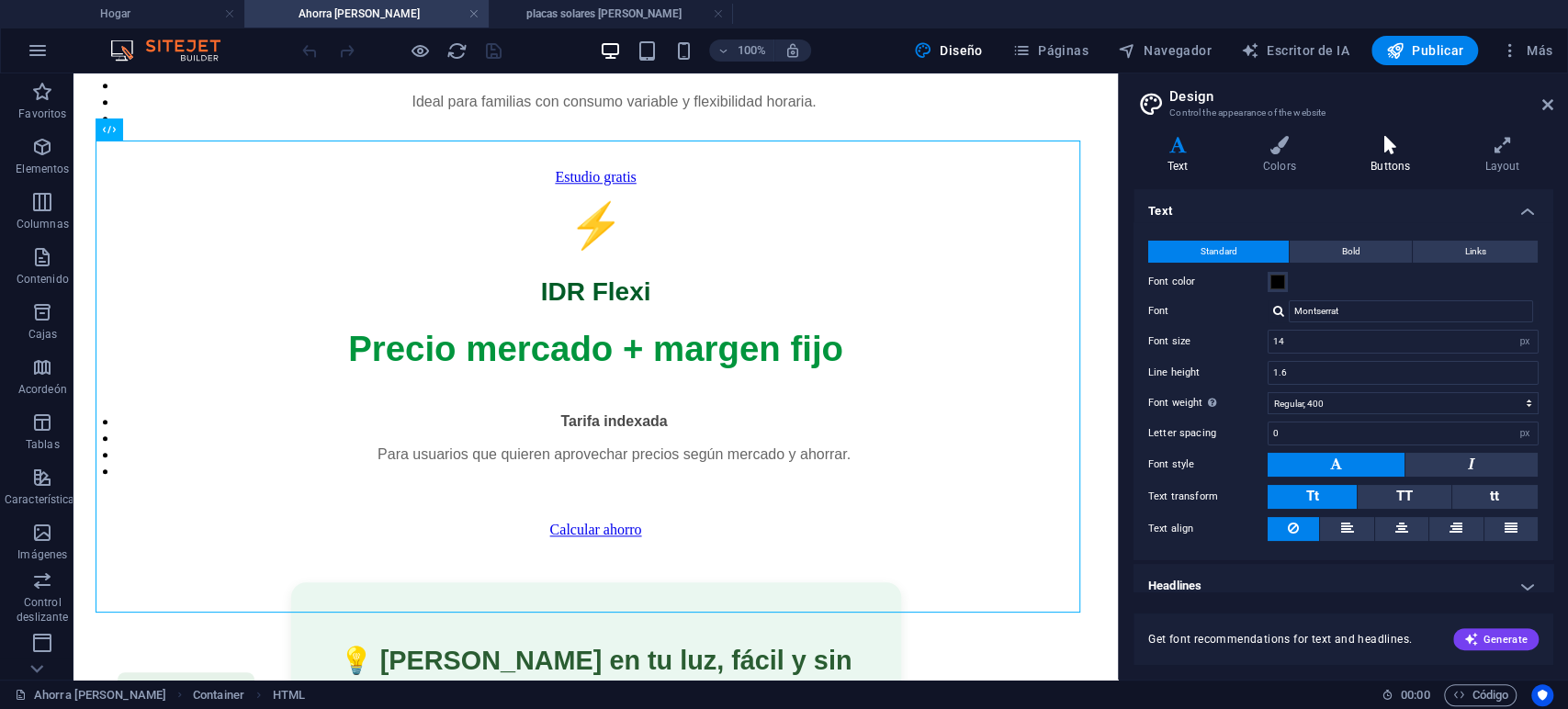
scroll to position [103, 0]
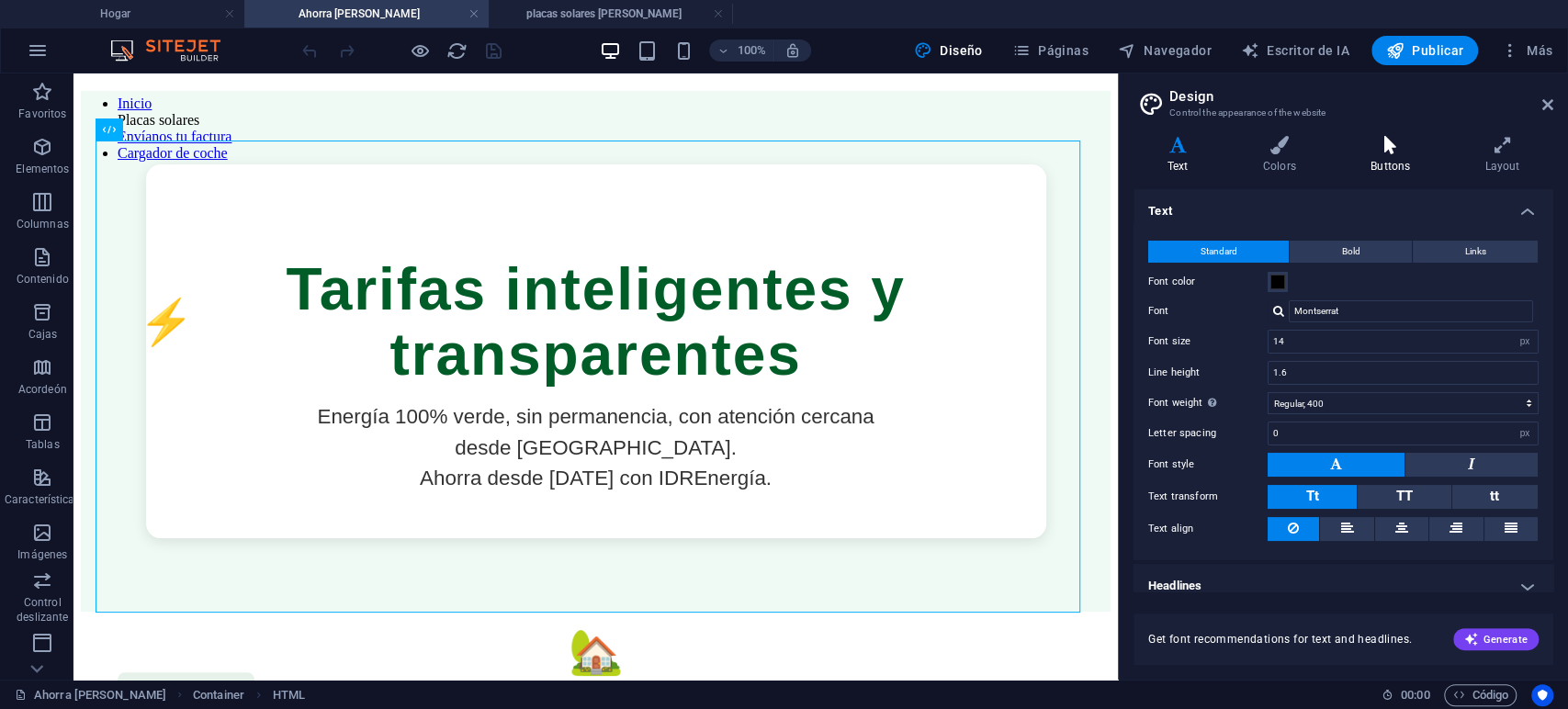
click at [1388, 158] on h4 "Buttons" at bounding box center [1392, 155] width 114 height 39
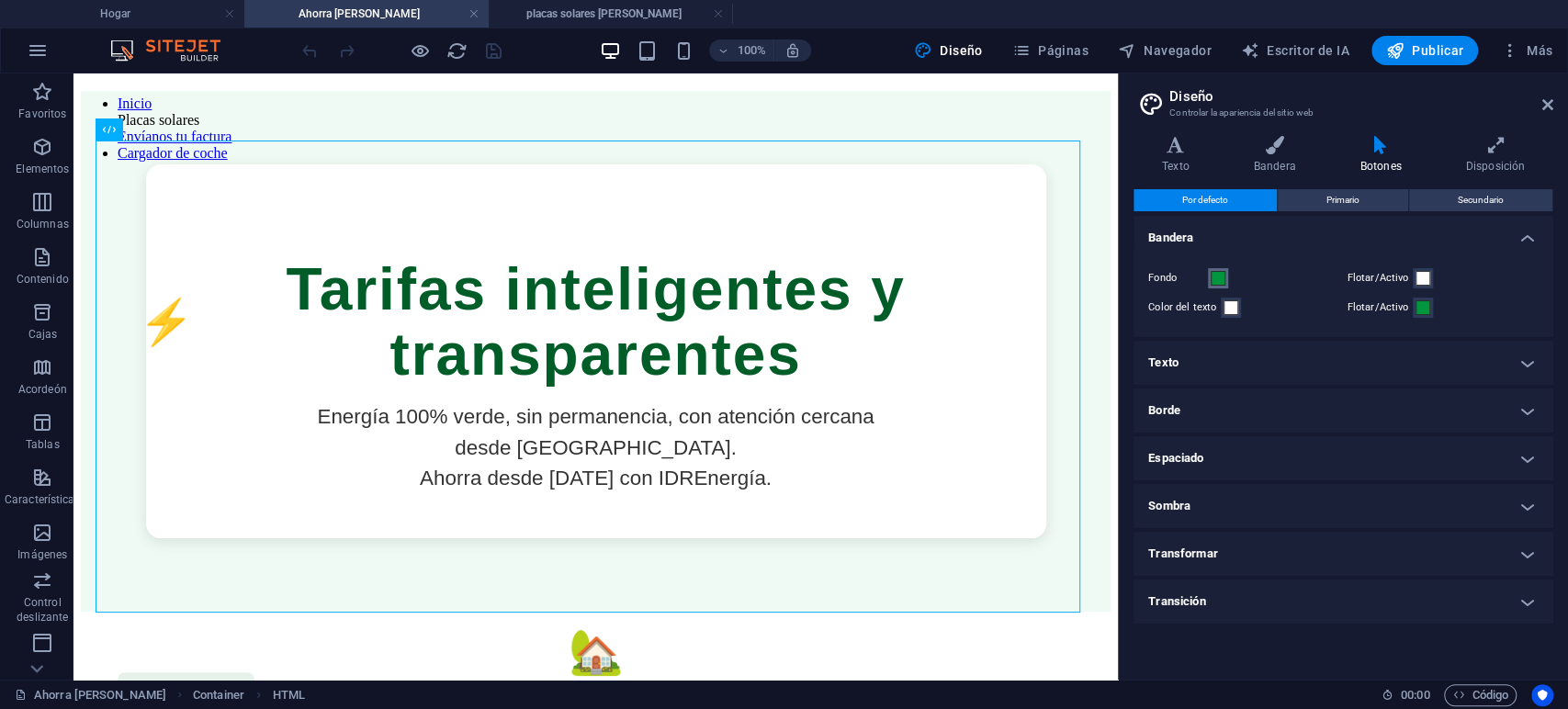
click at [1219, 282] on span at bounding box center [1218, 277] width 15 height 15
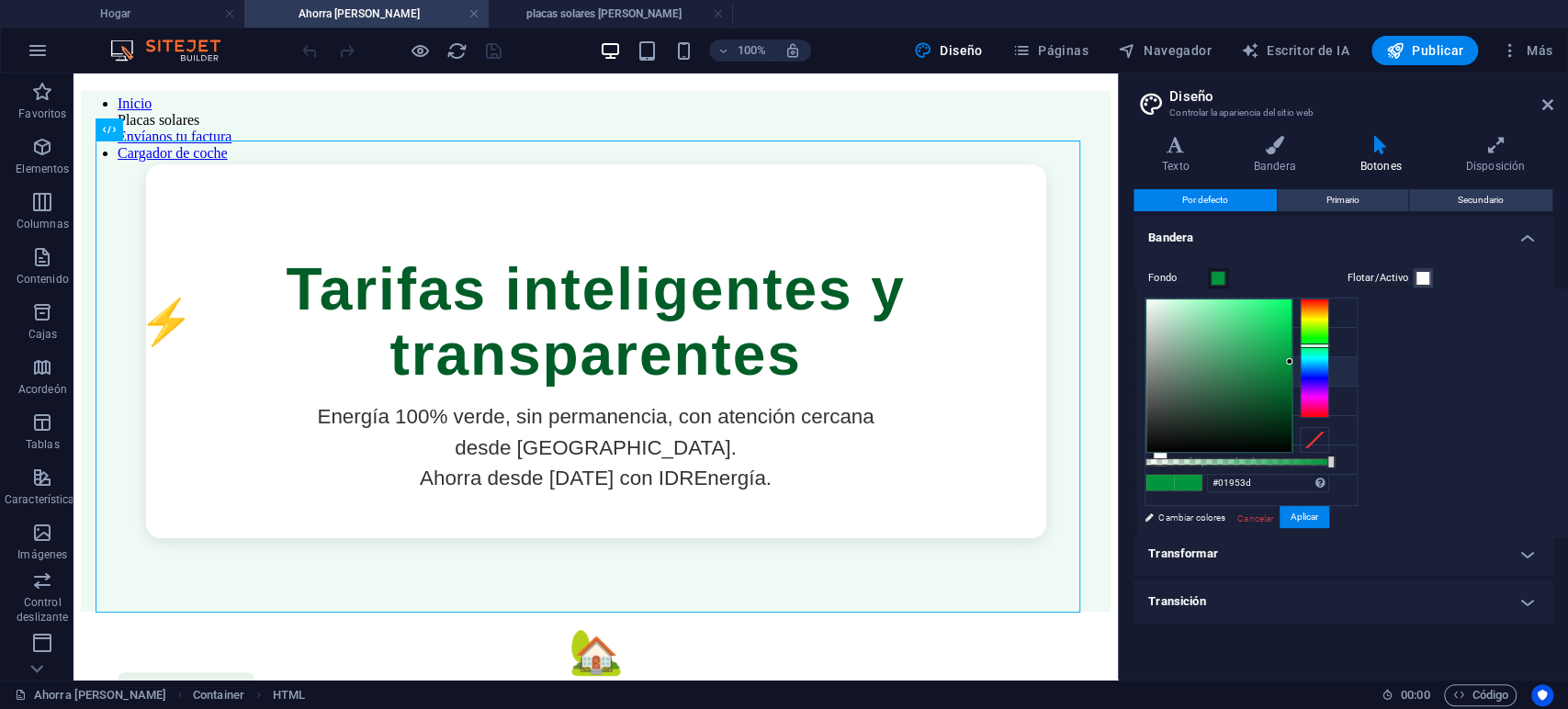
click at [1219, 282] on span at bounding box center [1218, 277] width 15 height 15
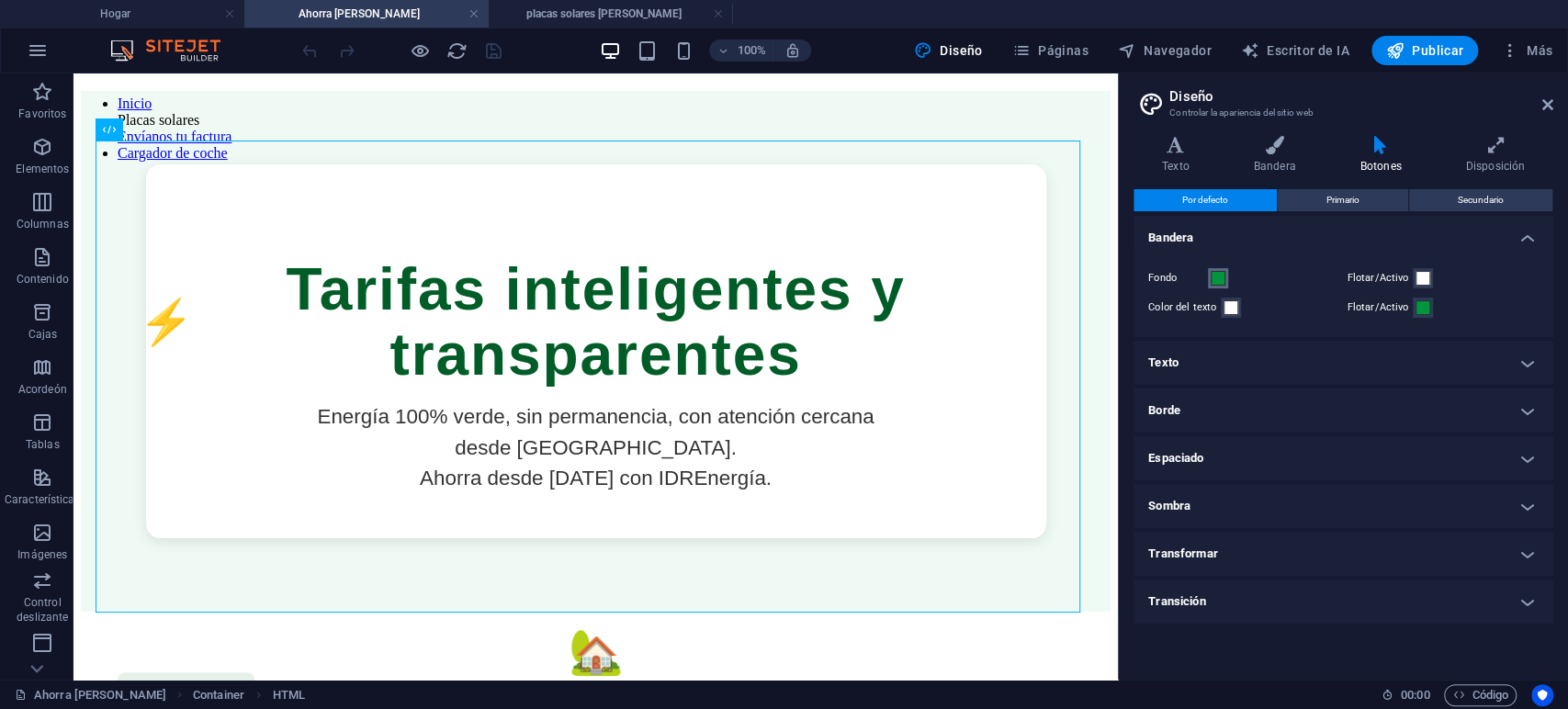
click at [1219, 282] on span at bounding box center [1218, 277] width 15 height 15
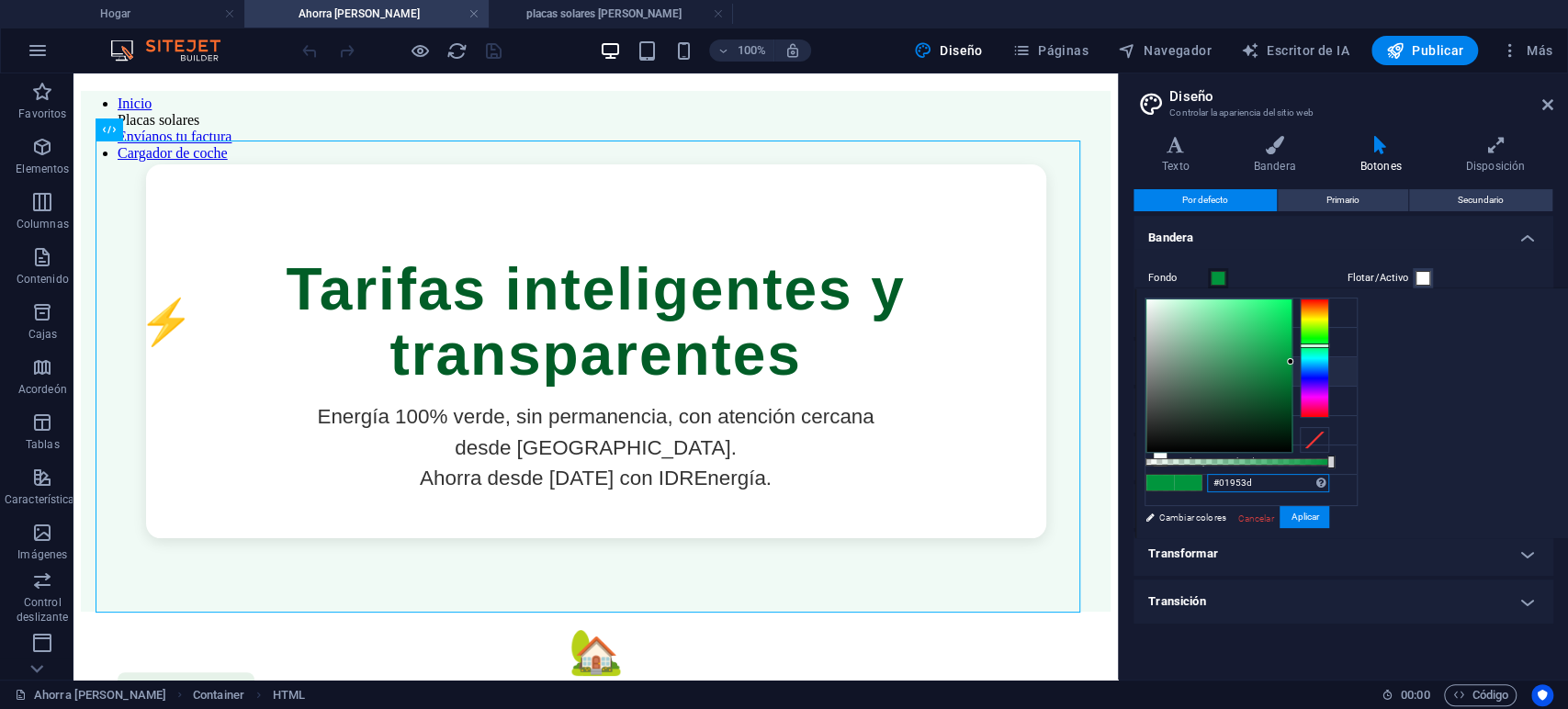
click at [1262, 483] on input "#01953d" at bounding box center [1268, 482] width 122 height 18
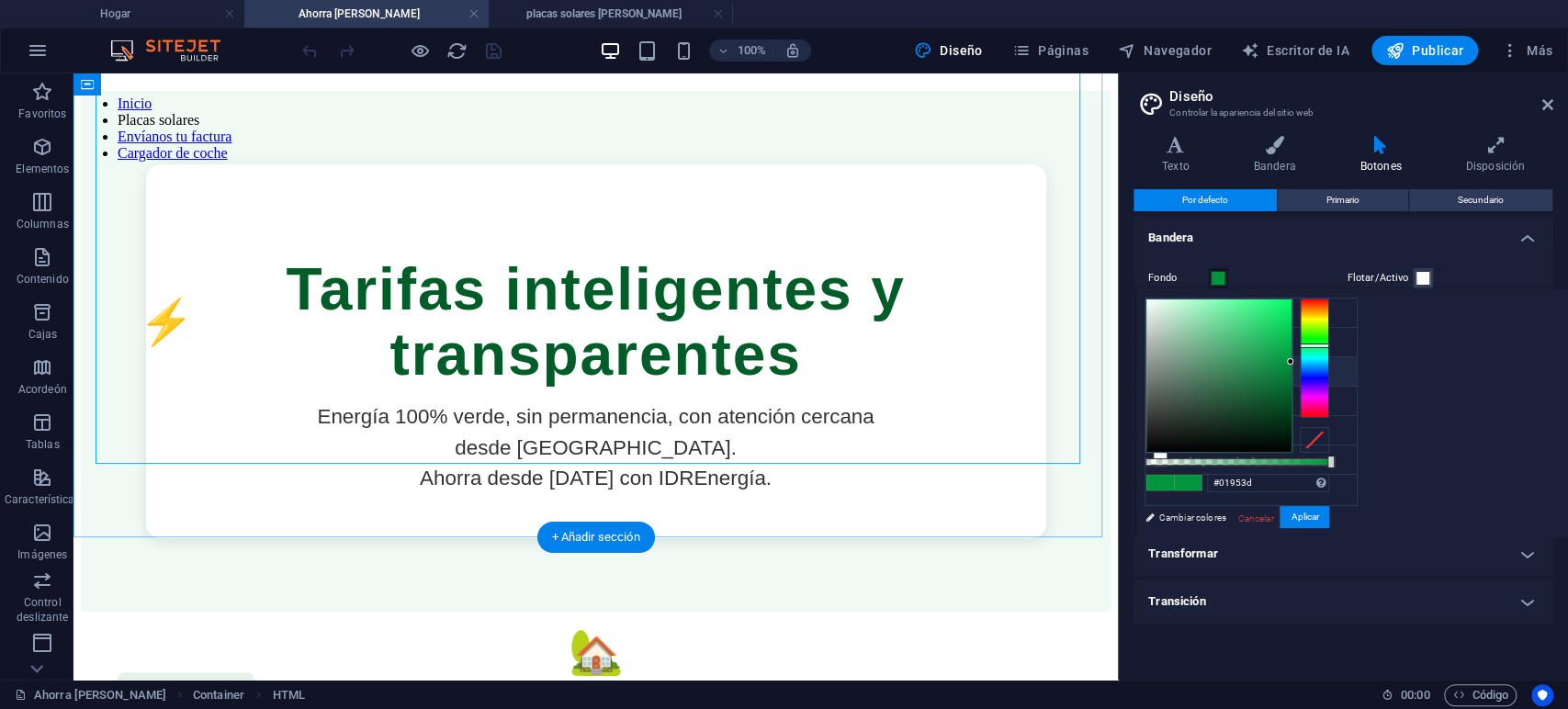
scroll to position [408, 0]
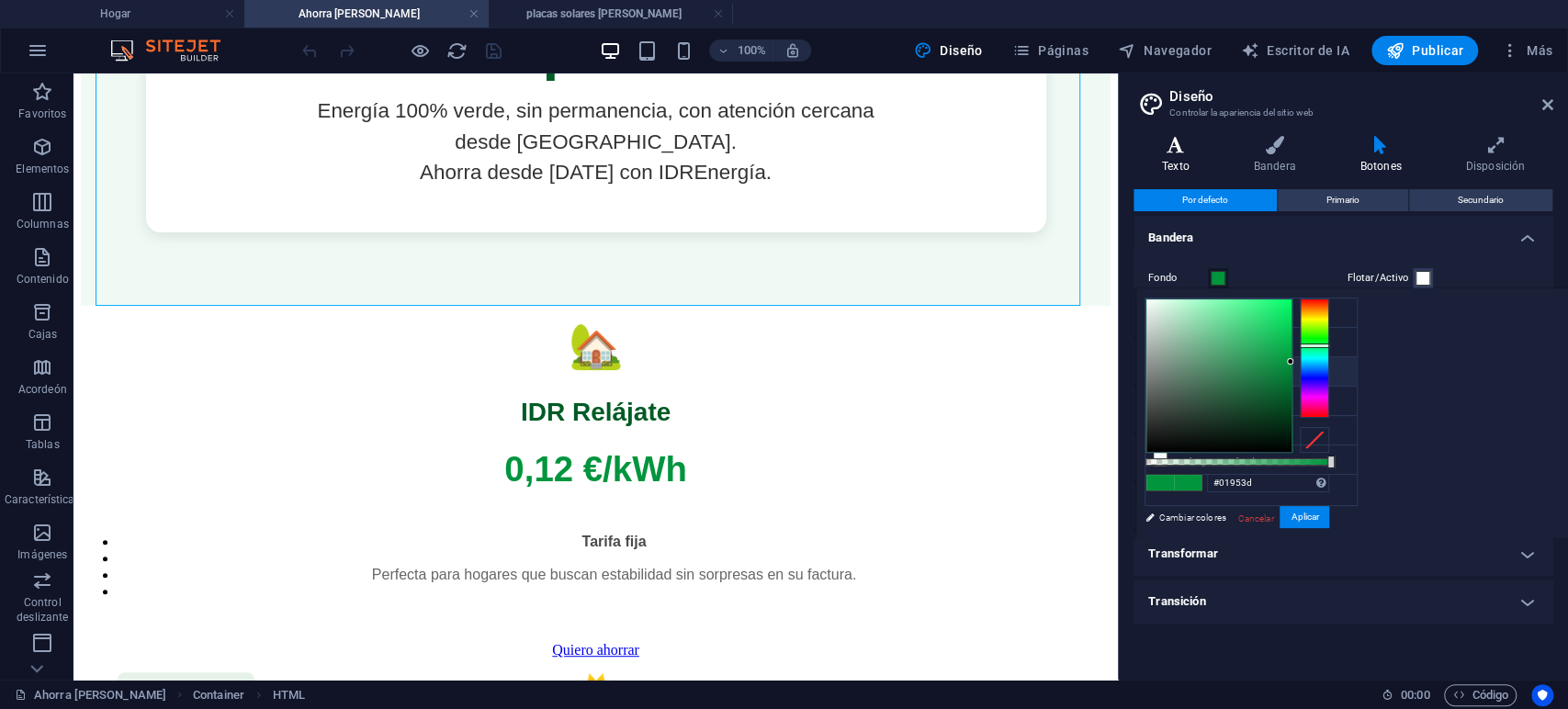
click at [1179, 146] on icon at bounding box center [1175, 145] width 84 height 18
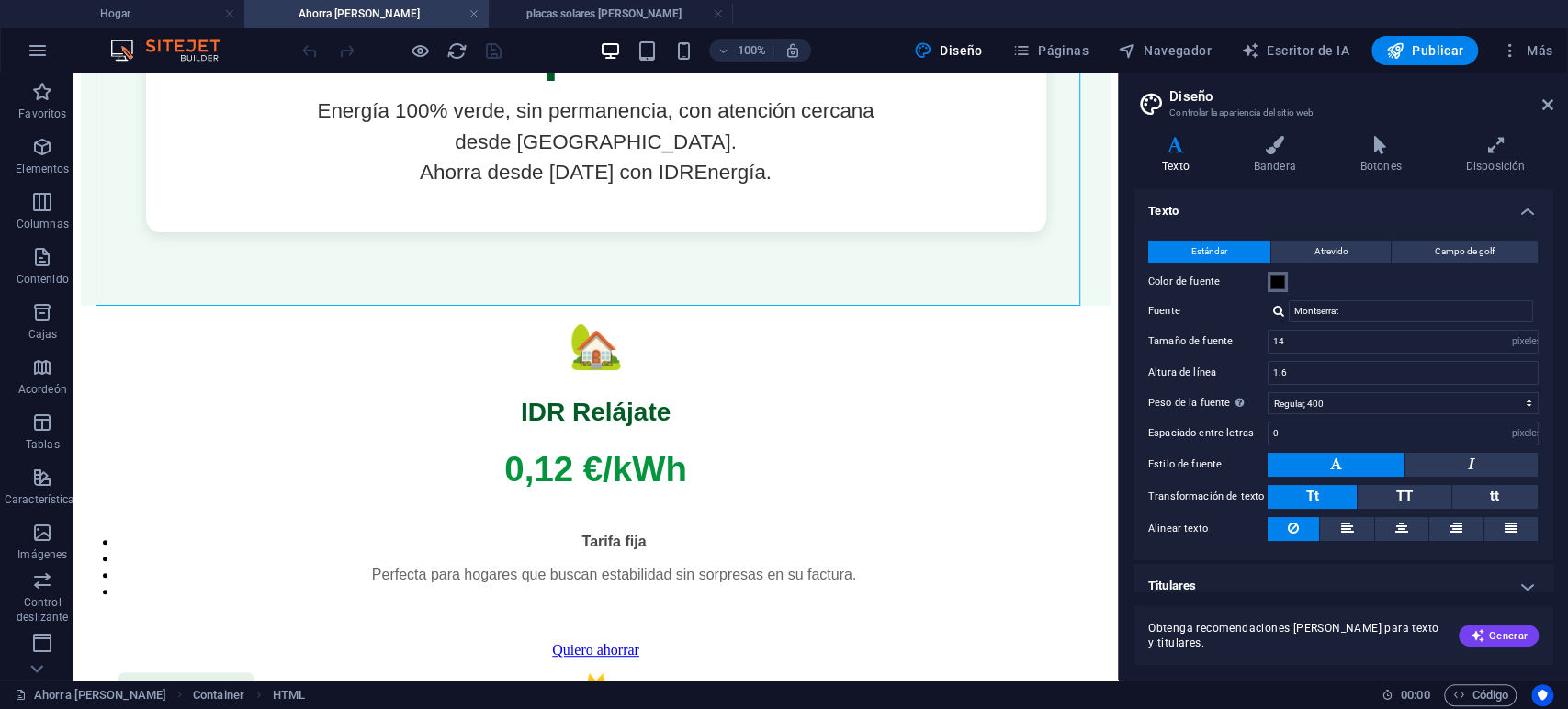
click at [1279, 284] on span at bounding box center [1277, 281] width 15 height 15
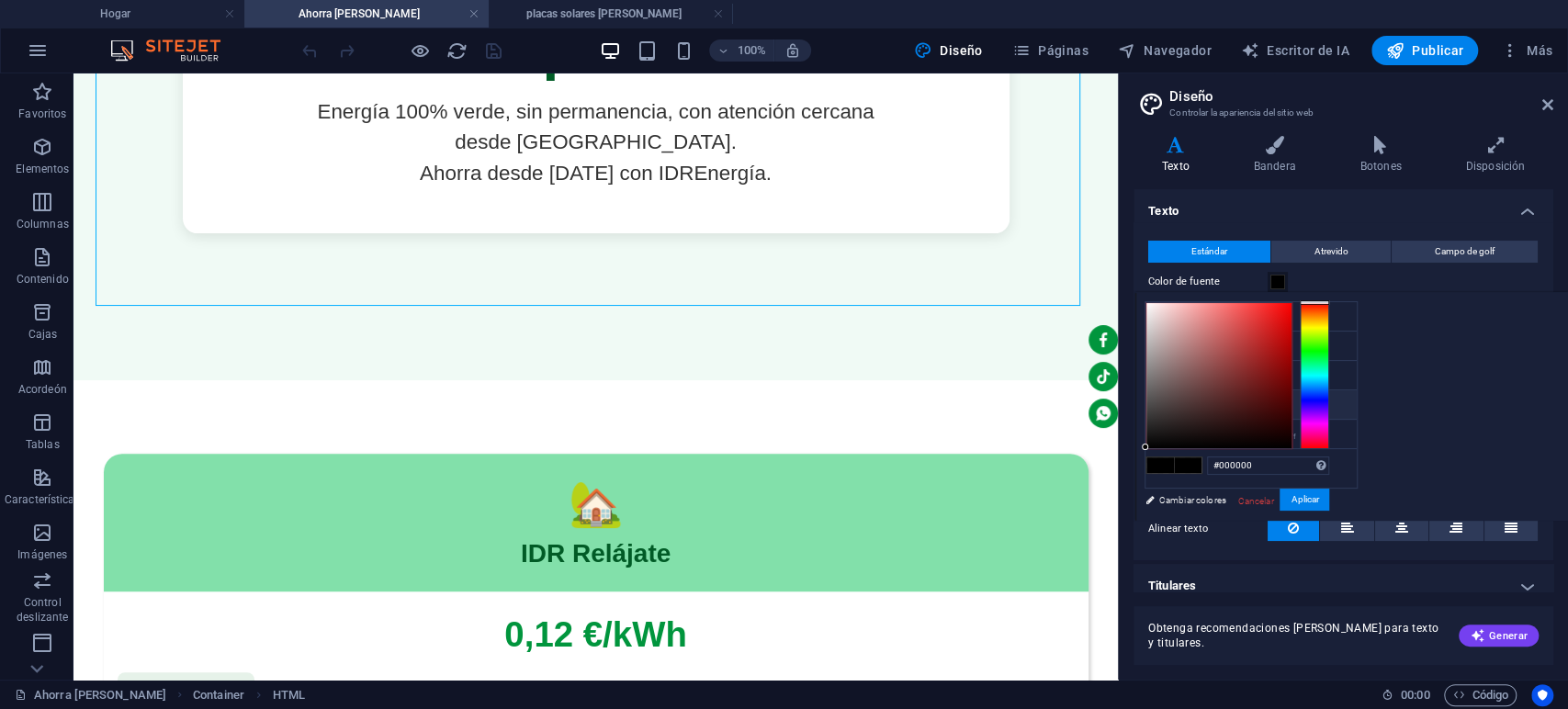
click at [1288, 197] on h4 "Texto" at bounding box center [1343, 206] width 420 height 33
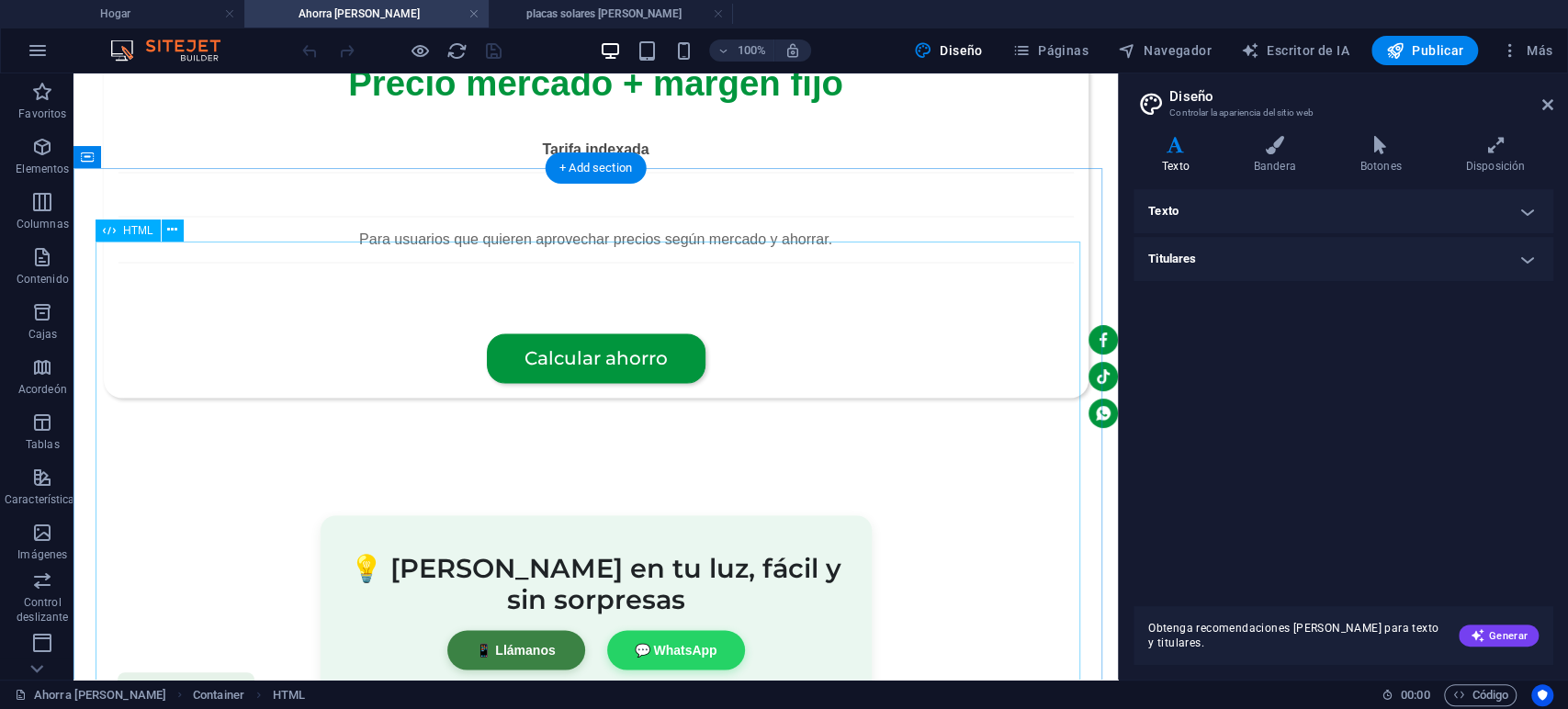
scroll to position [2347, 0]
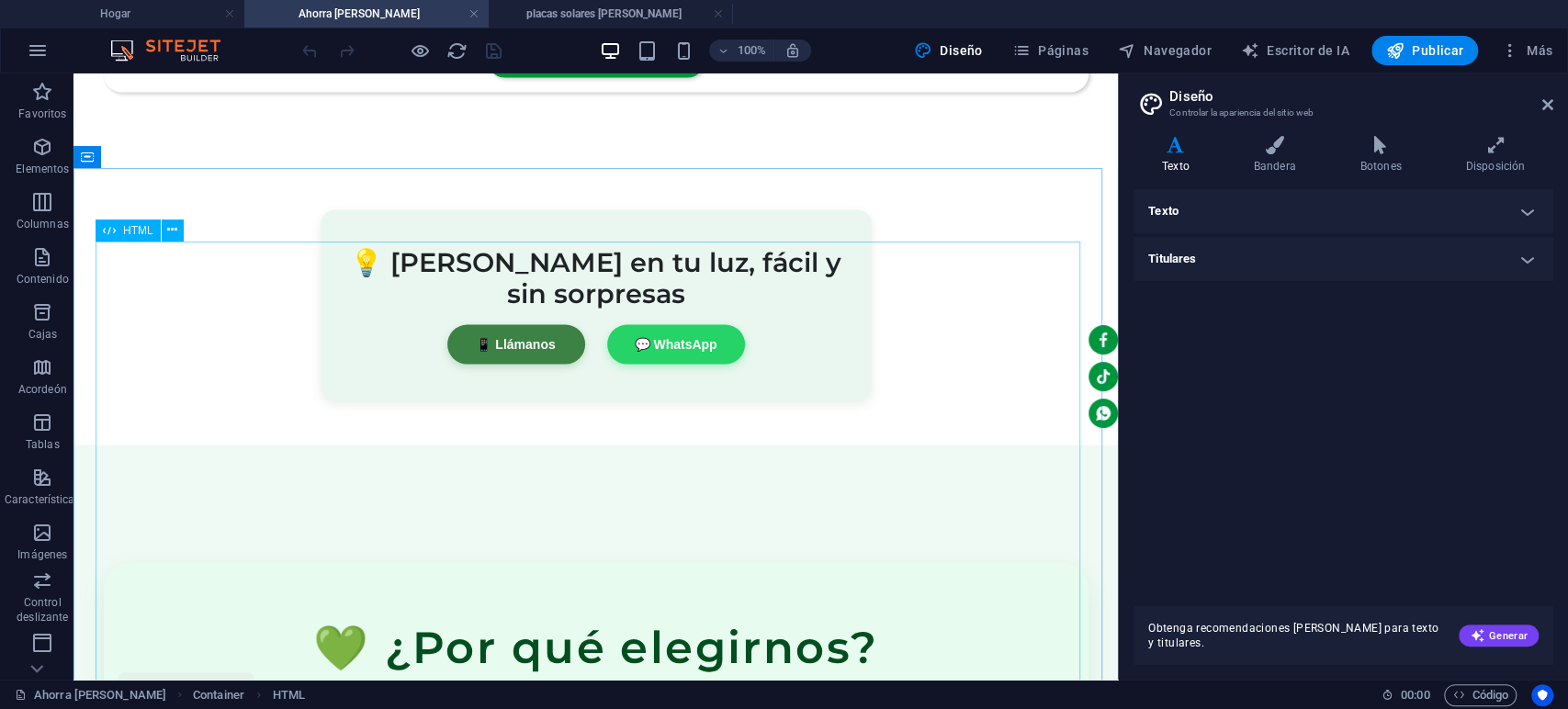
click at [123, 232] on font "HTML" at bounding box center [138, 230] width 30 height 13
click at [127, 226] on font "HTML" at bounding box center [138, 230] width 30 height 13
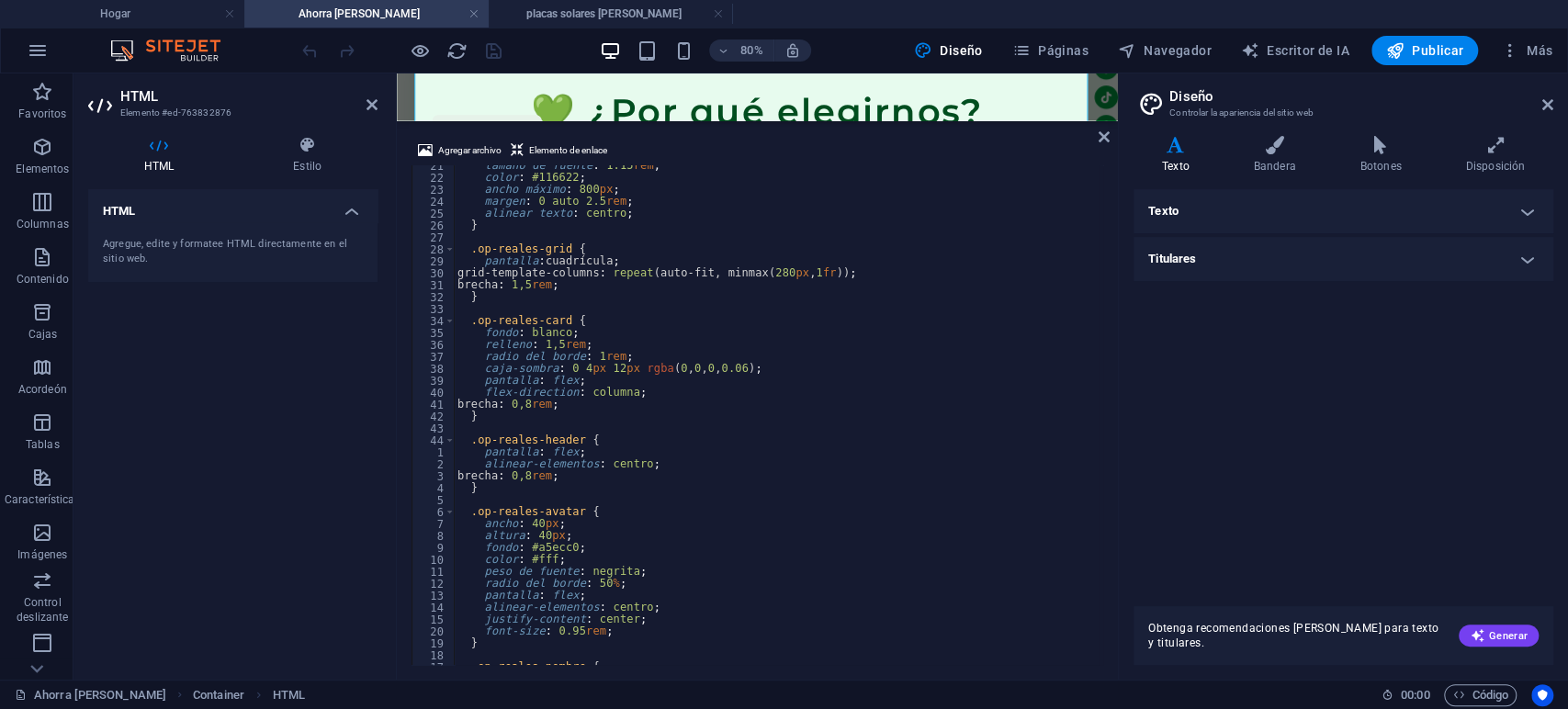
scroll to position [243, 0]
drag, startPoint x: 1151, startPoint y: 27, endPoint x: 1549, endPoint y: 101, distance: 404.8
click at [1549, 101] on icon at bounding box center [1547, 104] width 11 height 15
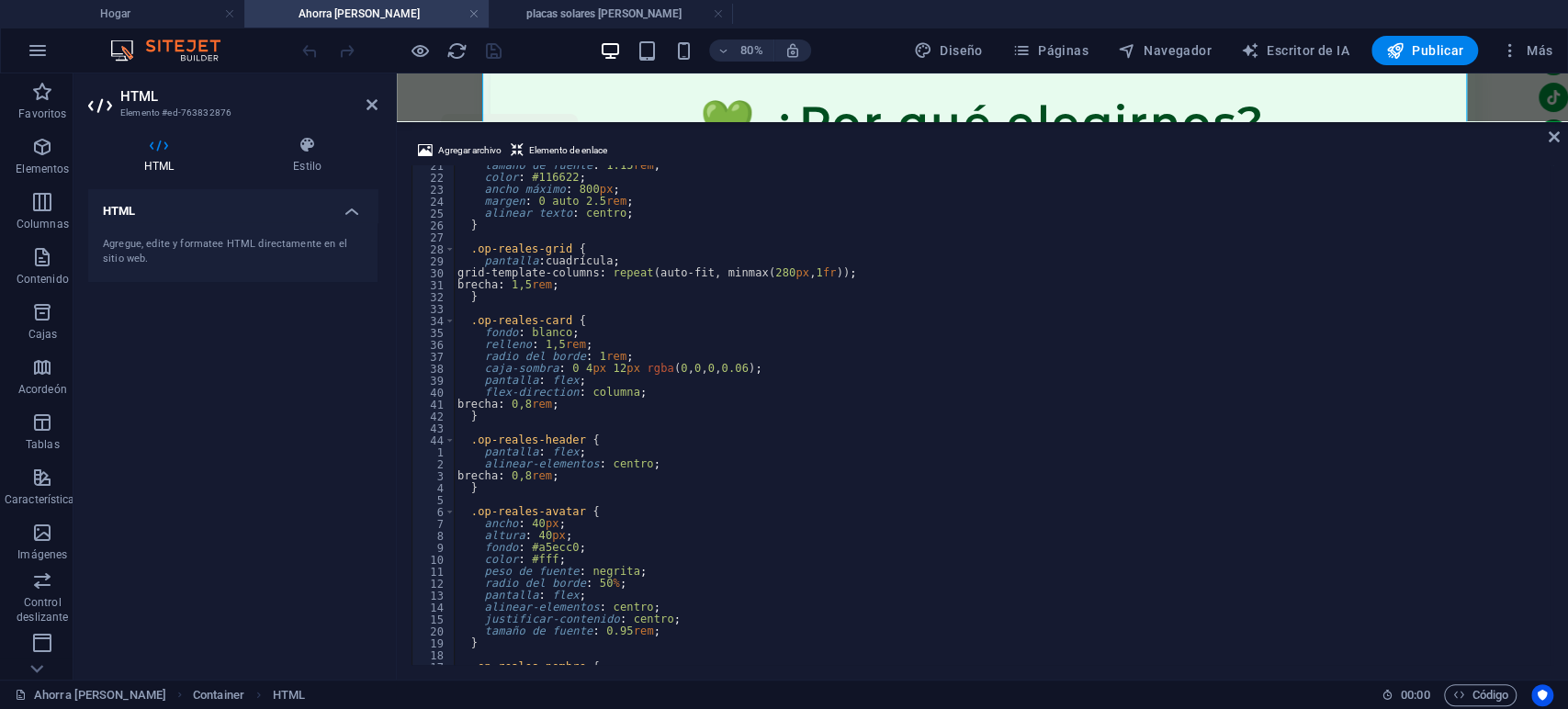
scroll to position [2813, 0]
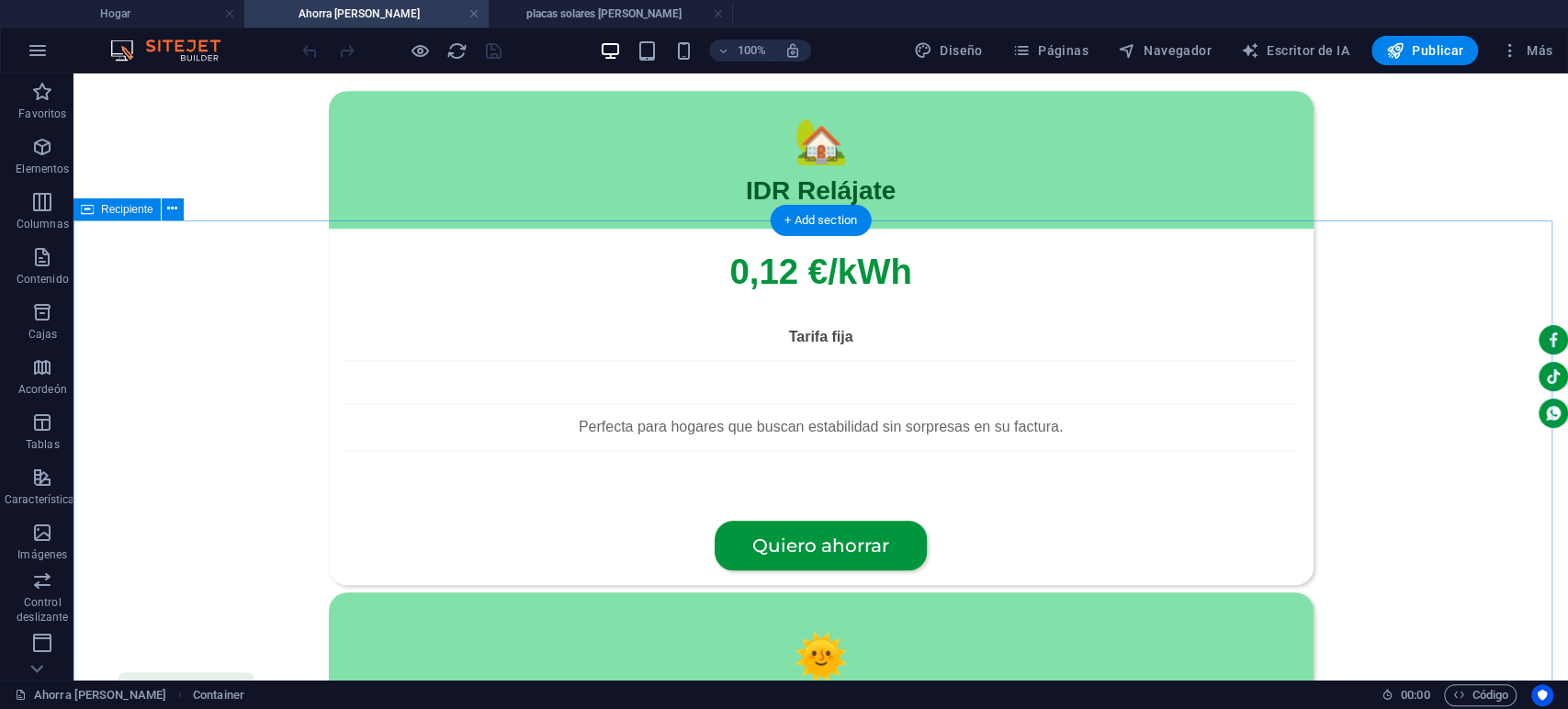
scroll to position [567, 0]
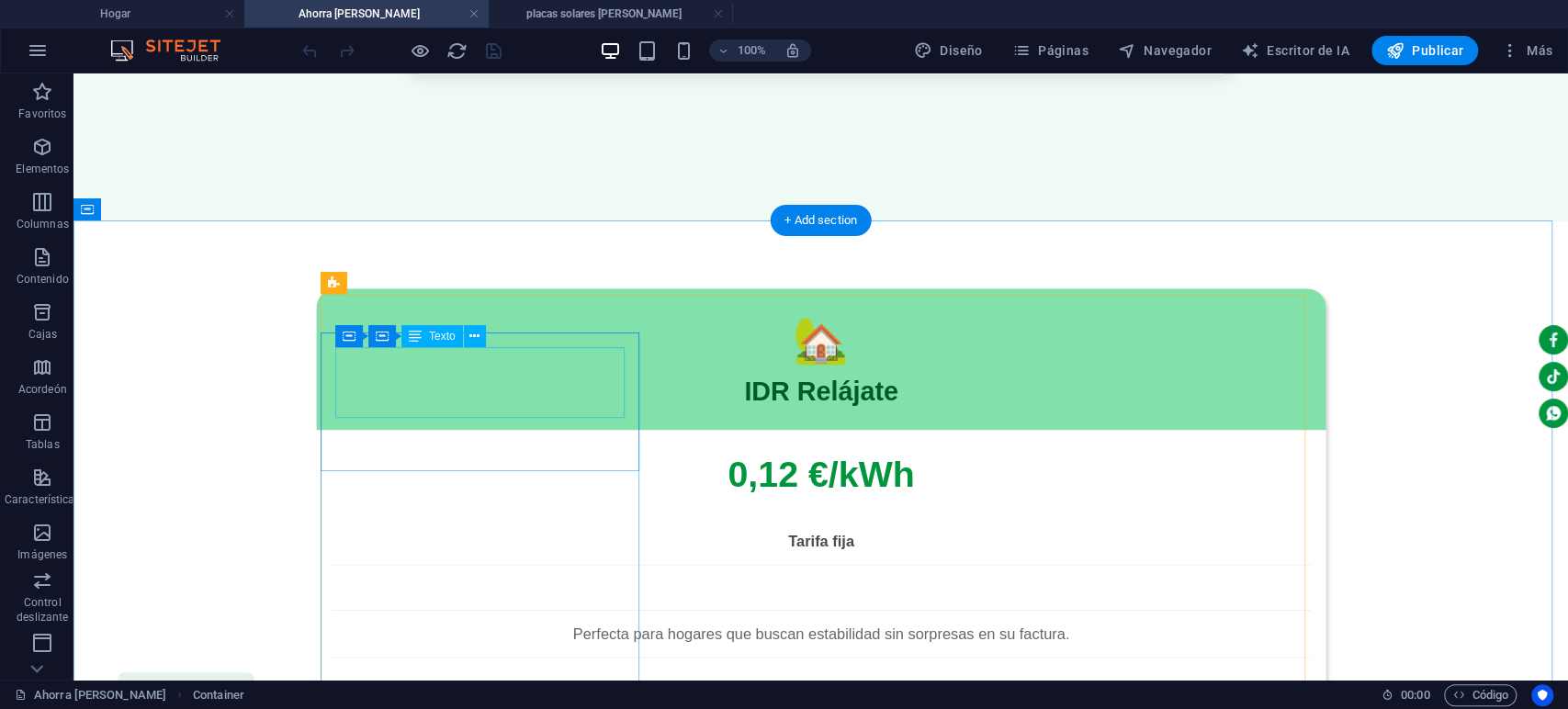
click at [381, 366] on div "🏡" at bounding box center [821, 338] width 979 height 73
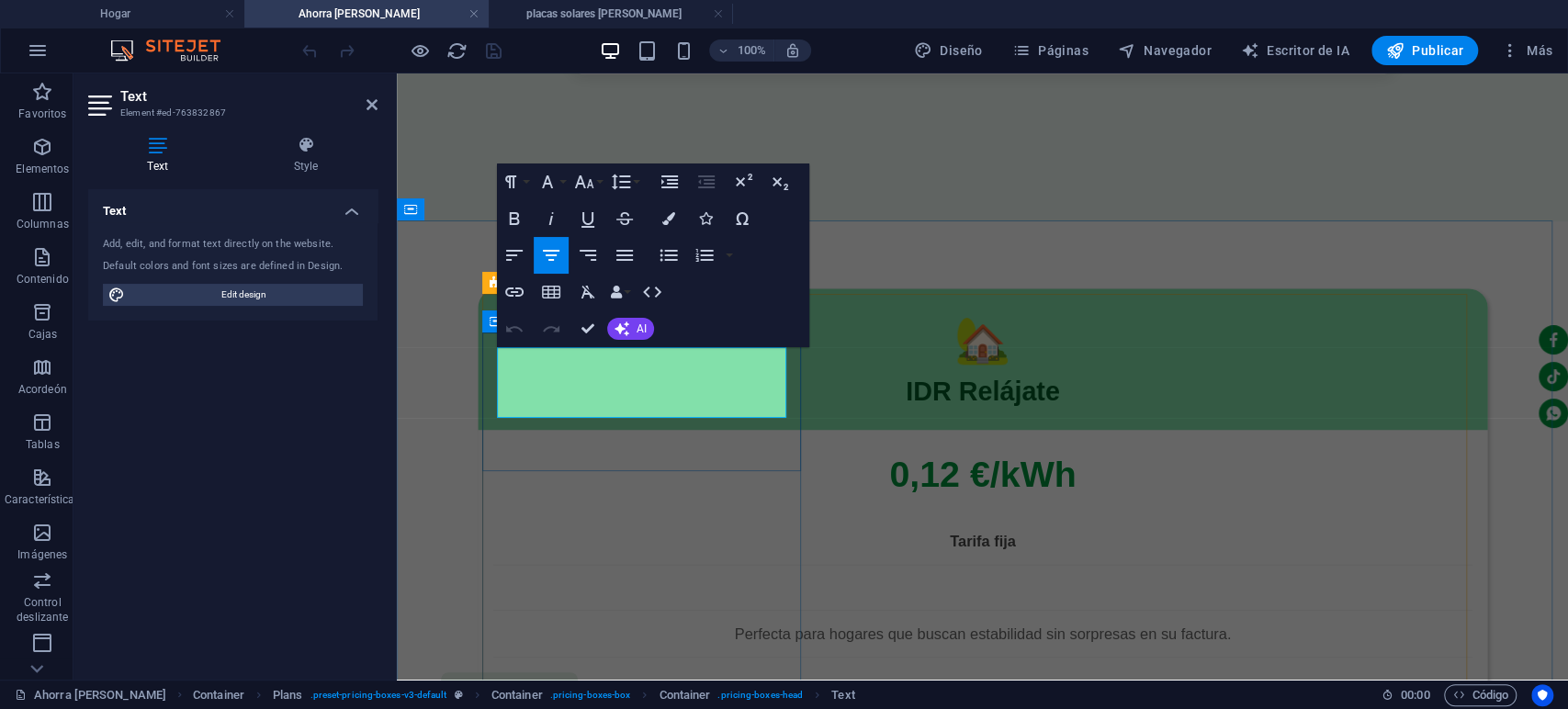
click at [490, 430] on div "🏡 IDR Relájate" at bounding box center [982, 359] width 1009 height 142
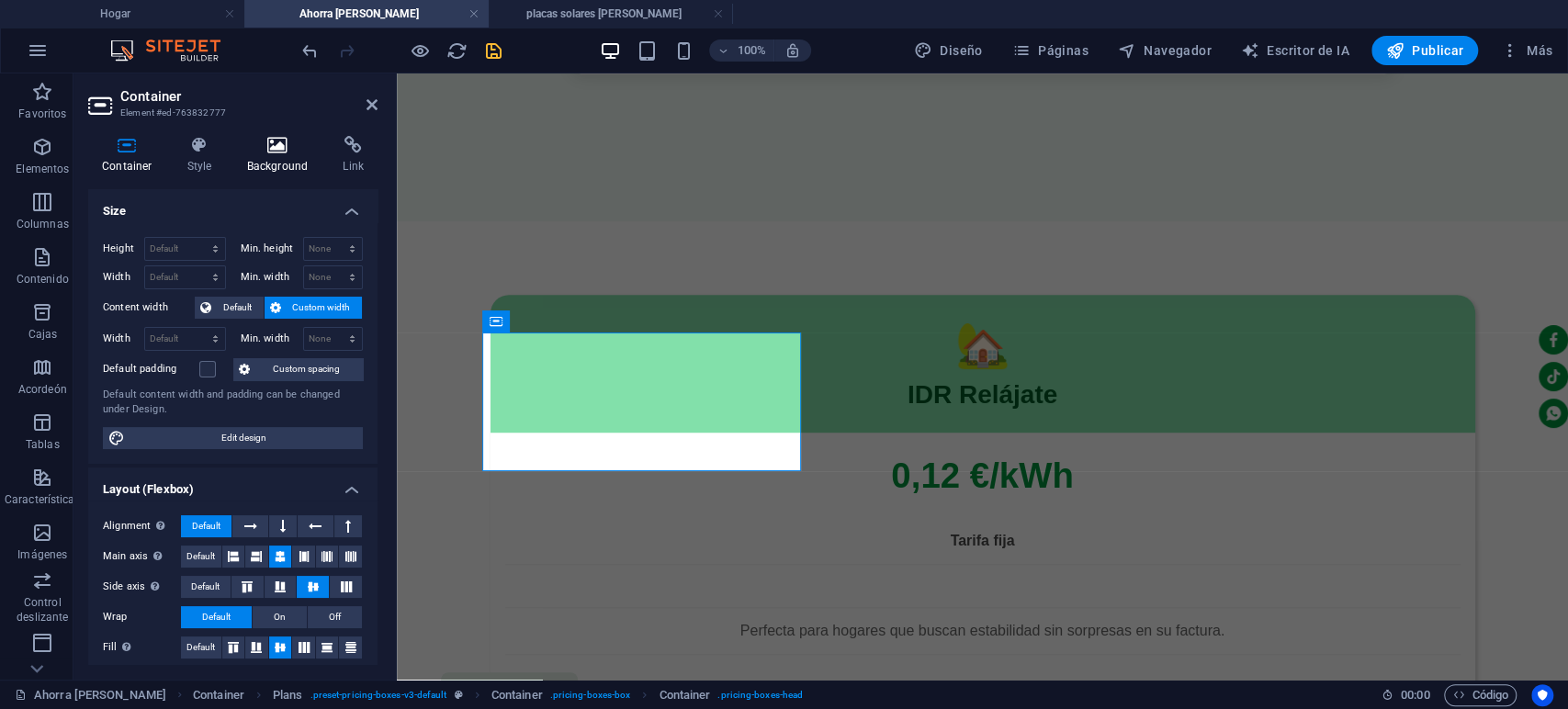
click at [281, 152] on icon at bounding box center [278, 145] width 89 height 18
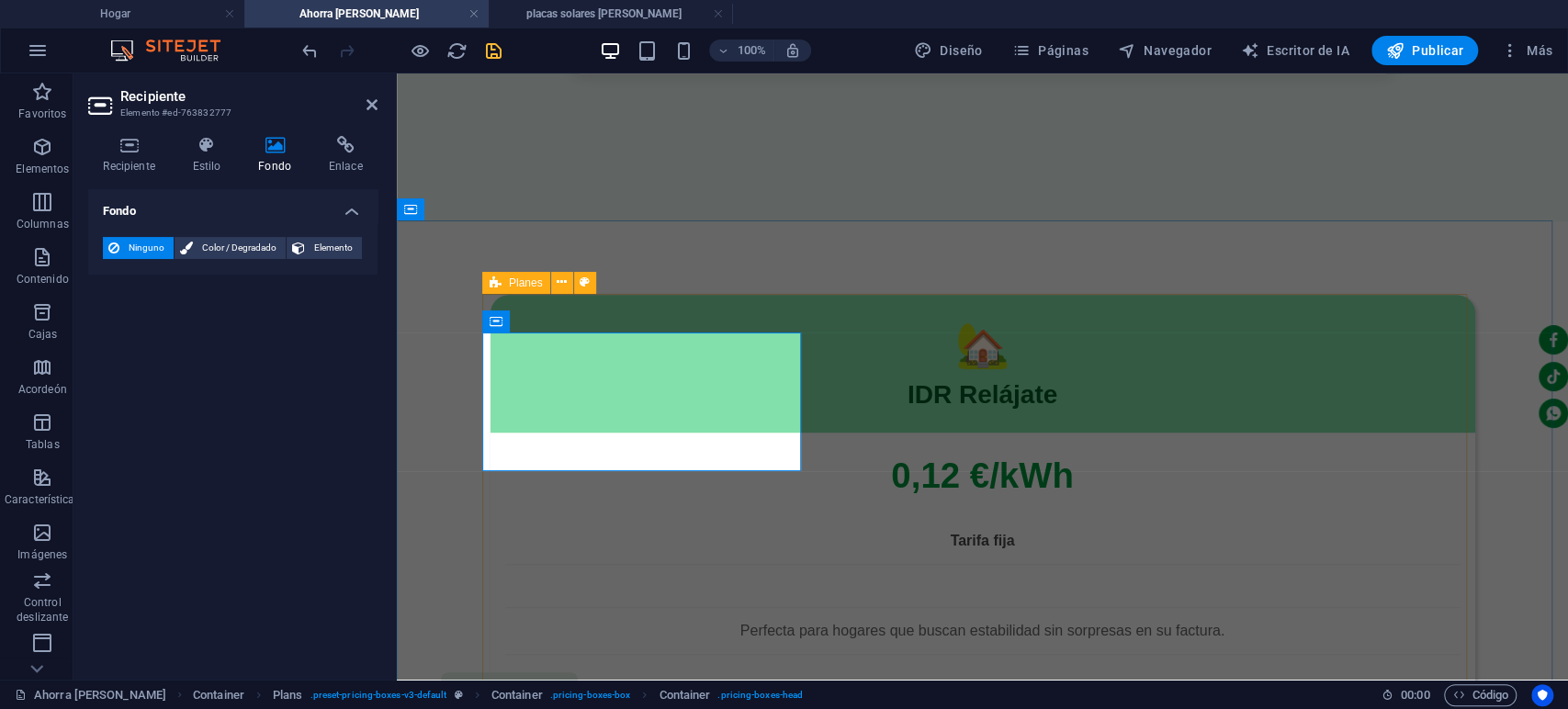
click at [501, 286] on icon at bounding box center [496, 282] width 12 height 22
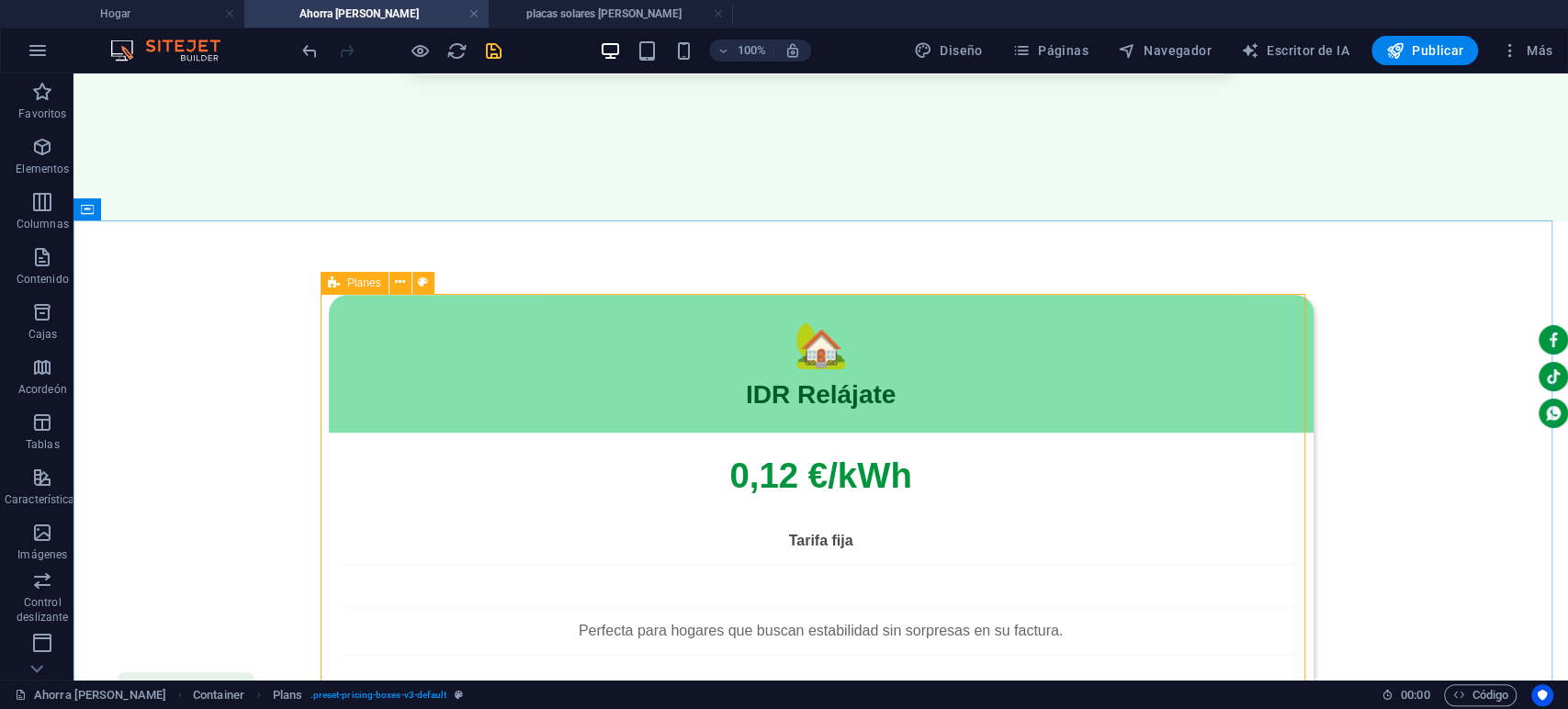
click at [358, 284] on font "Planes" at bounding box center [364, 282] width 34 height 13
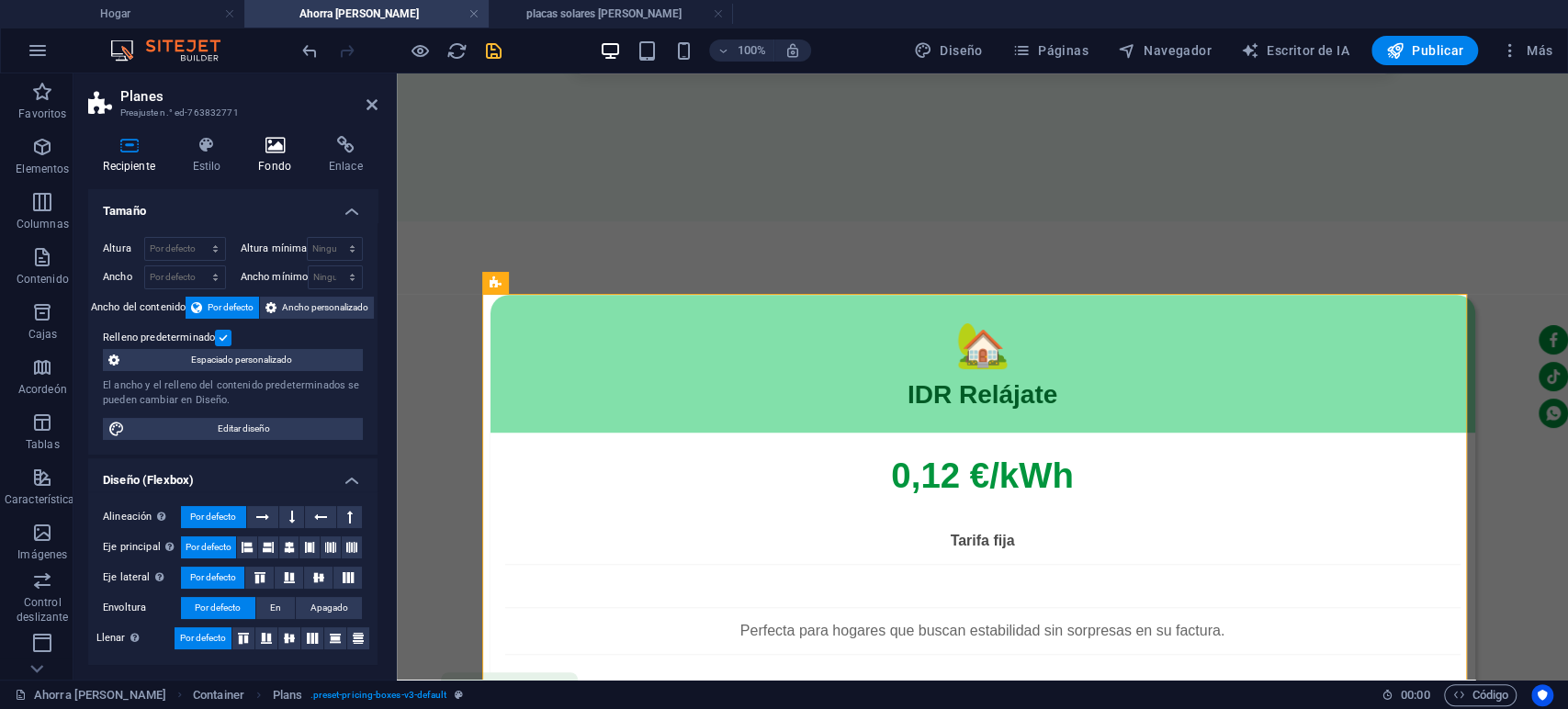
click at [287, 150] on icon at bounding box center [275, 145] width 63 height 18
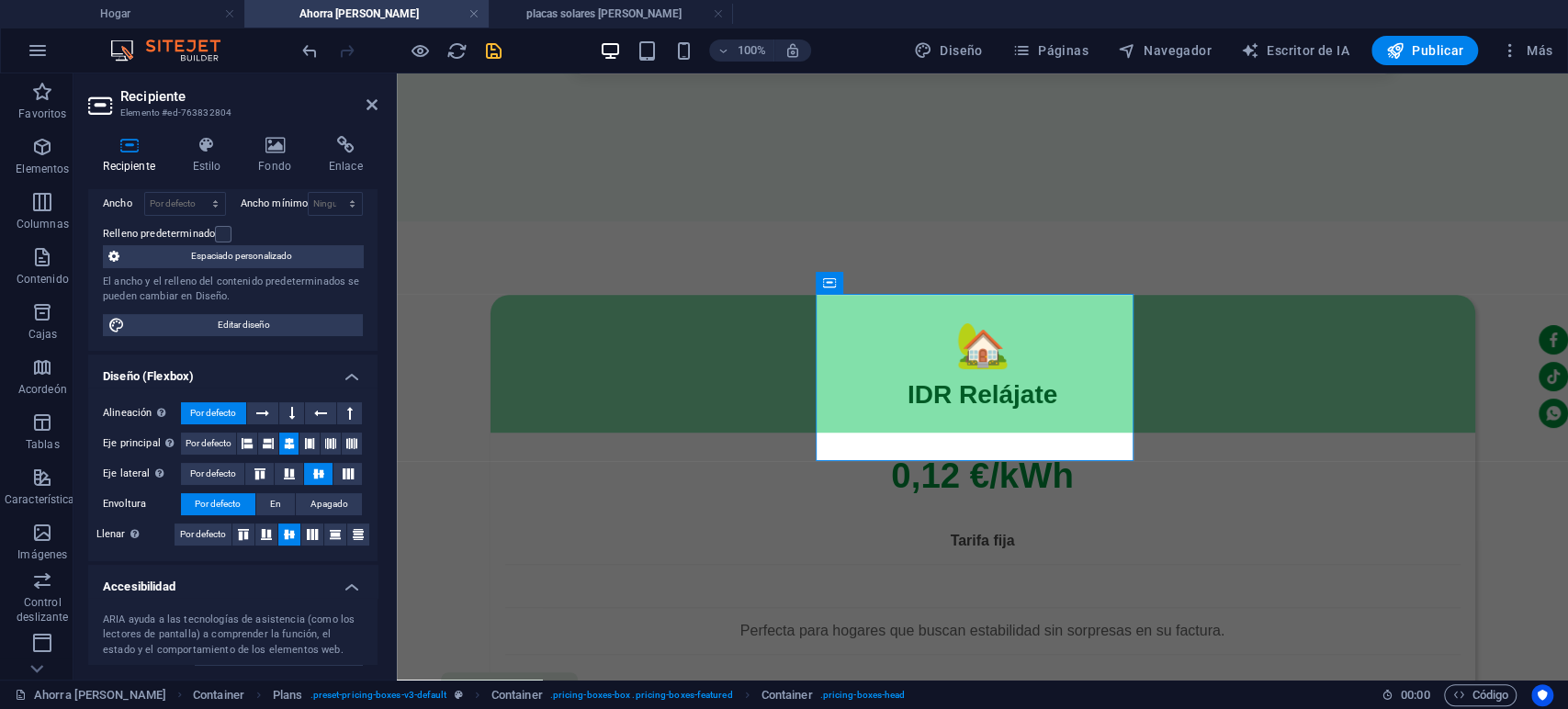
scroll to position [0, 0]
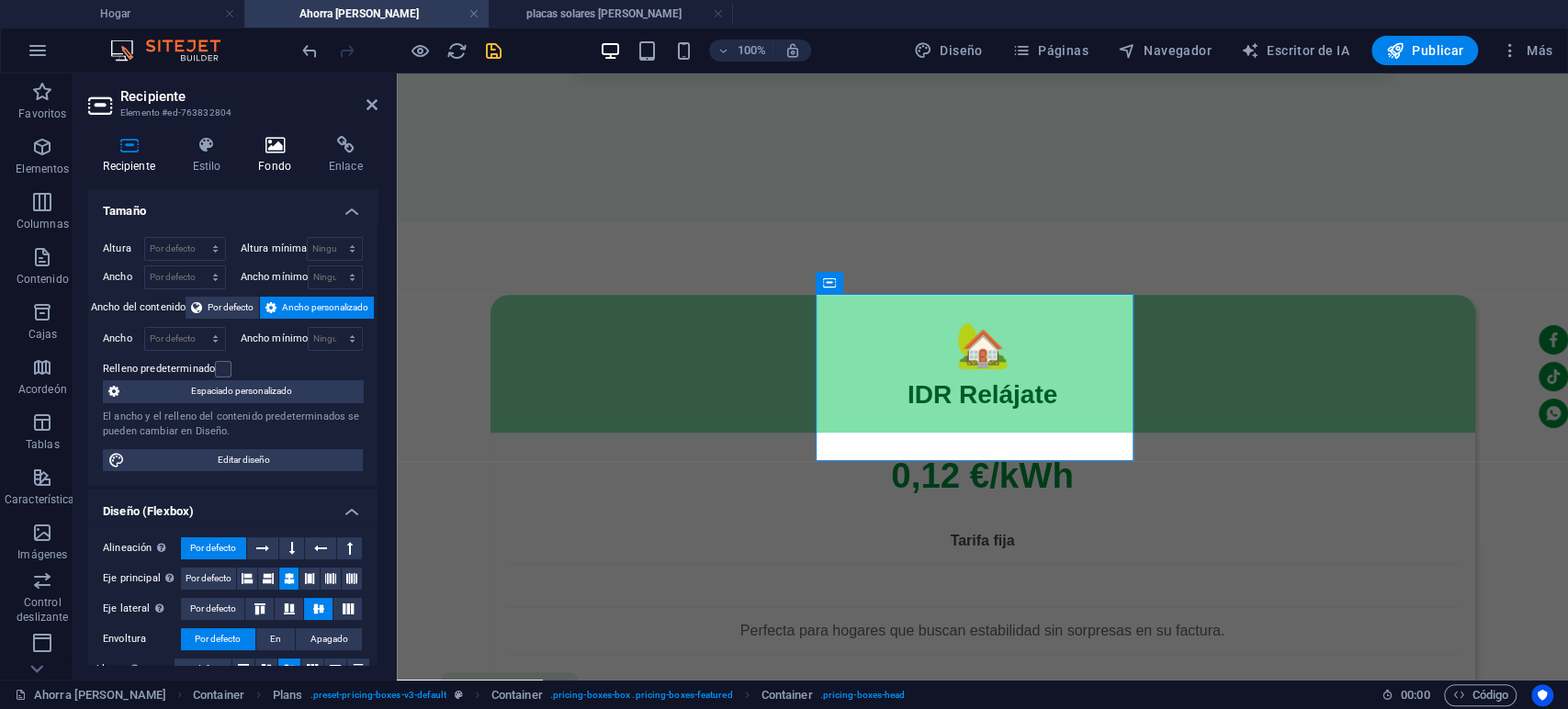
click at [273, 153] on icon at bounding box center [275, 145] width 63 height 18
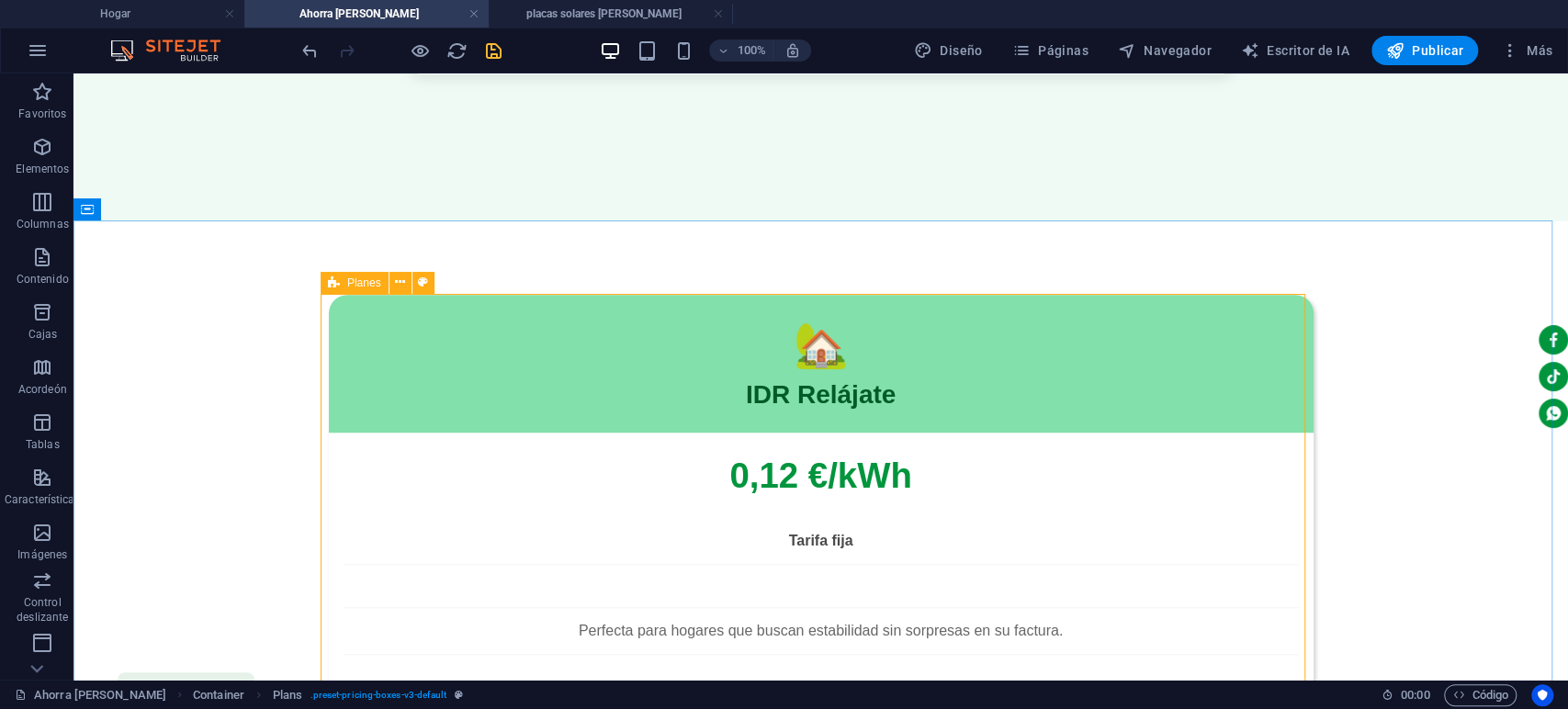
click at [370, 280] on font "Planes" at bounding box center [364, 282] width 34 height 13
select select "rem"
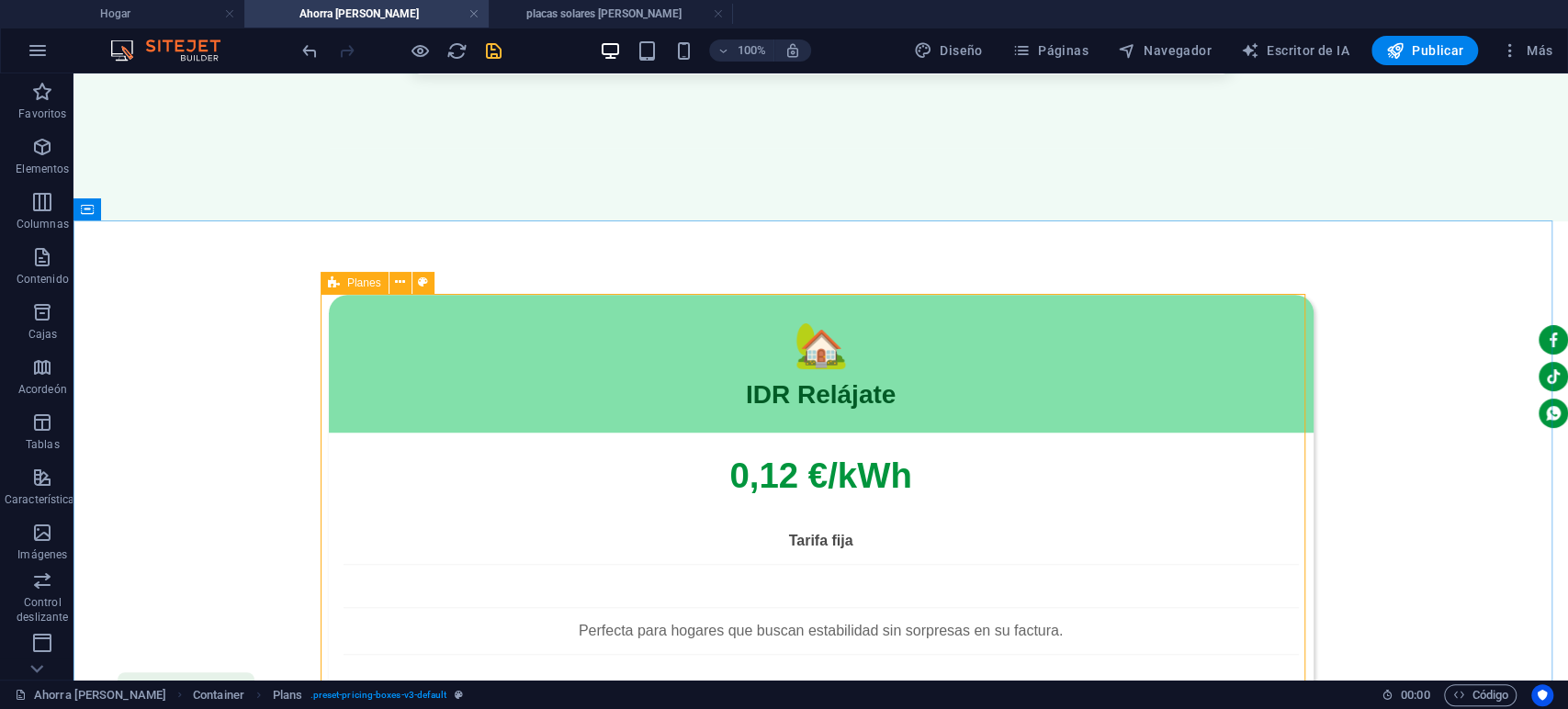
select select "rem"
select select "px"
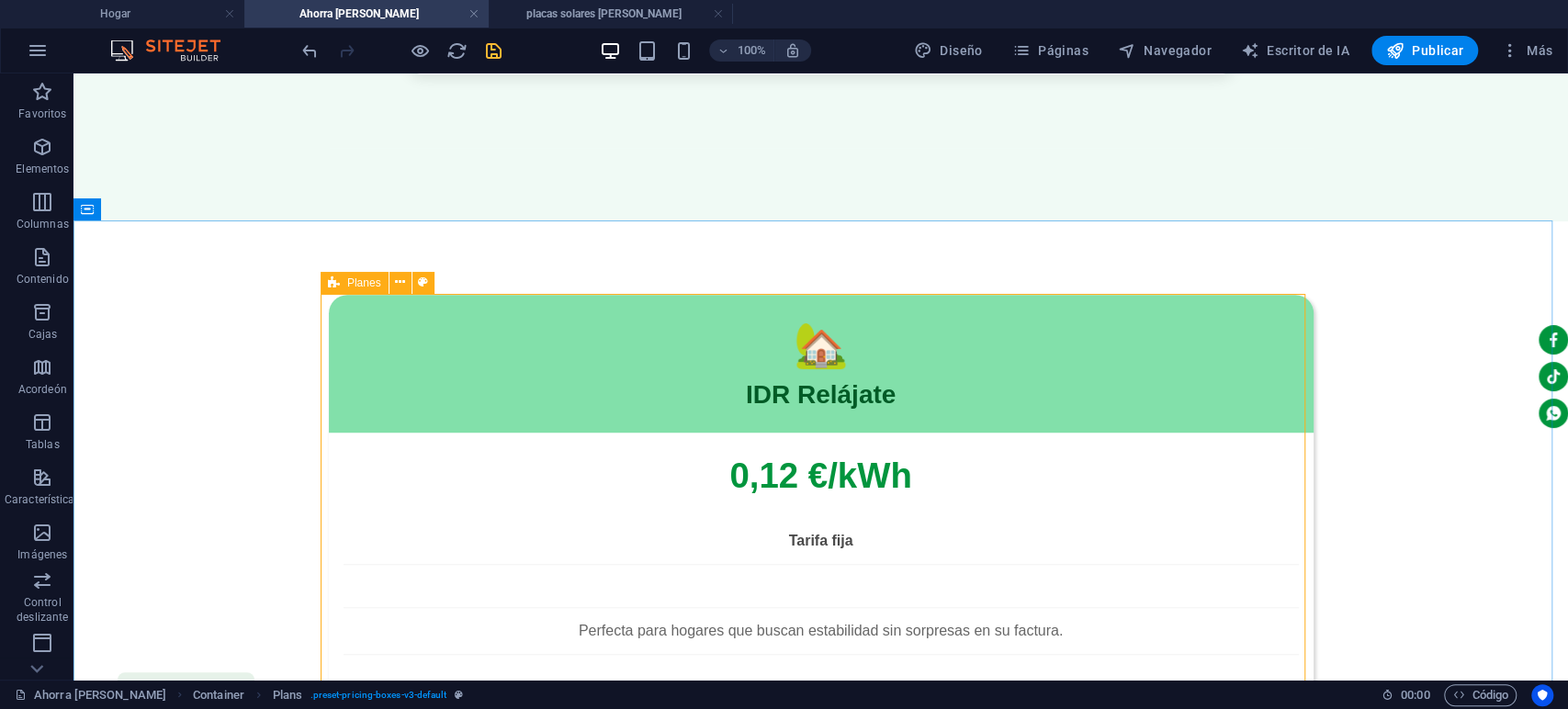
select select "px"
select select "preset-pricing-boxes-v3-default"
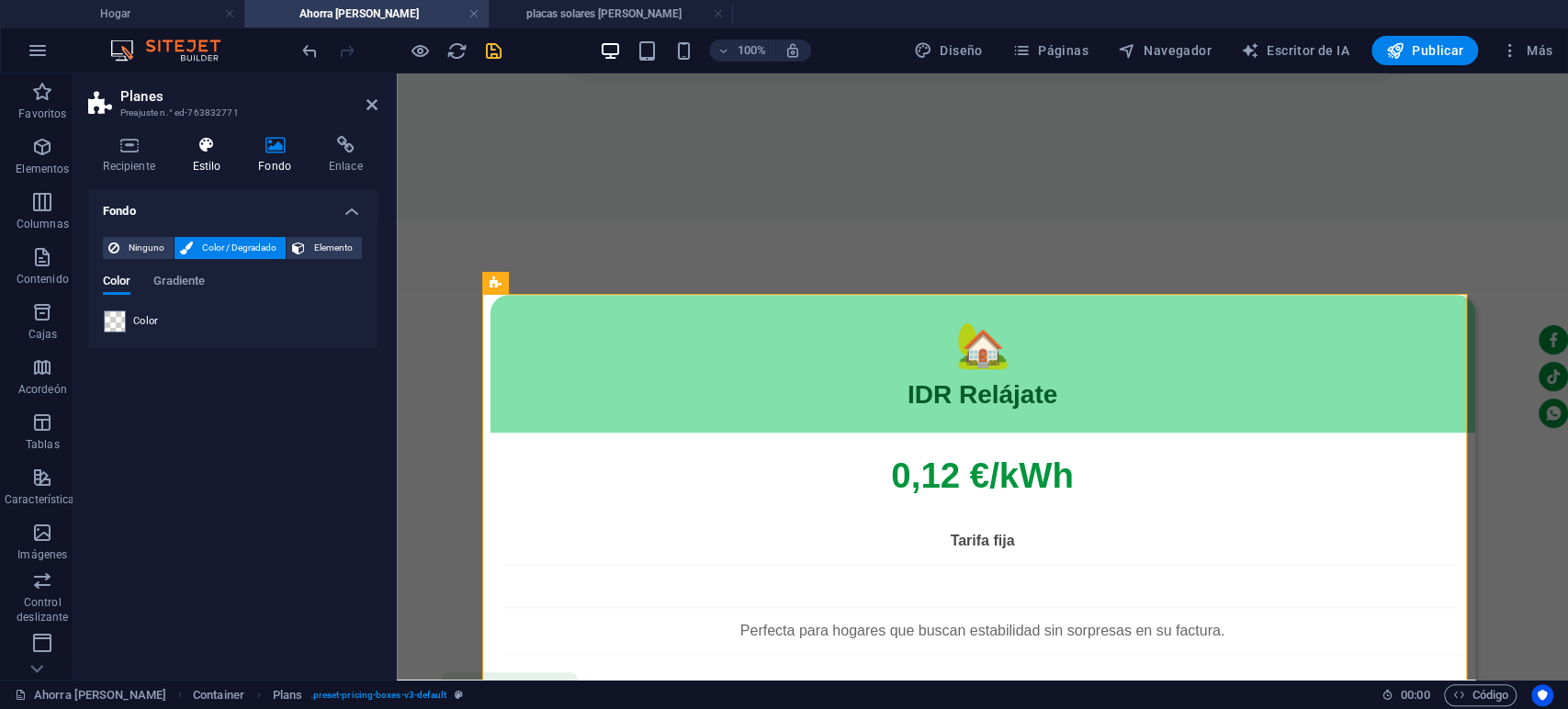
click at [199, 156] on h4 "Estilo" at bounding box center [211, 155] width 66 height 39
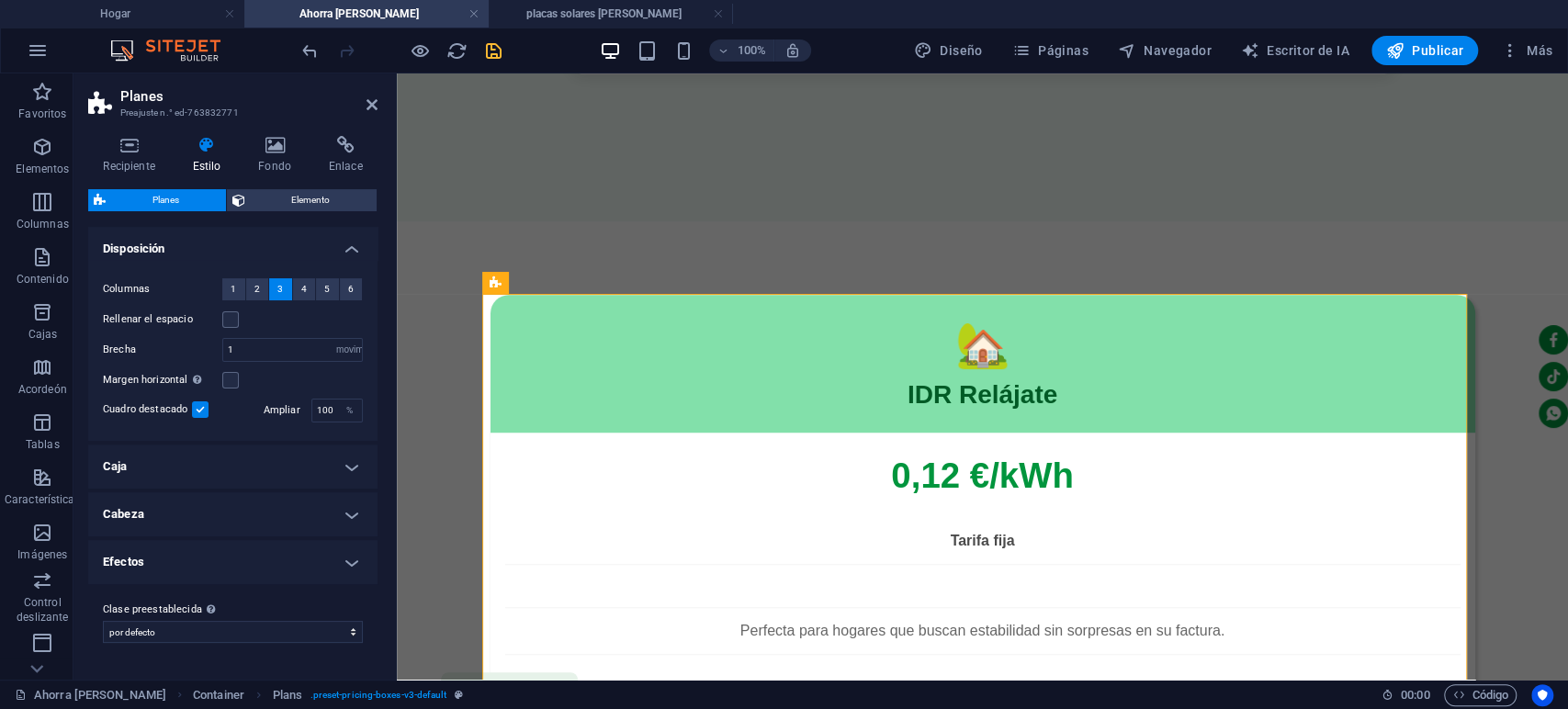
click at [358, 460] on h4 "Caja" at bounding box center [233, 466] width 289 height 44
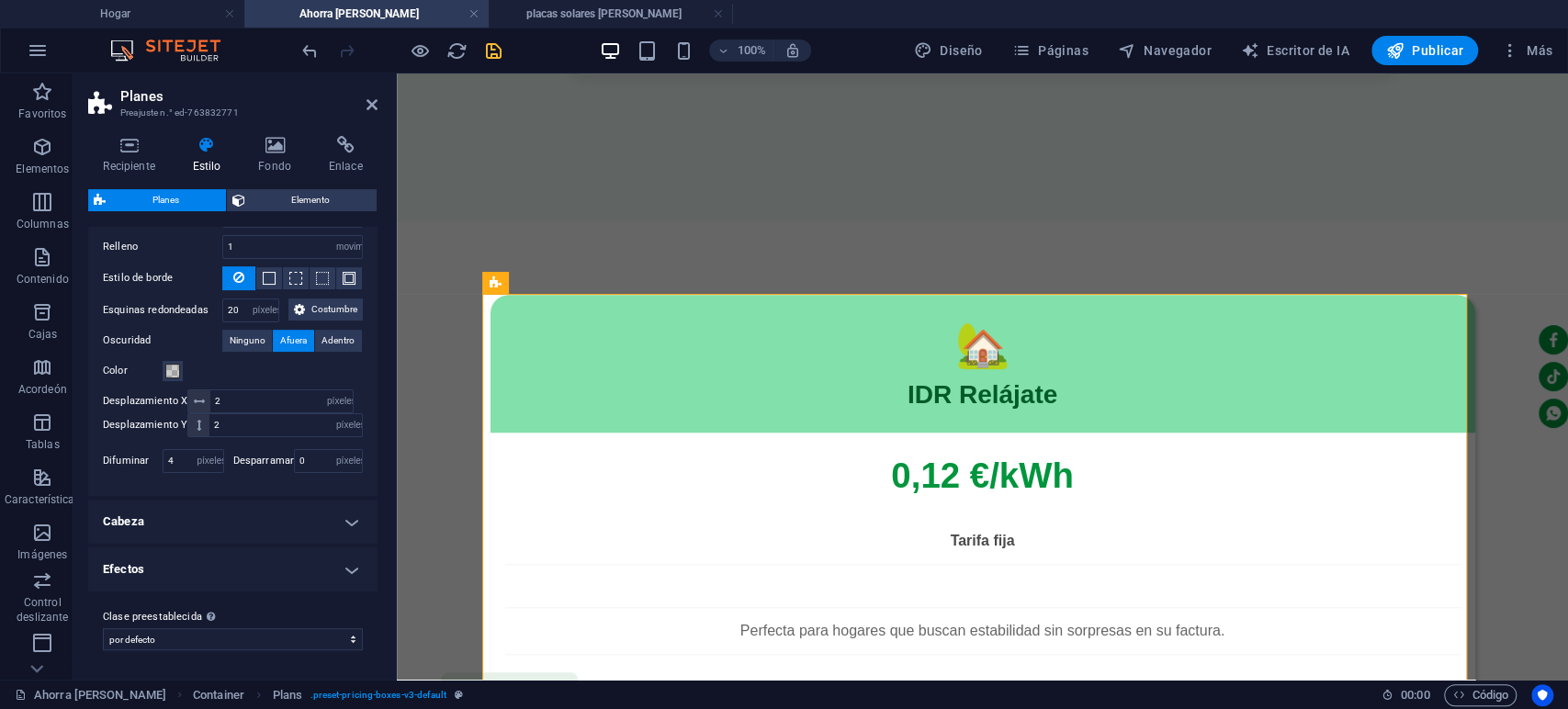
scroll to position [339, 0]
click at [318, 516] on h4 "Cabeza" at bounding box center [233, 521] width 289 height 44
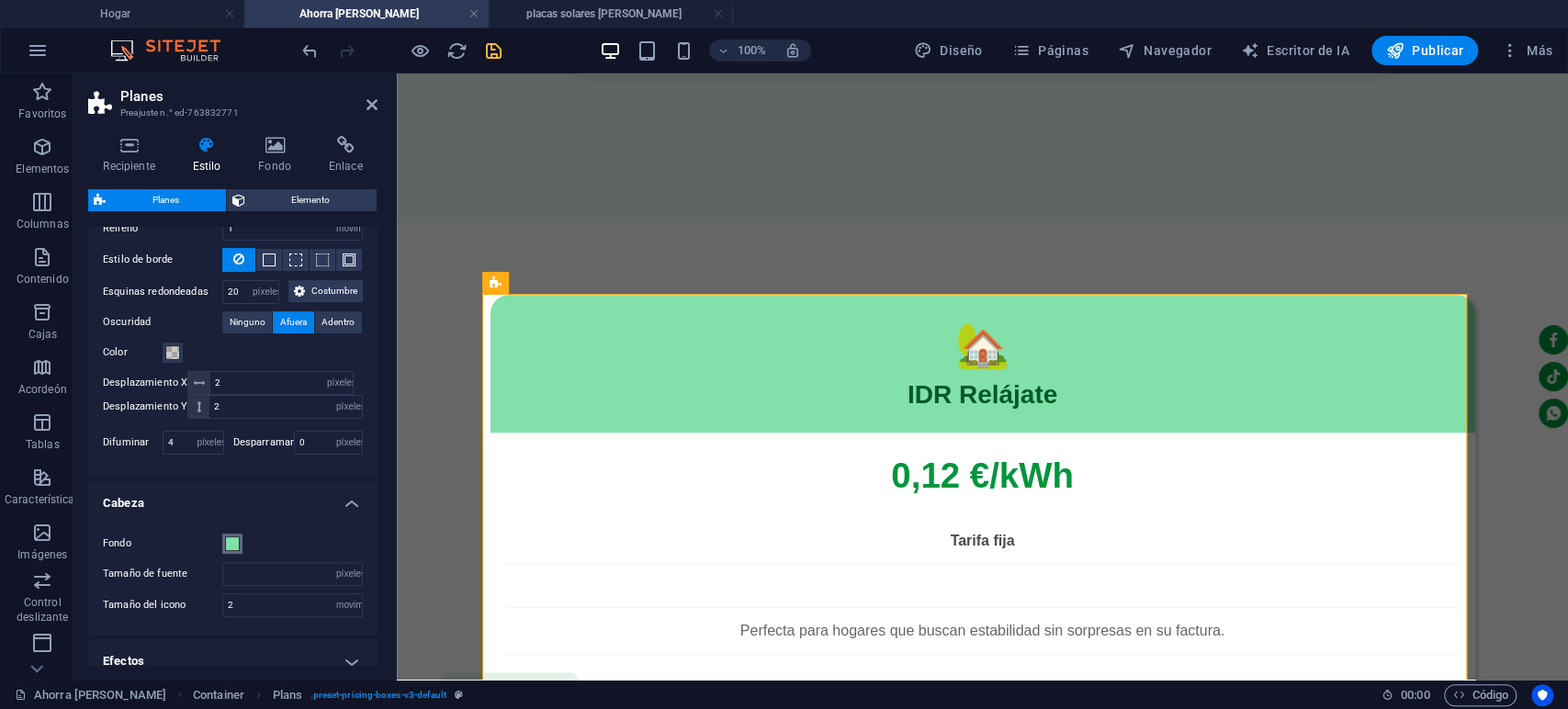
click at [231, 551] on span at bounding box center [232, 543] width 15 height 15
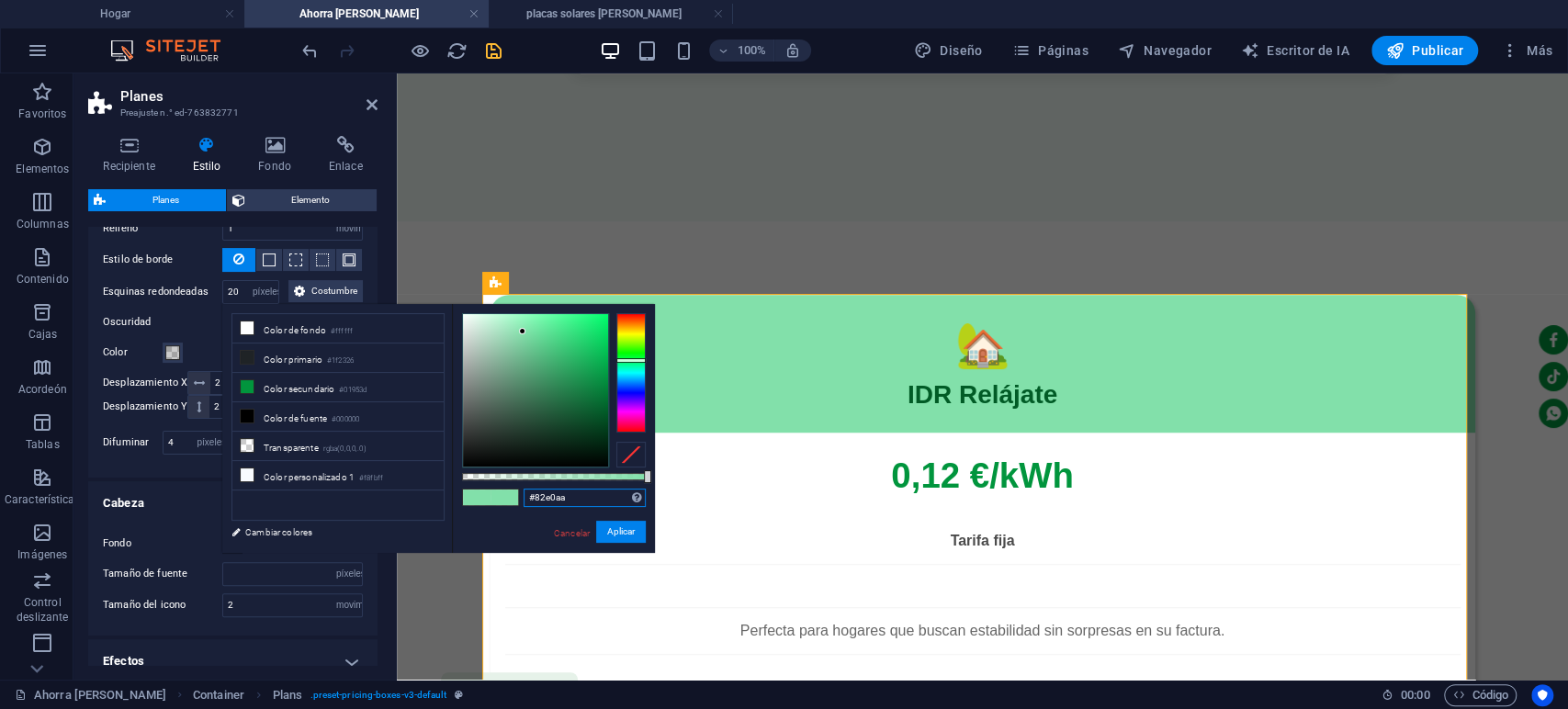
click at [569, 500] on input "#82e0aa" at bounding box center [585, 498] width 122 height 18
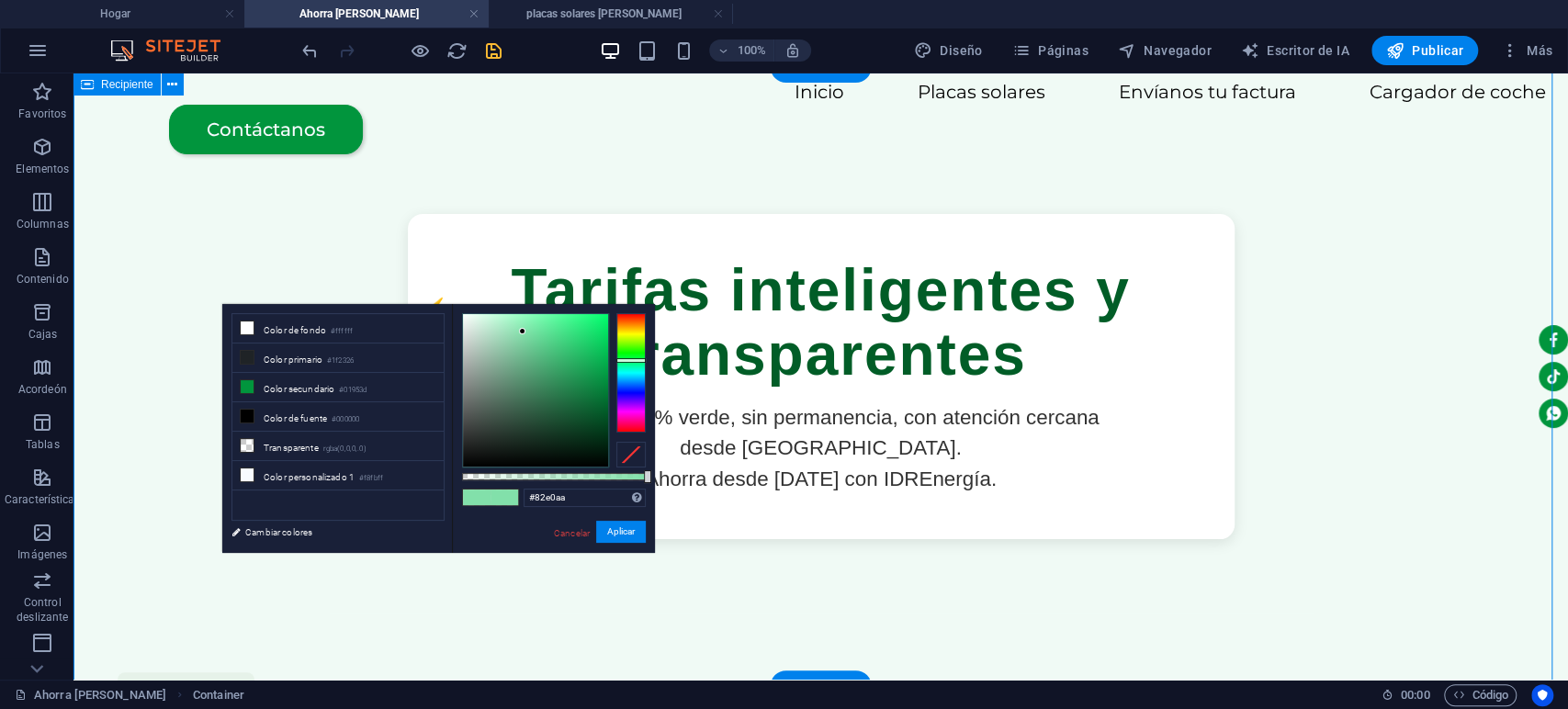
click at [1375, 351] on div "Tarifas inteligentes y transparentes Energía 100% verde, sin permanencia, con a…" at bounding box center [821, 376] width 1494 height 619
click at [561, 528] on font "Cancelar" at bounding box center [572, 532] width 36 height 10
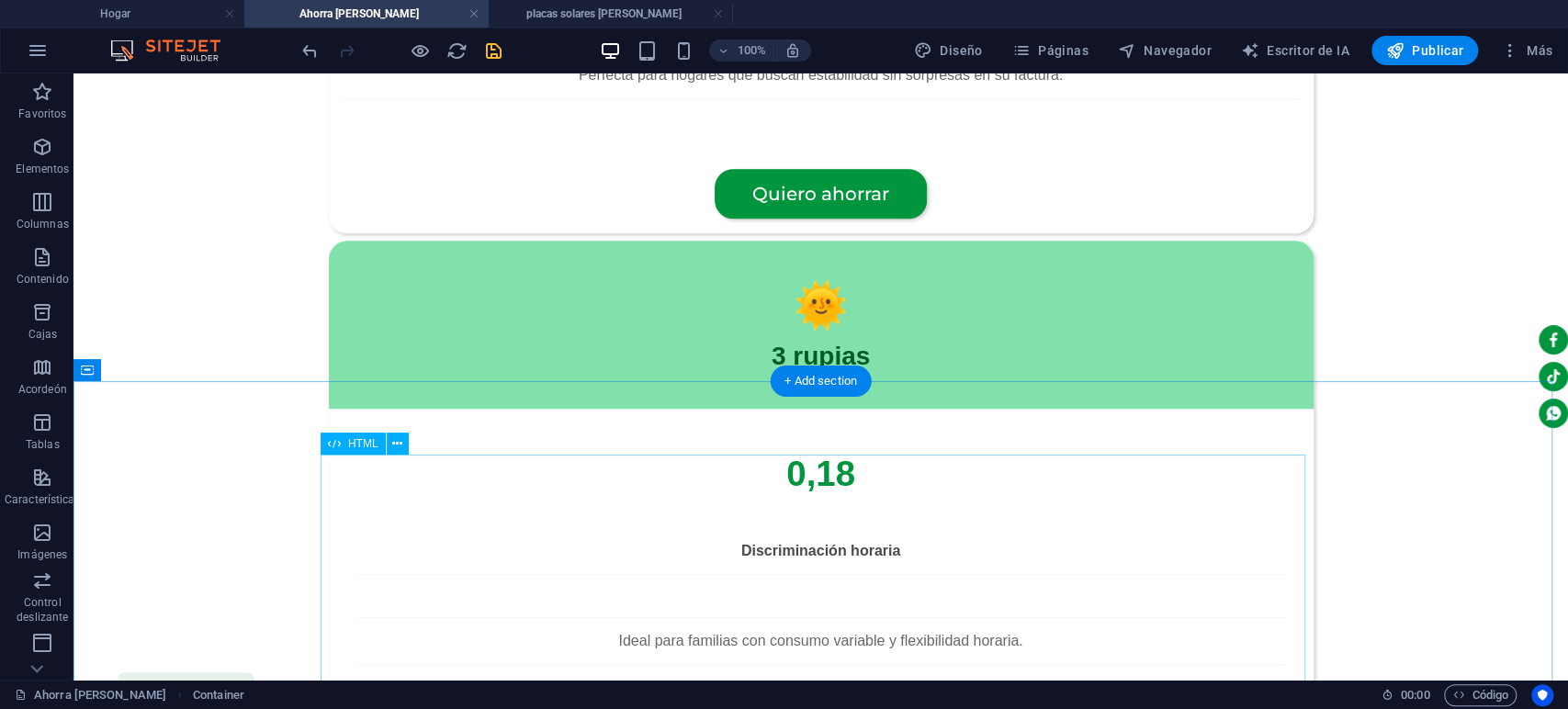
scroll to position [1429, 0]
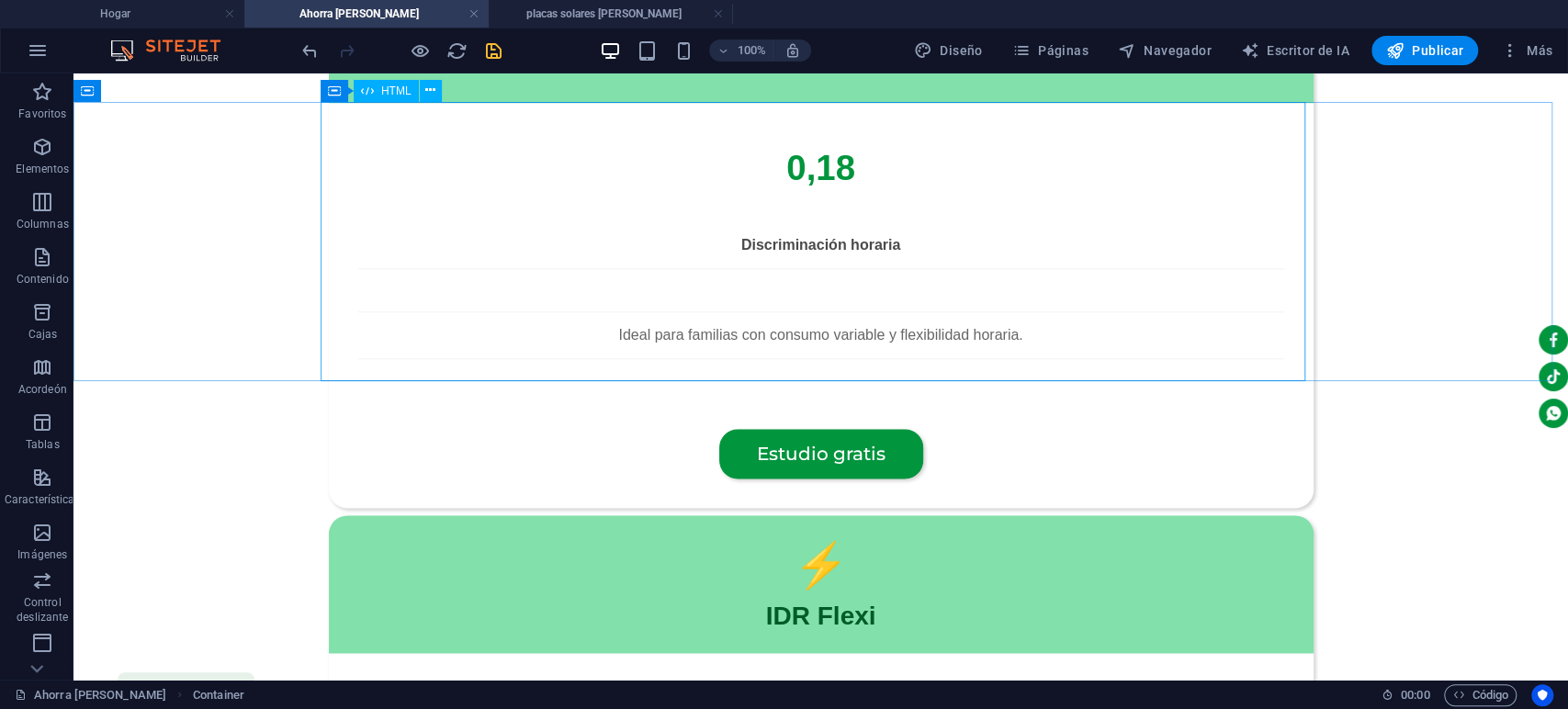
click at [395, 91] on font "HTML" at bounding box center [396, 90] width 30 height 13
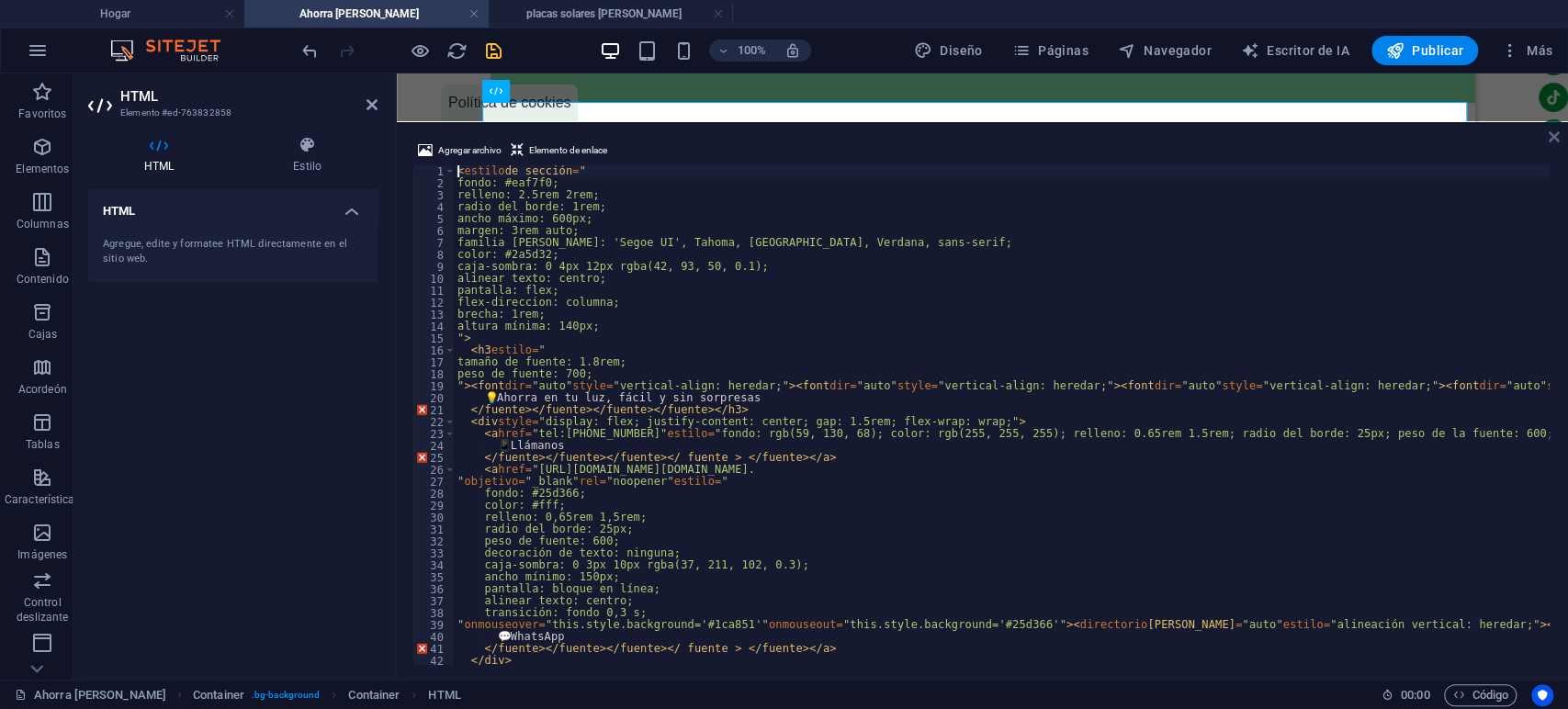
click at [1553, 132] on icon at bounding box center [1553, 136] width 11 height 15
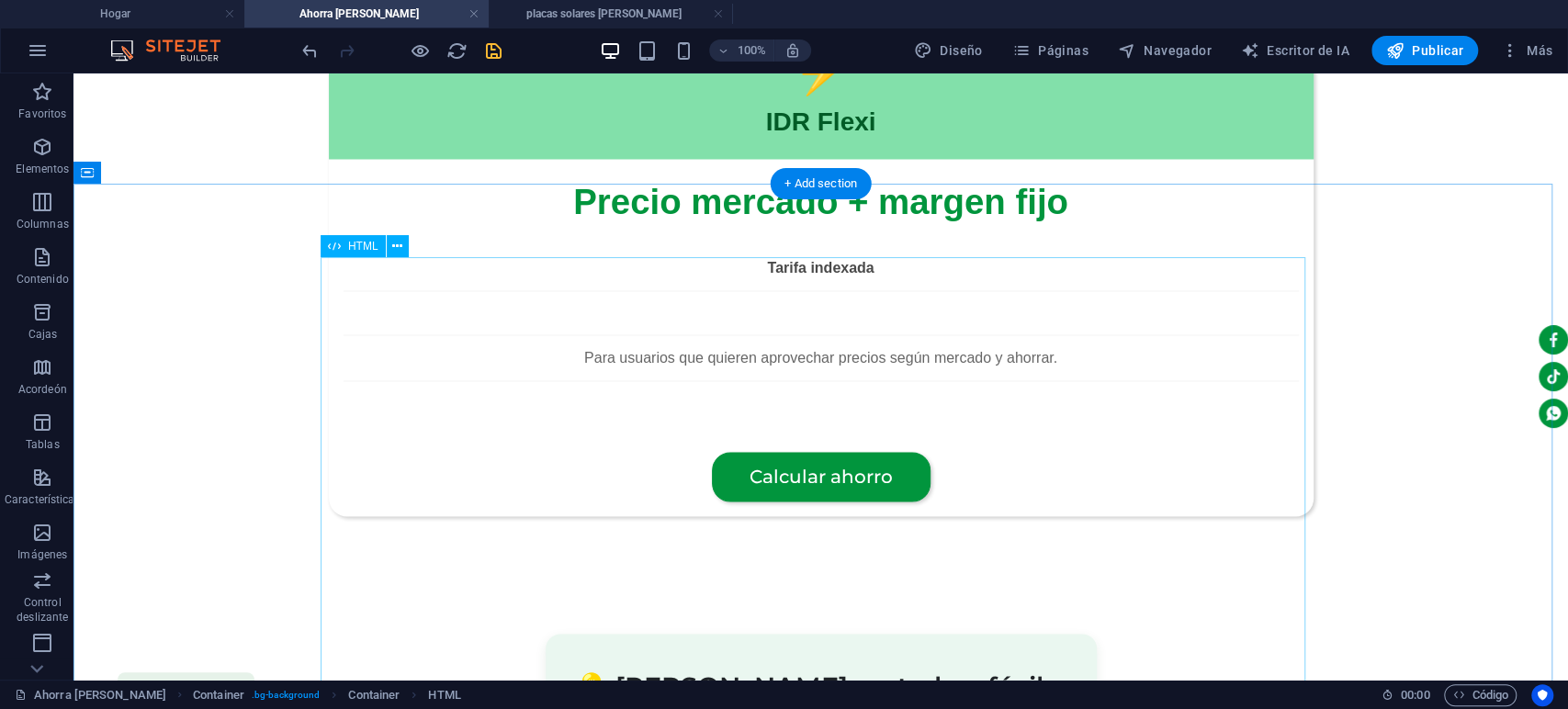
scroll to position [2331, 0]
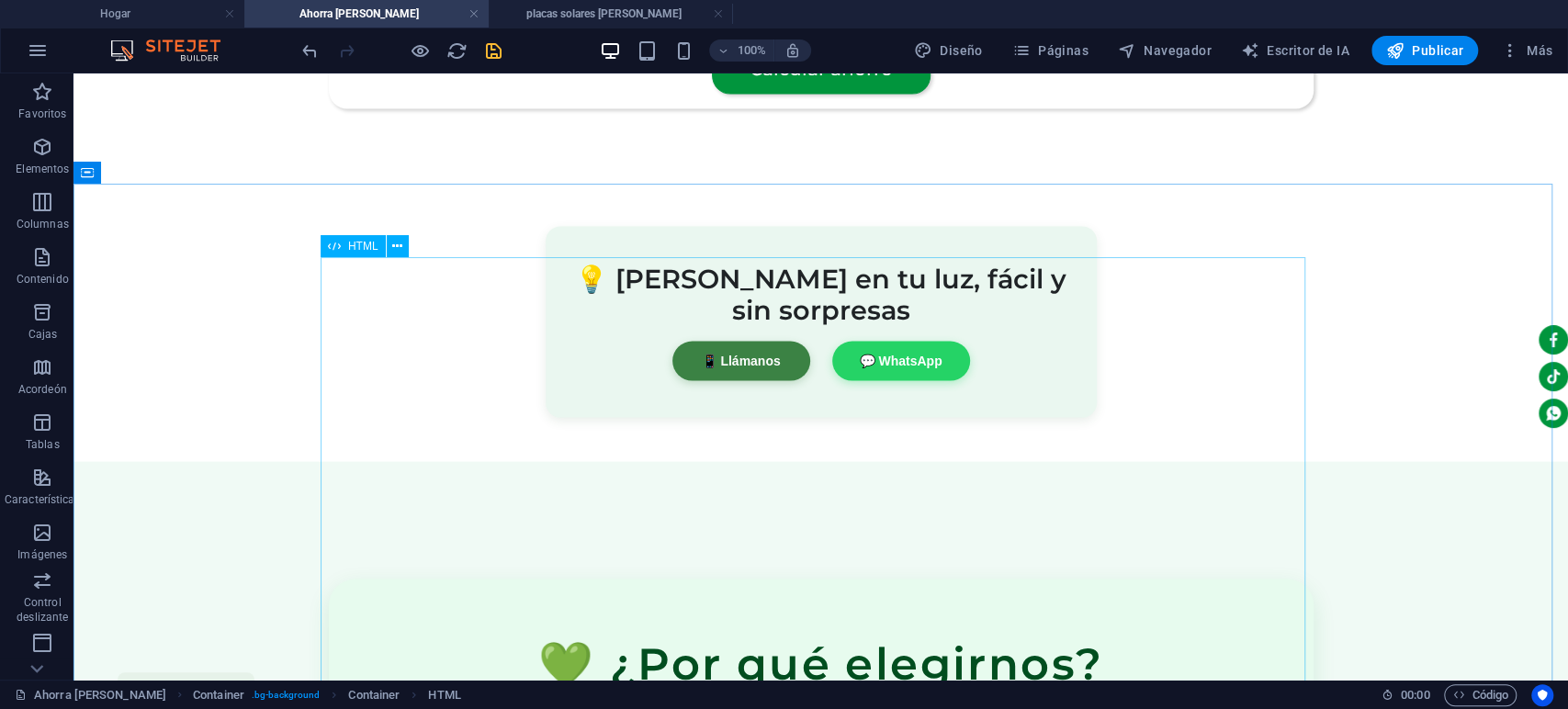
click at [352, 248] on font "HTML" at bounding box center [363, 245] width 30 height 13
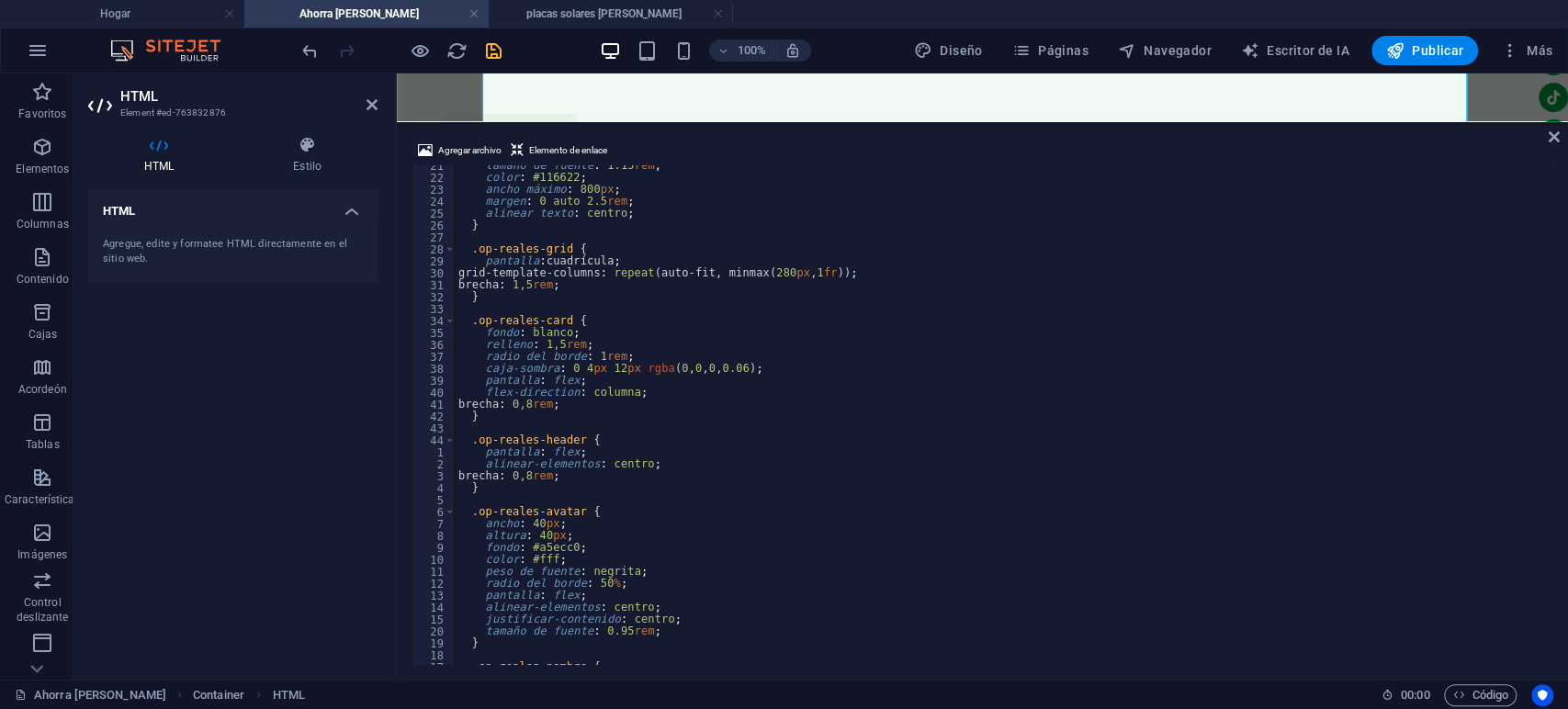
scroll to position [243, 0]
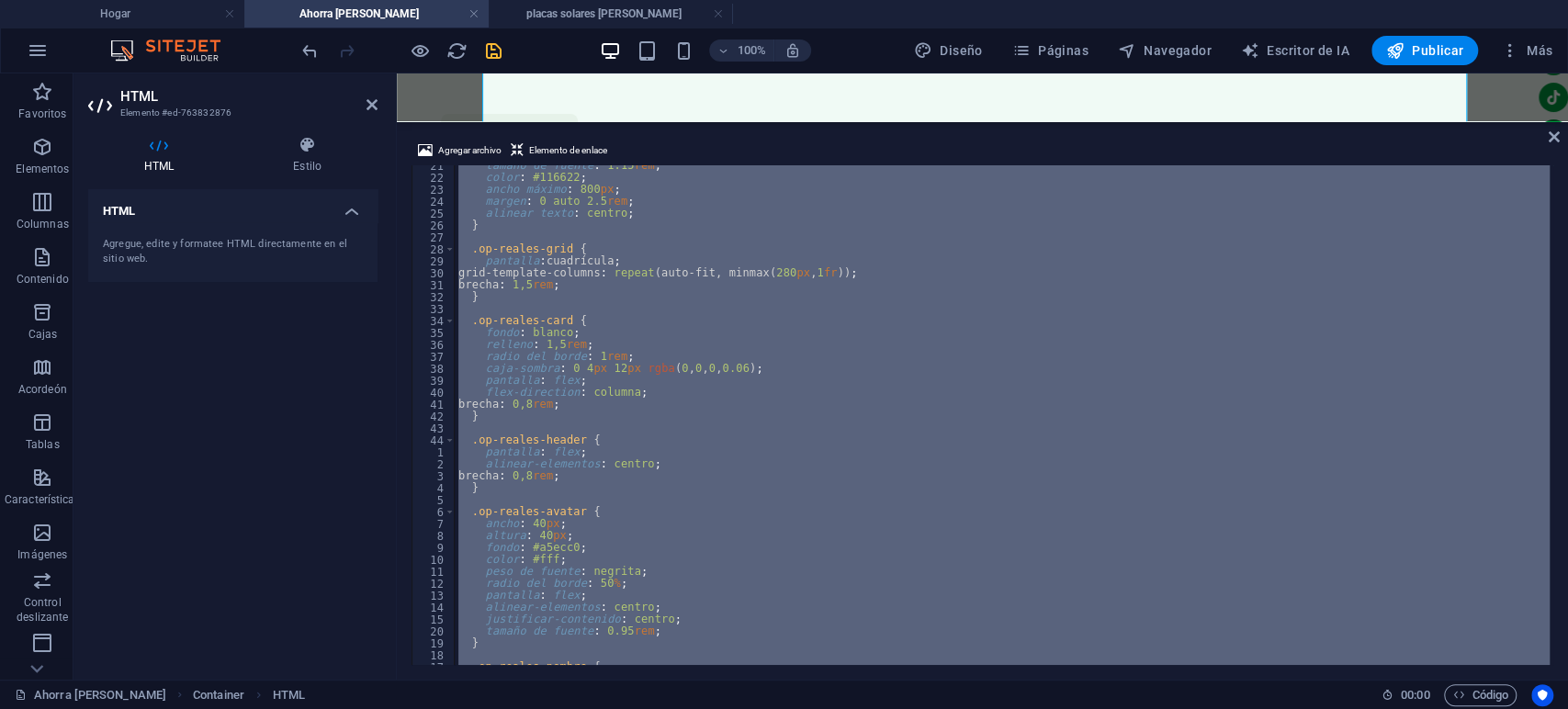
click at [1059, 385] on div "tamaño de fuente : 1.15 rem ; color : #116622 ; ancho máximo : 800 px ; margen …" at bounding box center [1002, 414] width 1094 height 500
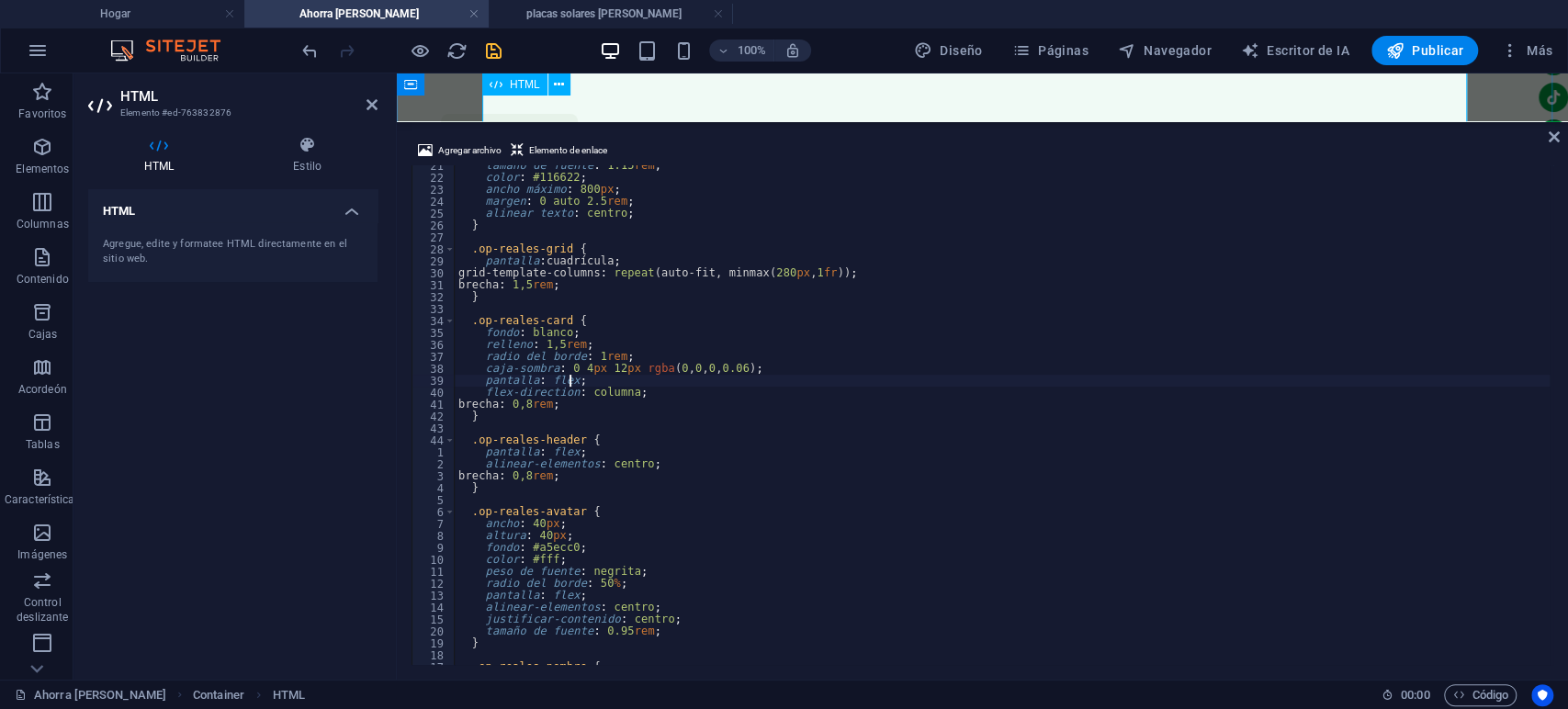
type textarea "display: flex;"
click at [300, 44] on icon "deshacer" at bounding box center [310, 51] width 21 height 21
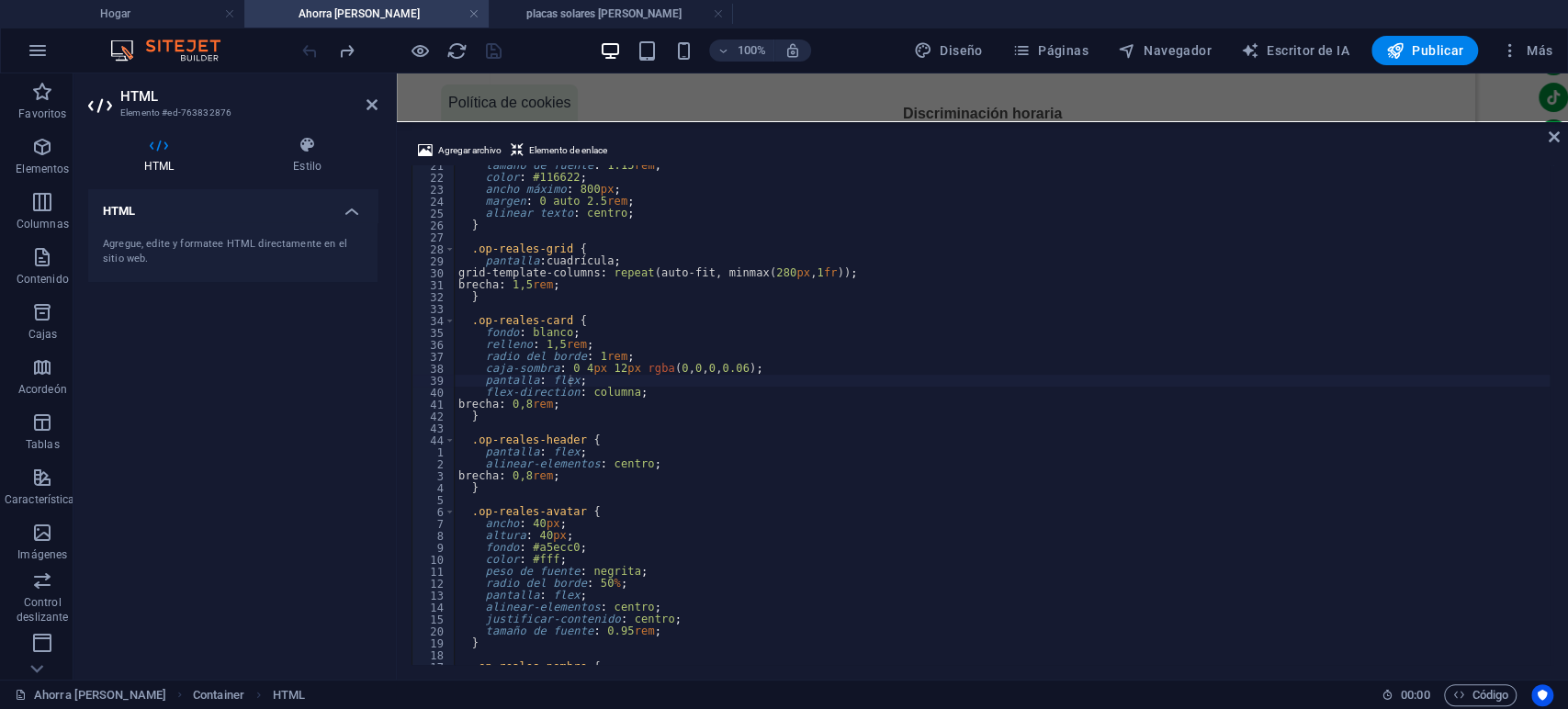
scroll to position [853, 0]
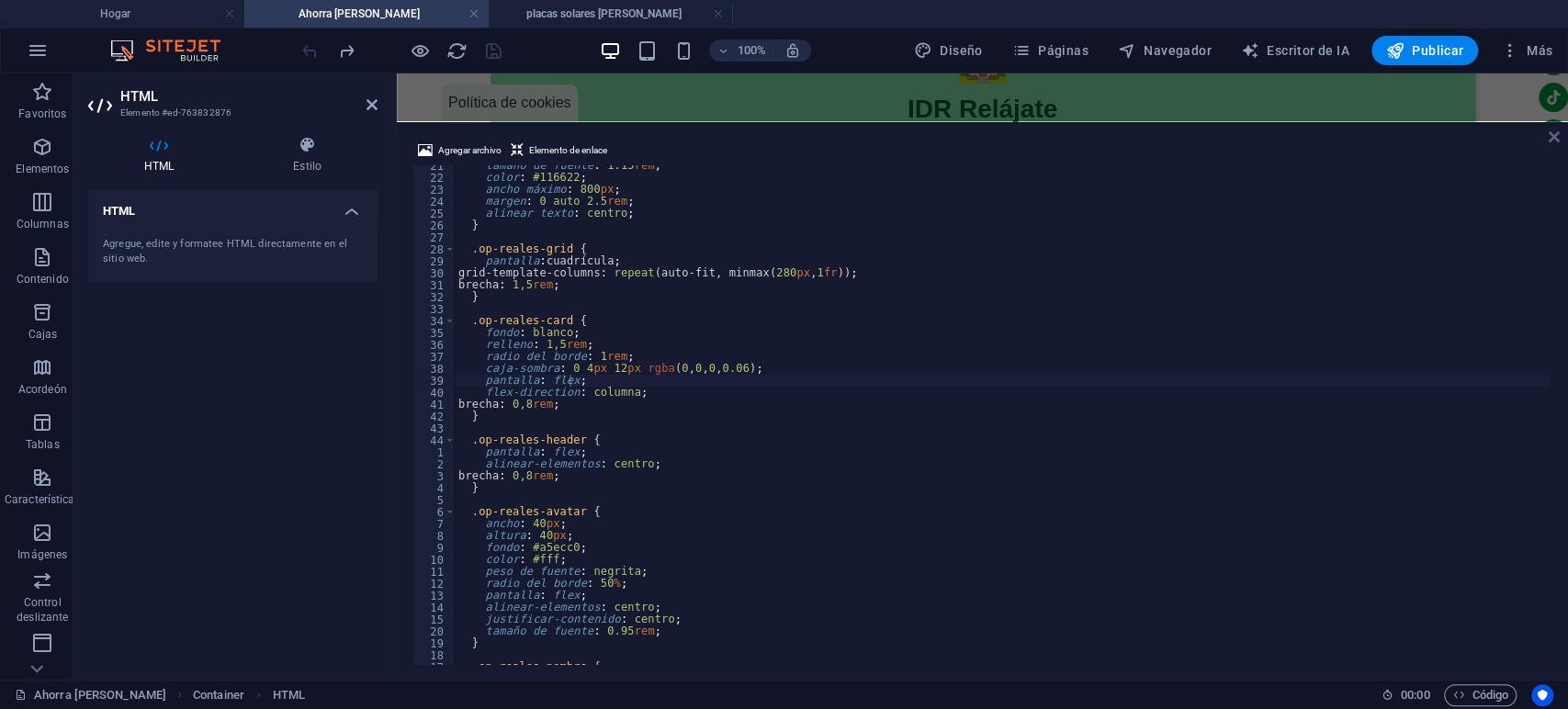
click at [1553, 138] on icon at bounding box center [1553, 136] width 11 height 15
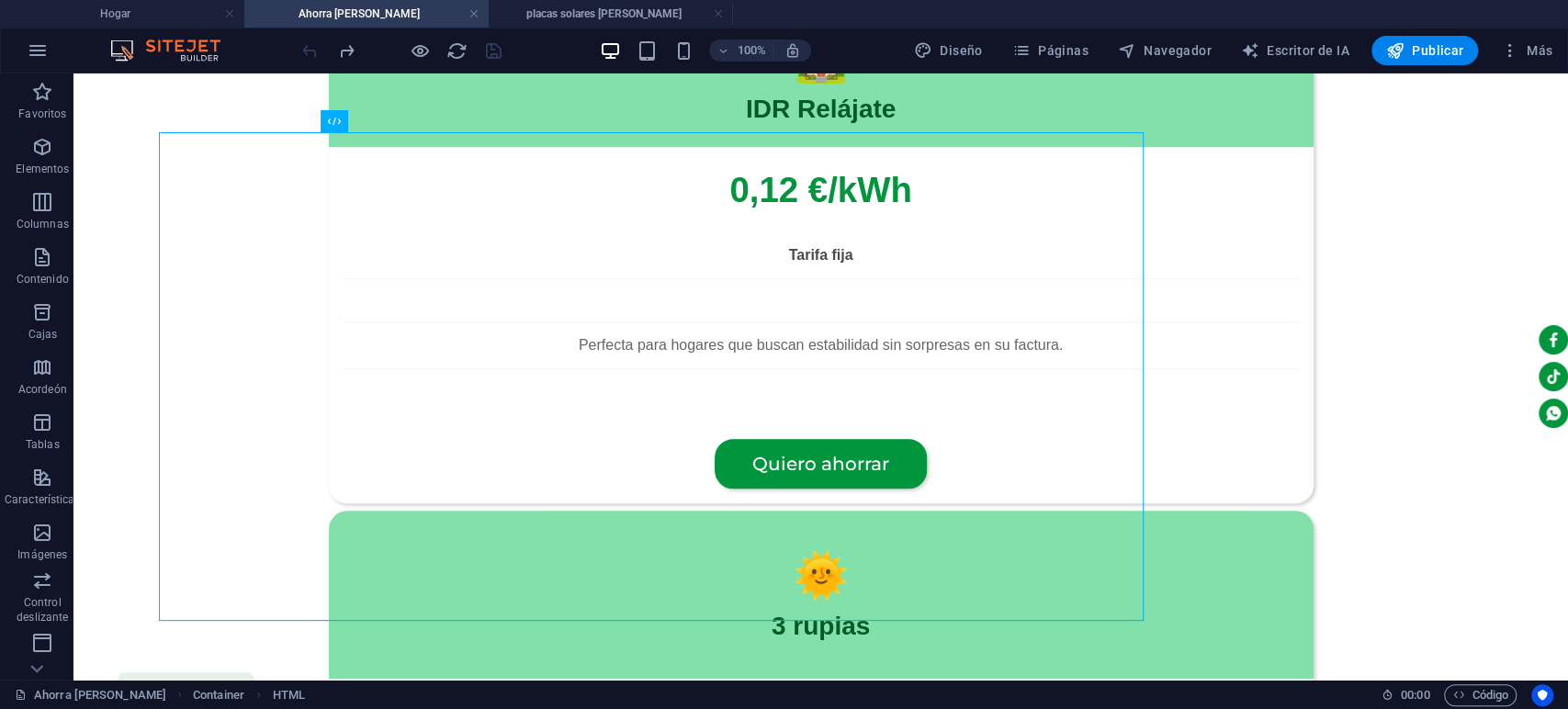
scroll to position [2455, 0]
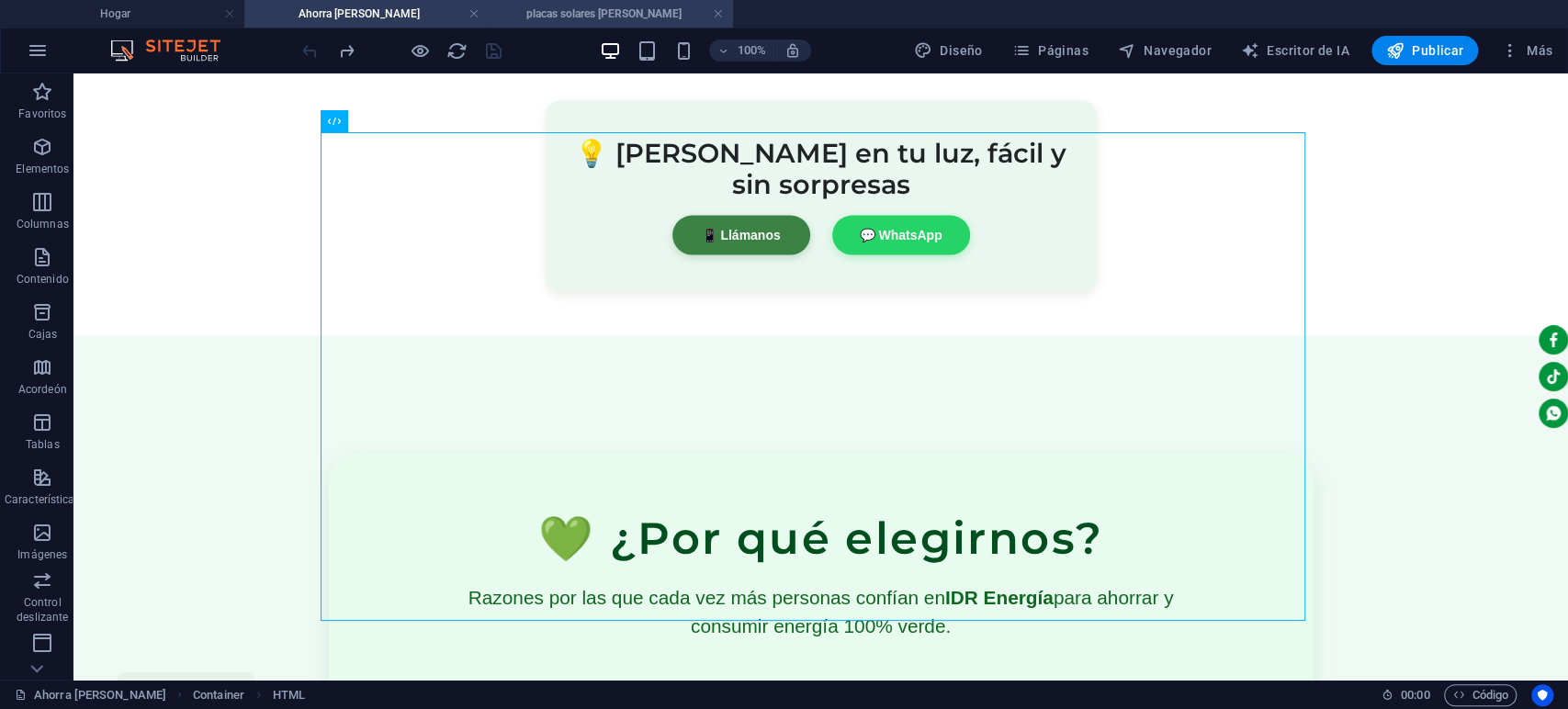
click at [615, 13] on font "placas solares [PERSON_NAME]" at bounding box center [604, 14] width 155 height 13
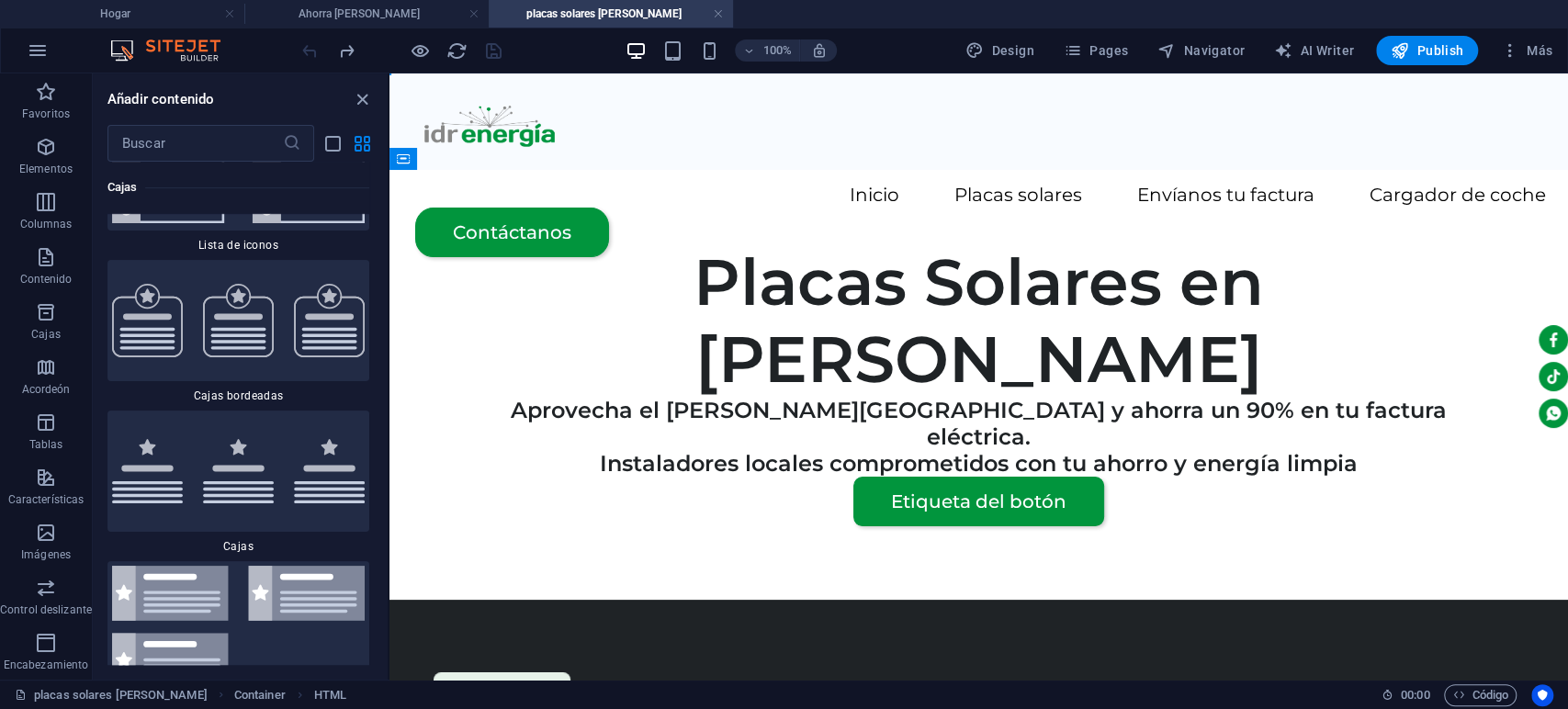
scroll to position [0, 0]
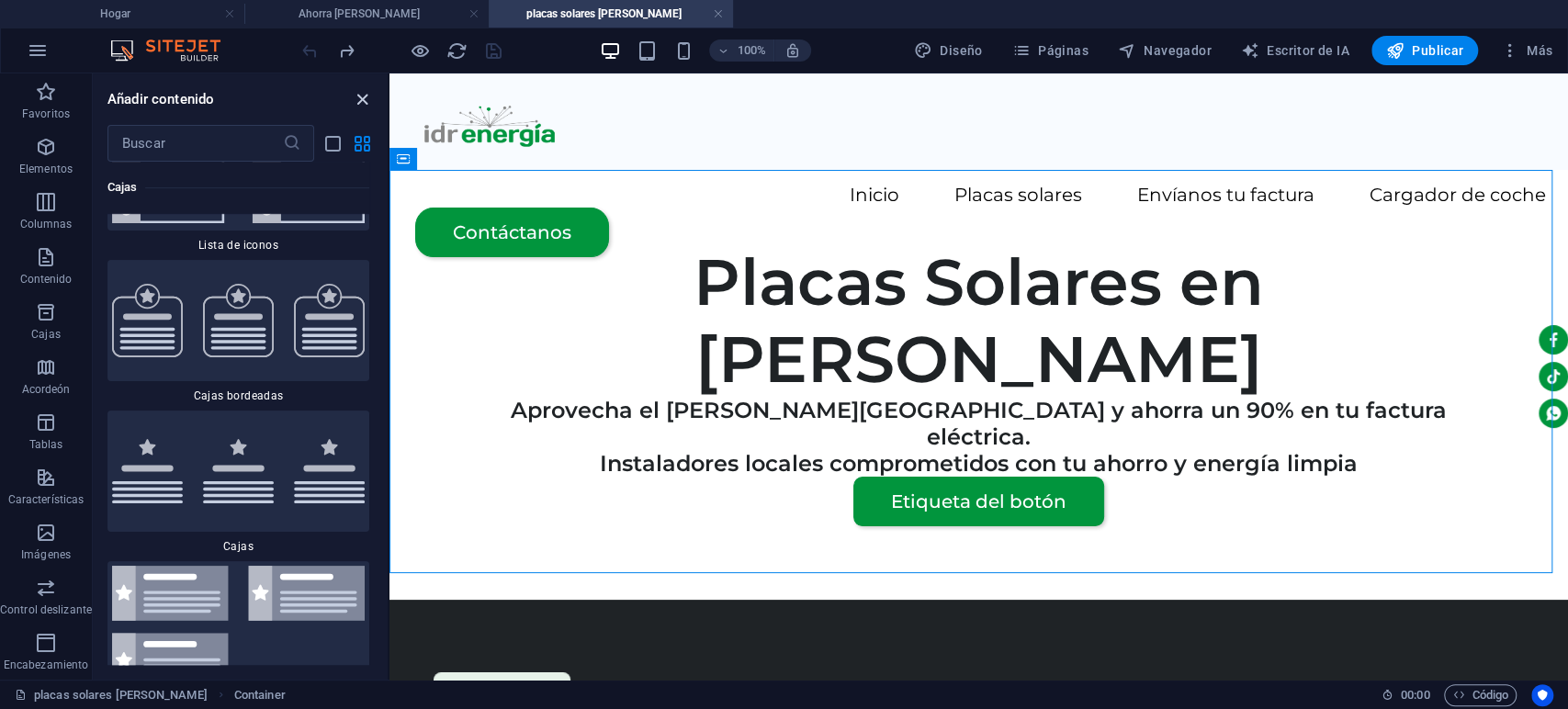
click at [358, 95] on icon "cerrar panel" at bounding box center [363, 100] width 21 height 21
